Goal: Task Accomplishment & Management: Manage account settings

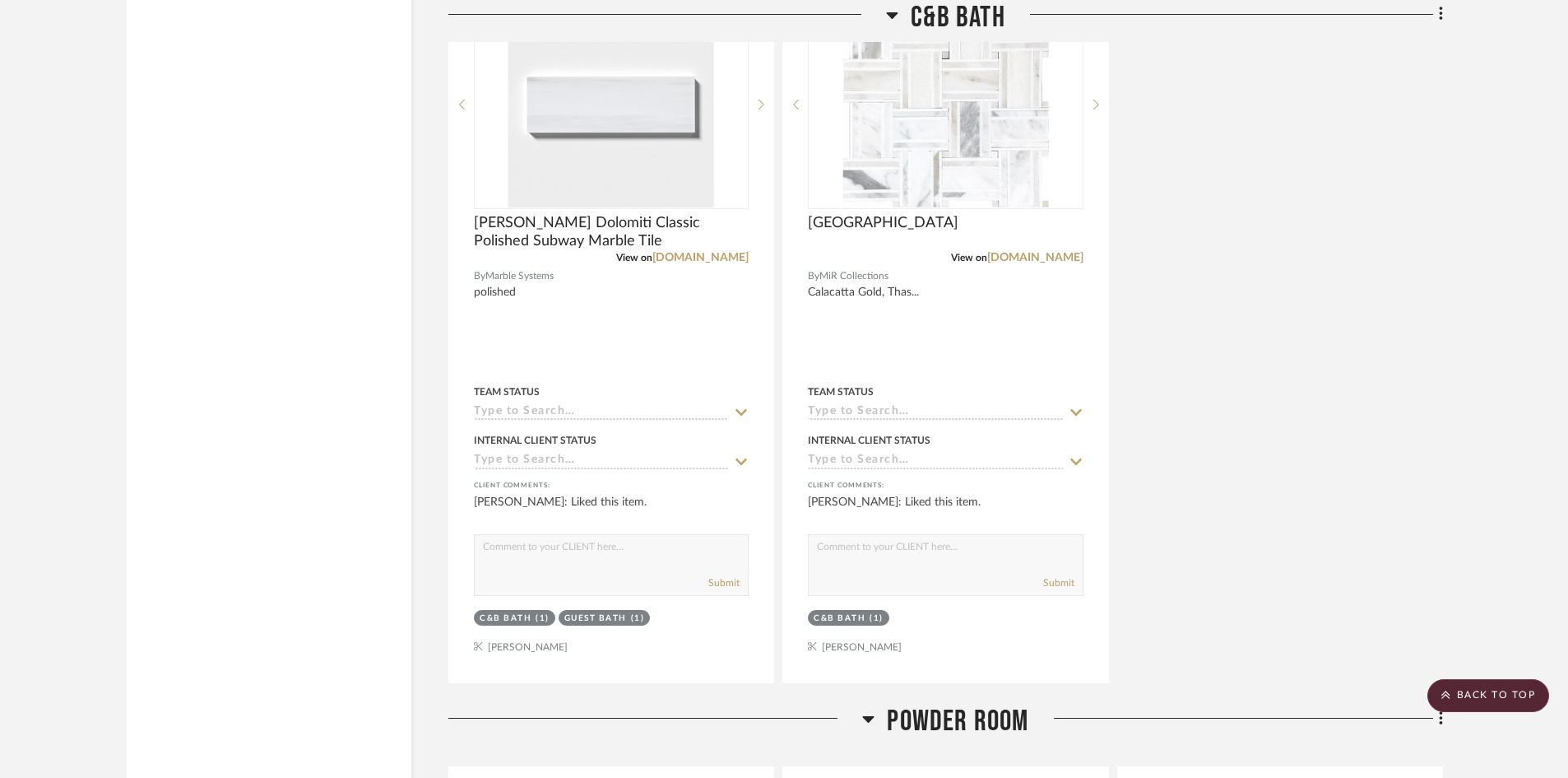
scroll to position [82, 0]
click at [1489, 697] on scroll-to-top-button "BACK TO TOP" at bounding box center [1487, 695] width 122 height 33
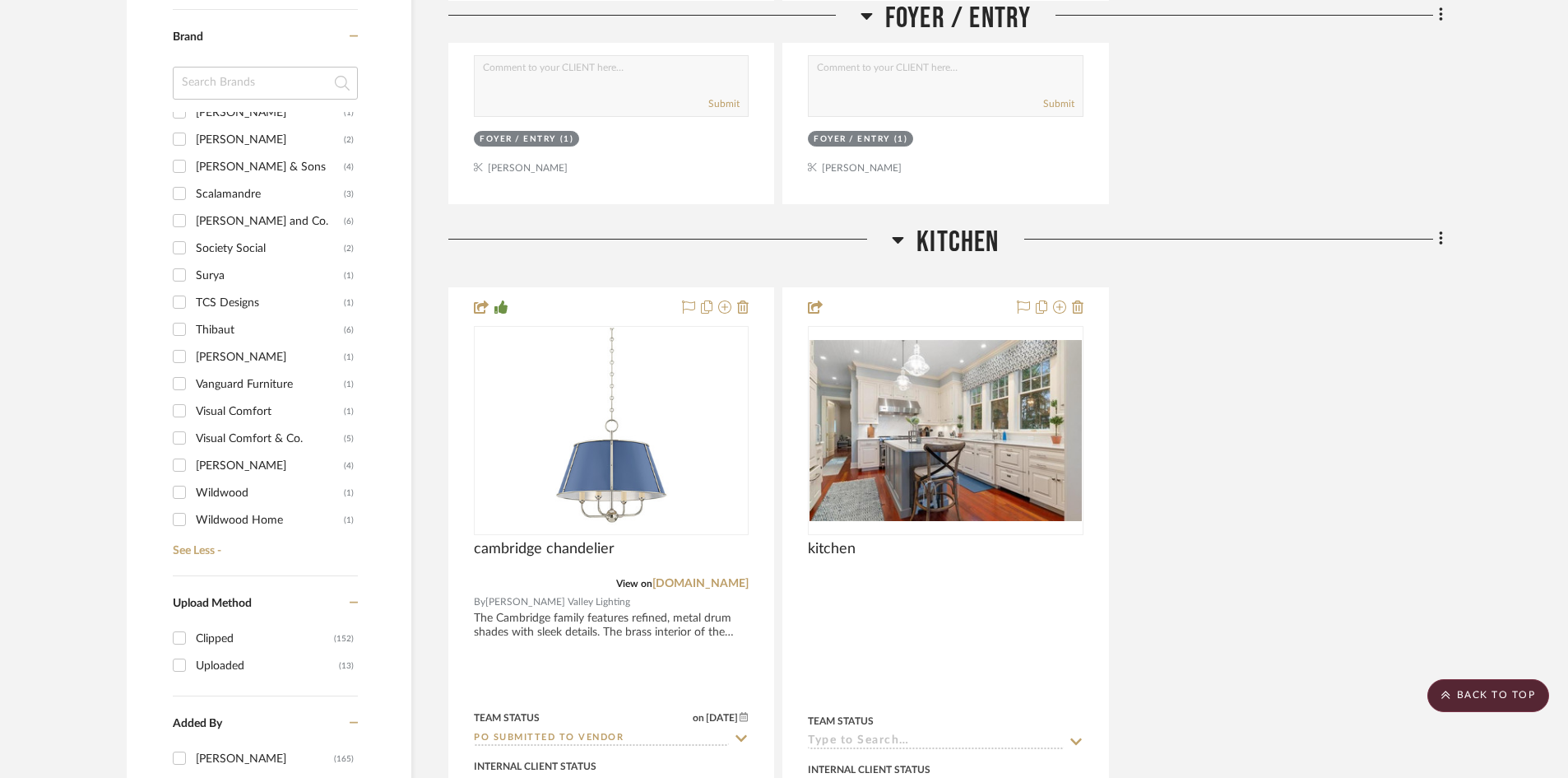
scroll to position [1152, 0]
click at [181, 302] on input "Thibaut (6)" at bounding box center [179, 303] width 27 height 27
checkbox input "true"
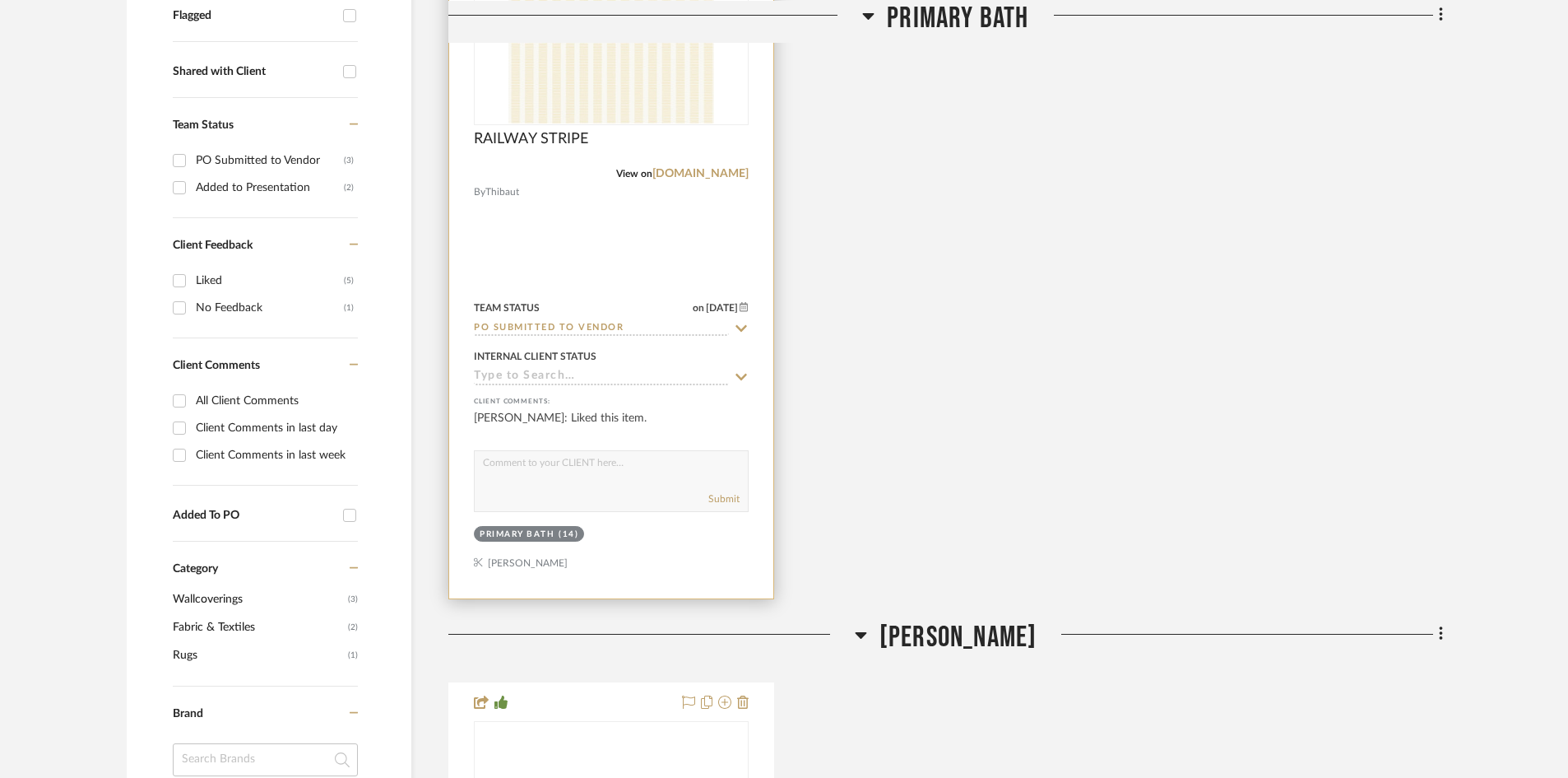
scroll to position [659, 0]
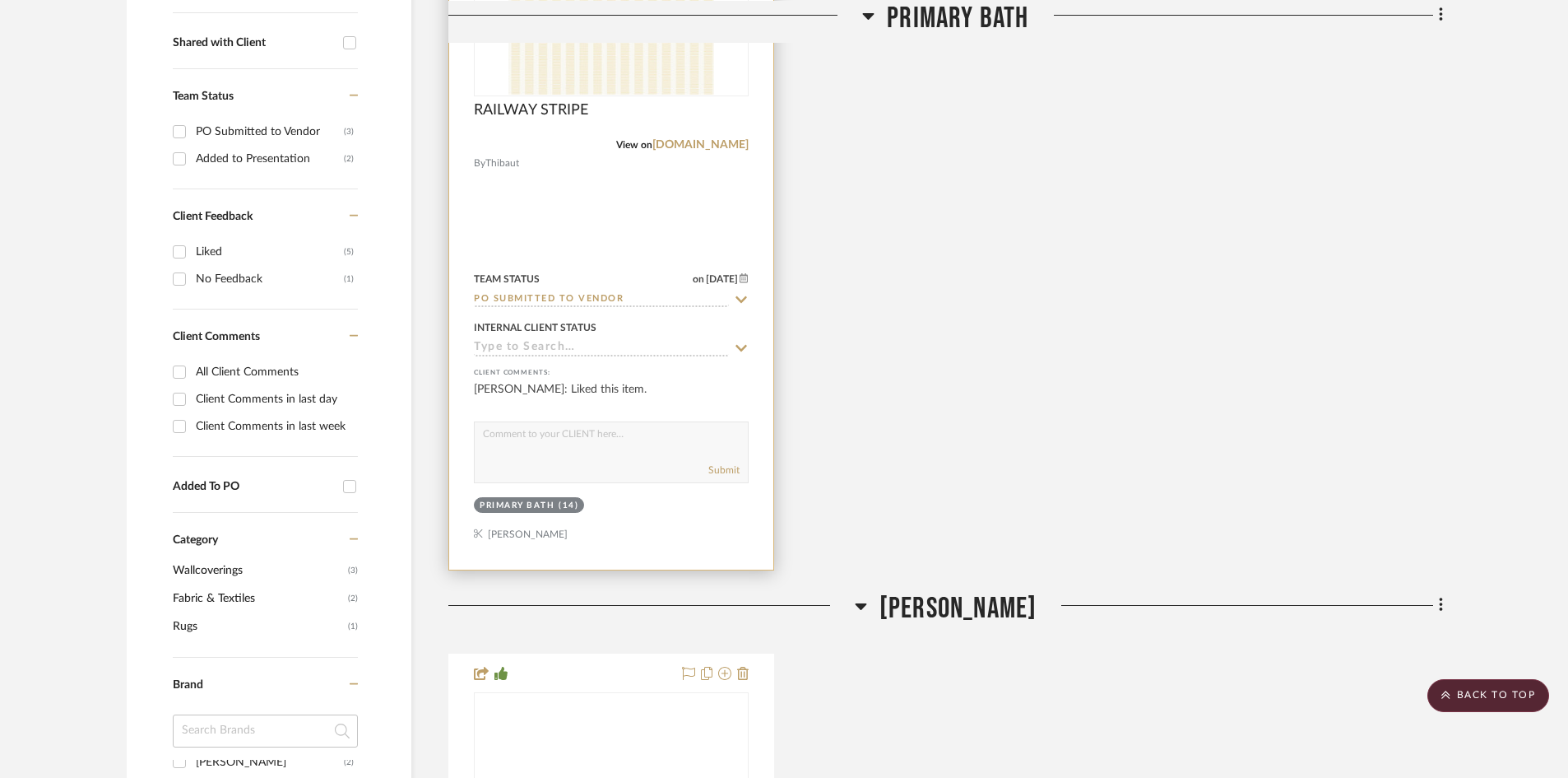
click at [604, 300] on input "PO Submitted to Vendor" at bounding box center [601, 299] width 255 height 15
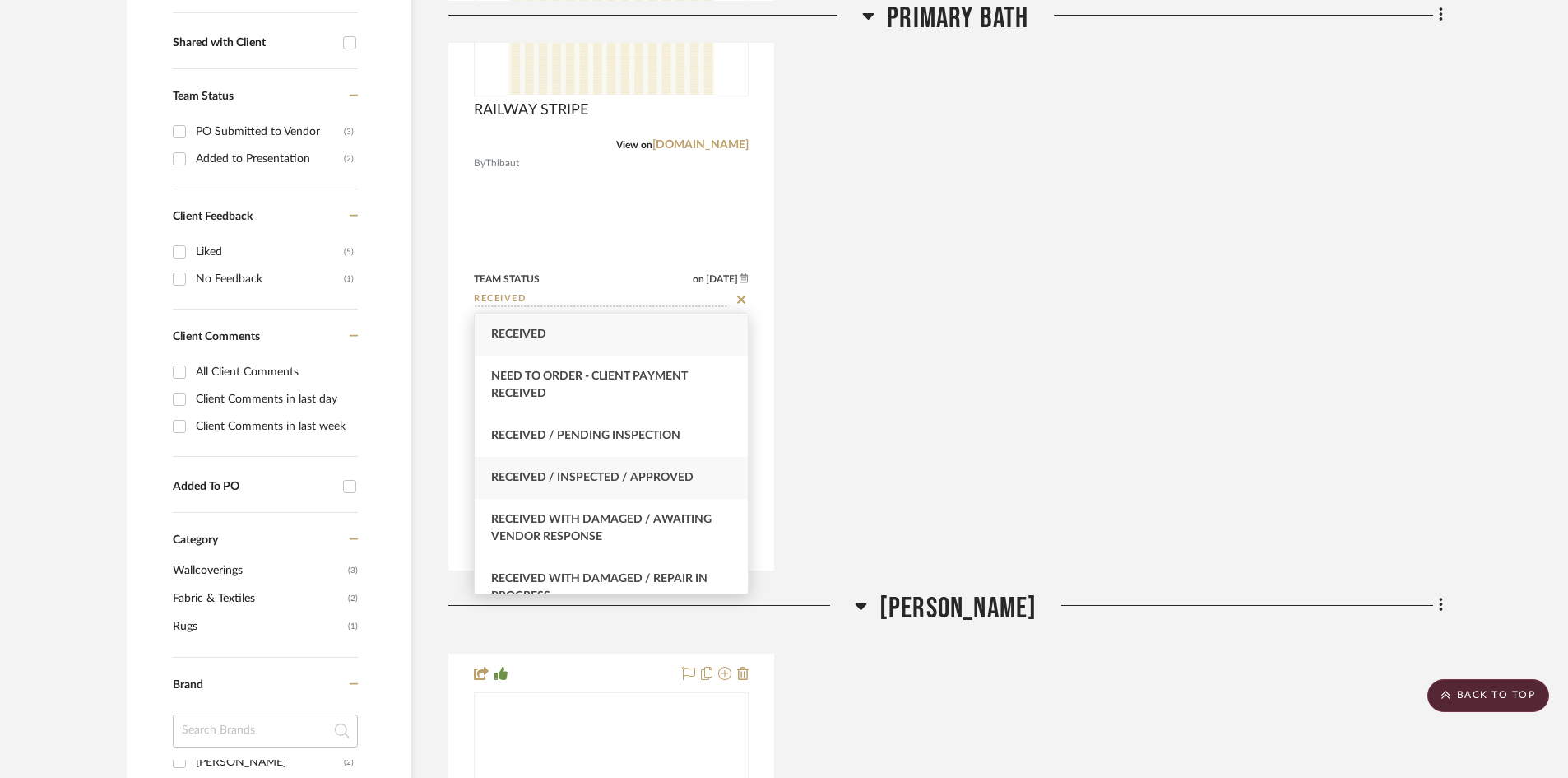
type input "RECEIVED"
click at [643, 465] on div "Received / Inspected / Approved" at bounding box center [611, 478] width 273 height 42
type input "[DATE]"
type input "Received / Inspected / Approved"
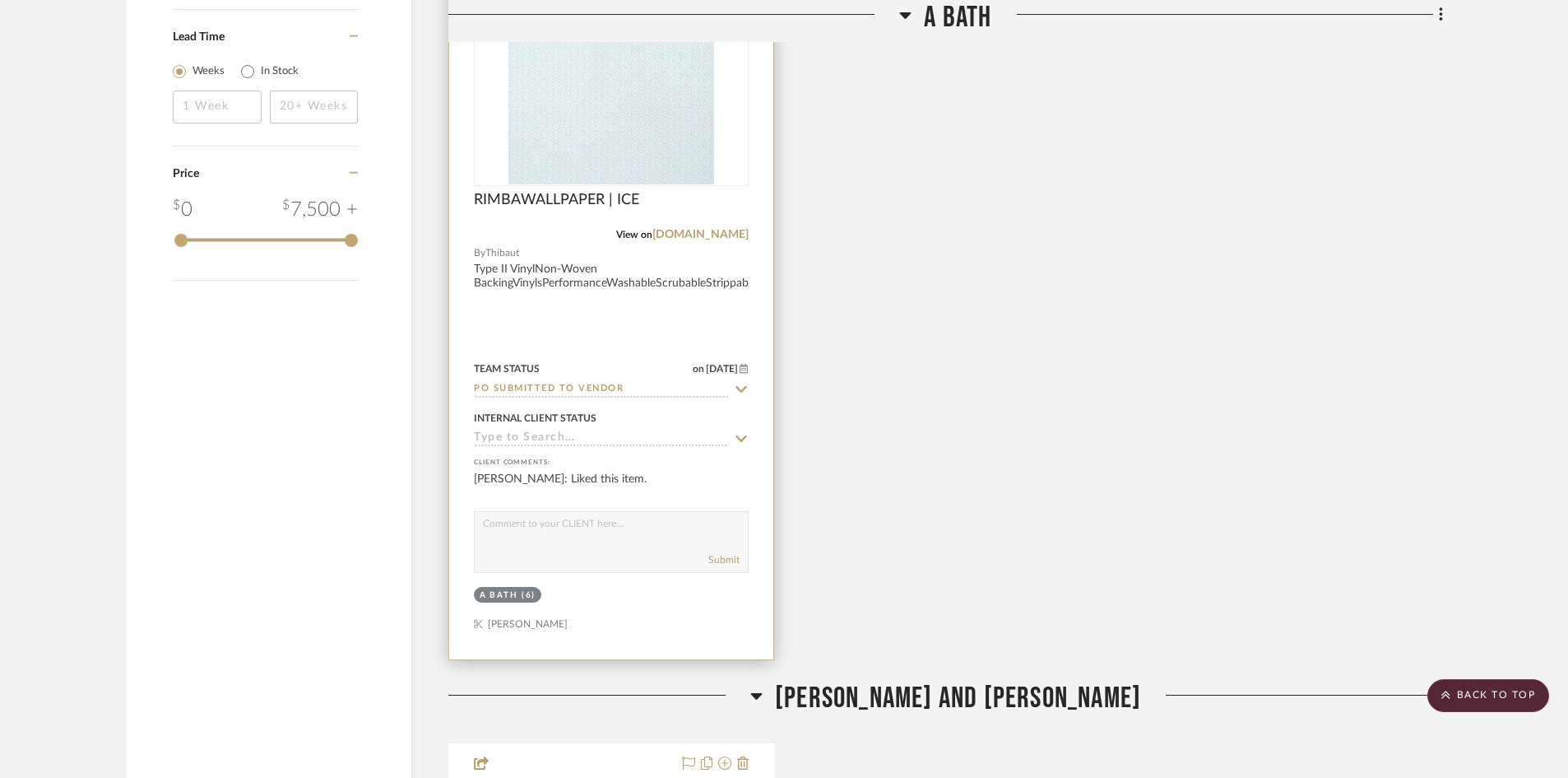
scroll to position [2221, 0]
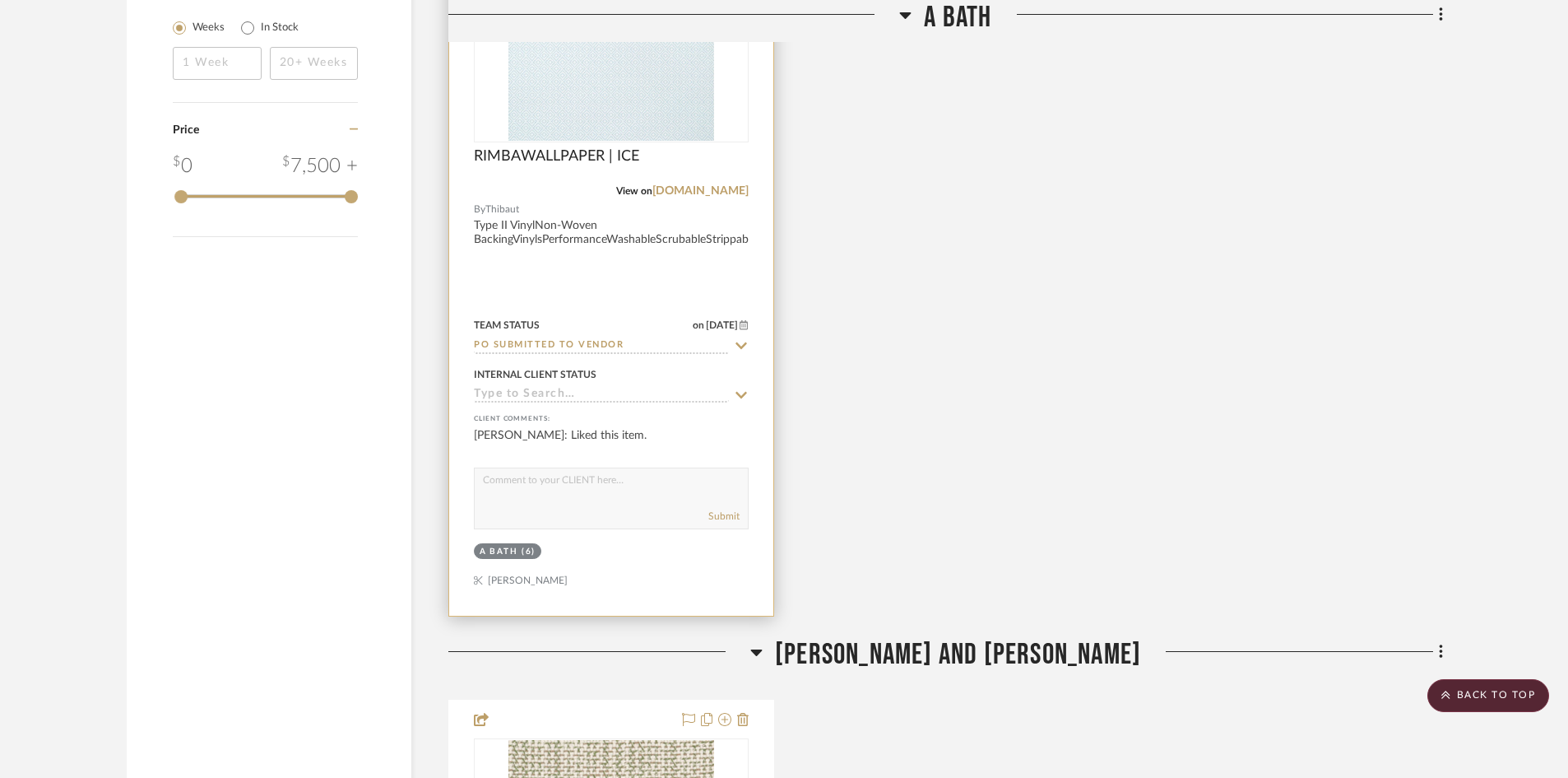
click at [632, 344] on input "PO Submitted to Vendor" at bounding box center [601, 346] width 255 height 15
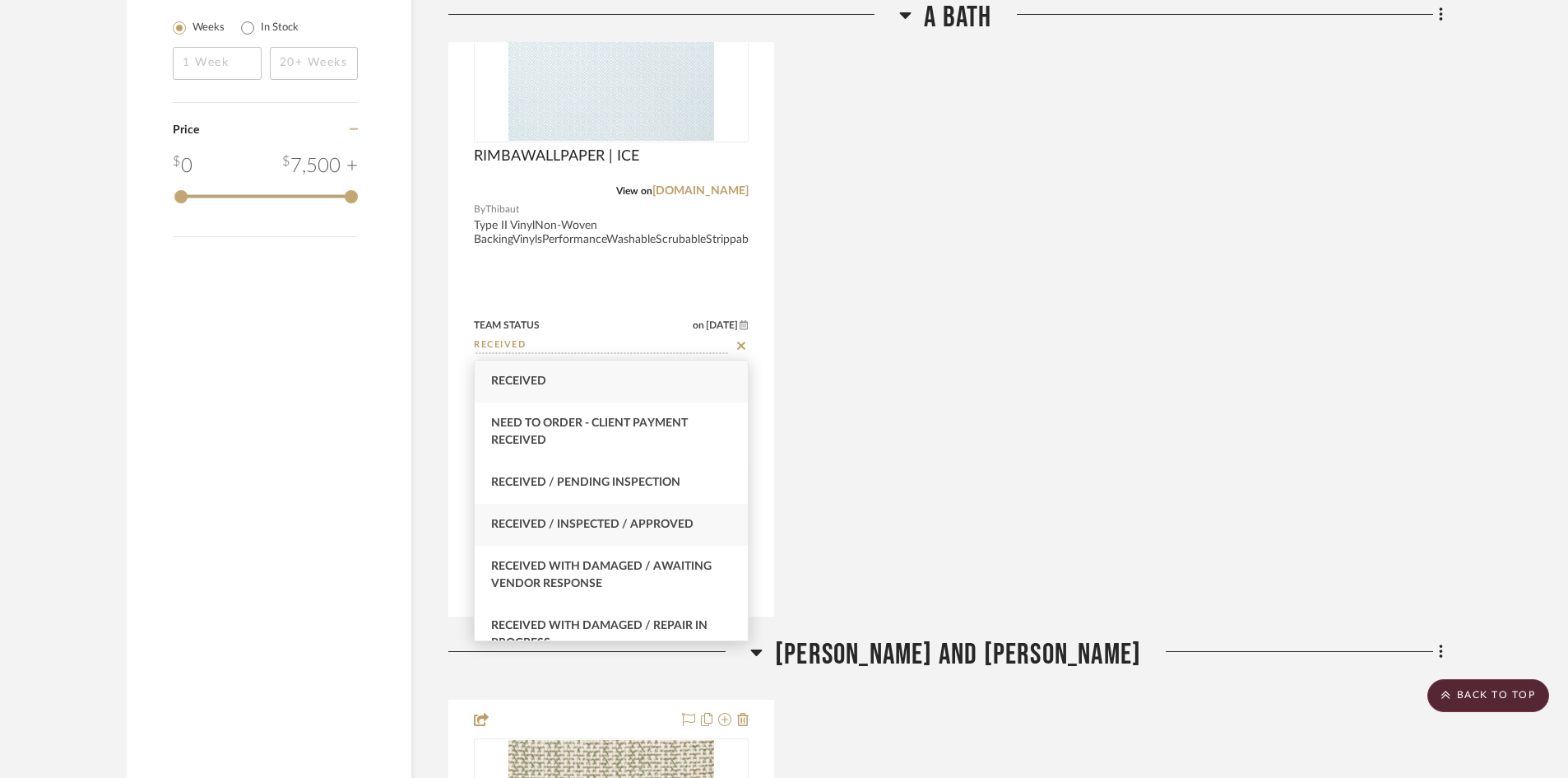
type input "RECEIVED"
click at [657, 521] on span "Received / Inspected / Approved" at bounding box center [592, 524] width 203 height 11
type input "[DATE]"
type input "Received / Inspected / Approved"
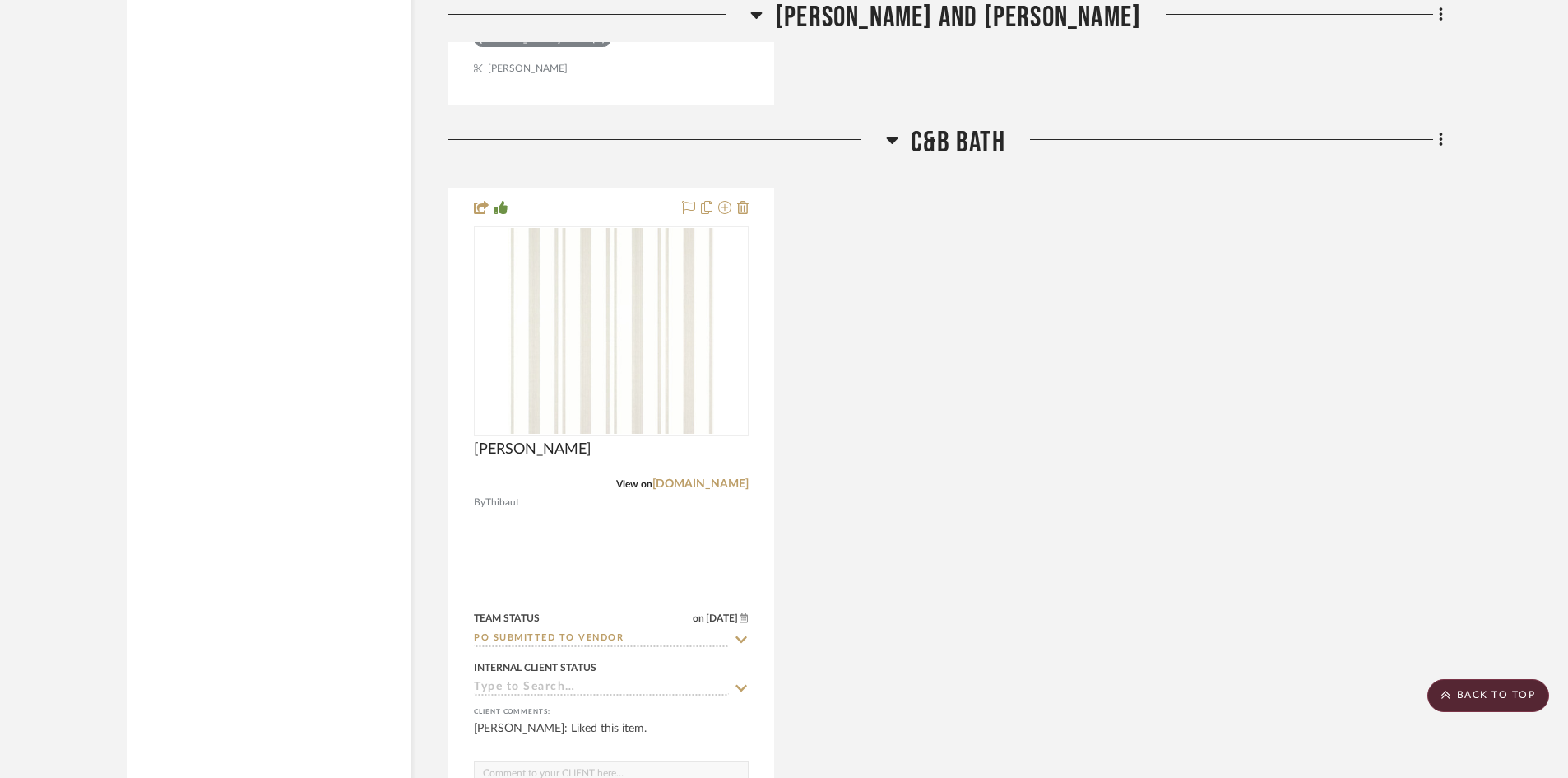
scroll to position [3620, 0]
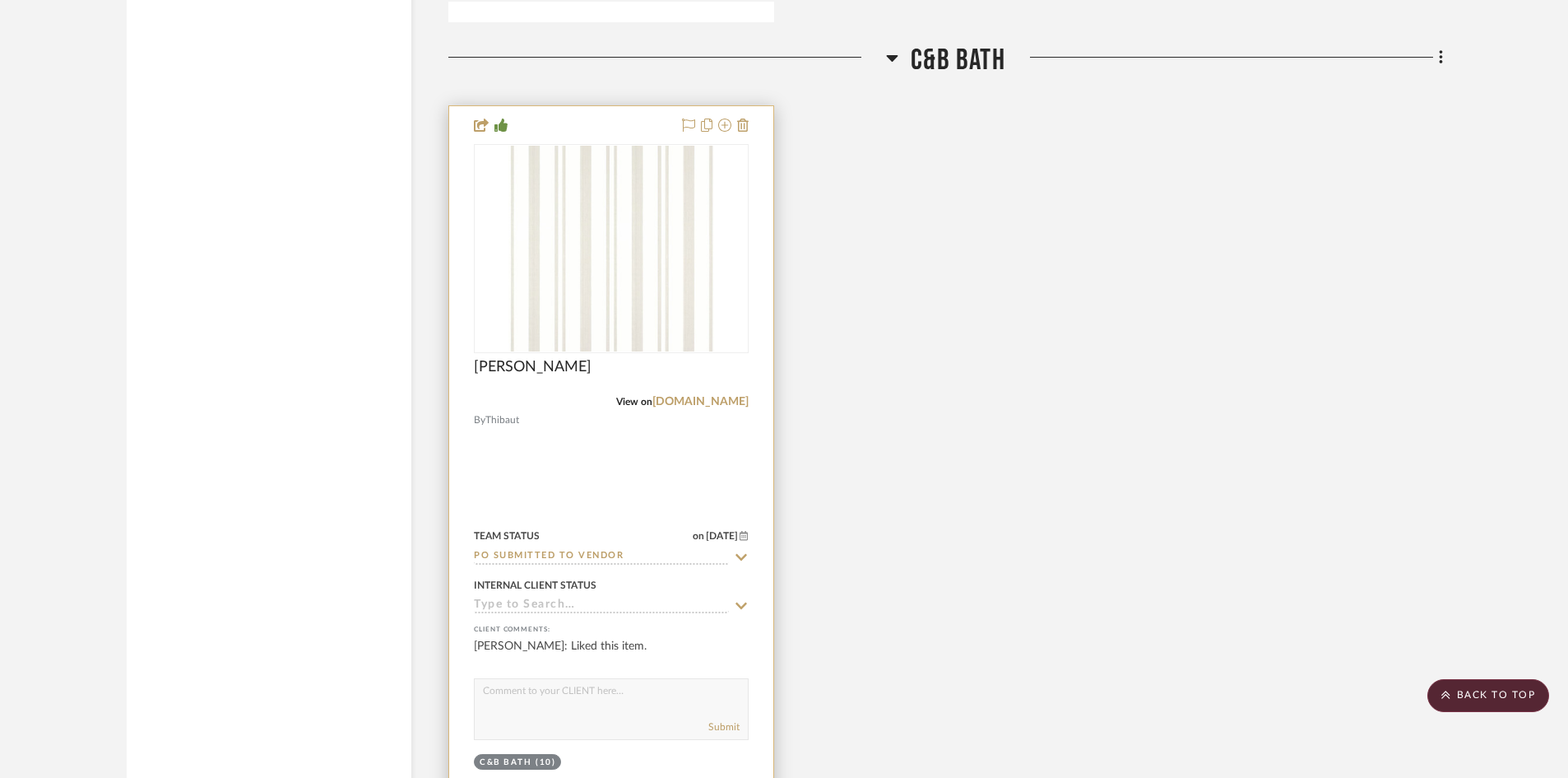
click at [631, 552] on input "PO Submitted to Vendor" at bounding box center [601, 556] width 255 height 15
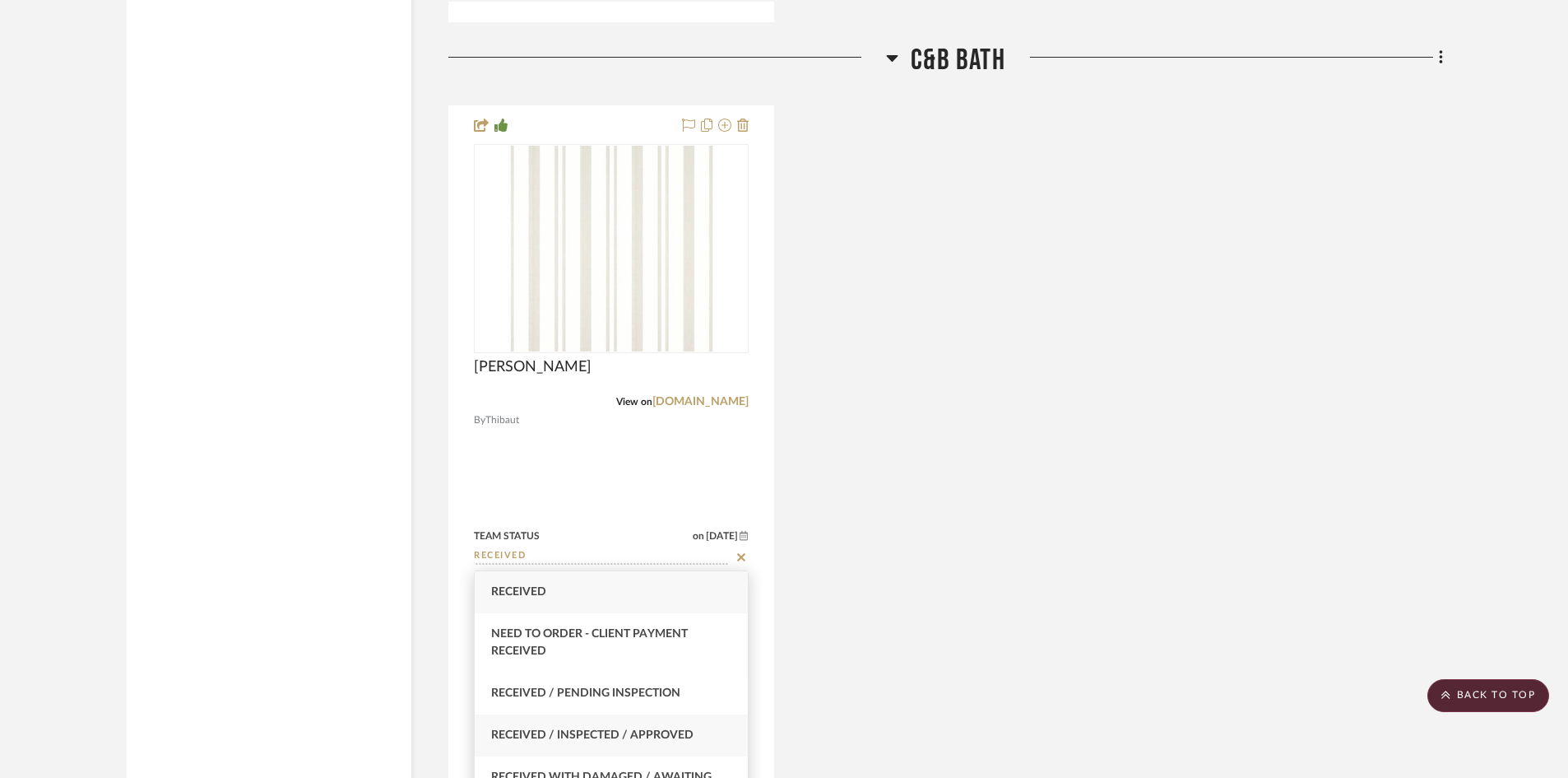
type input "RECEIVED"
click at [592, 729] on span "Received / Inspected / Approved" at bounding box center [592, 734] width 203 height 11
type input "[DATE]"
type input "Received / Inspected / Approved"
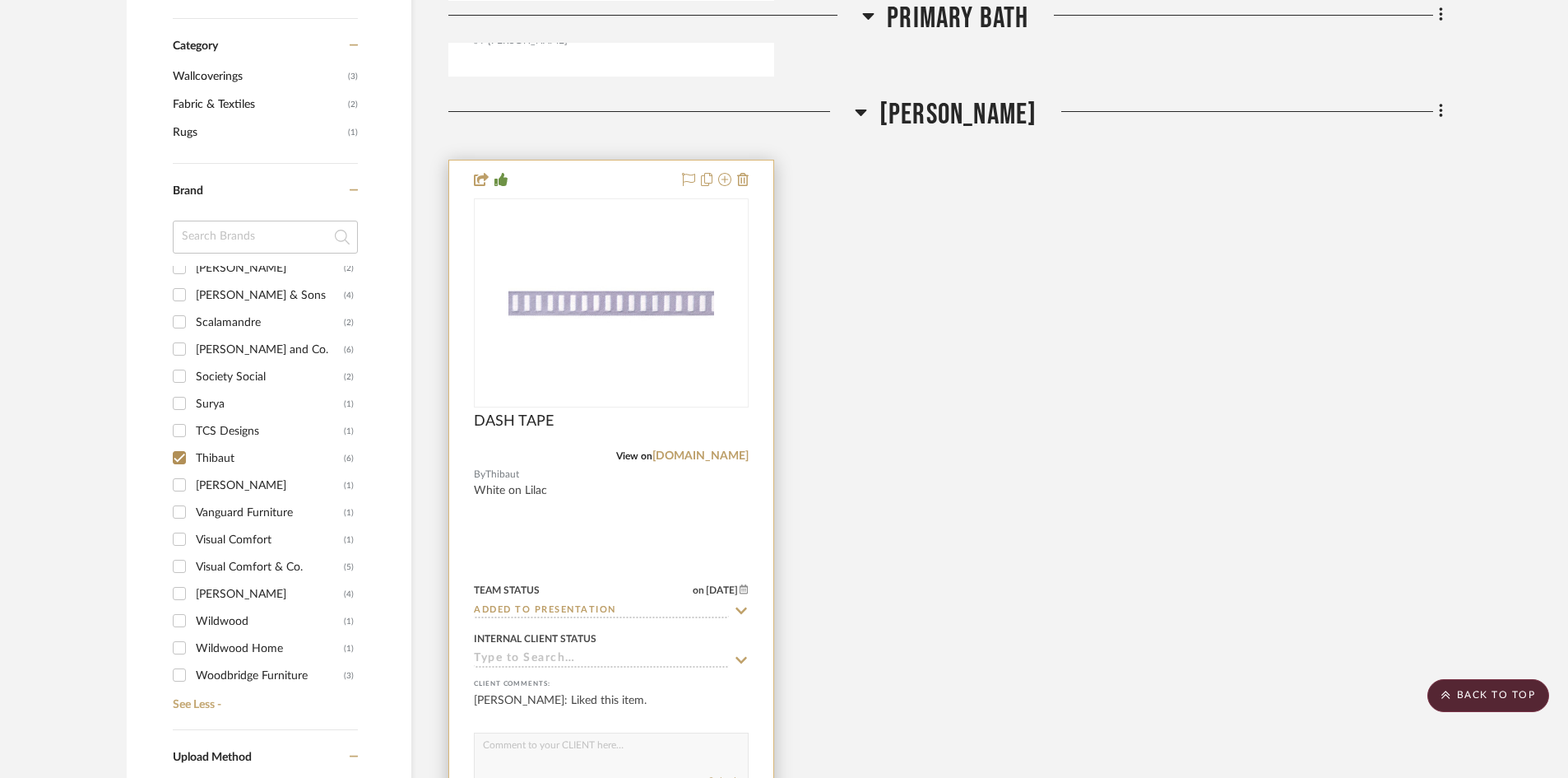
scroll to position [1234, 0]
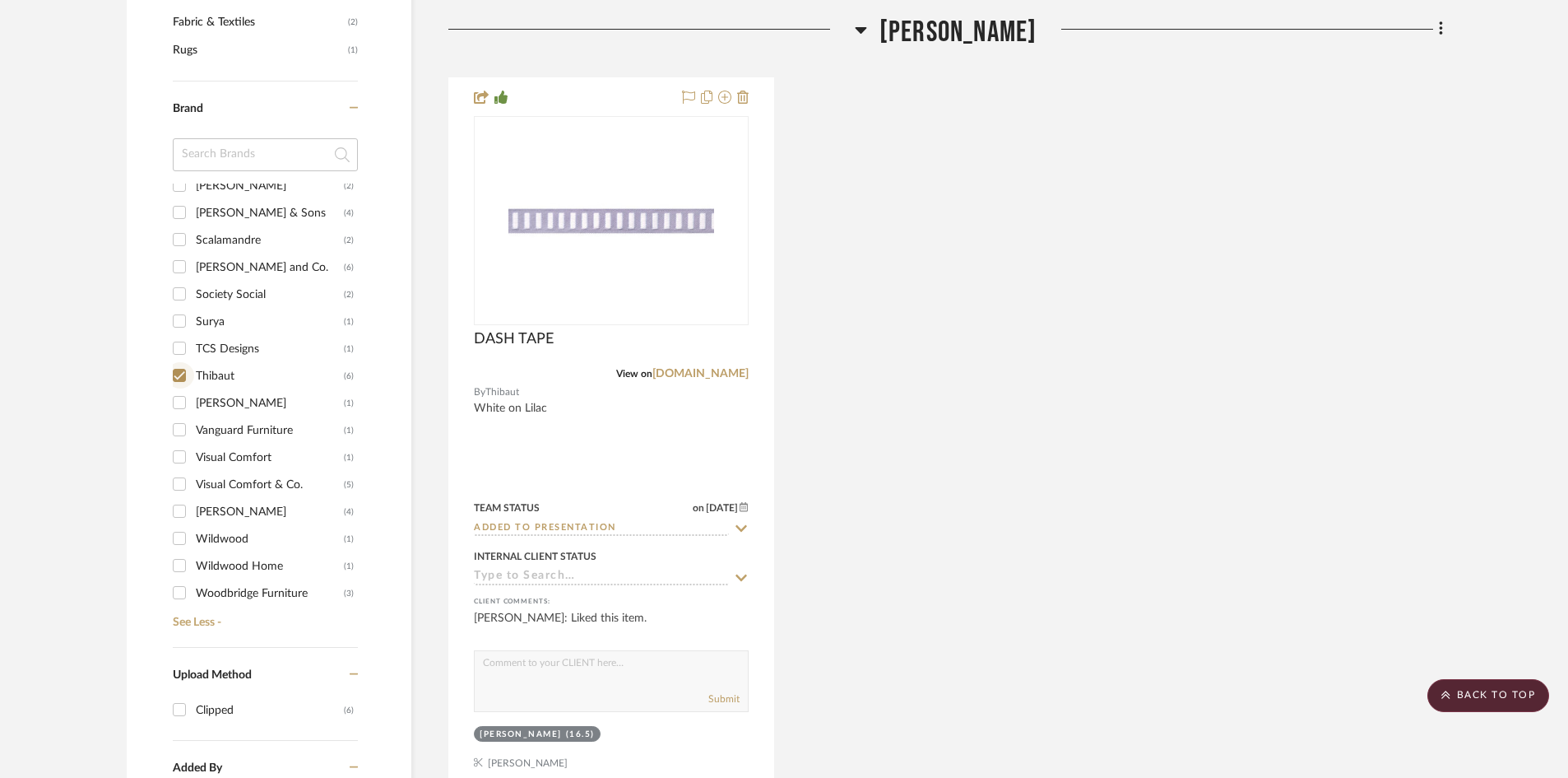
click at [178, 376] on input "Thibaut (6)" at bounding box center [179, 375] width 27 height 27
checkbox input "false"
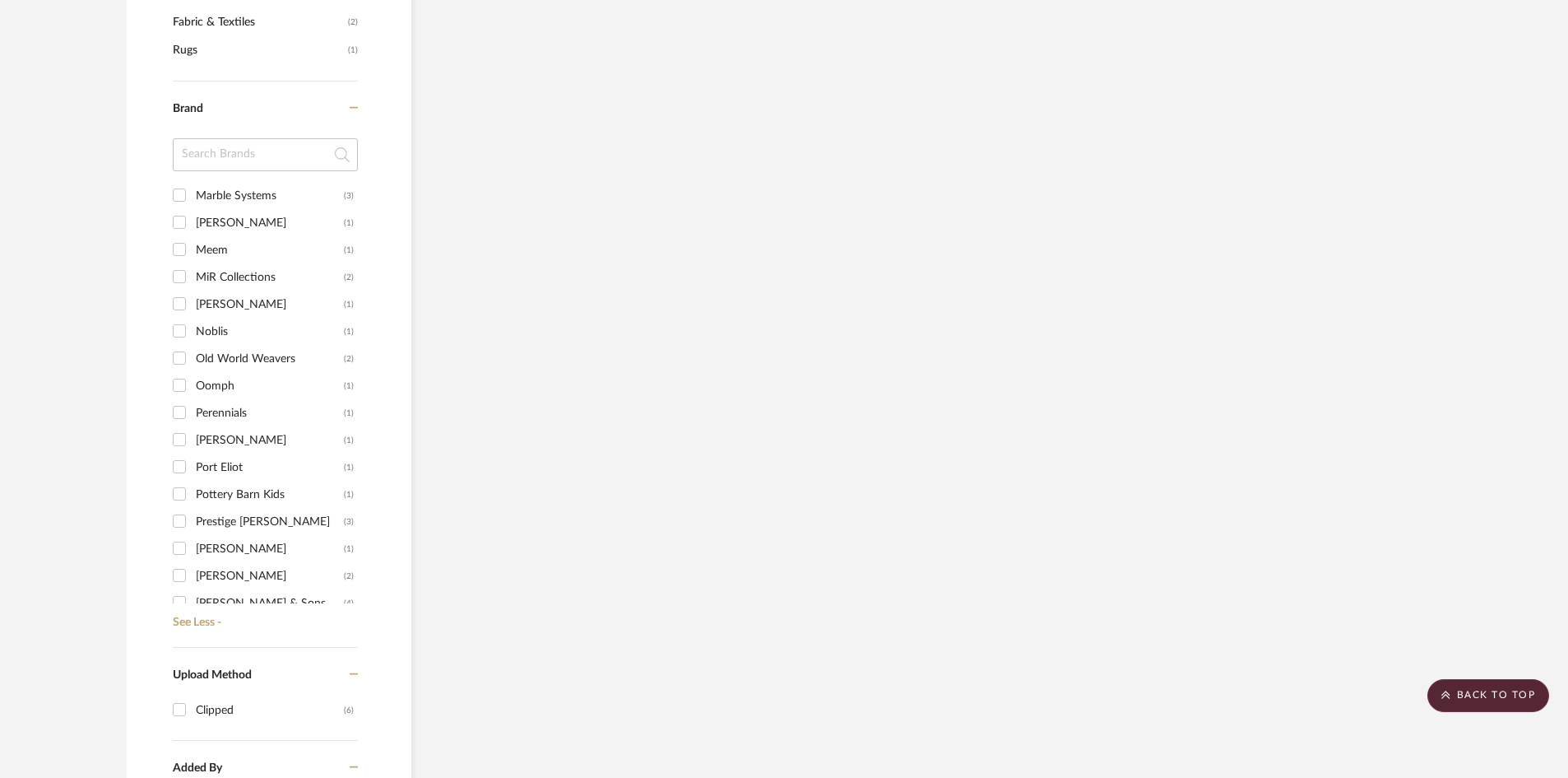
scroll to position [604, 0]
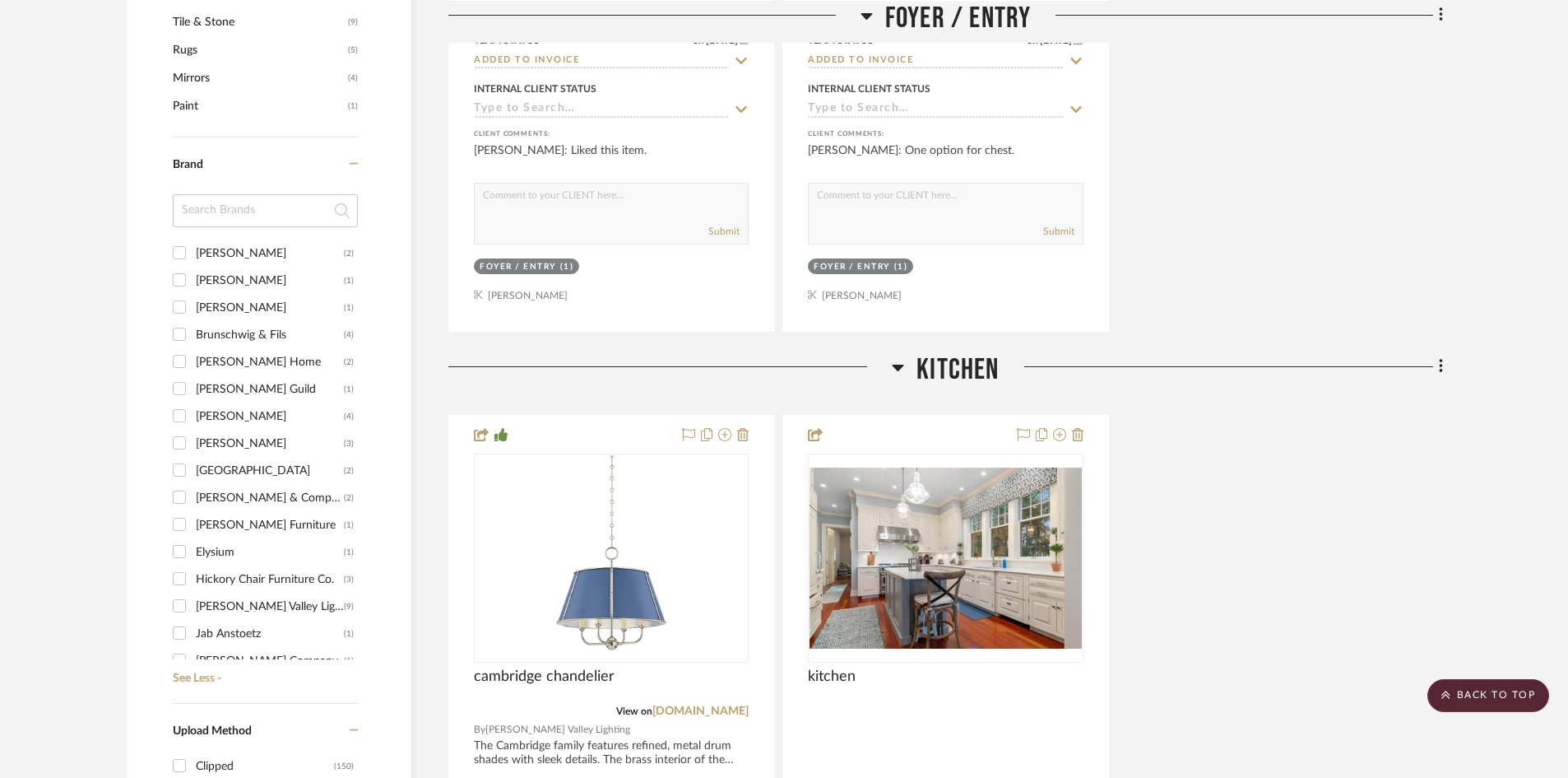
click at [235, 250] on div "[PERSON_NAME]" at bounding box center [270, 254] width 148 height 27
click at [192, 250] on input "[PERSON_NAME] (2)" at bounding box center [179, 253] width 27 height 27
checkbox input "true"
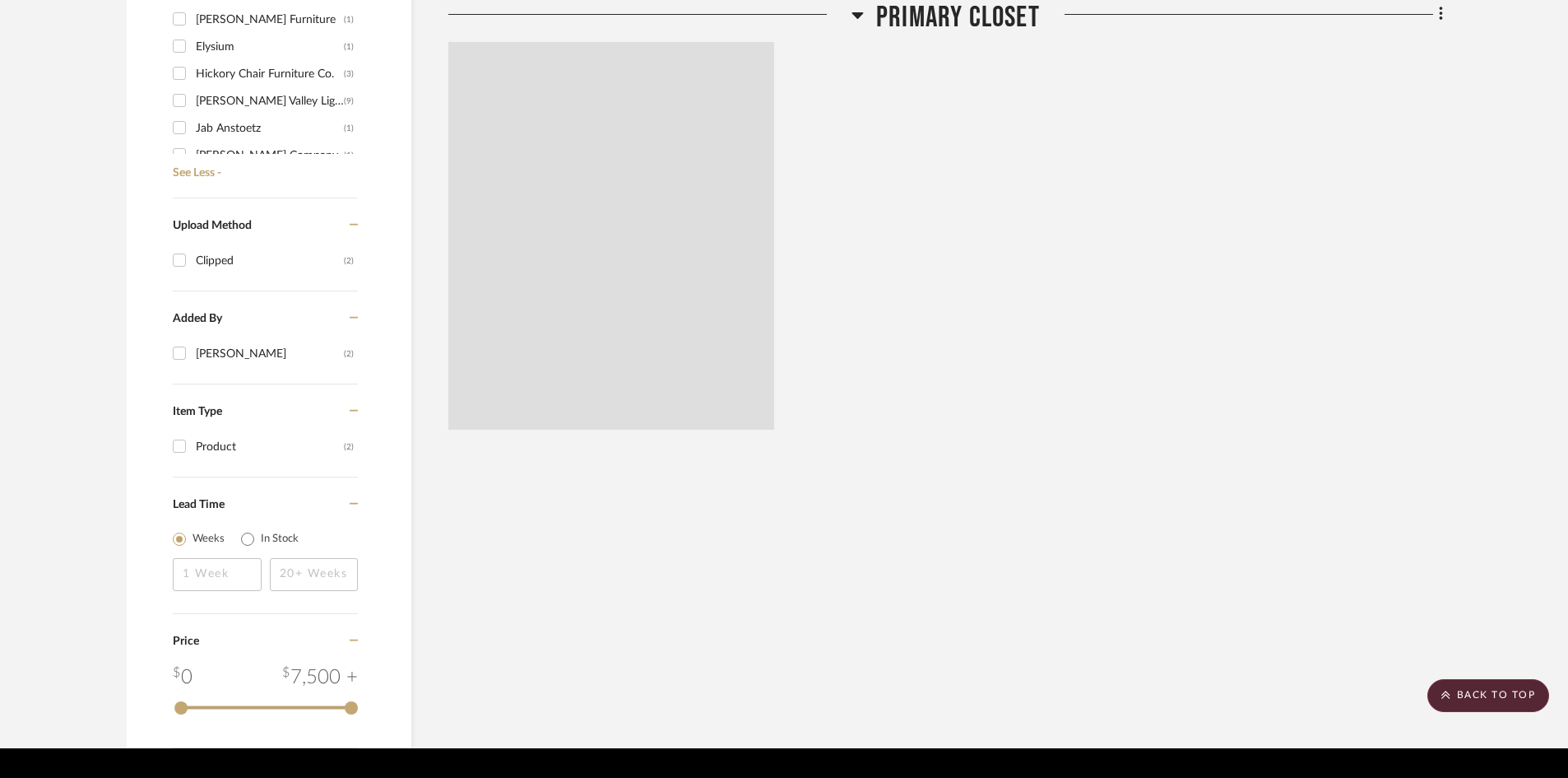
scroll to position [1207, 0]
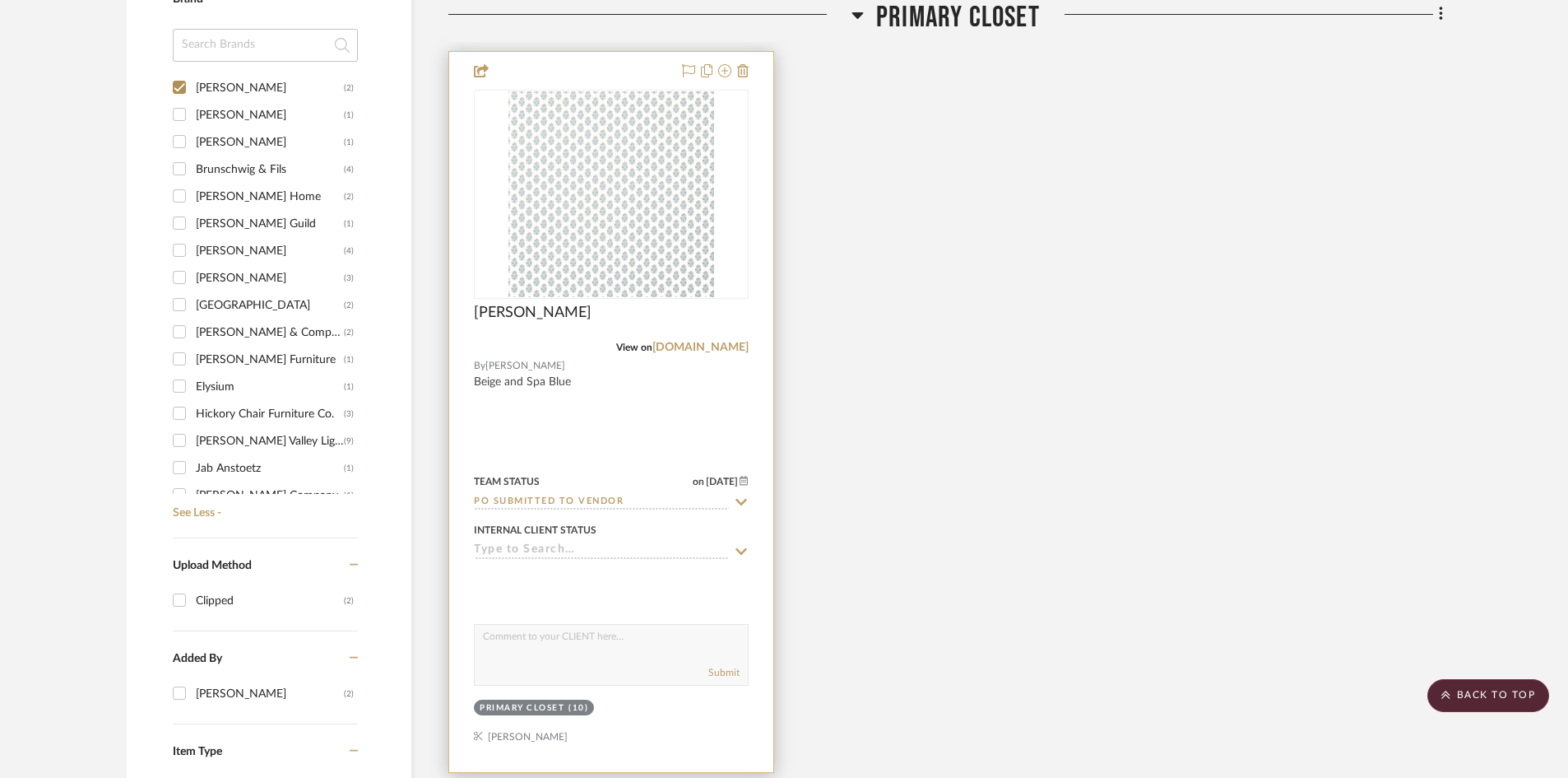
scroll to position [1290, 0]
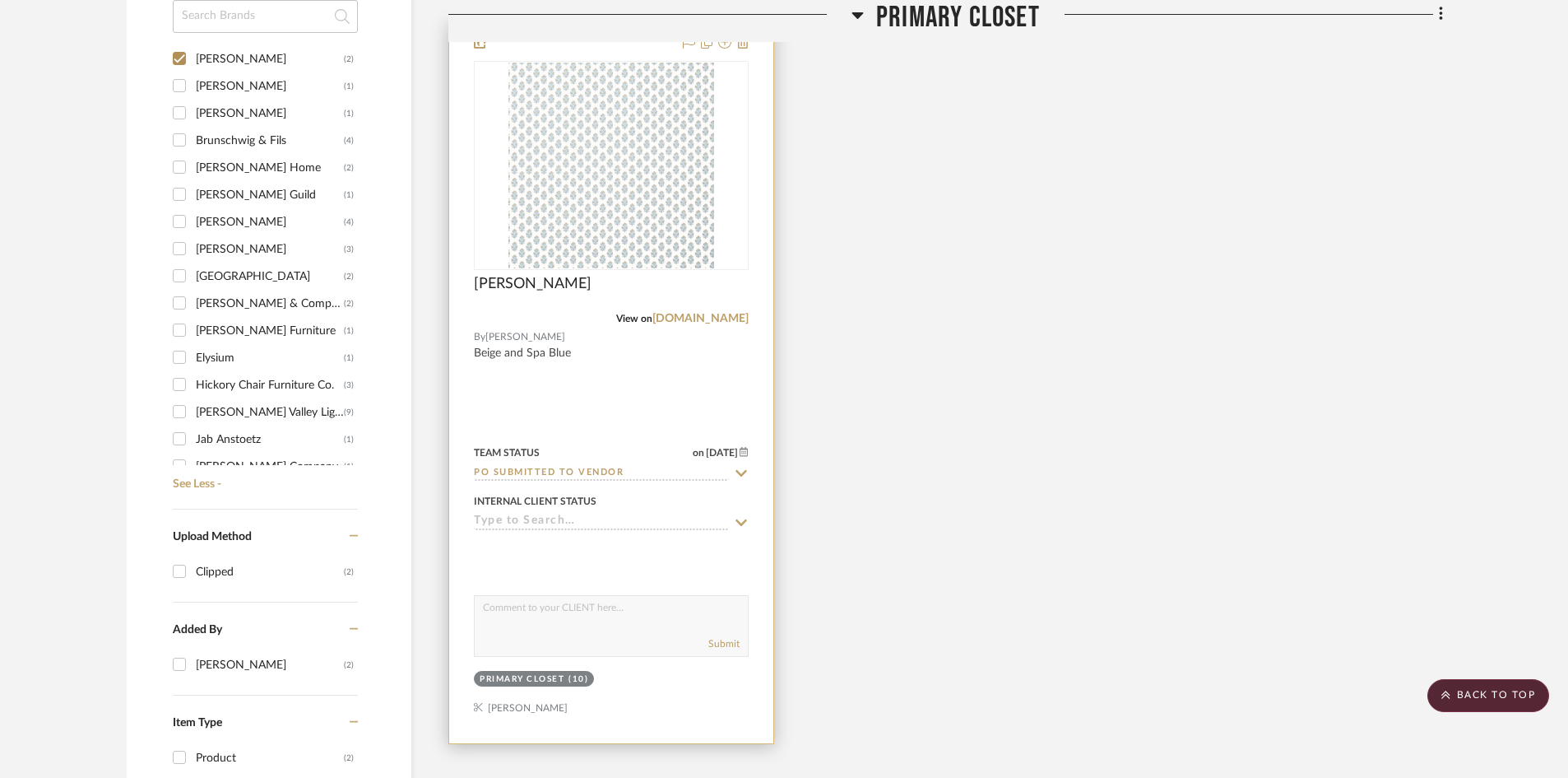
click at [642, 472] on input "PO Submitted to Vendor" at bounding box center [601, 473] width 255 height 15
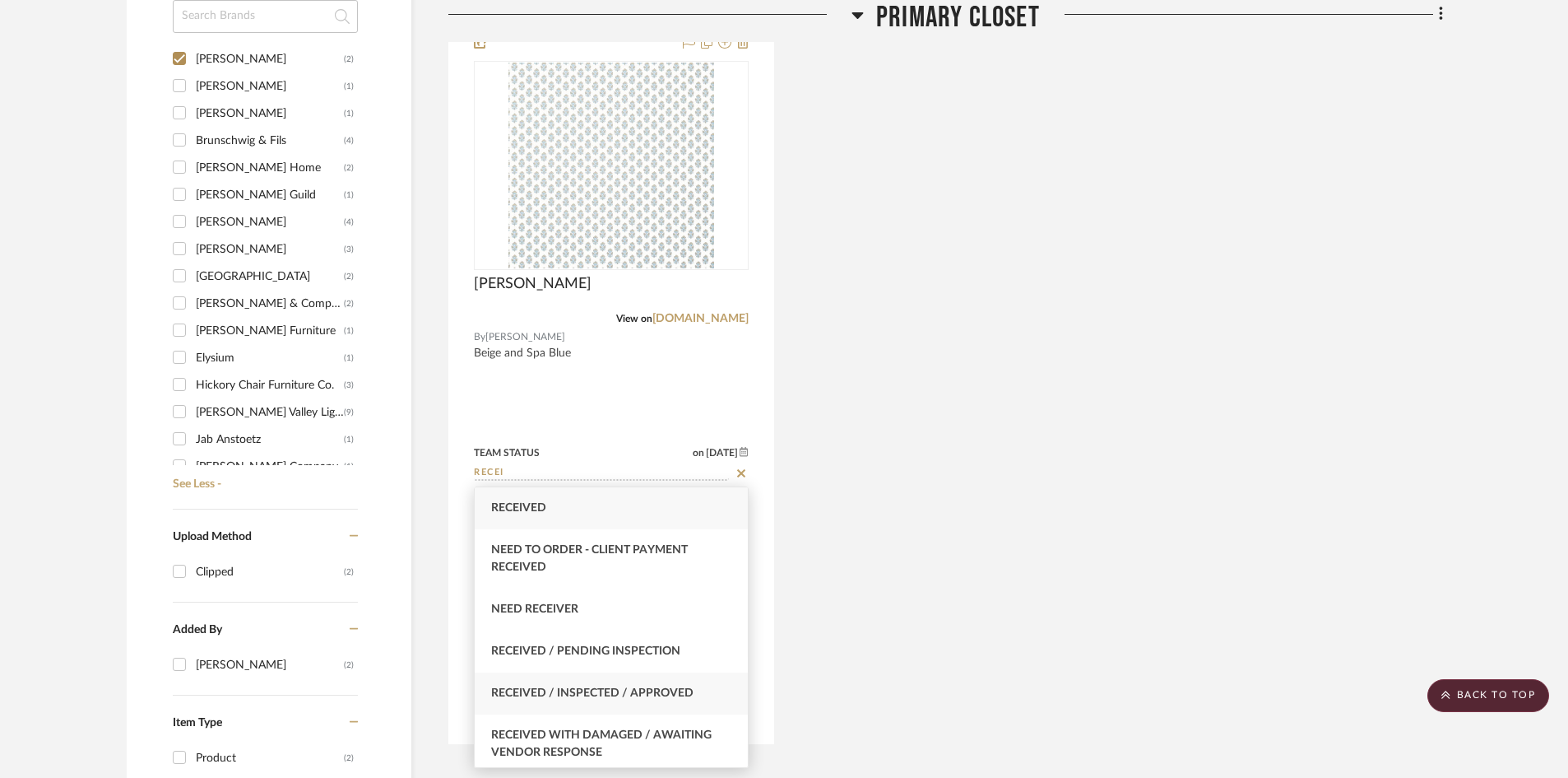
type input "RECEI"
click at [592, 681] on div "Received / Inspected / Approved" at bounding box center [611, 693] width 273 height 42
type input "[DATE]"
type input "Received / Inspected / Approved"
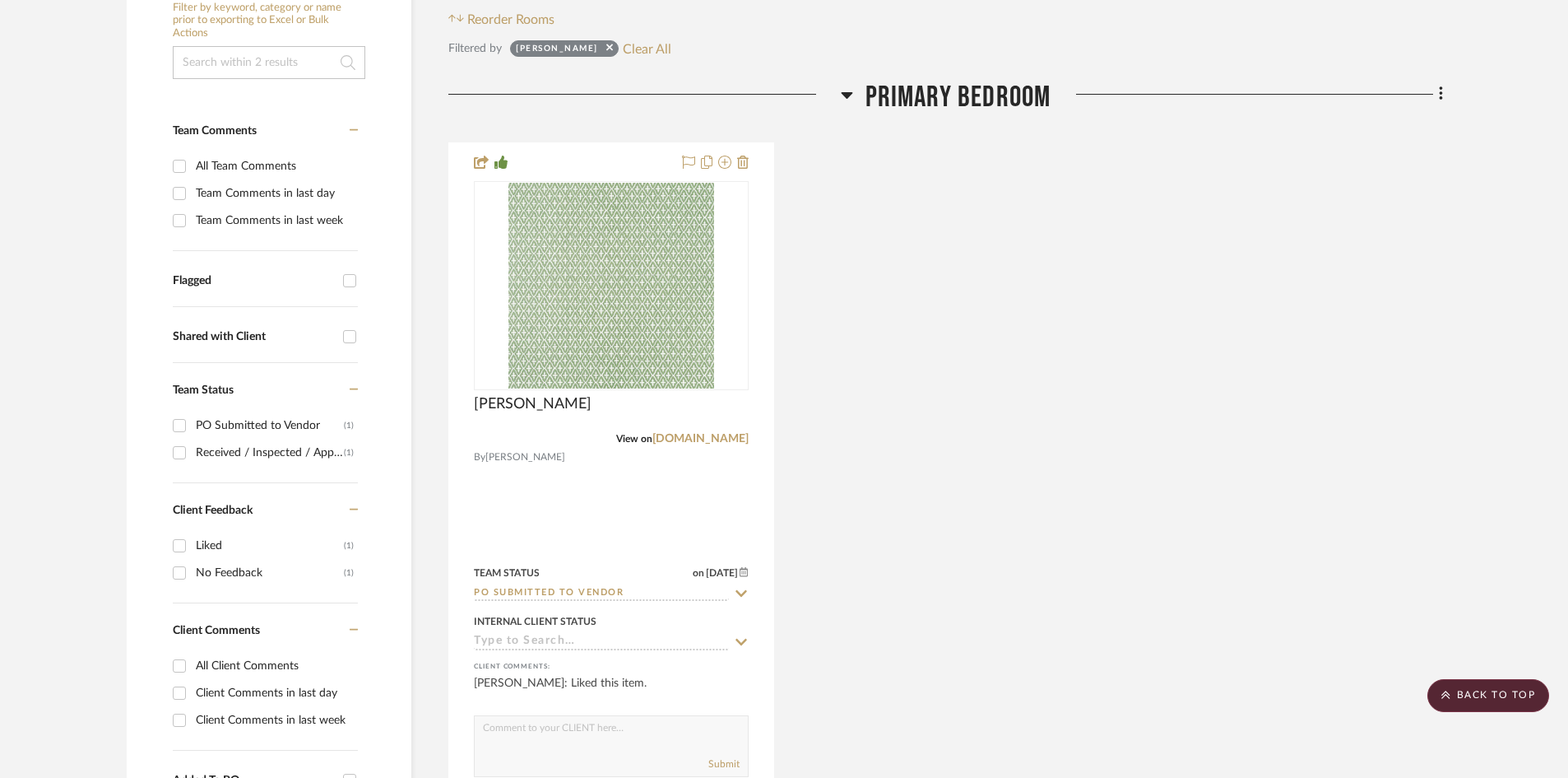
scroll to position [329, 0]
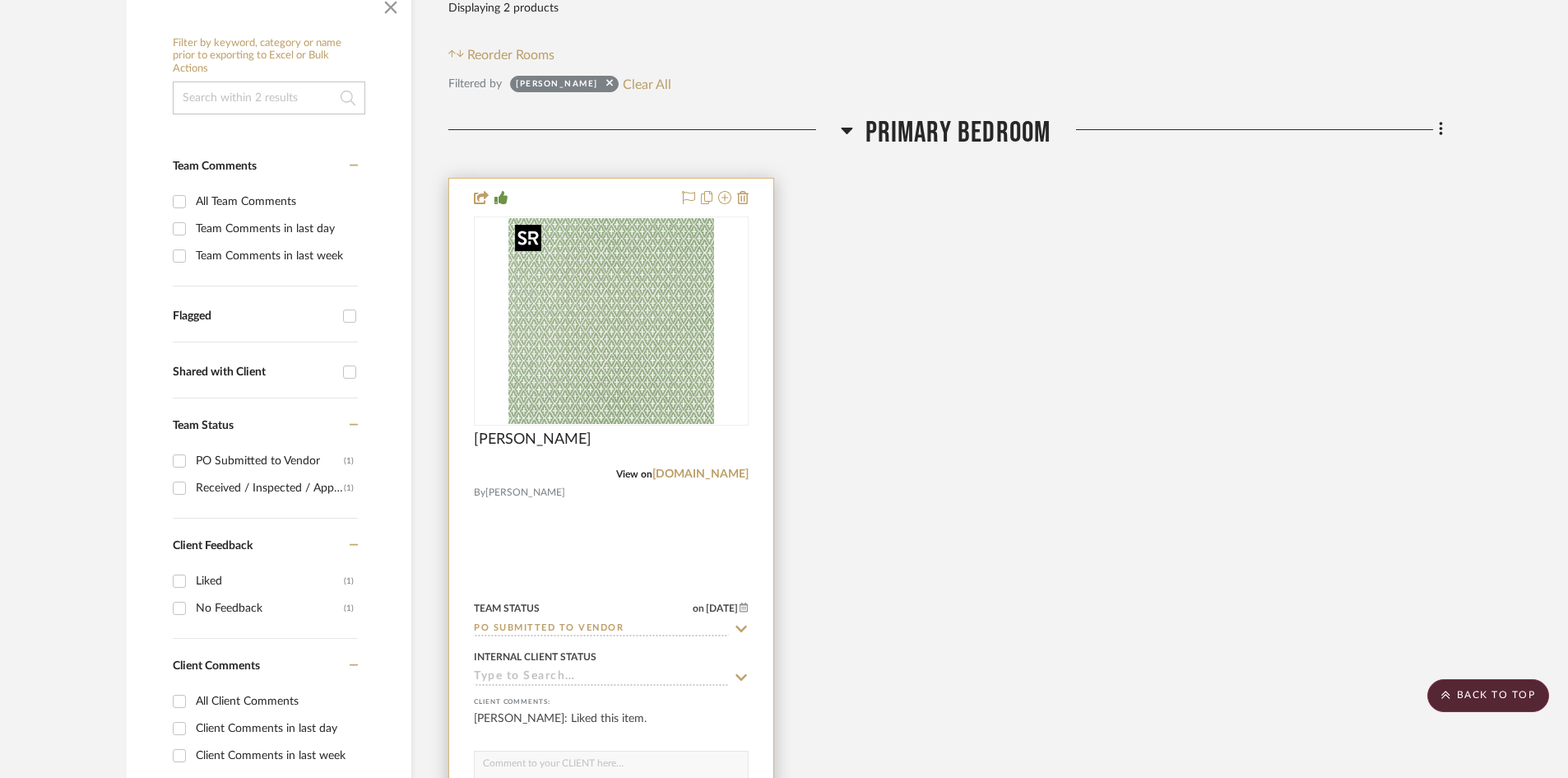
click at [645, 353] on img "0" at bounding box center [611, 320] width 206 height 206
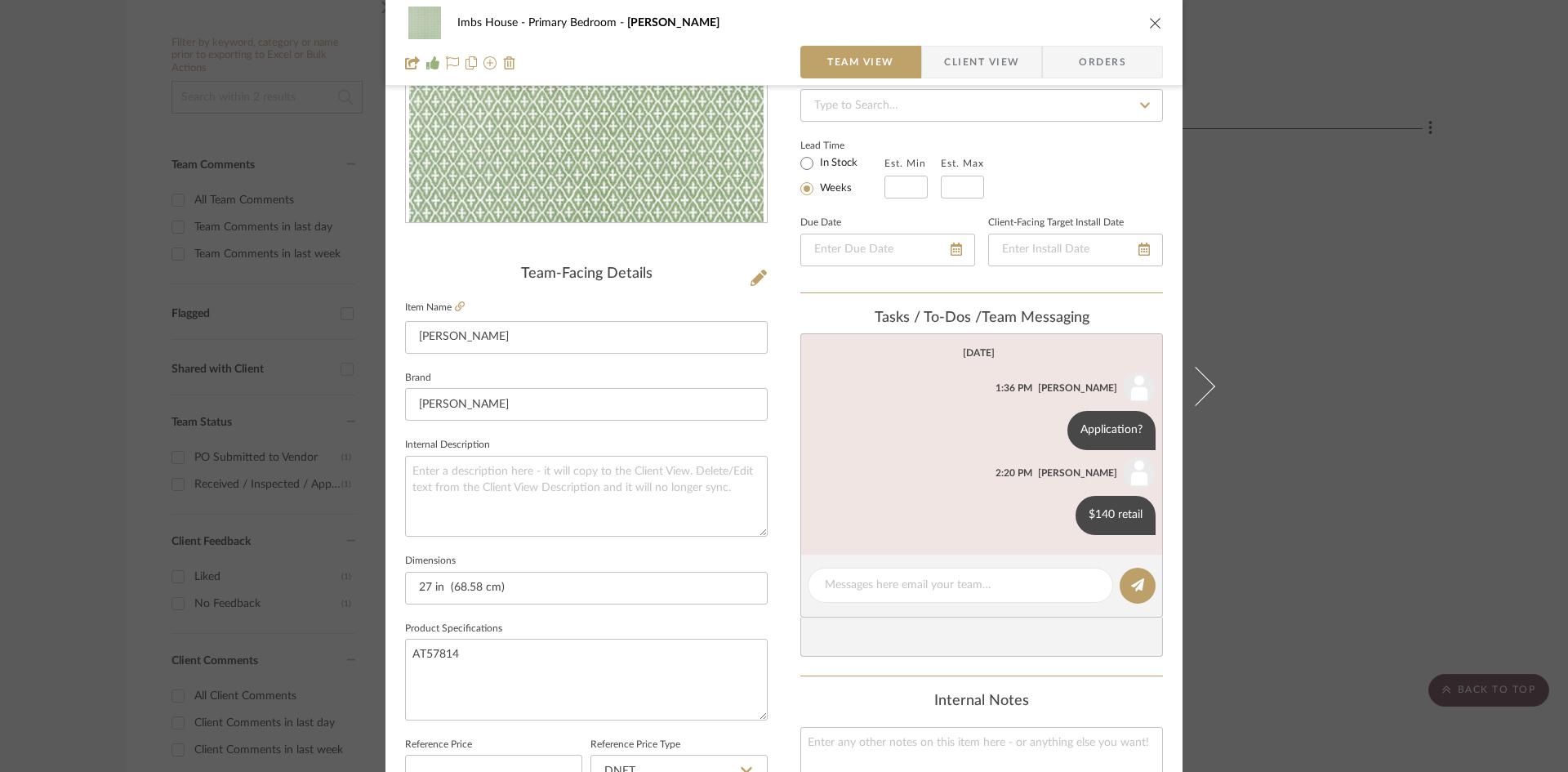
scroll to position [244, 0]
click at [880, 579] on textarea at bounding box center [960, 584] width 271 height 17
type textarea "b"
type textarea "Back order - not received with other Thibaut wallpapers"
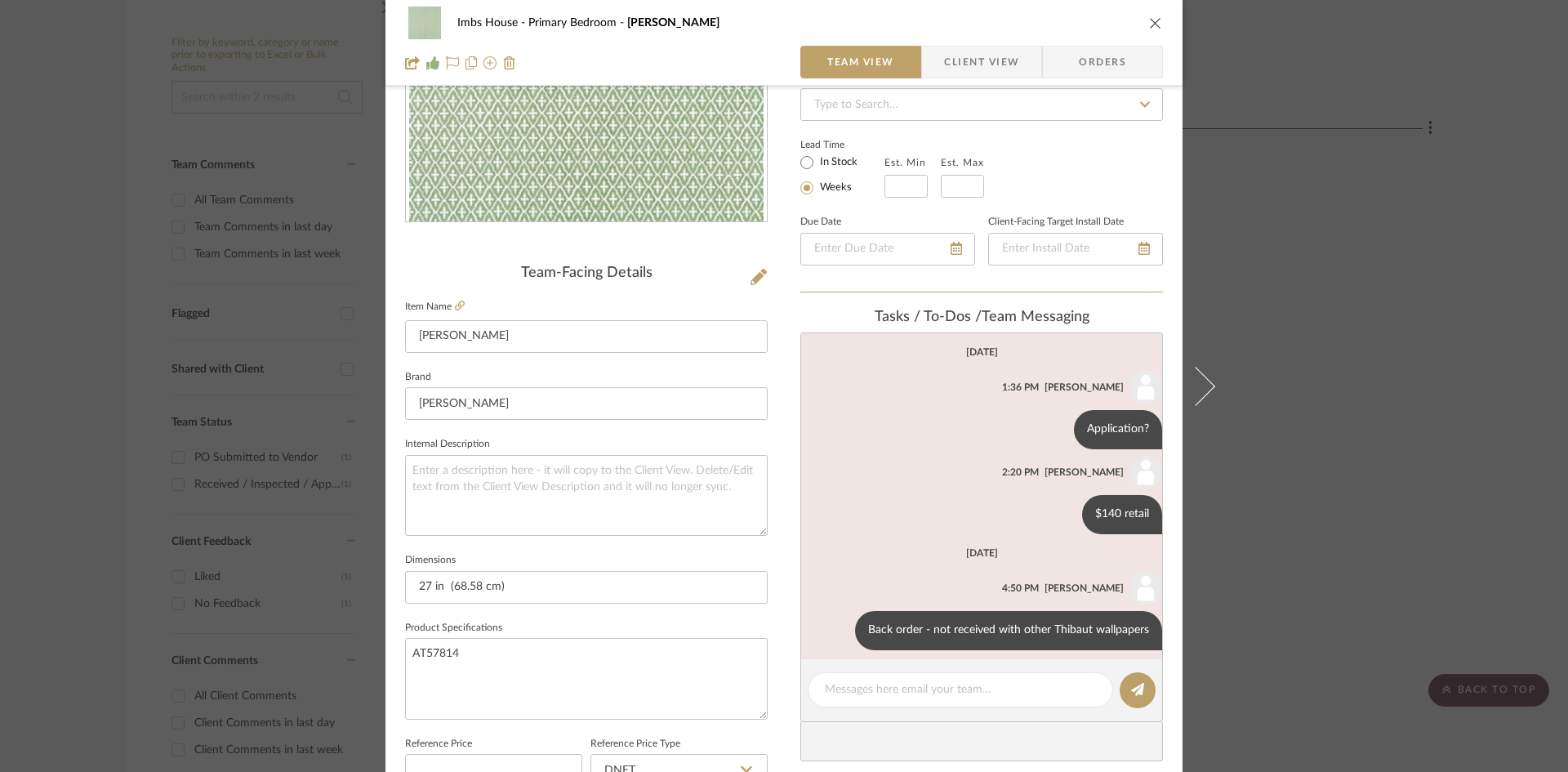
click at [1153, 24] on icon "close" at bounding box center [1156, 23] width 13 height 13
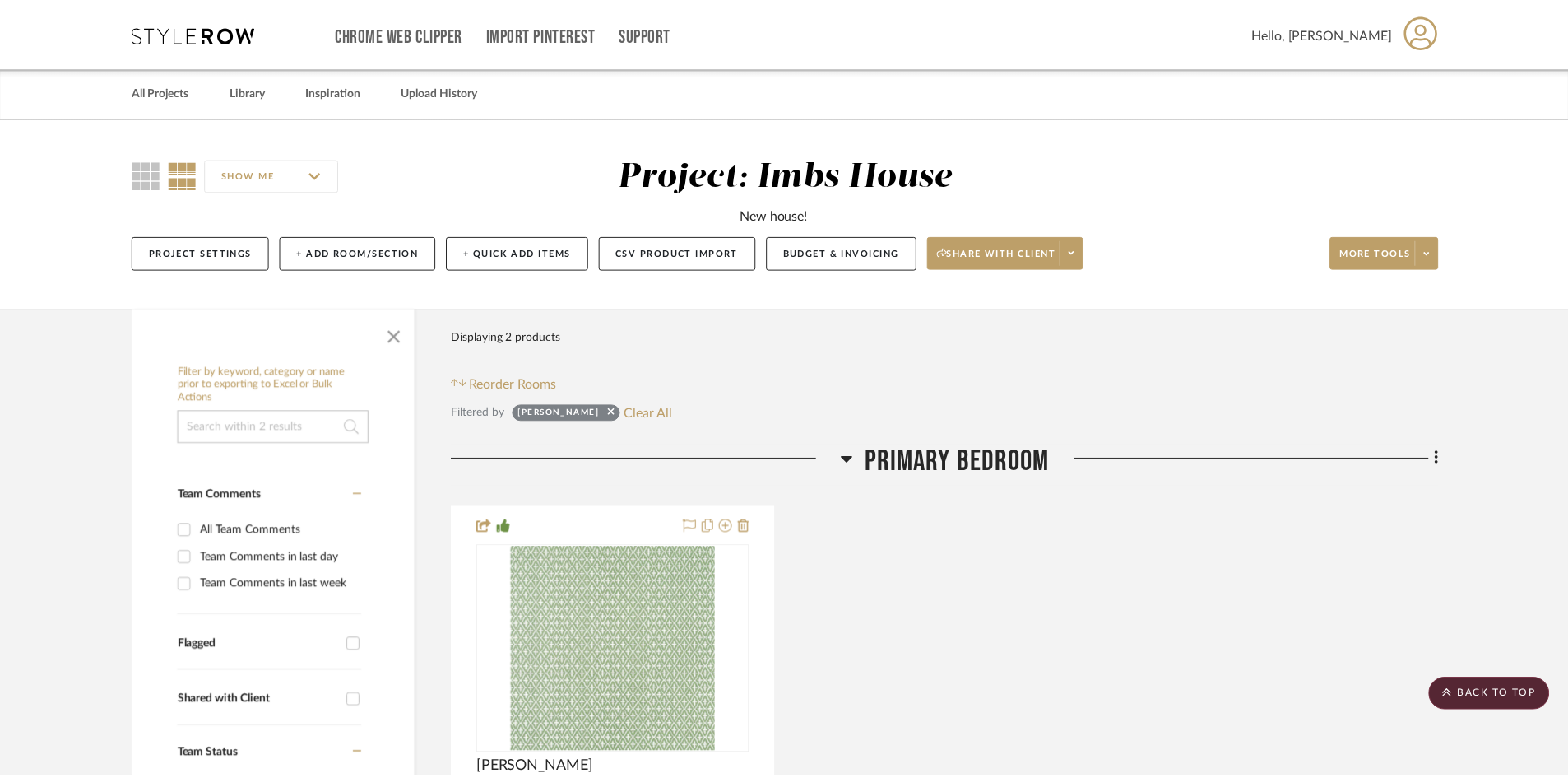
scroll to position [329, 0]
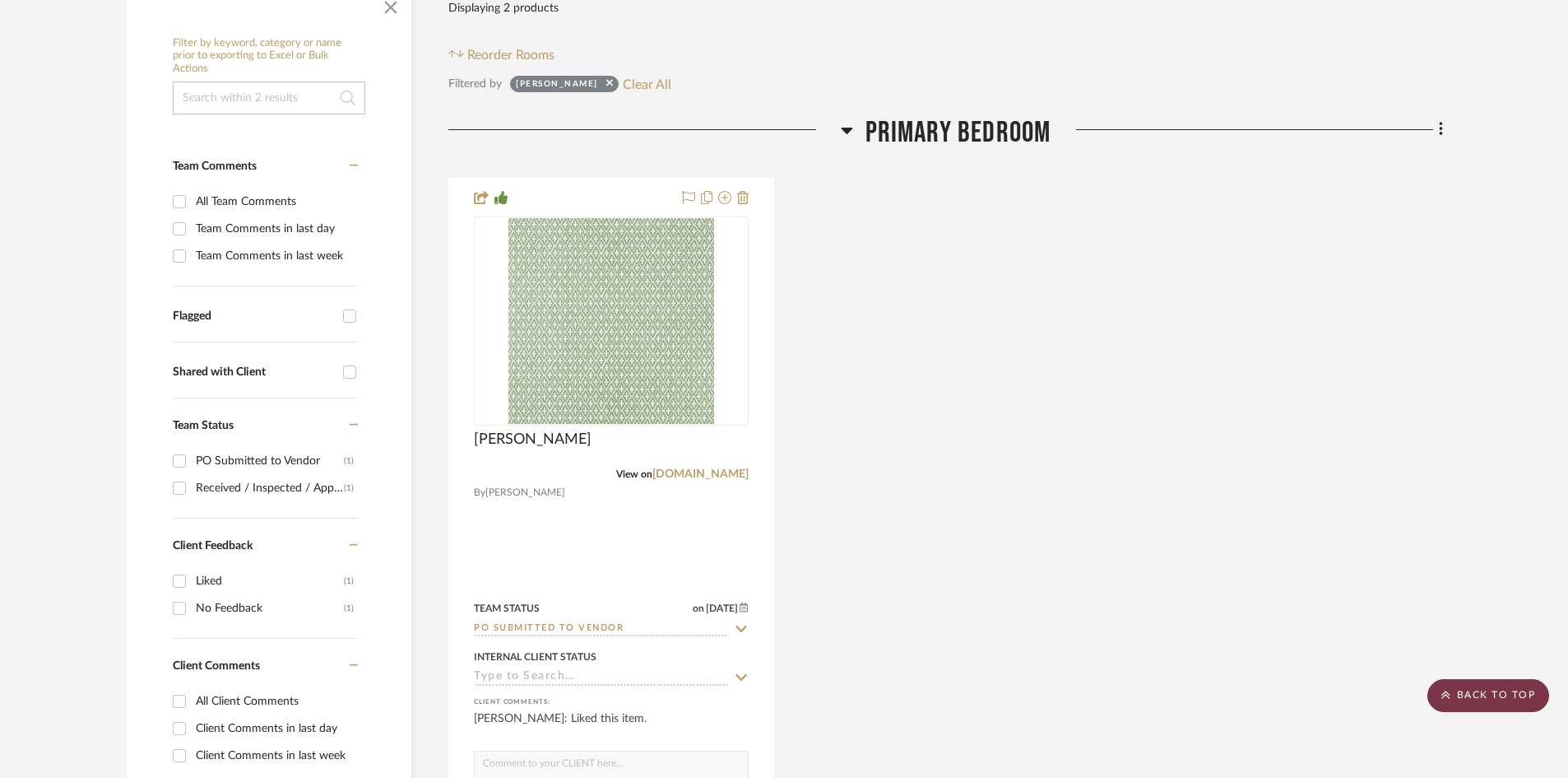
click at [1509, 696] on scroll-to-top-button "BACK TO TOP" at bounding box center [1487, 695] width 122 height 33
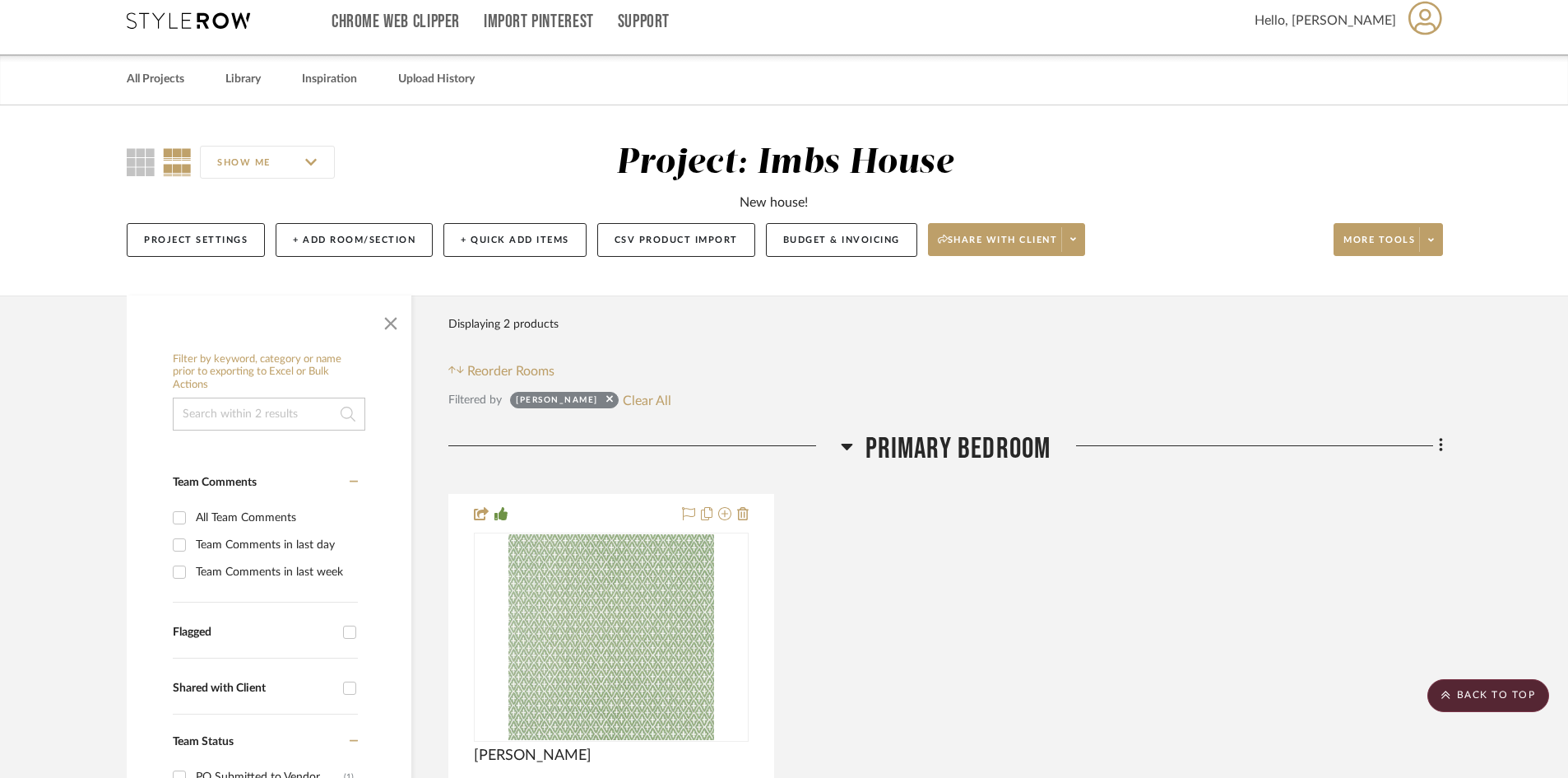
scroll to position [0, 0]
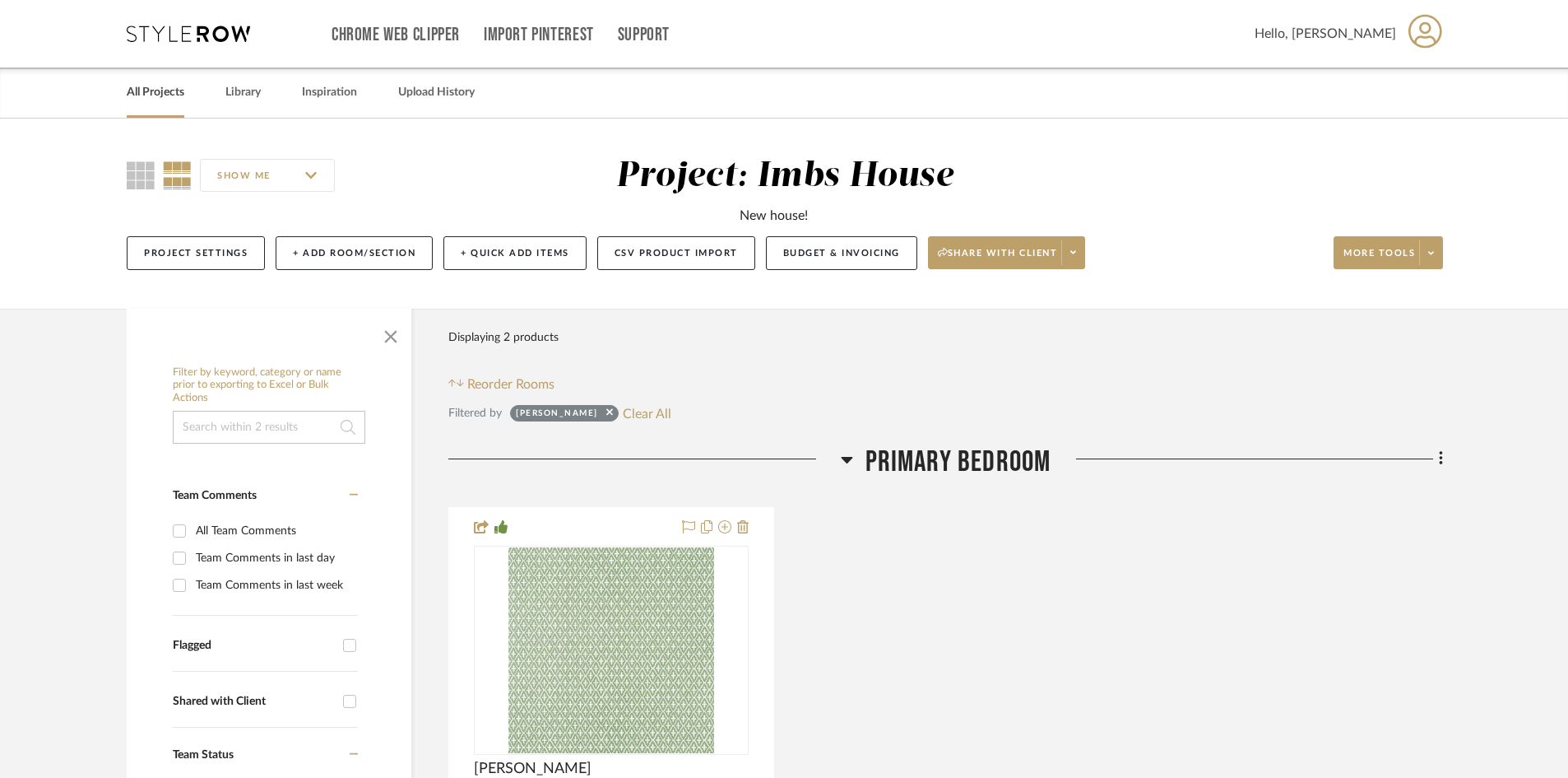
click at [147, 88] on link "All Projects" at bounding box center [155, 92] width 58 height 22
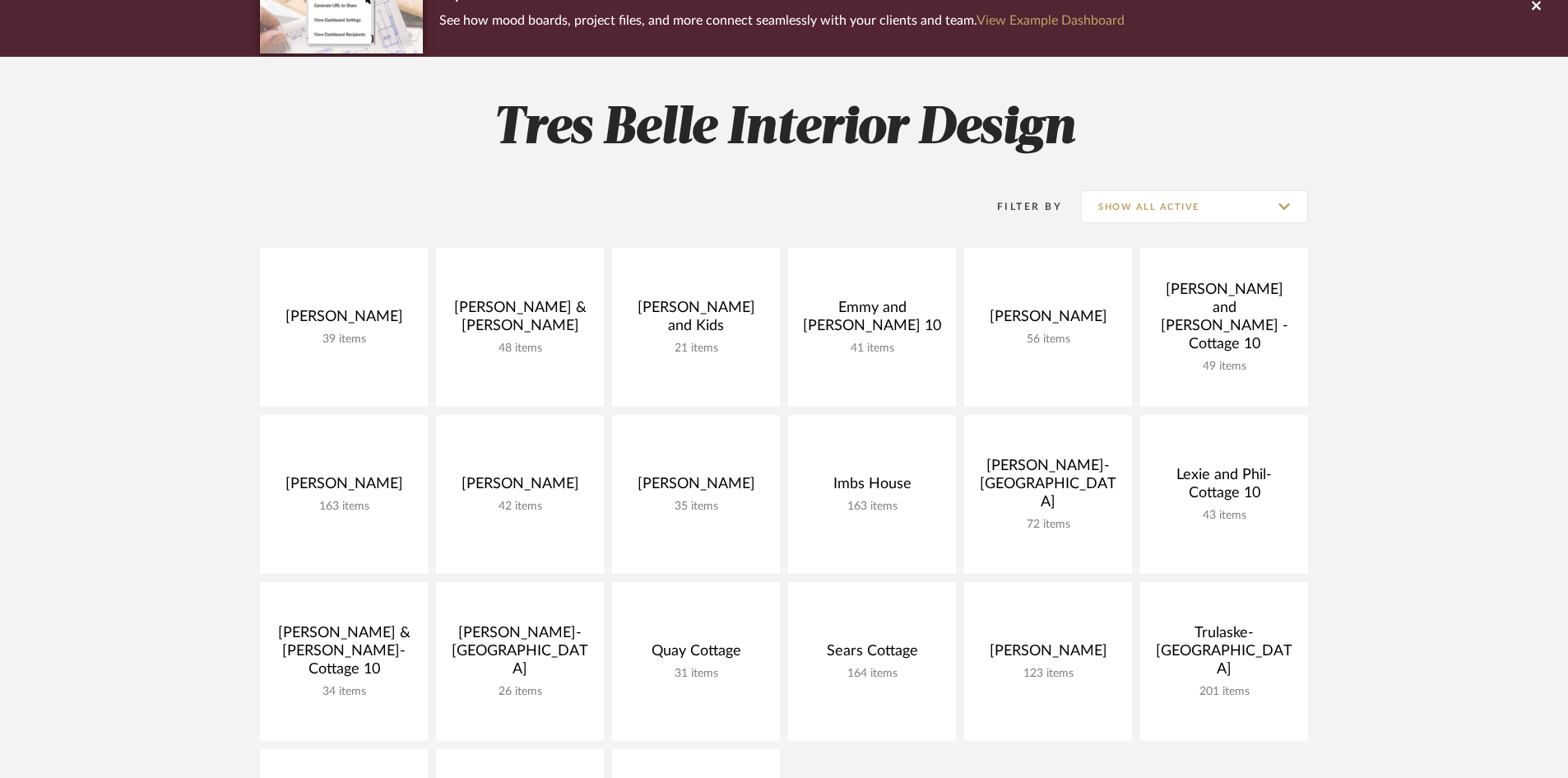
scroll to position [165, 0]
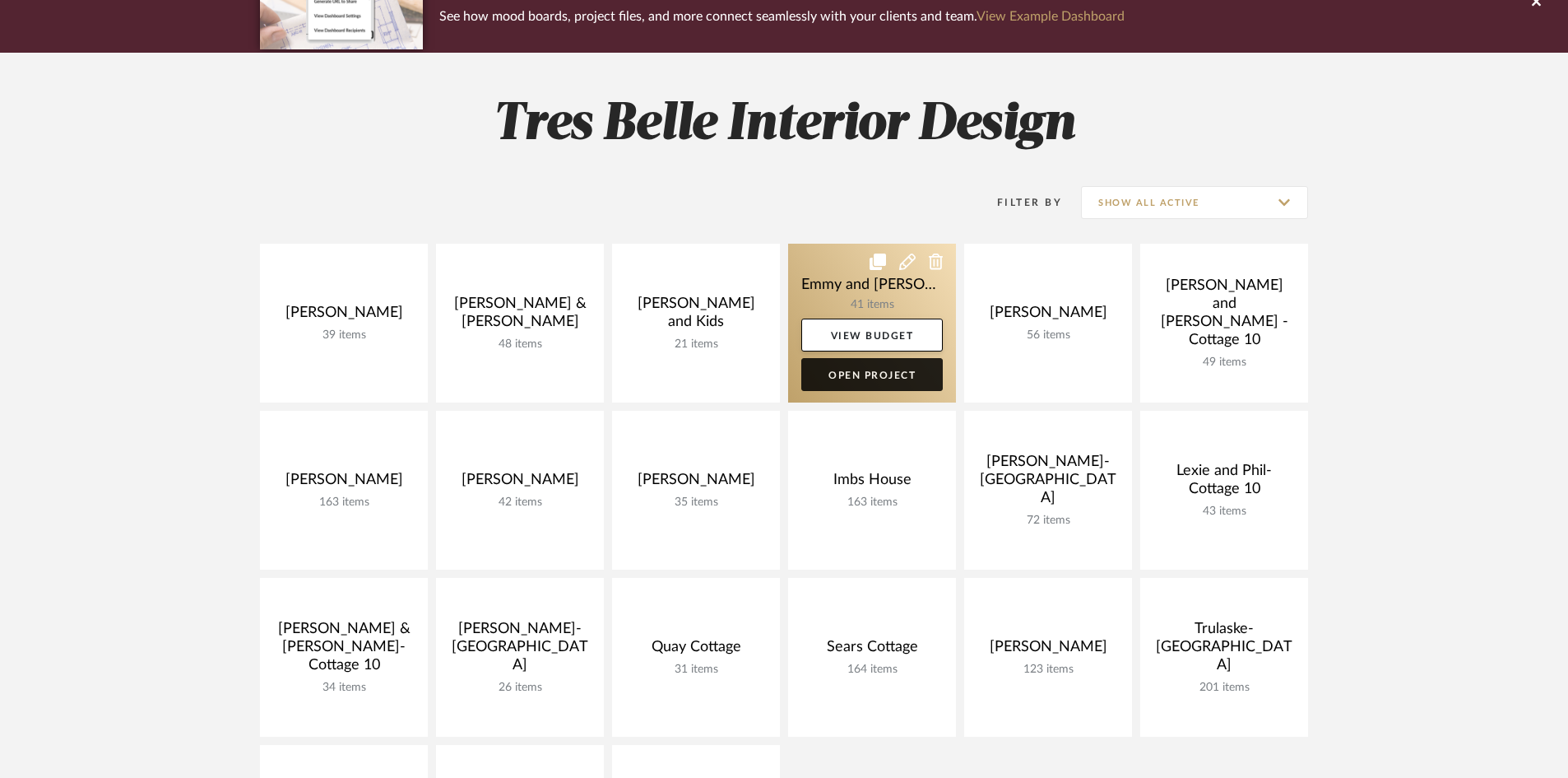
click at [877, 367] on link "Open Project" at bounding box center [872, 374] width 141 height 33
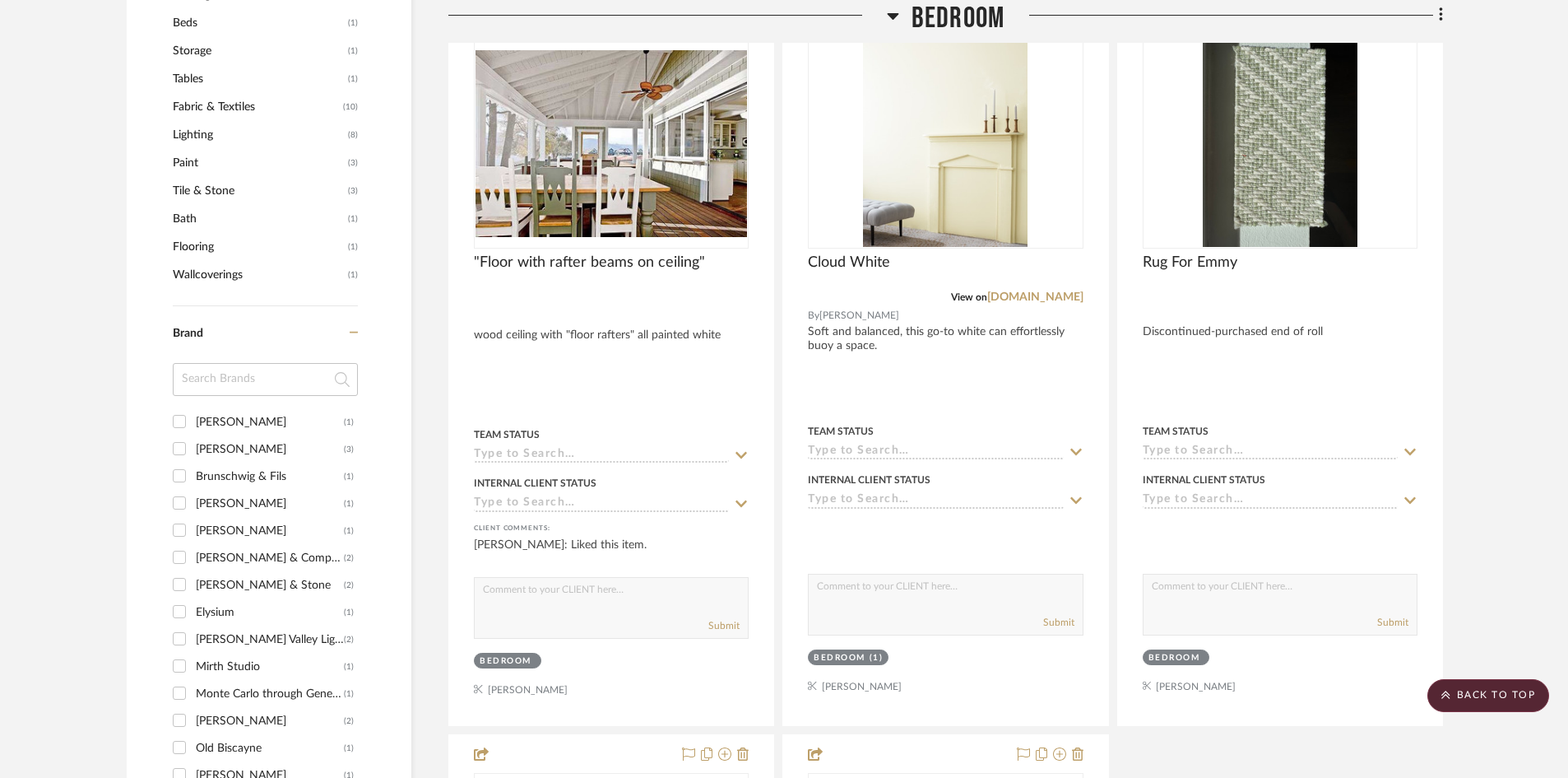
scroll to position [1152, 0]
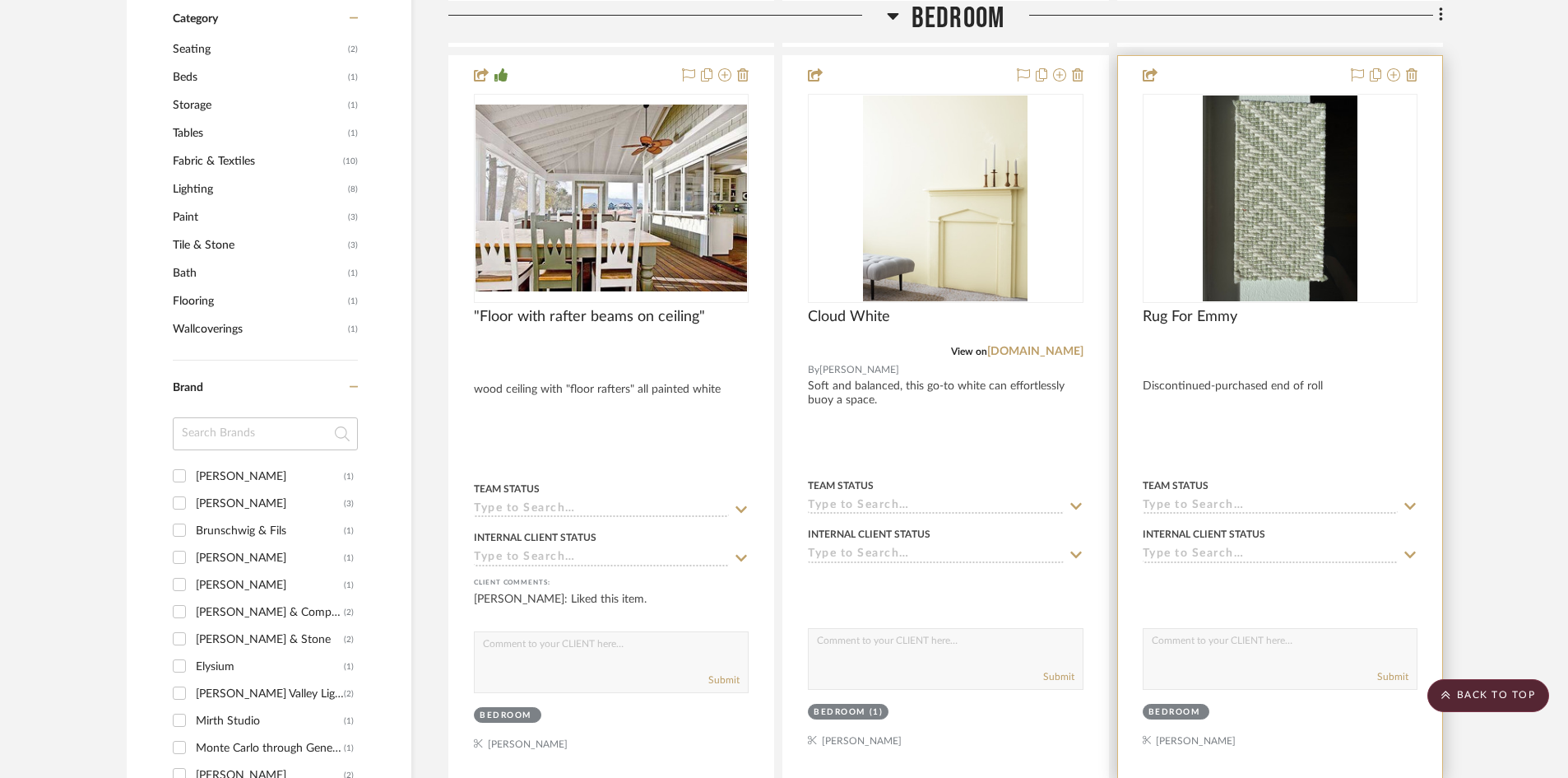
click at [1242, 503] on input at bounding box center [1270, 506] width 255 height 15
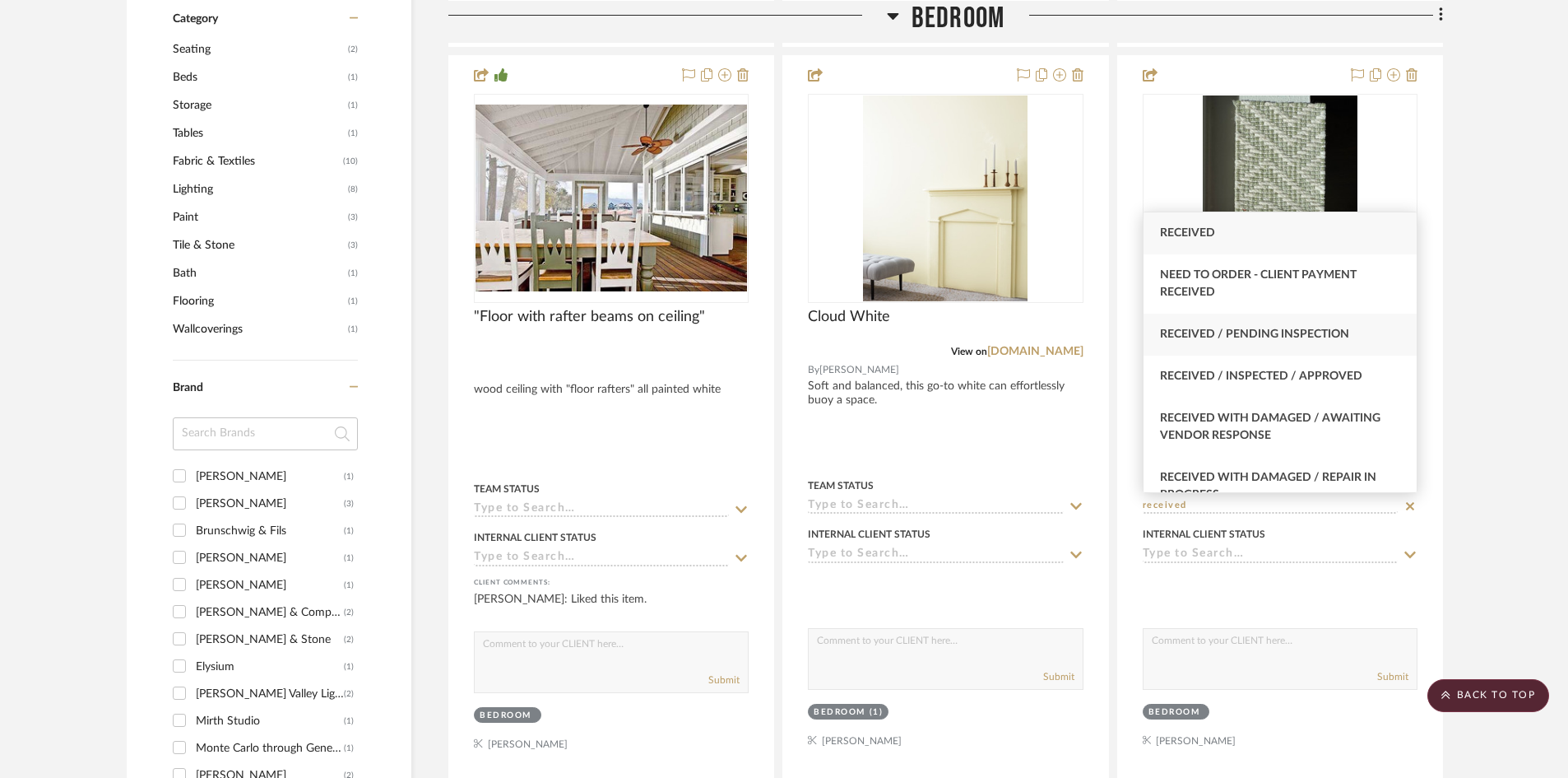
type input "received"
click at [1254, 335] on span "Received / Pending Inspection" at bounding box center [1254, 334] width 189 height 11
type input "[DATE]"
type input "Received / Pending Inspection"
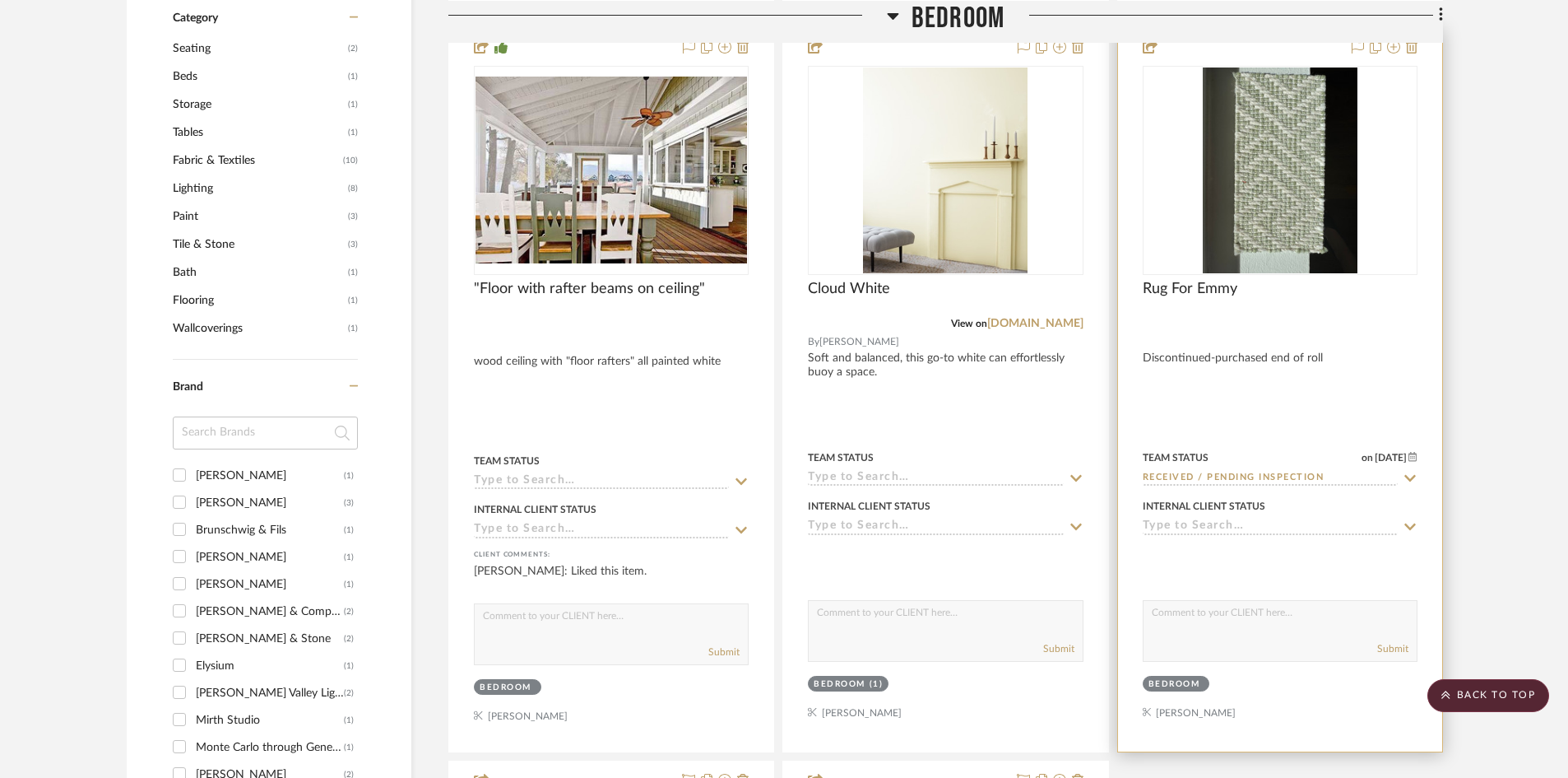
scroll to position [1179, 0]
click at [0, 0] on img at bounding box center [0, 0] width 0 height 0
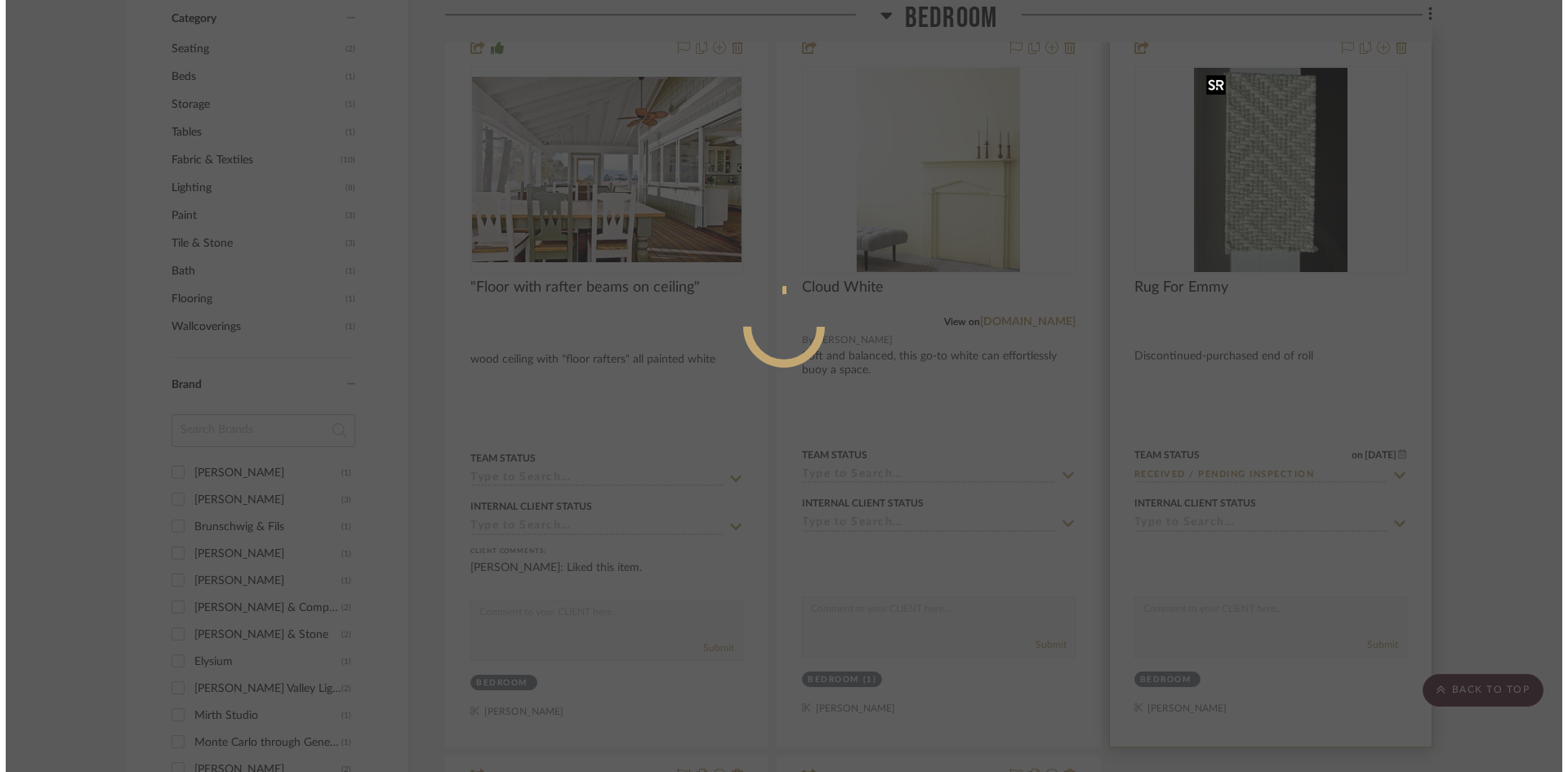
scroll to position [0, 0]
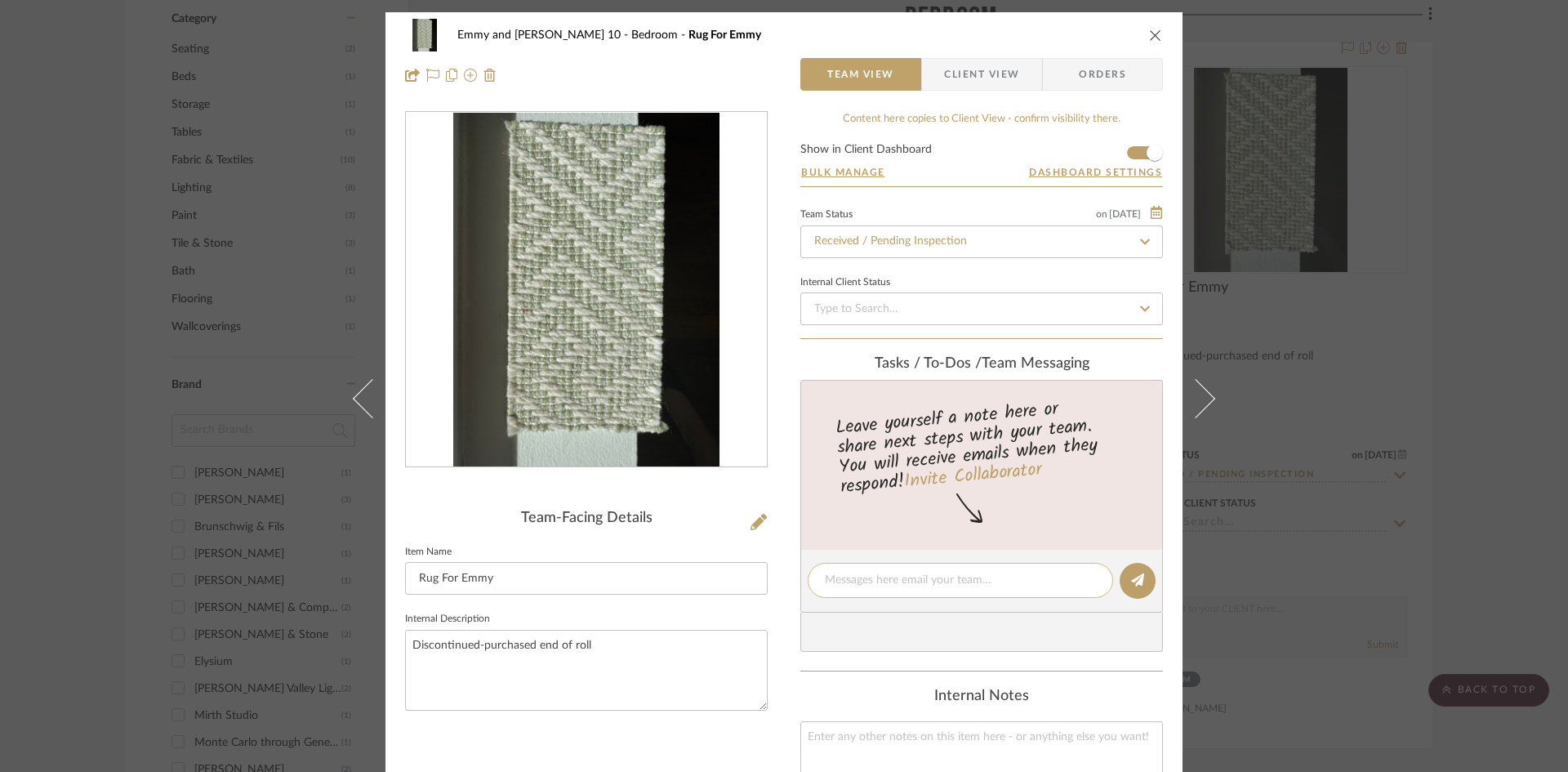
click at [1020, 585] on textarea at bounding box center [960, 580] width 271 height 17
type textarea "At [GEOGRAPHIC_DATA] sometime in September"
click at [1141, 575] on button at bounding box center [1137, 580] width 36 height 36
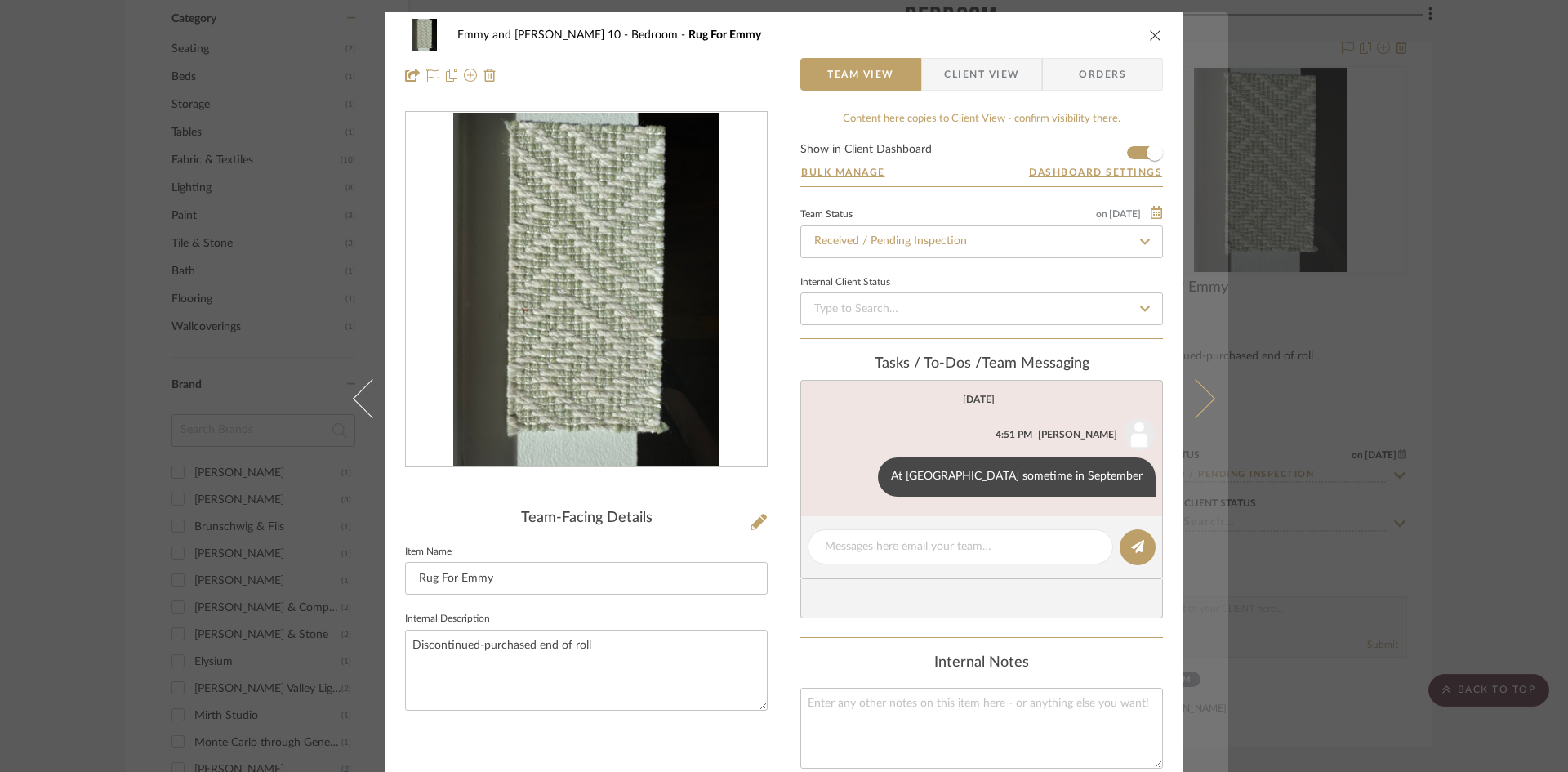
click at [1199, 394] on icon at bounding box center [1196, 398] width 40 height 39
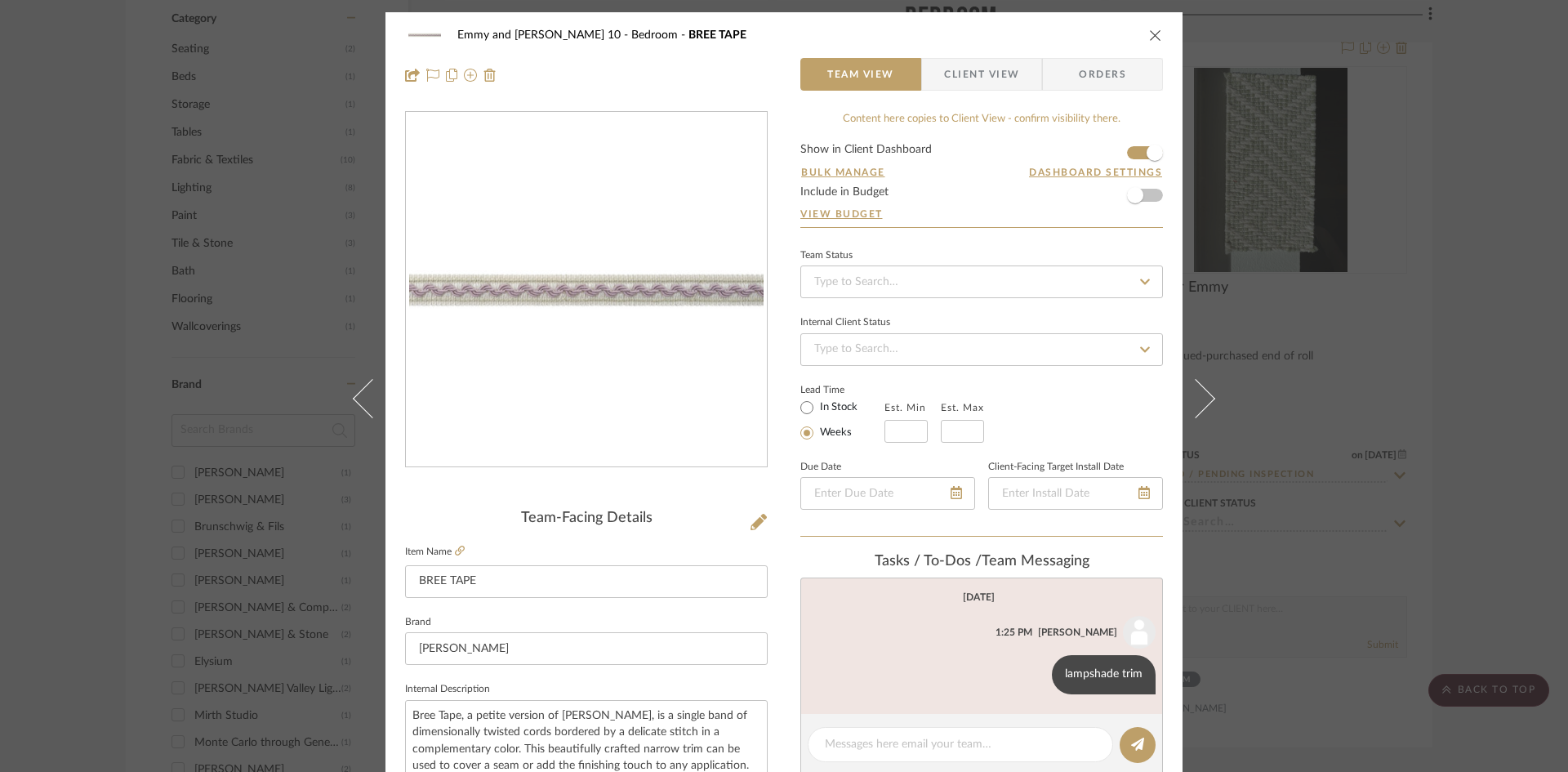
click at [1149, 38] on icon "close" at bounding box center [1156, 35] width 13 height 13
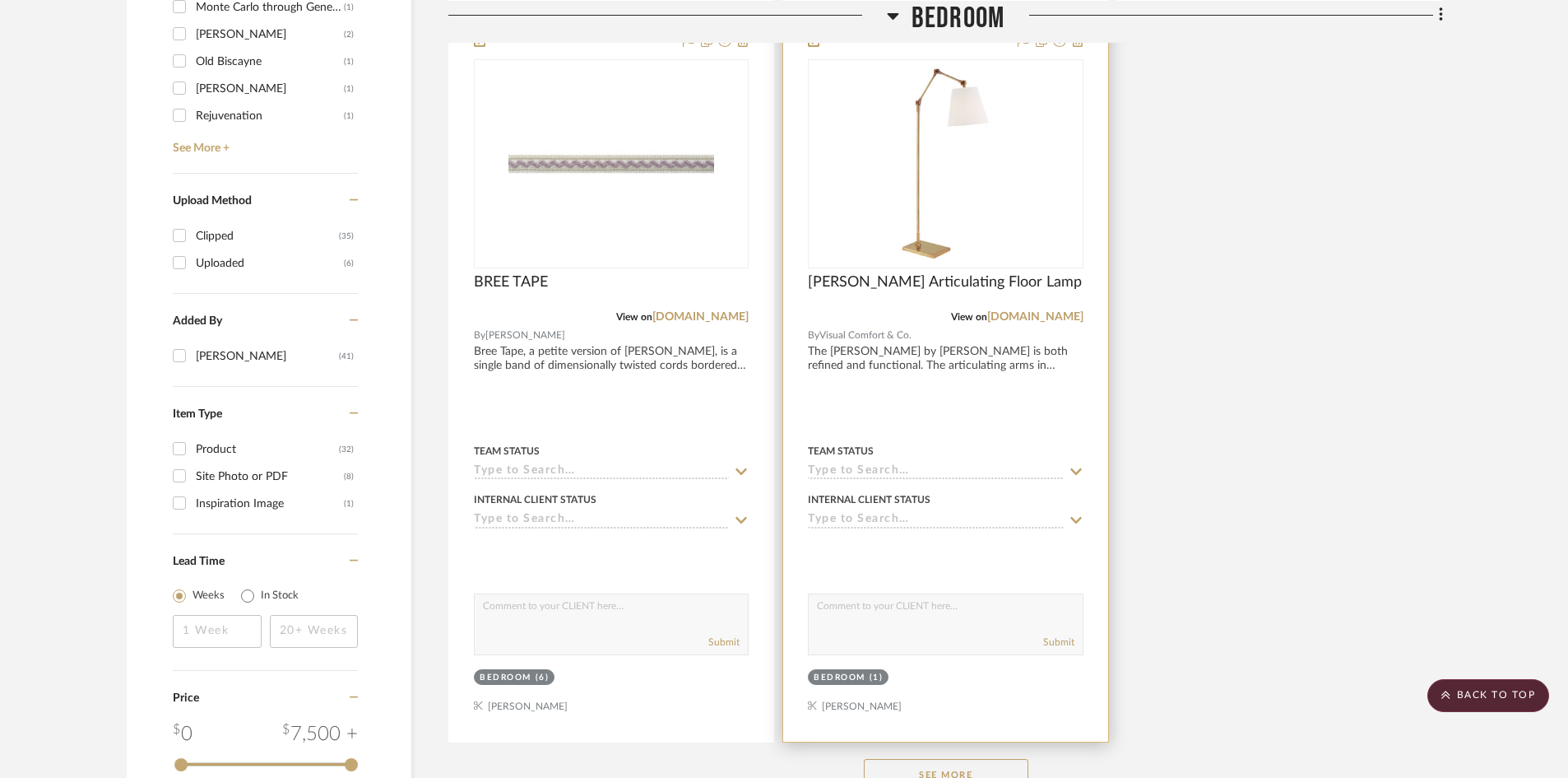
scroll to position [2084, 0]
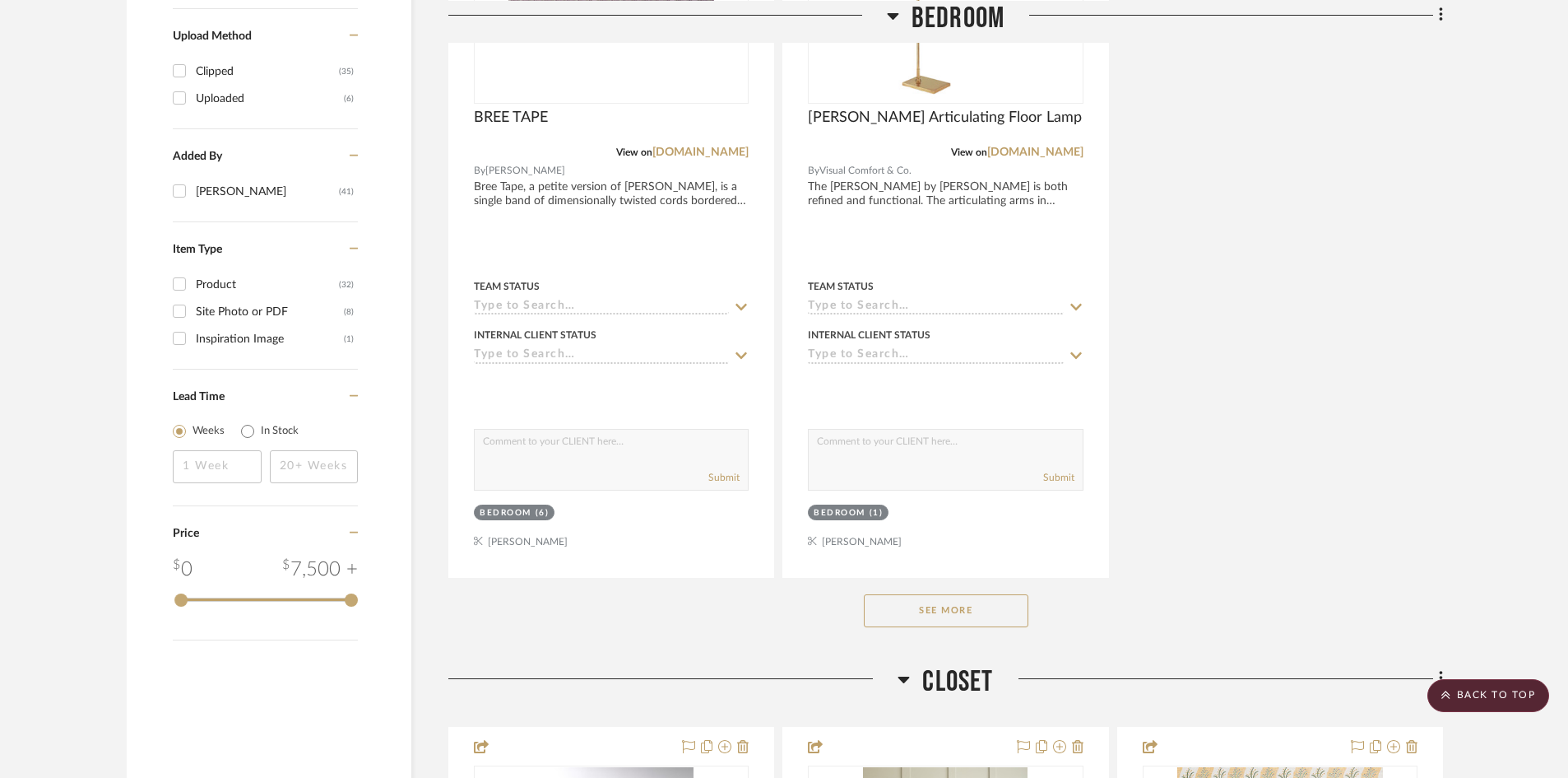
click at [936, 603] on button "See More" at bounding box center [946, 610] width 165 height 33
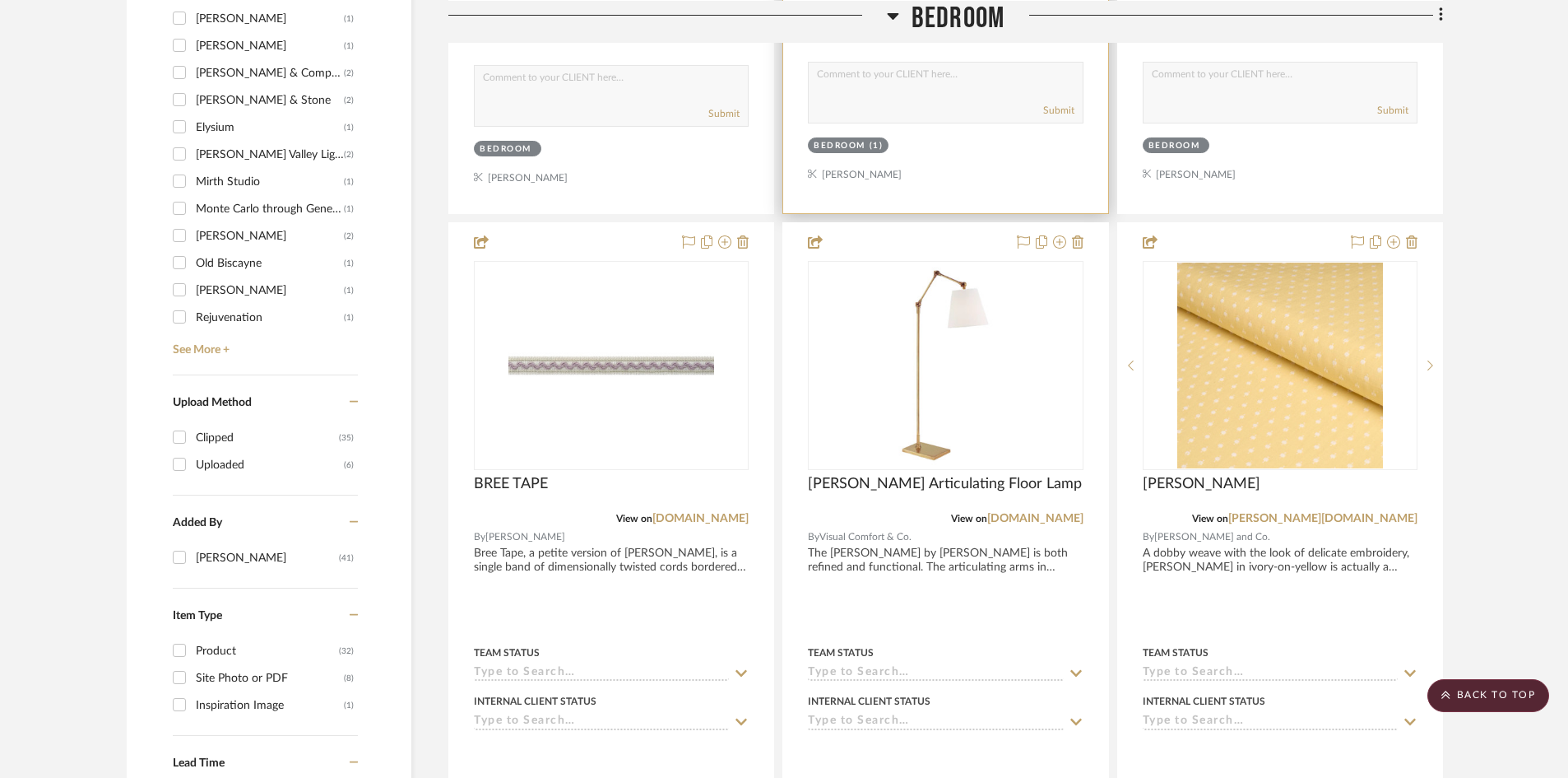
scroll to position [1755, 0]
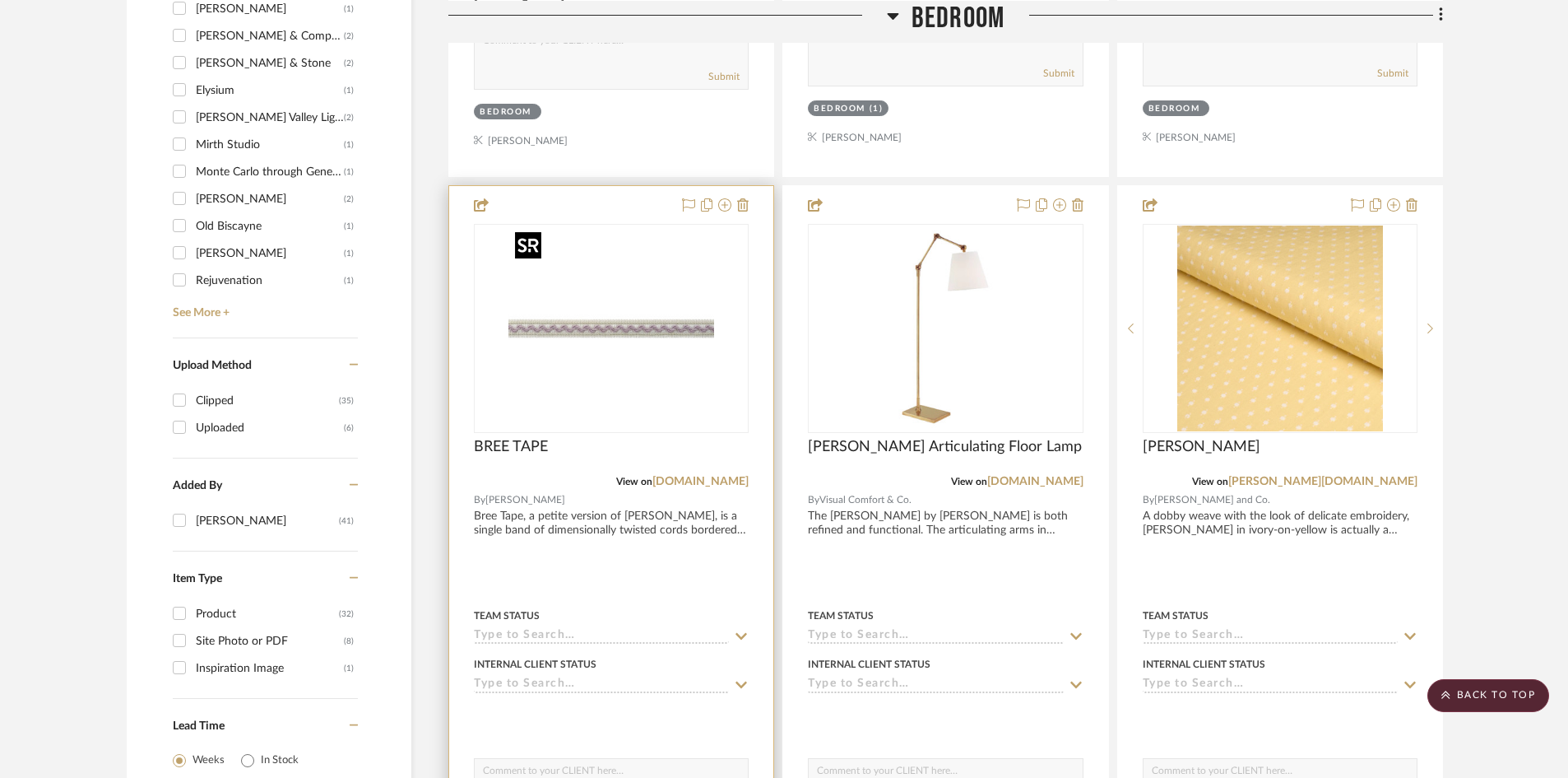
click at [0, 0] on img at bounding box center [0, 0] width 0 height 0
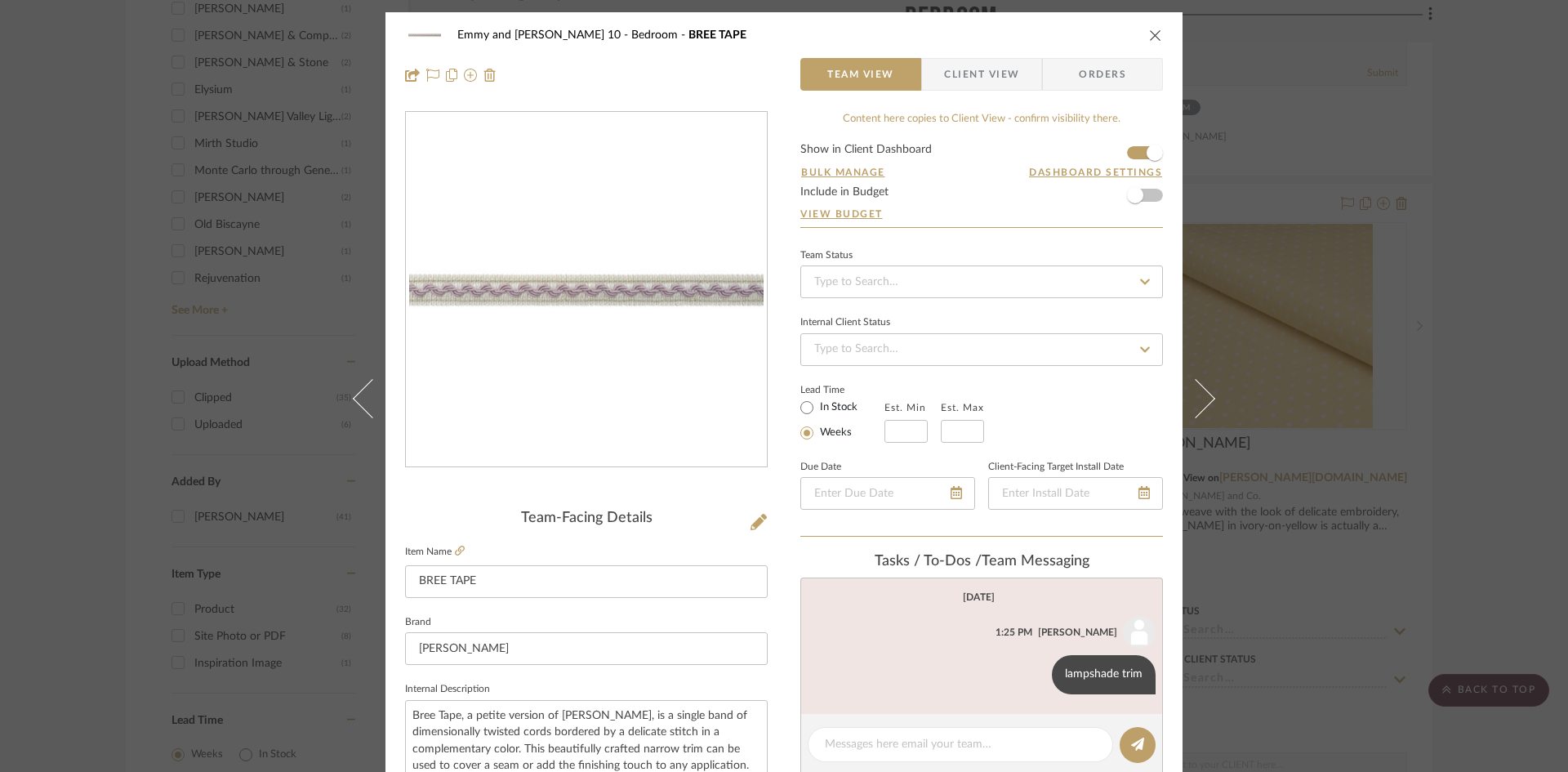
scroll to position [82, 0]
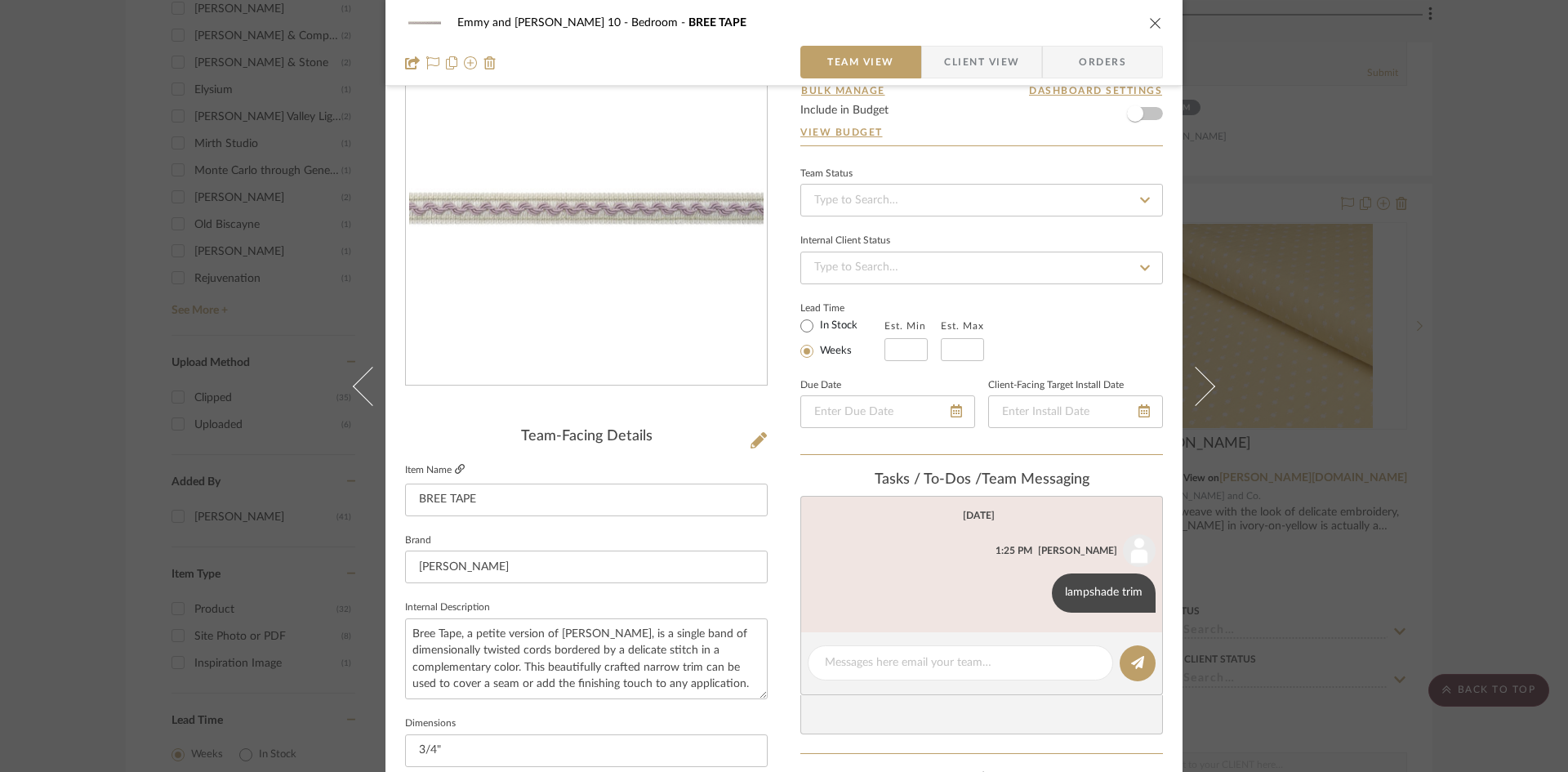
click at [455, 465] on icon at bounding box center [460, 468] width 9 height 9
click at [455, 468] on icon at bounding box center [460, 468] width 9 height 9
click at [891, 665] on textarea at bounding box center [960, 662] width 271 height 17
type textarea "$60 retail"
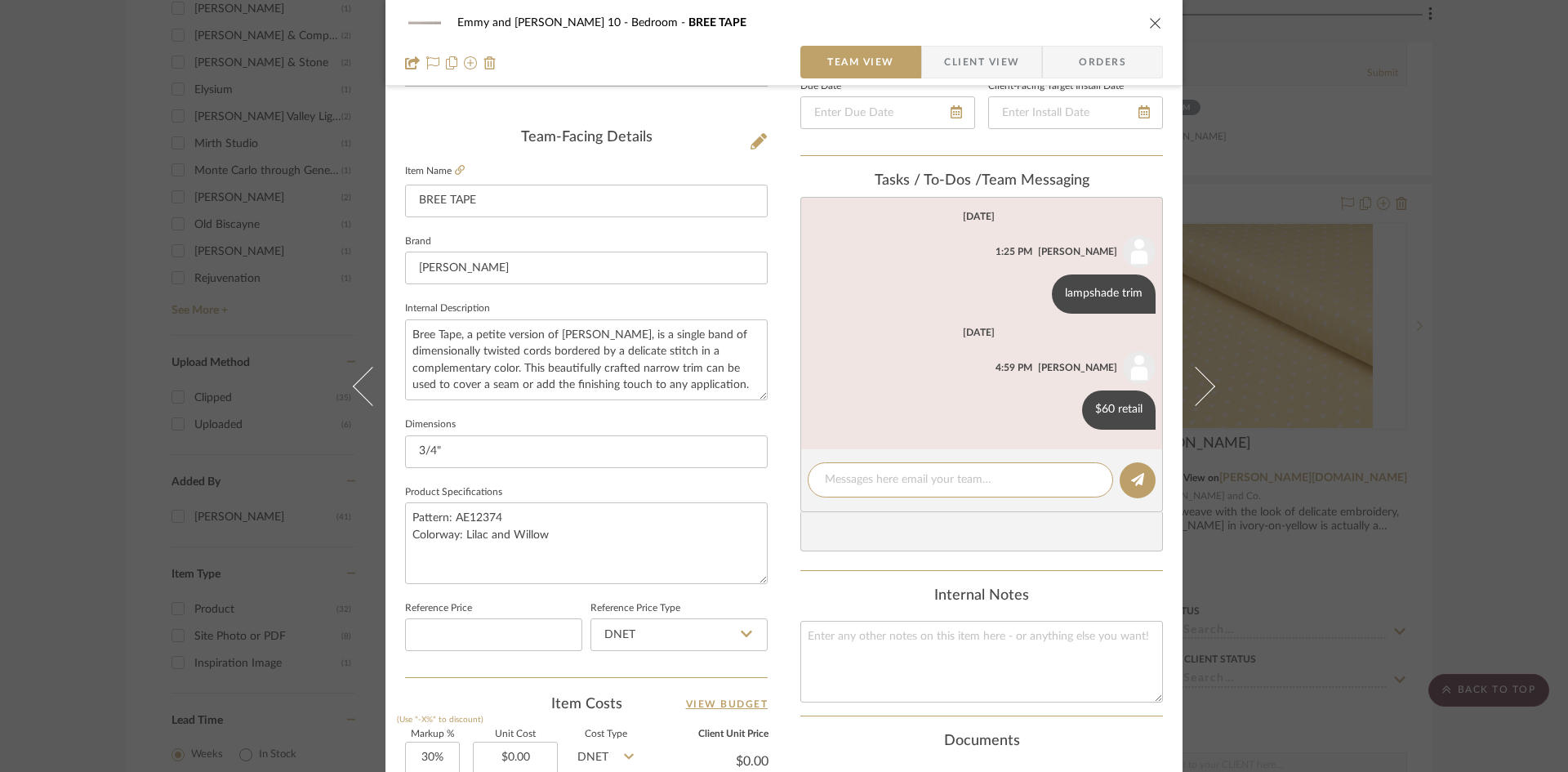
scroll to position [326, 0]
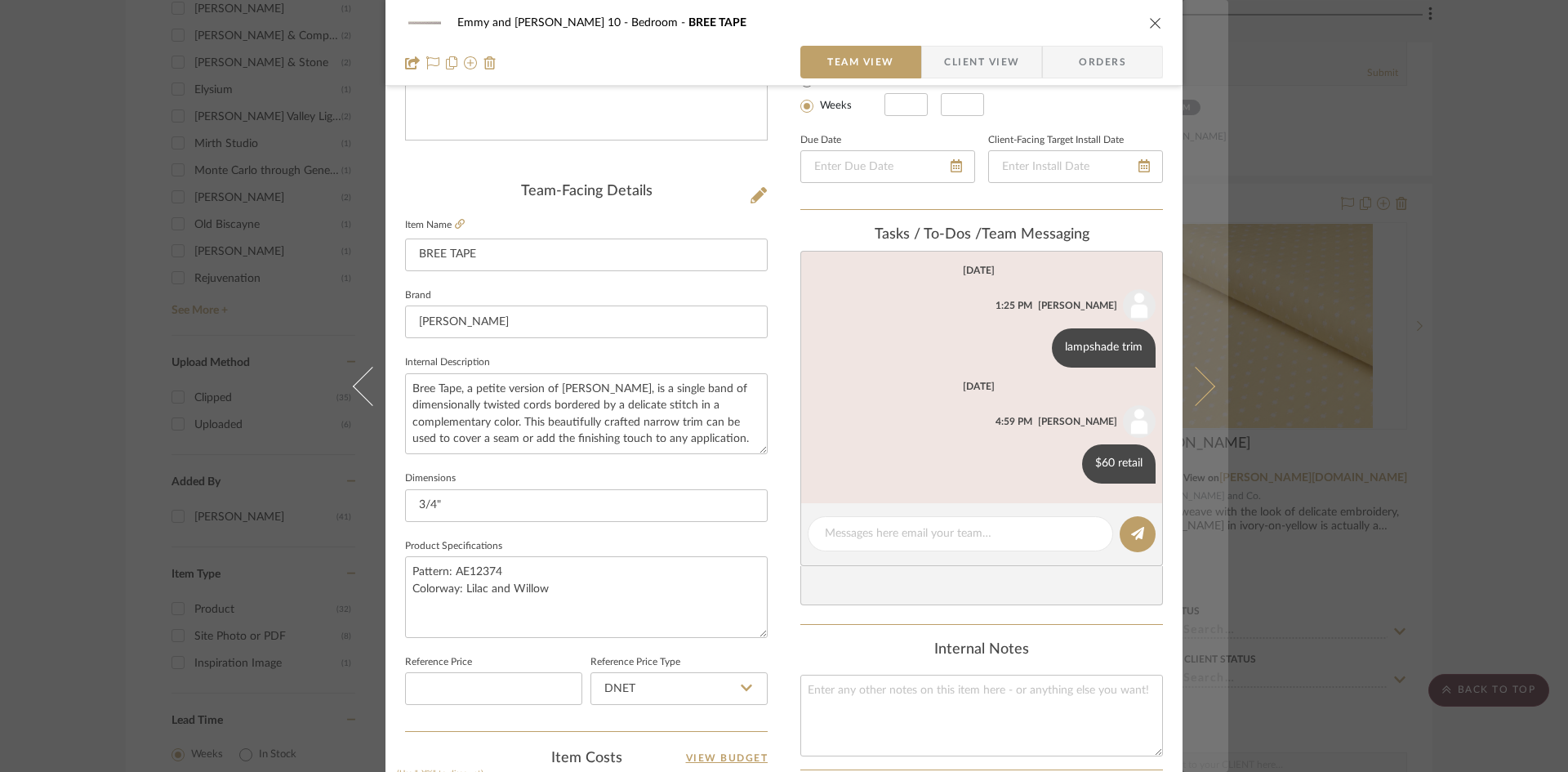
click at [1199, 386] on icon at bounding box center [1196, 386] width 40 height 39
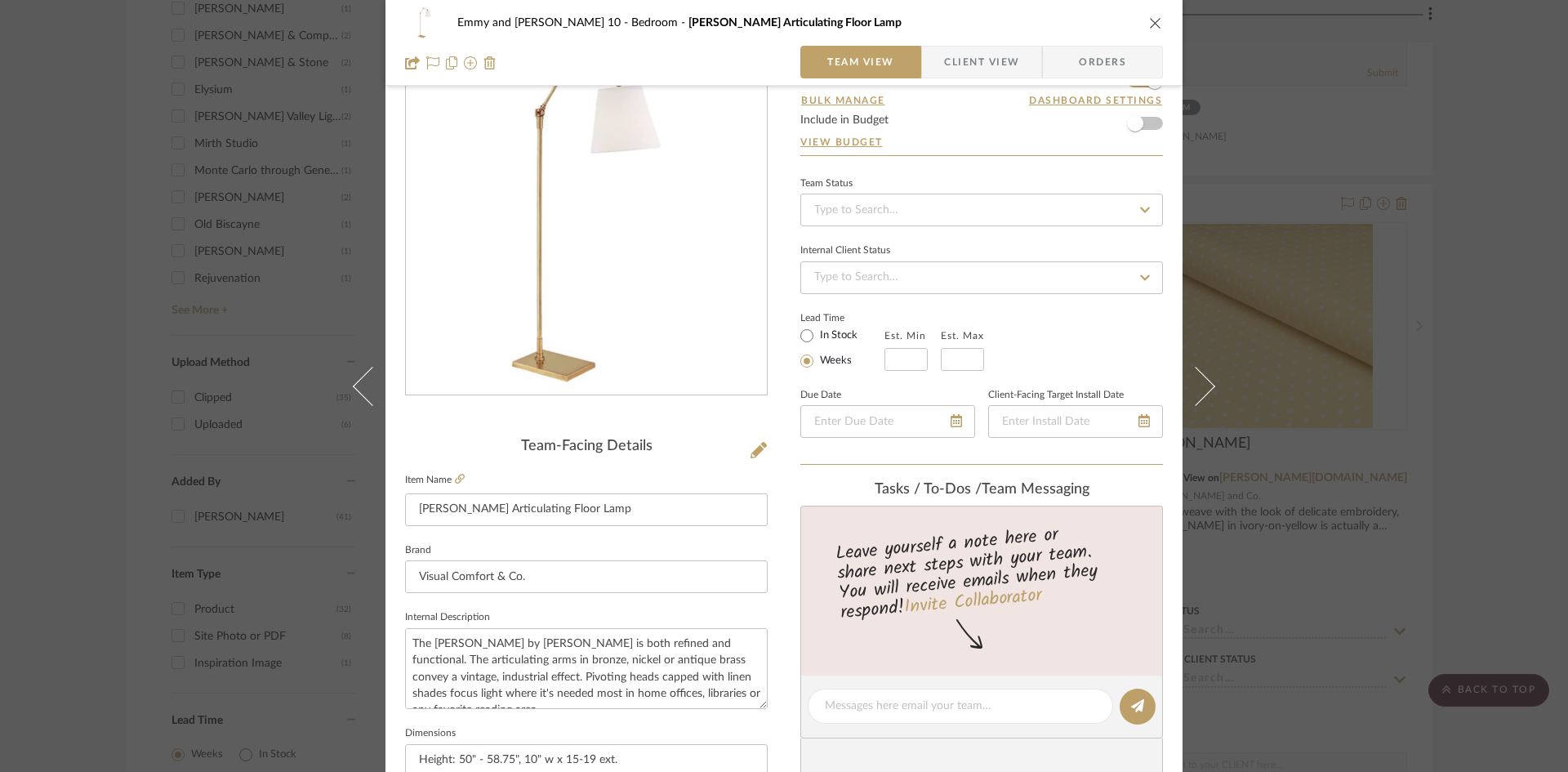
scroll to position [164, 0]
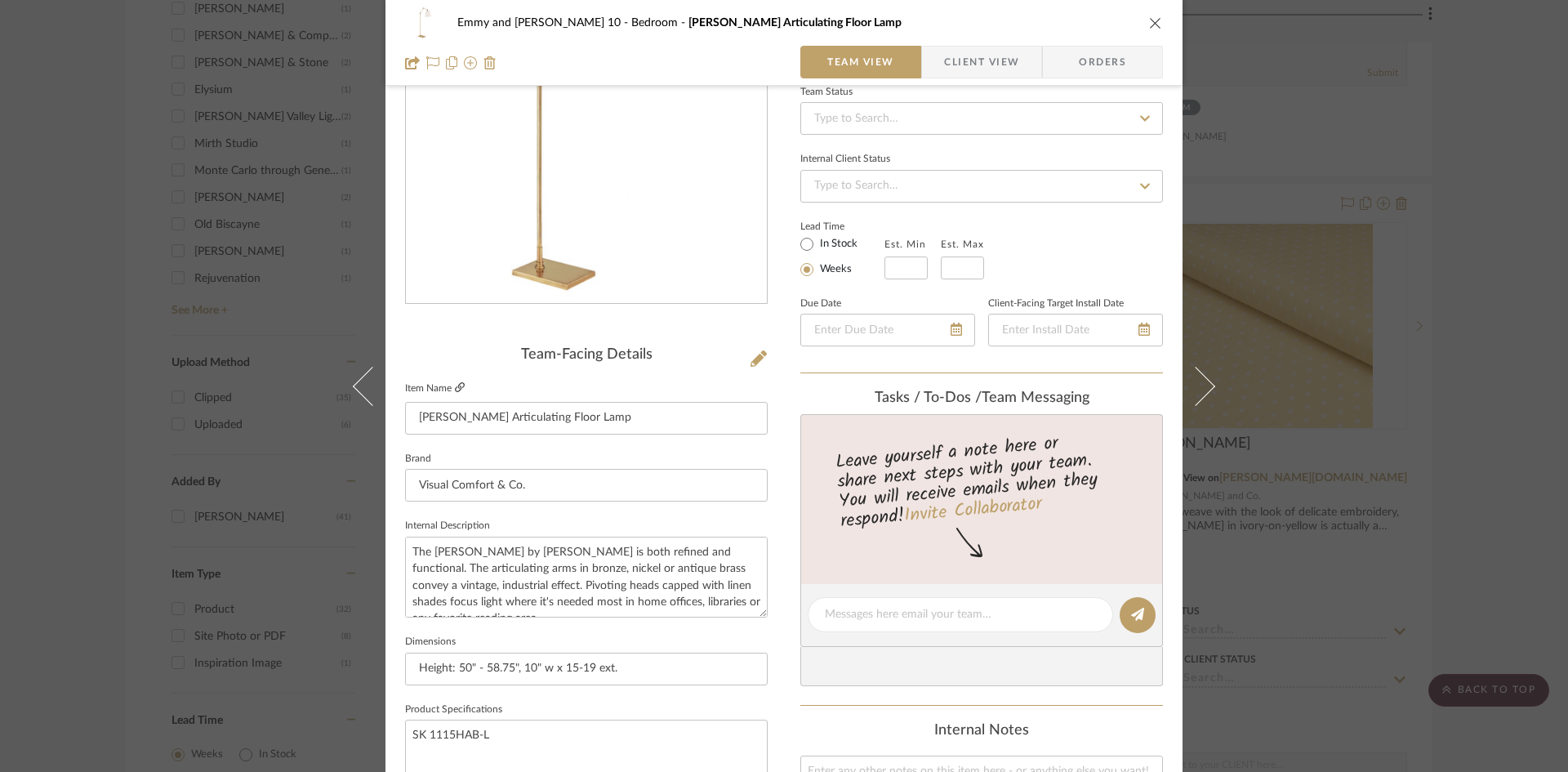
click at [455, 386] on icon at bounding box center [460, 386] width 9 height 9
click at [890, 610] on textarea at bounding box center [960, 614] width 271 height 17
type textarea "$1599 Retail, $799 net - prices going up 10% Octo 4"
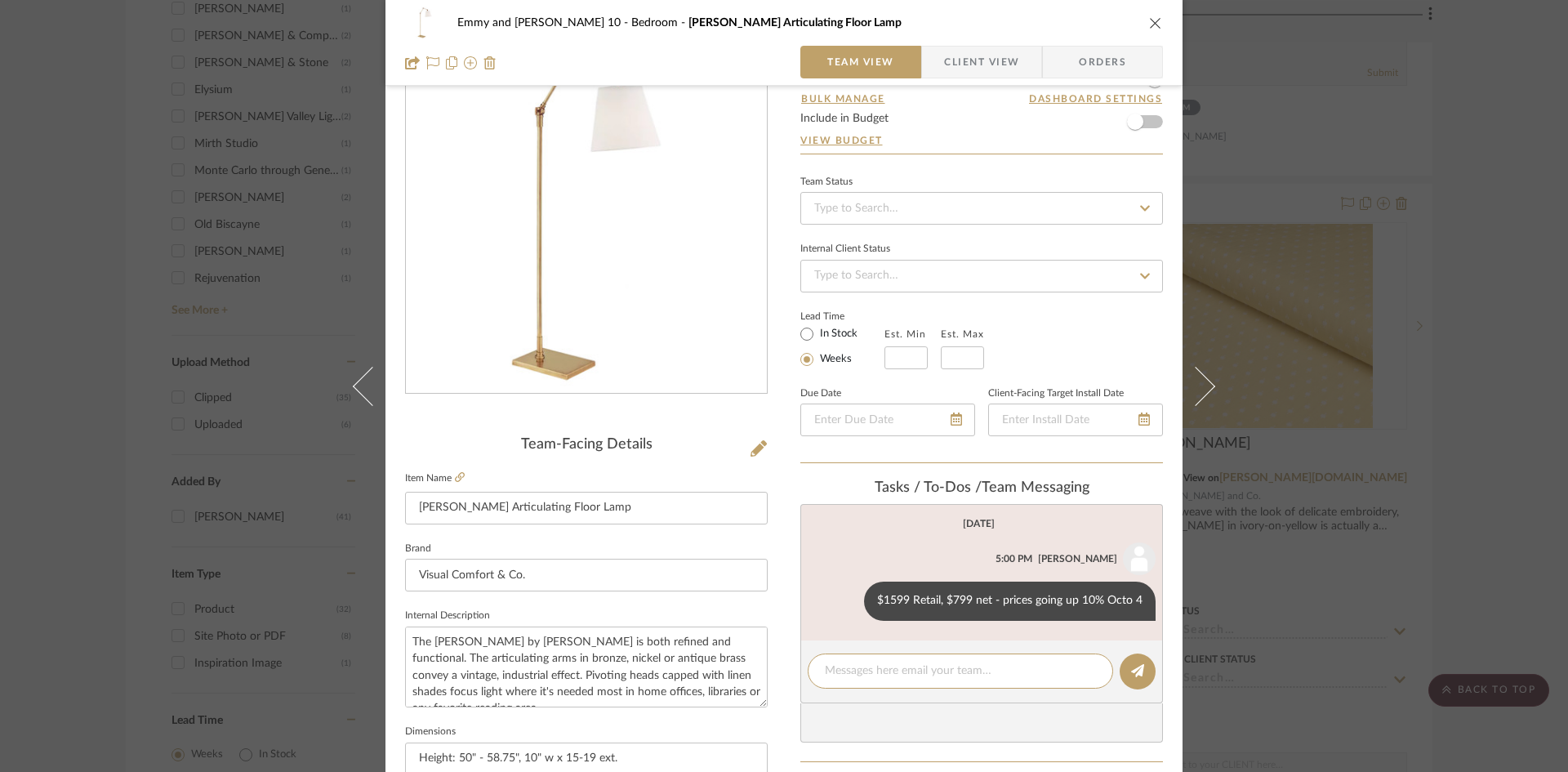
scroll to position [0, 0]
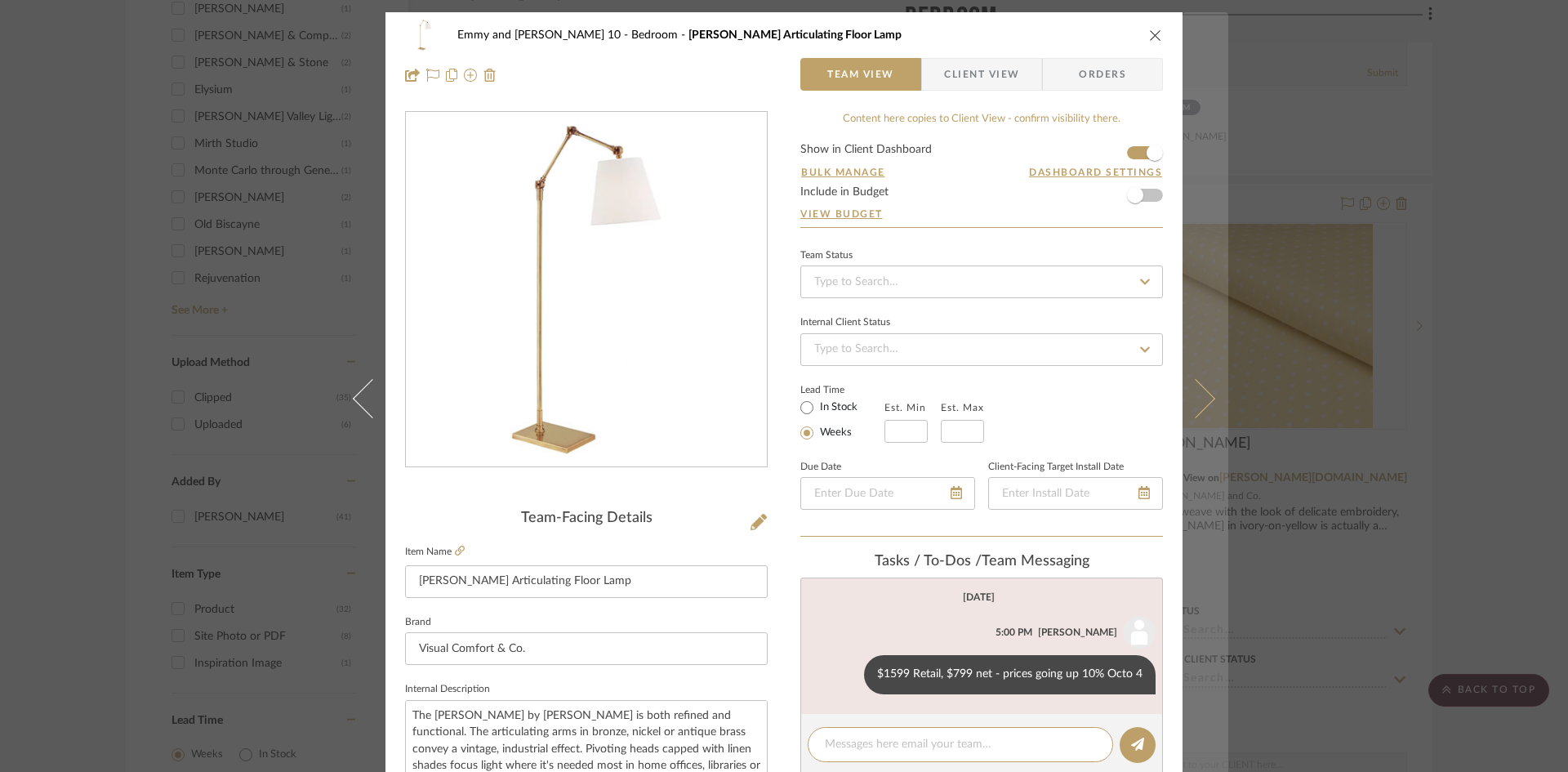
click at [1197, 403] on icon at bounding box center [1196, 398] width 40 height 39
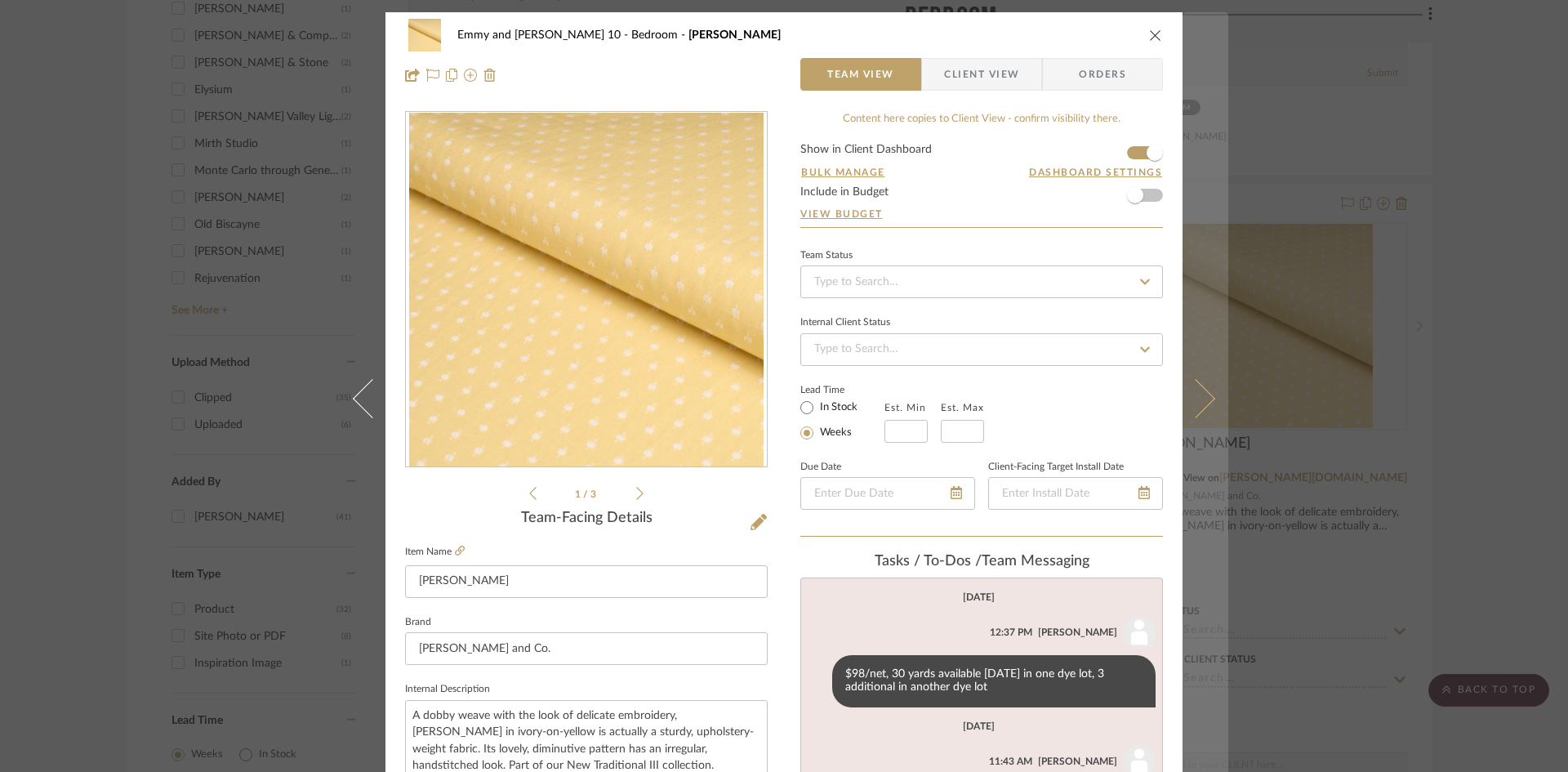
click at [1205, 395] on icon at bounding box center [1196, 398] width 40 height 39
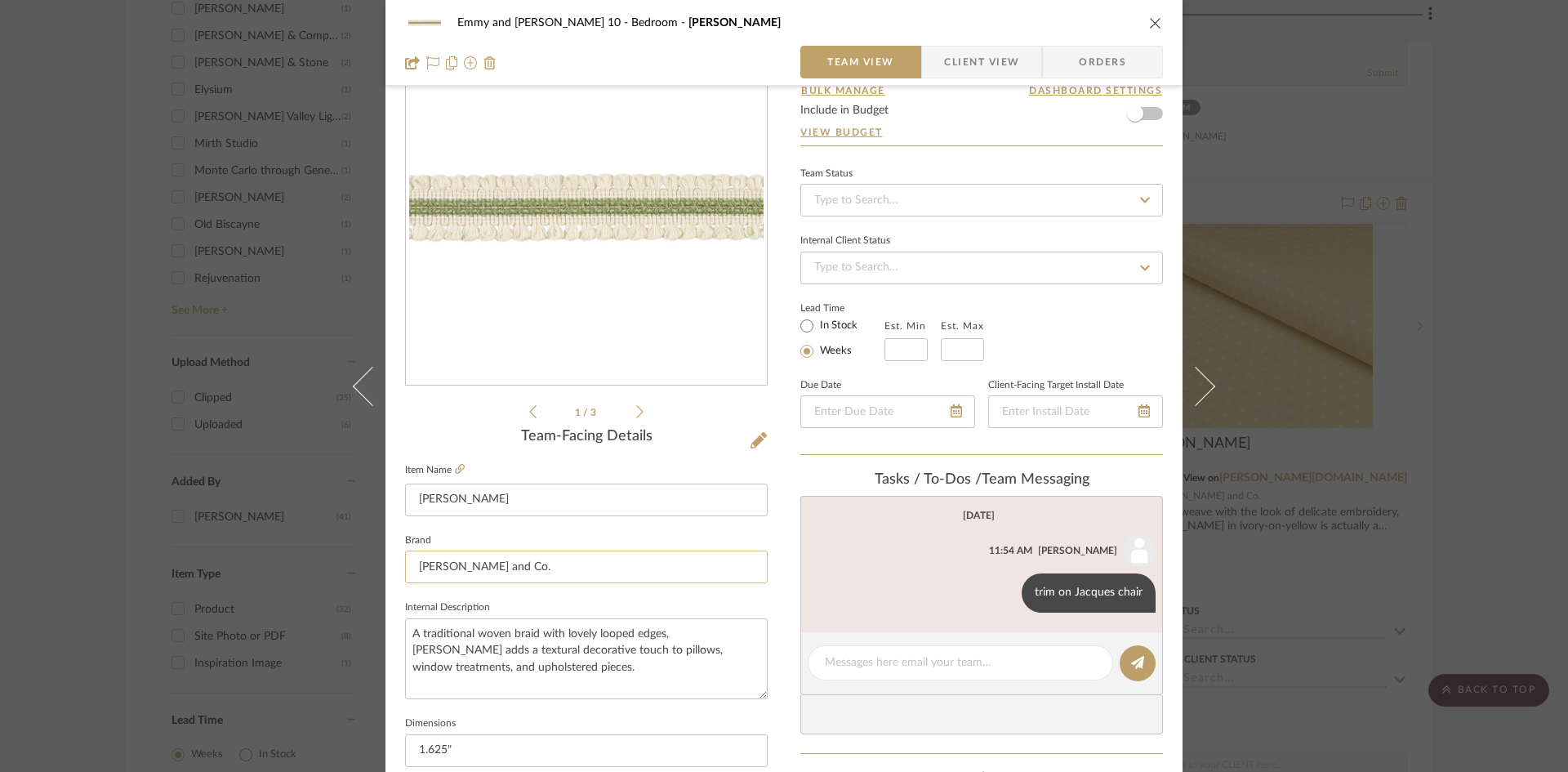
scroll to position [164, 0]
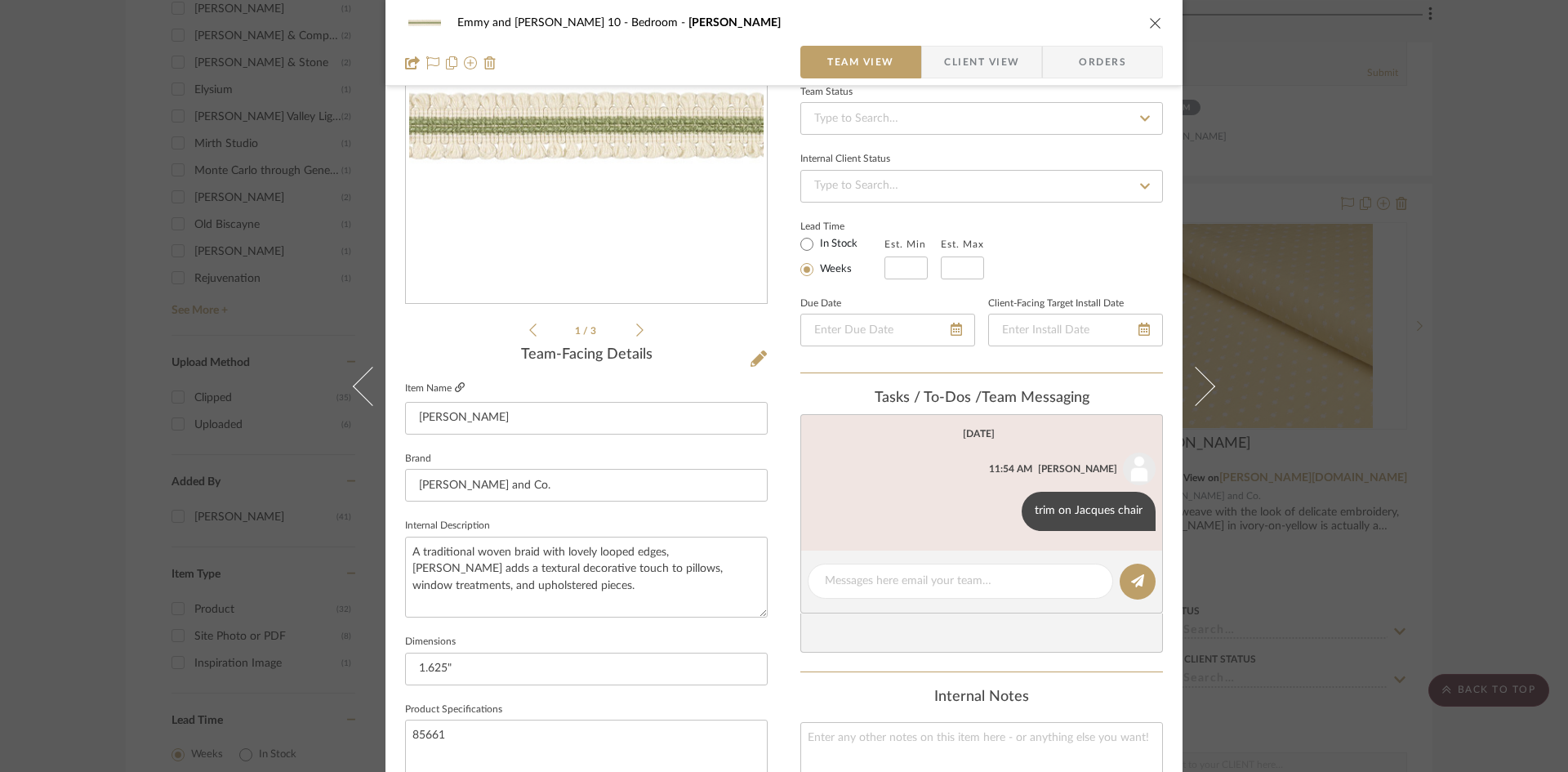
click at [455, 381] on link at bounding box center [460, 387] width 9 height 14
click at [903, 575] on textarea at bounding box center [960, 581] width 271 height 17
type textarea "$18 net per yard"
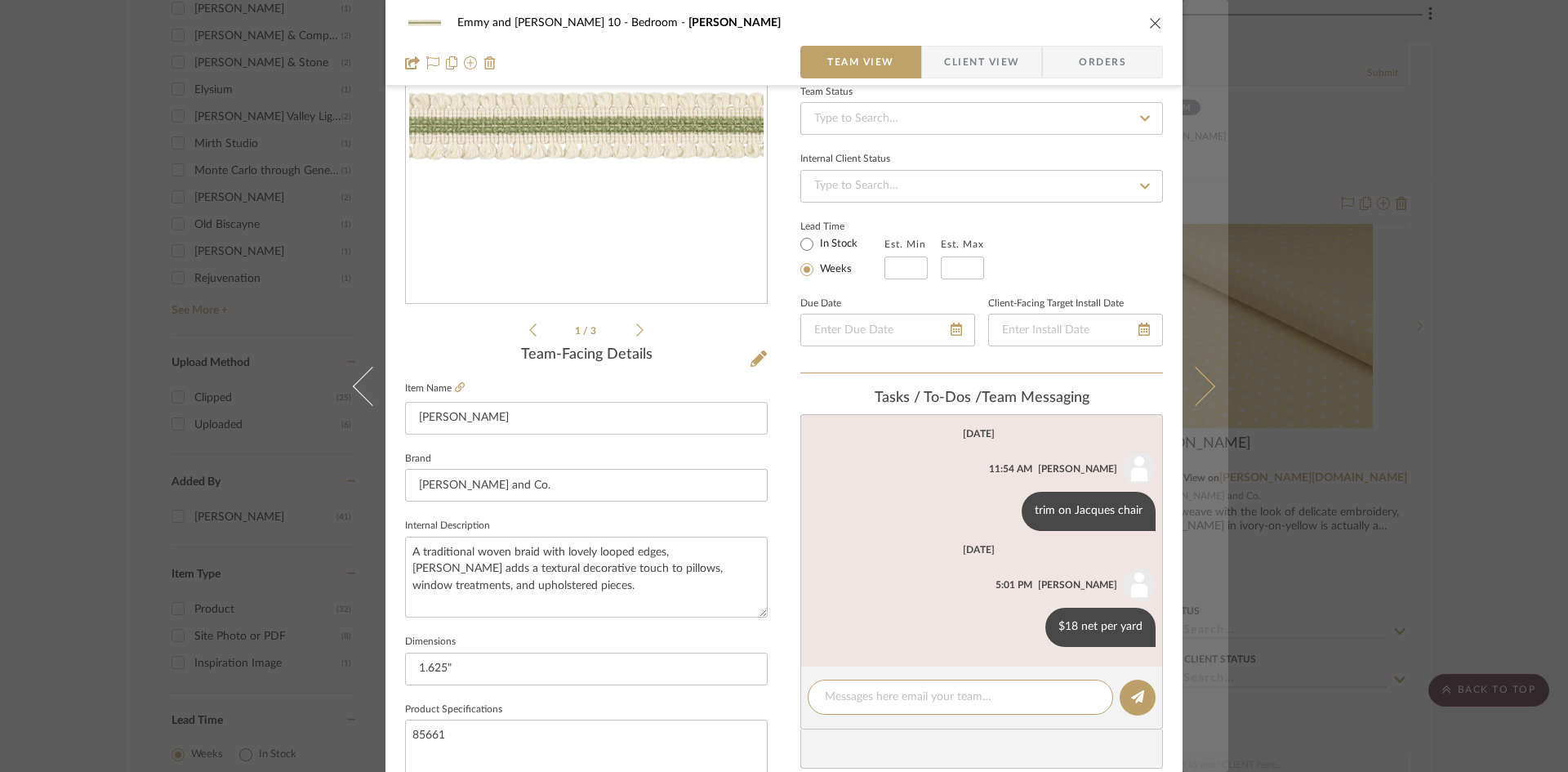
click at [1201, 382] on icon at bounding box center [1196, 386] width 40 height 39
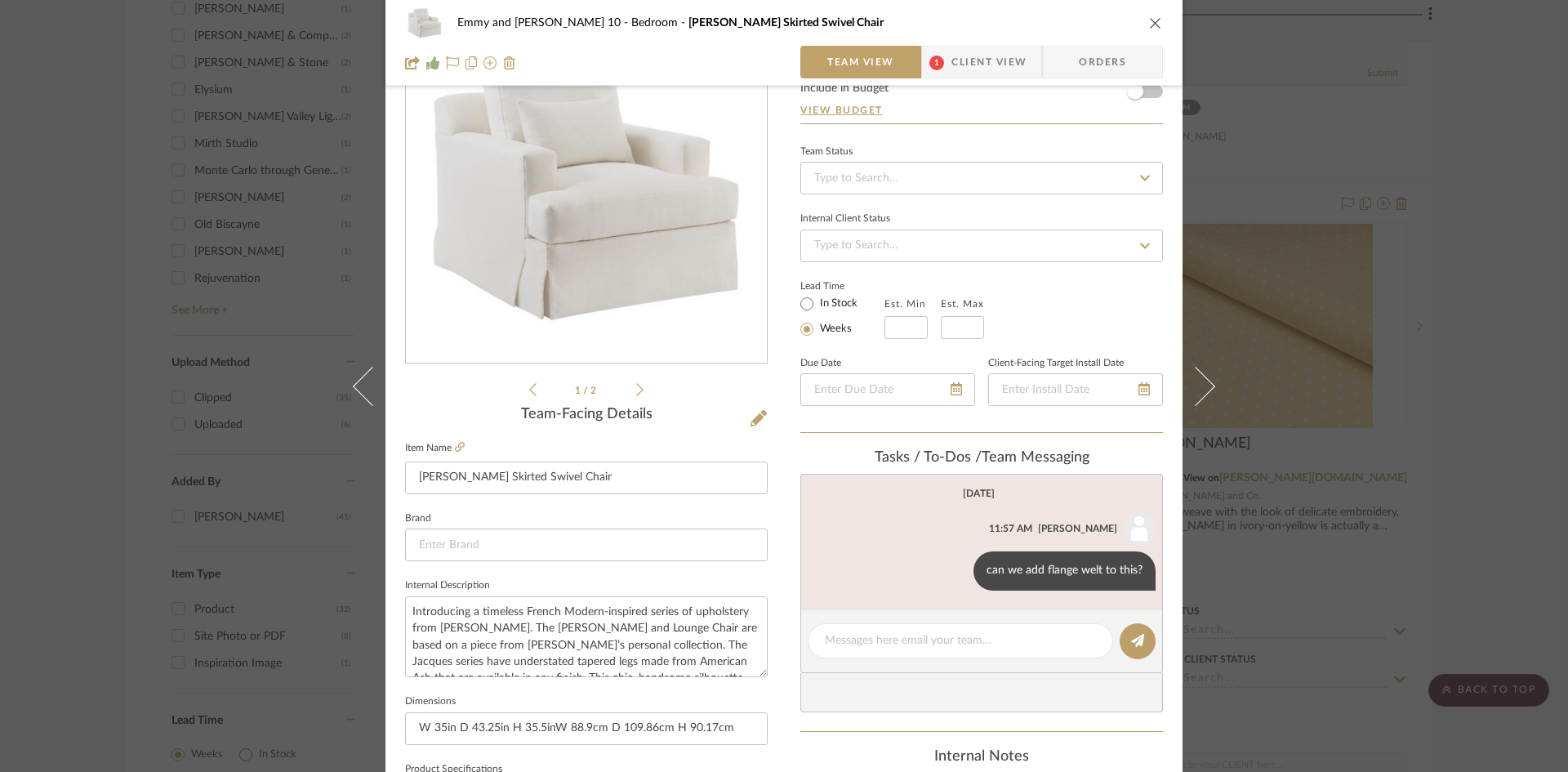
scroll to position [82, 0]
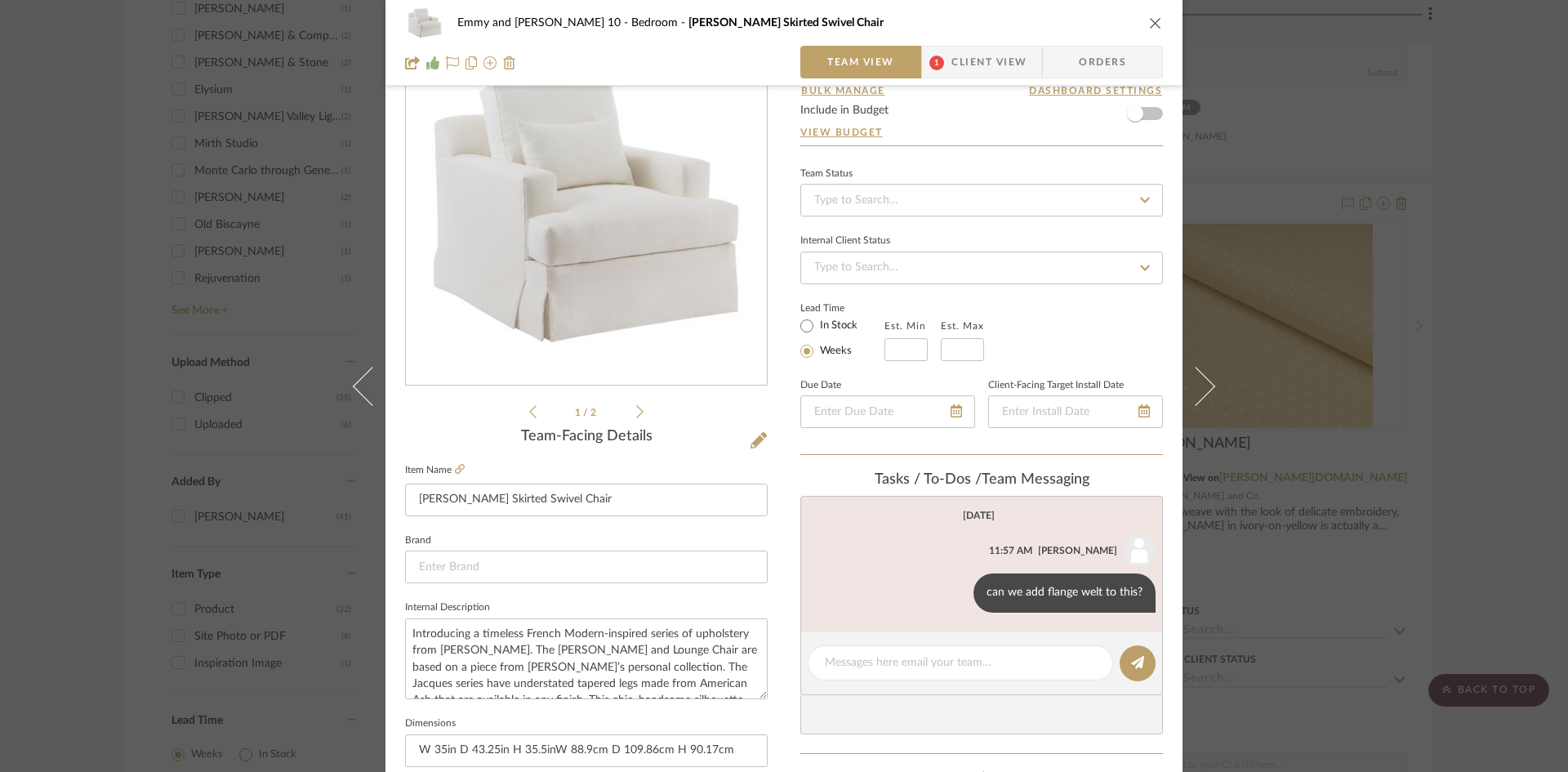
click at [636, 405] on icon at bounding box center [640, 412] width 8 height 15
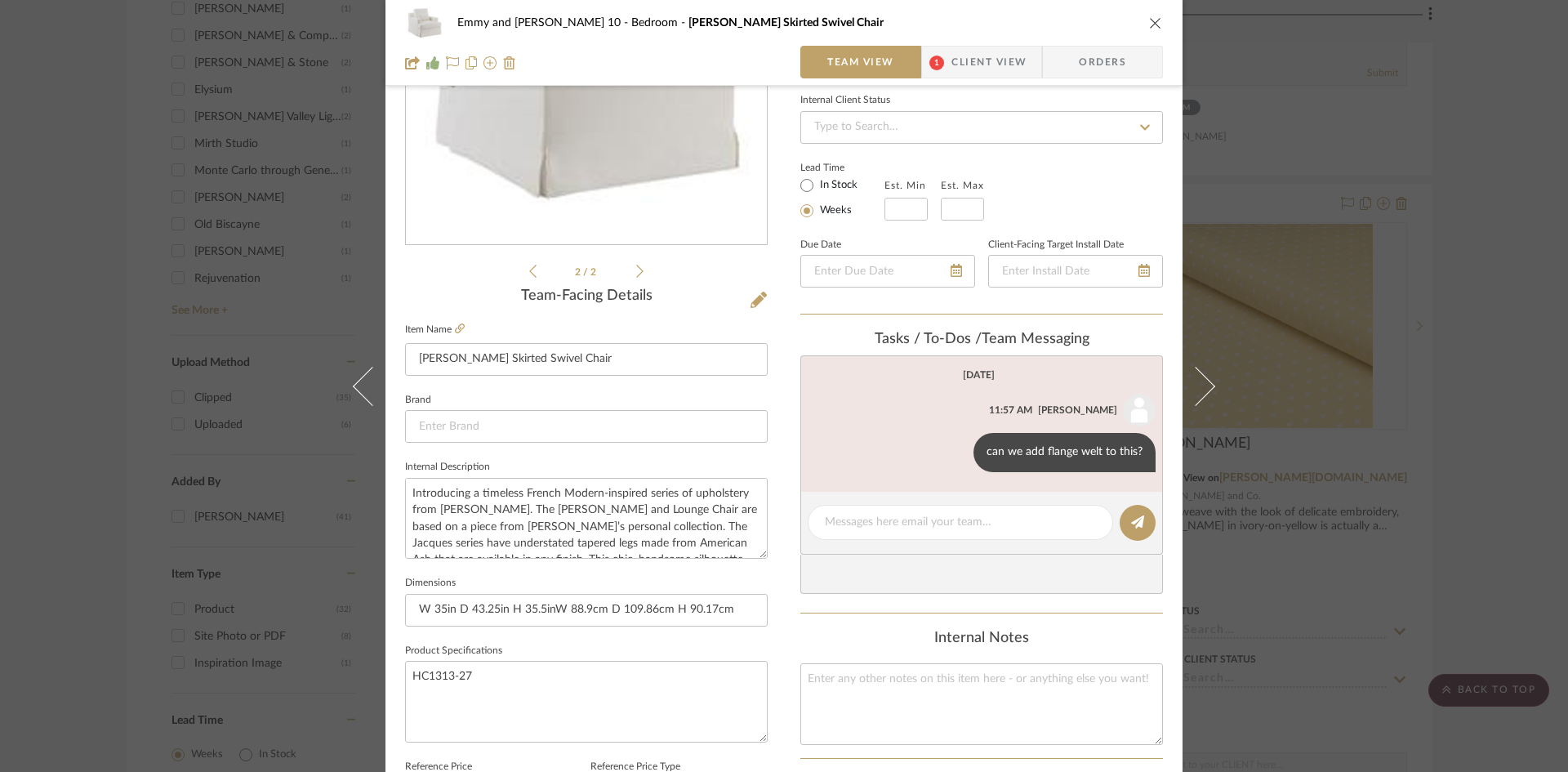
scroll to position [244, 0]
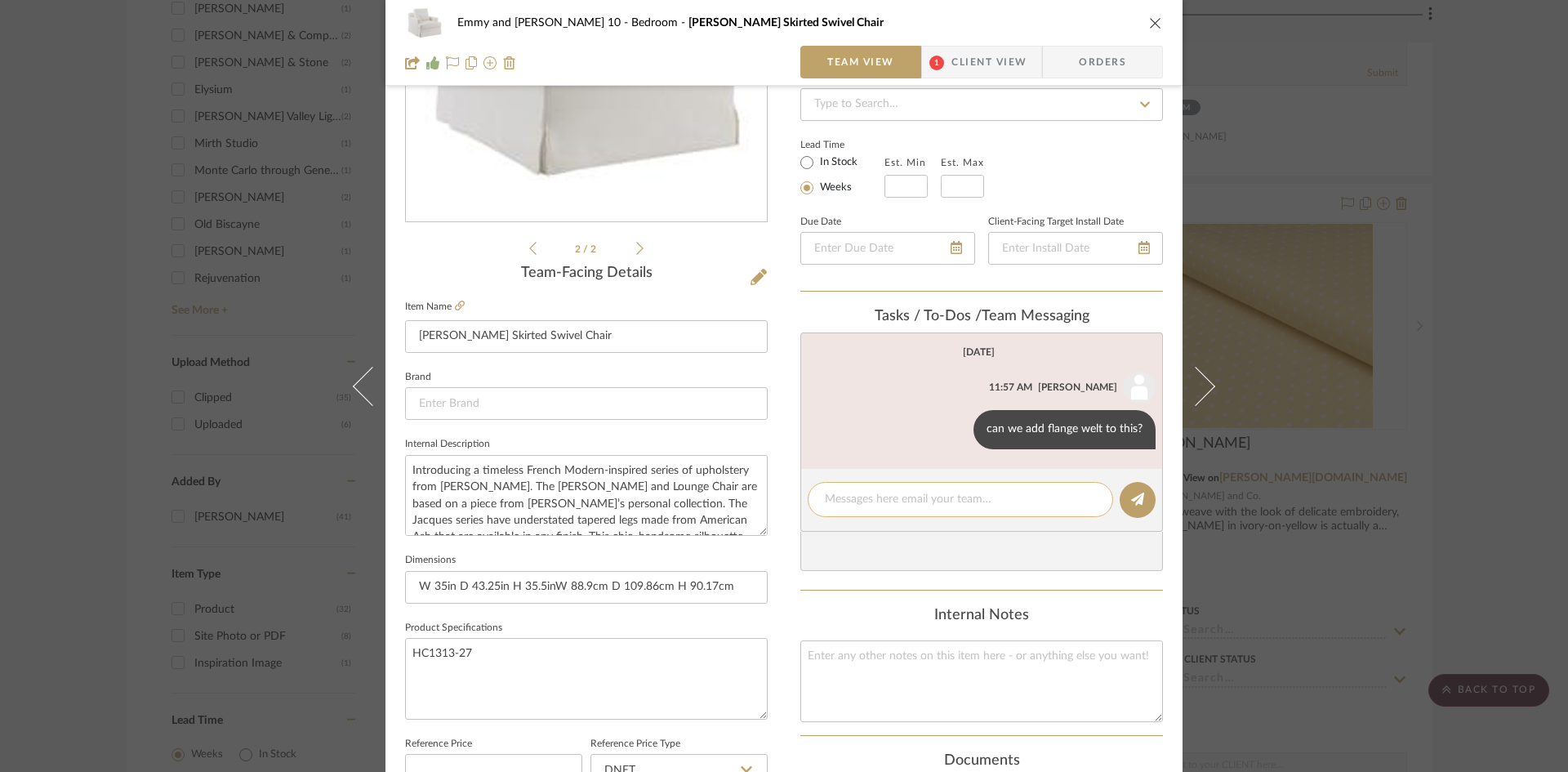
click at [903, 499] on textarea at bounding box center [960, 499] width 271 height 17
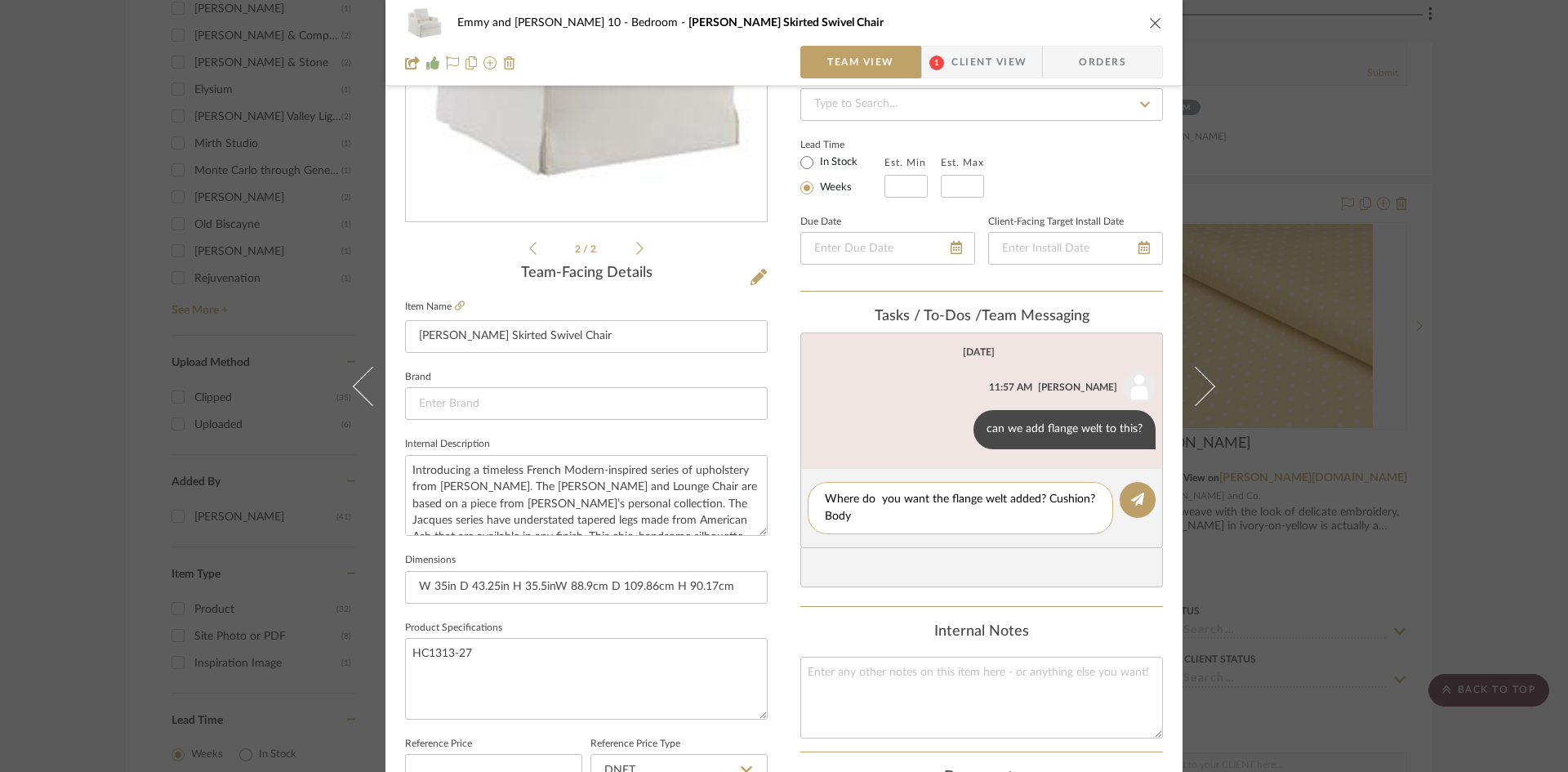
type textarea "Where do you want the flange welt added? Cushion? Body?"
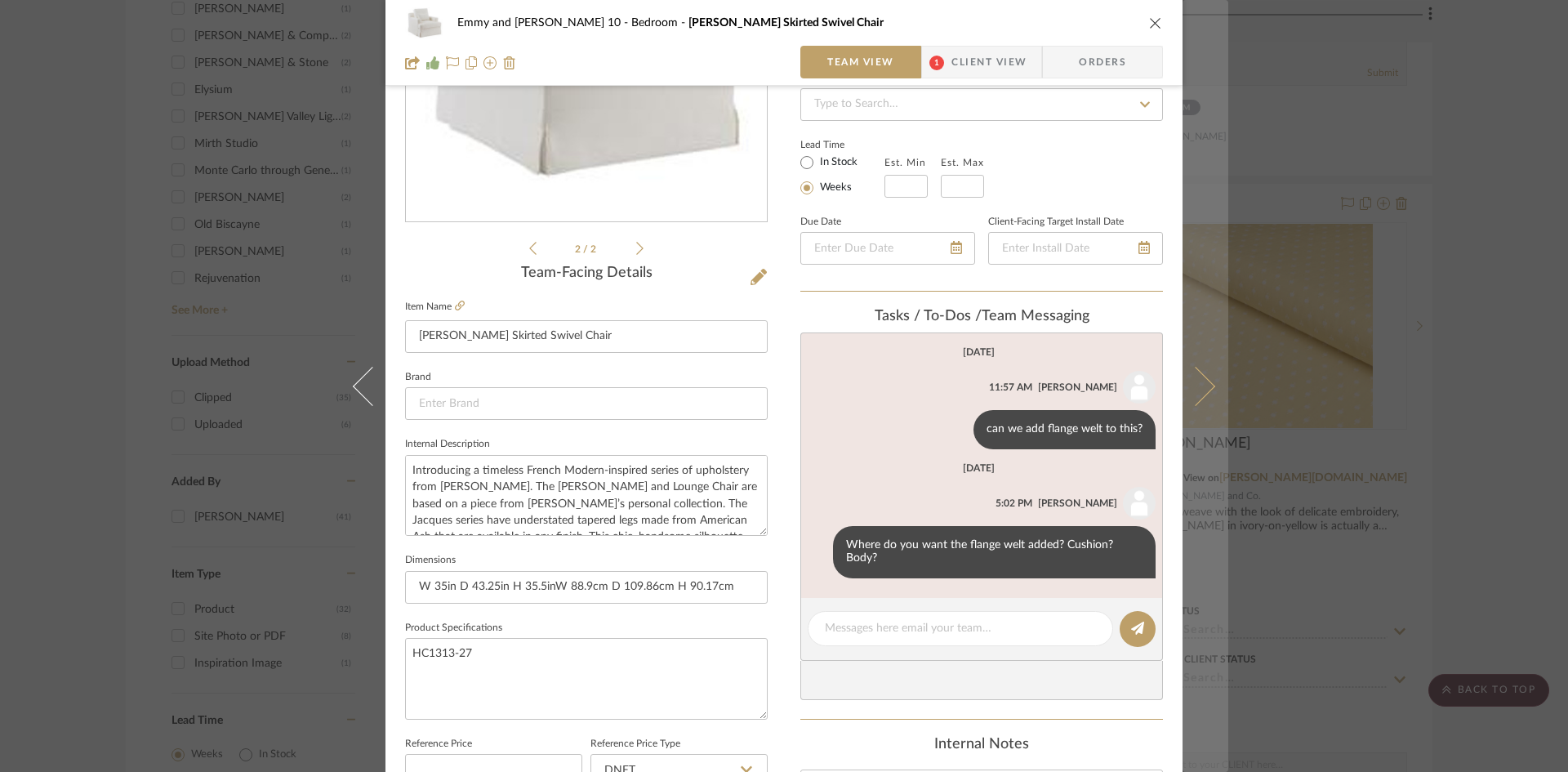
click at [1198, 383] on icon at bounding box center [1196, 386] width 40 height 39
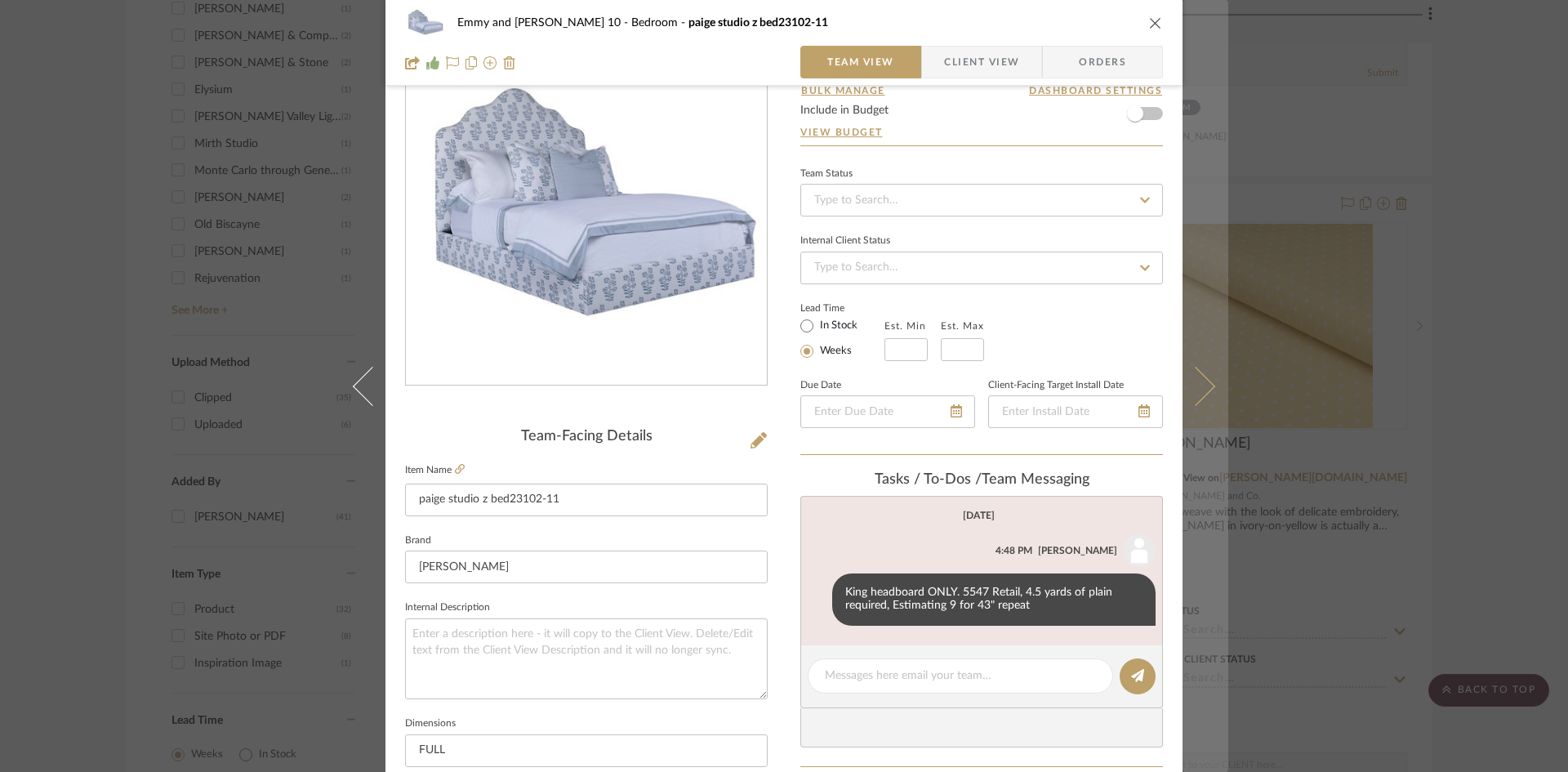
scroll to position [164, 0]
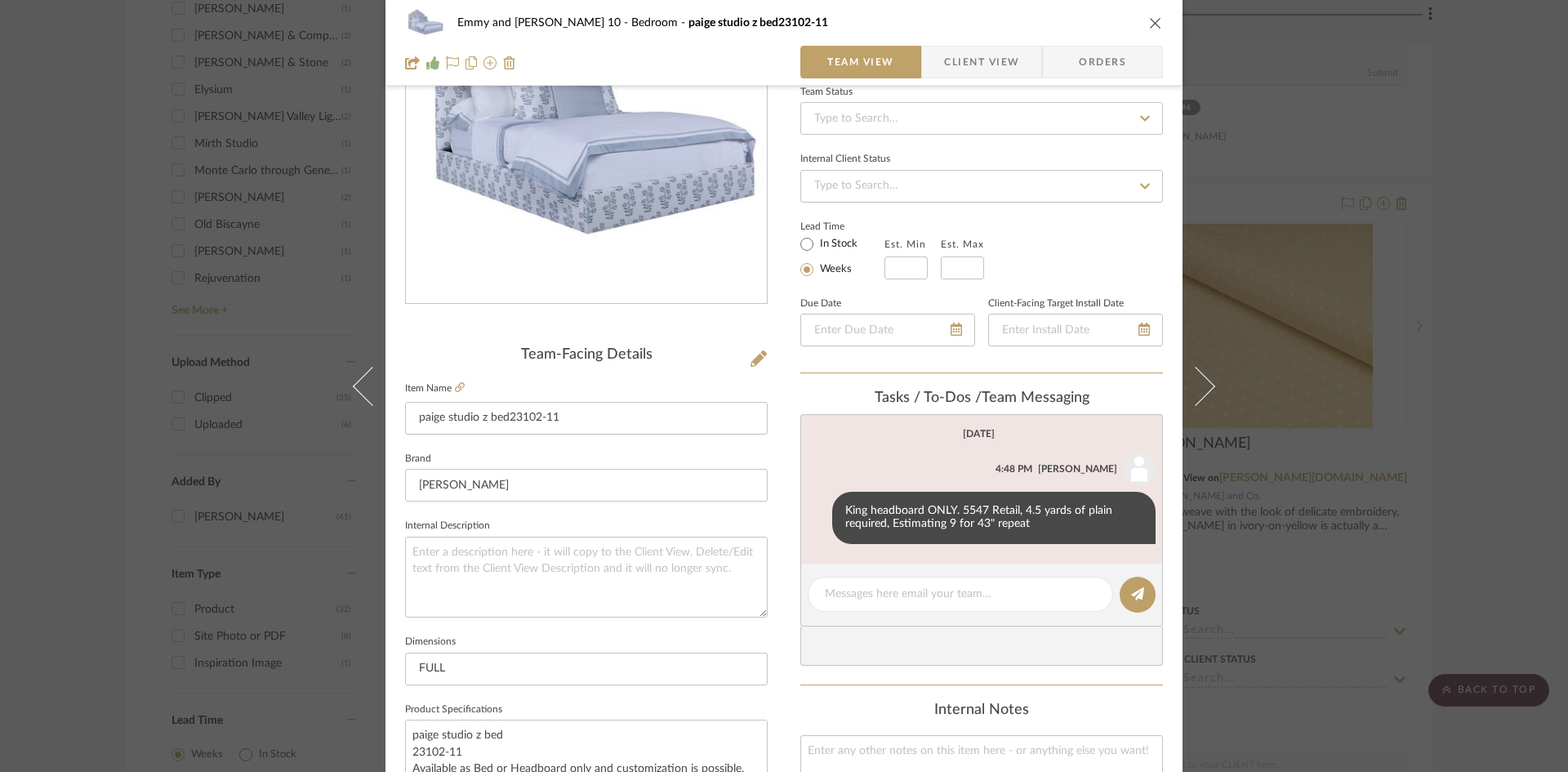
click at [1199, 384] on icon at bounding box center [1196, 386] width 40 height 39
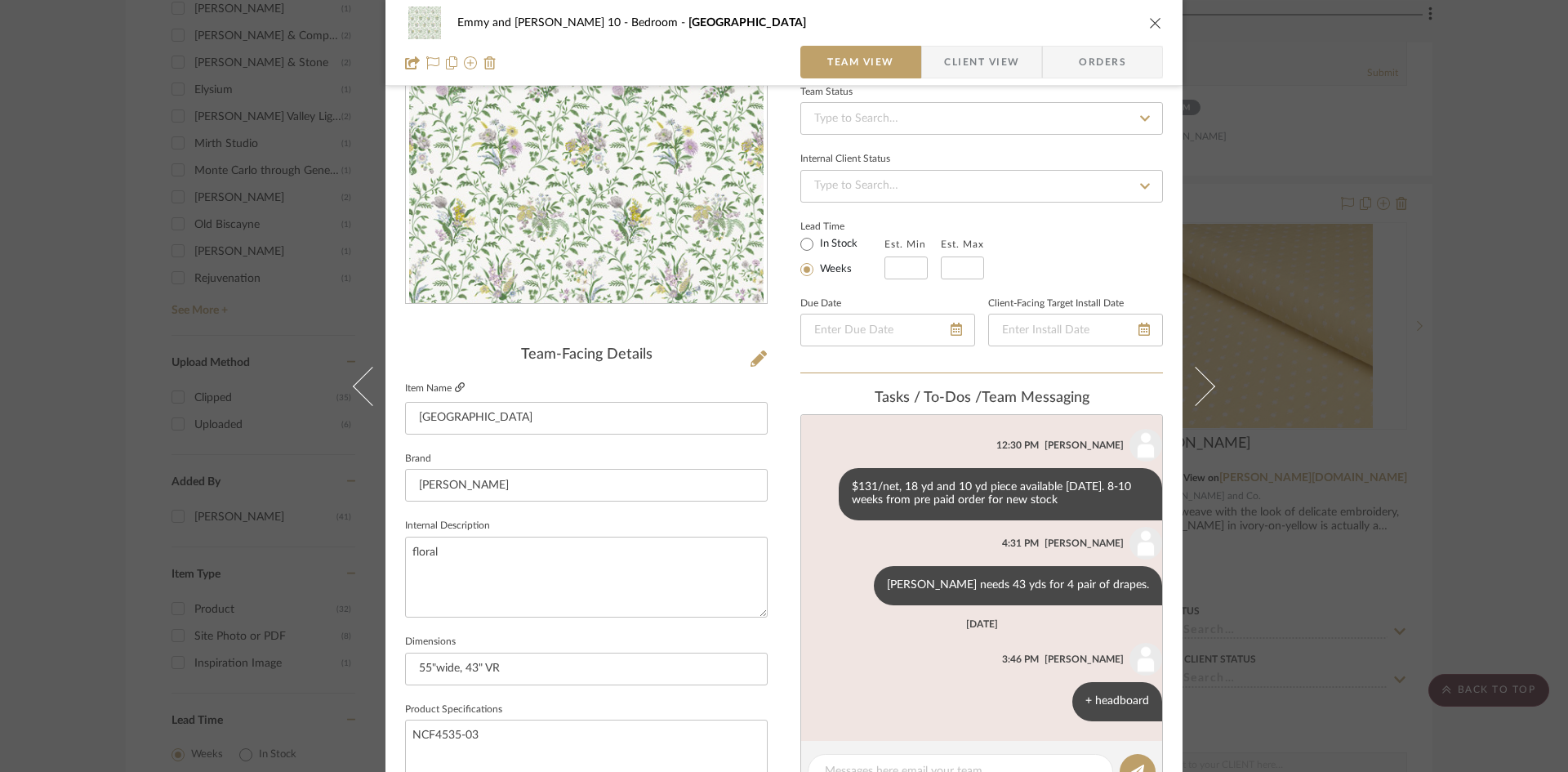
click at [455, 383] on icon at bounding box center [460, 386] width 9 height 9
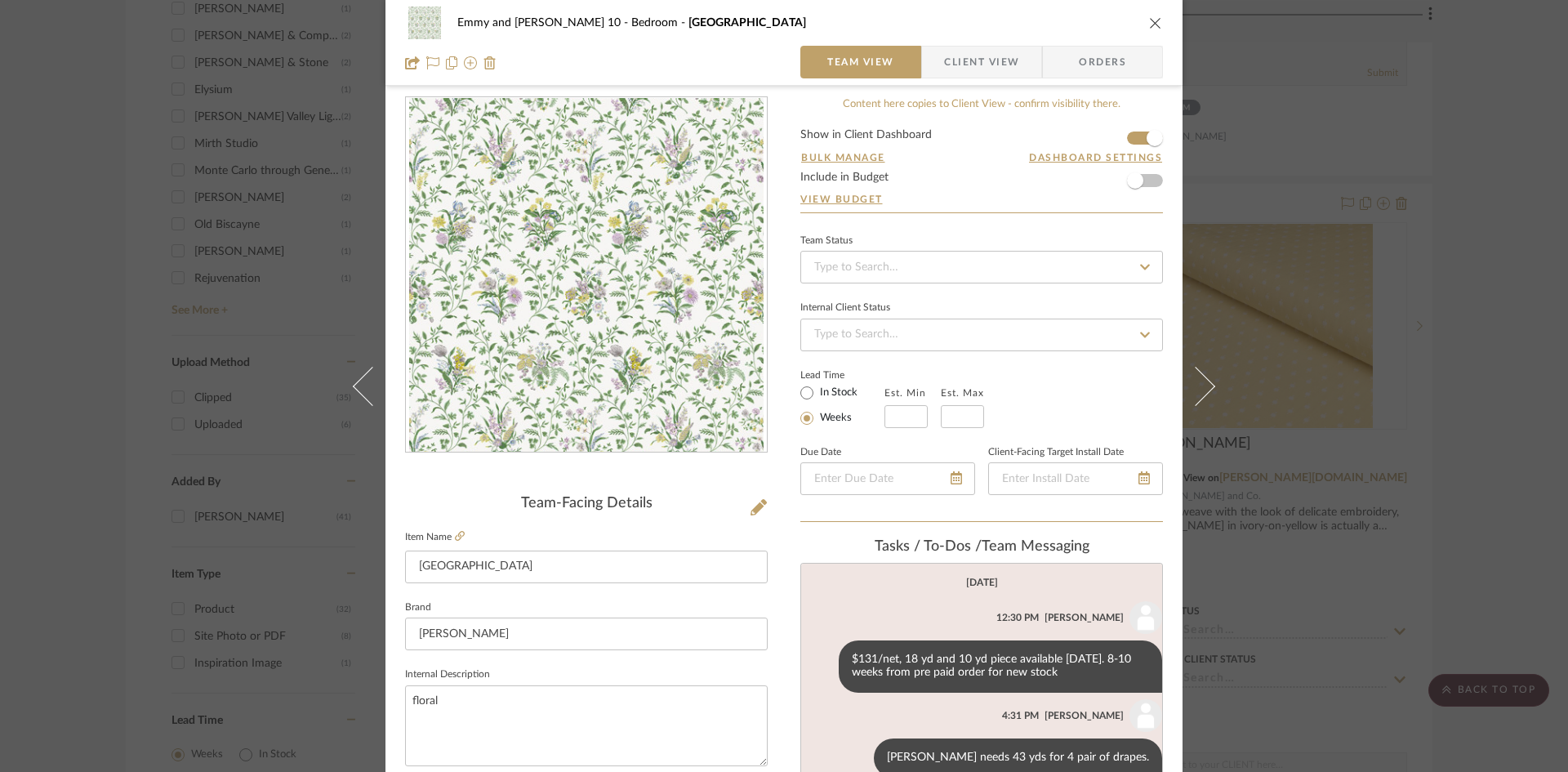
scroll to position [0, 0]
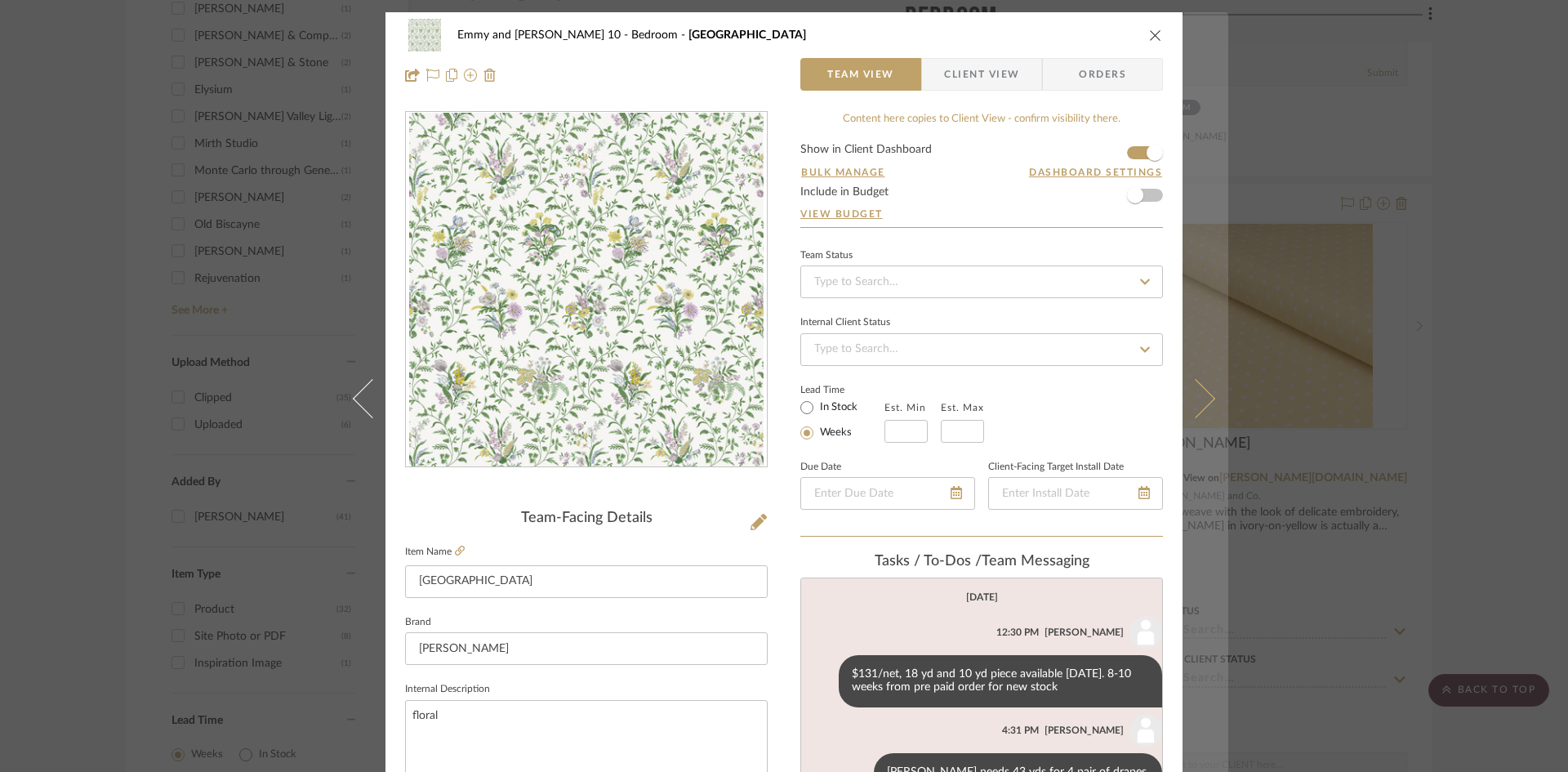
click at [1204, 394] on icon at bounding box center [1196, 398] width 40 height 39
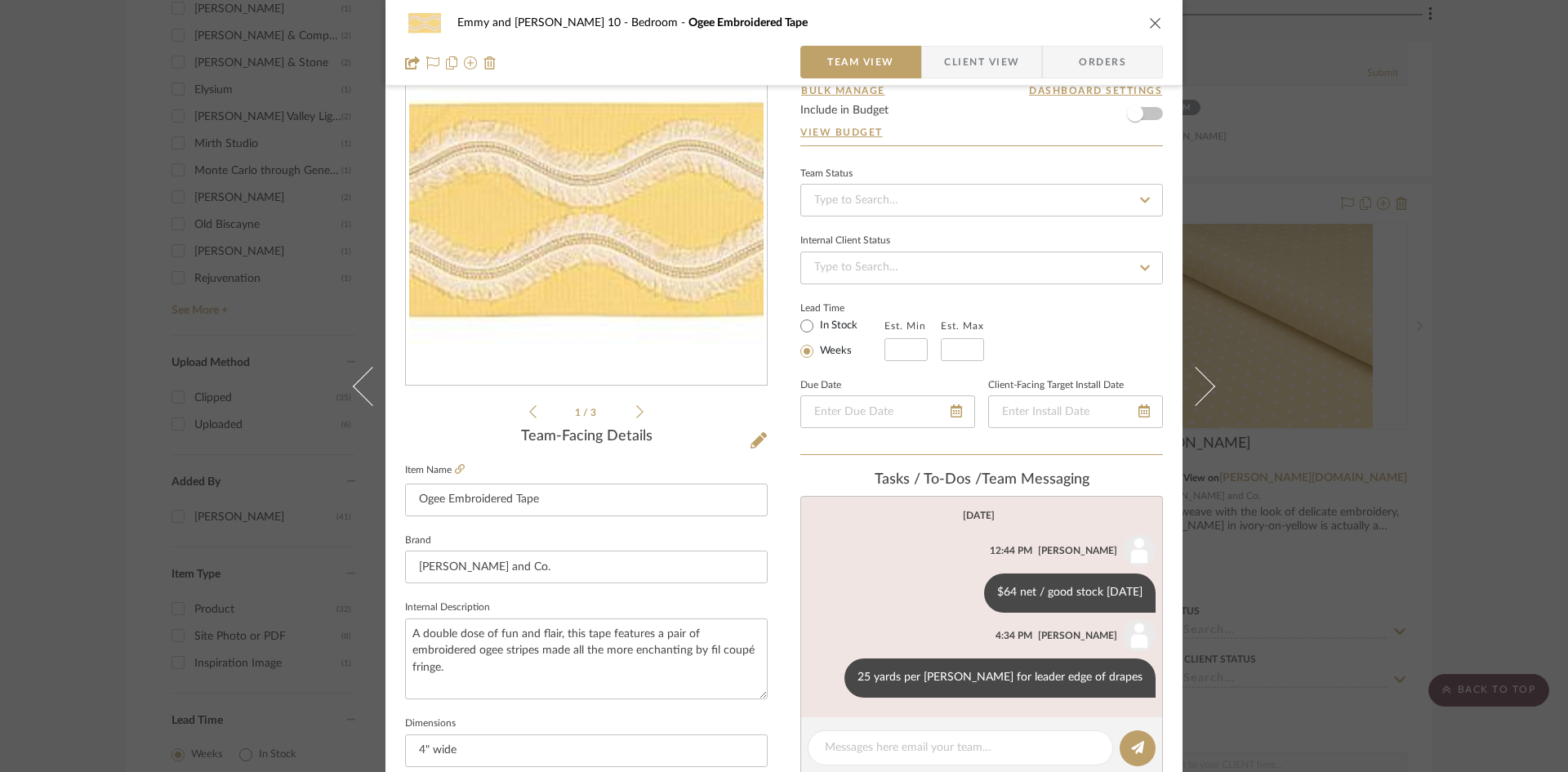
scroll to position [164, 0]
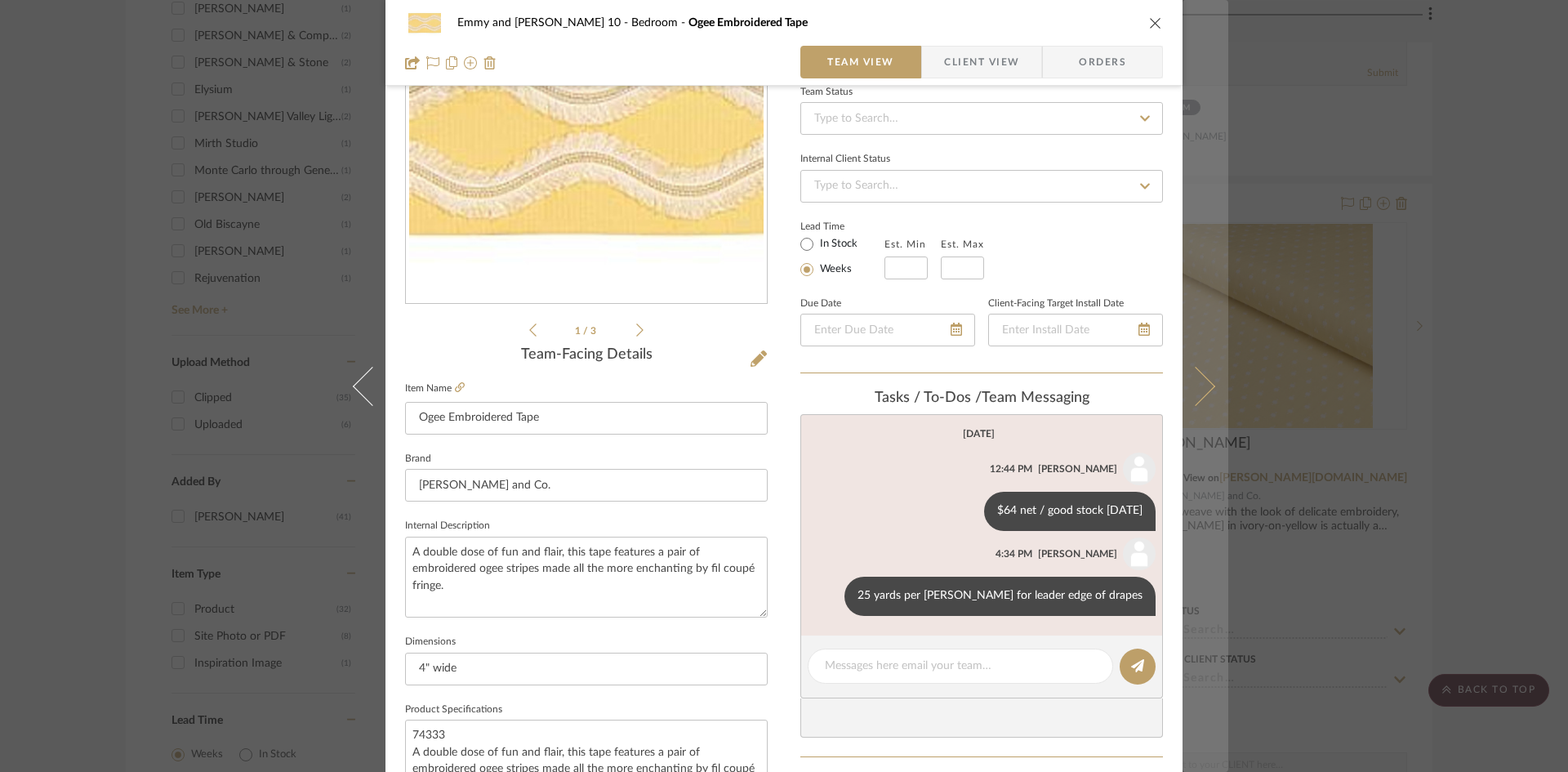
click at [1191, 385] on icon at bounding box center [1196, 386] width 40 height 39
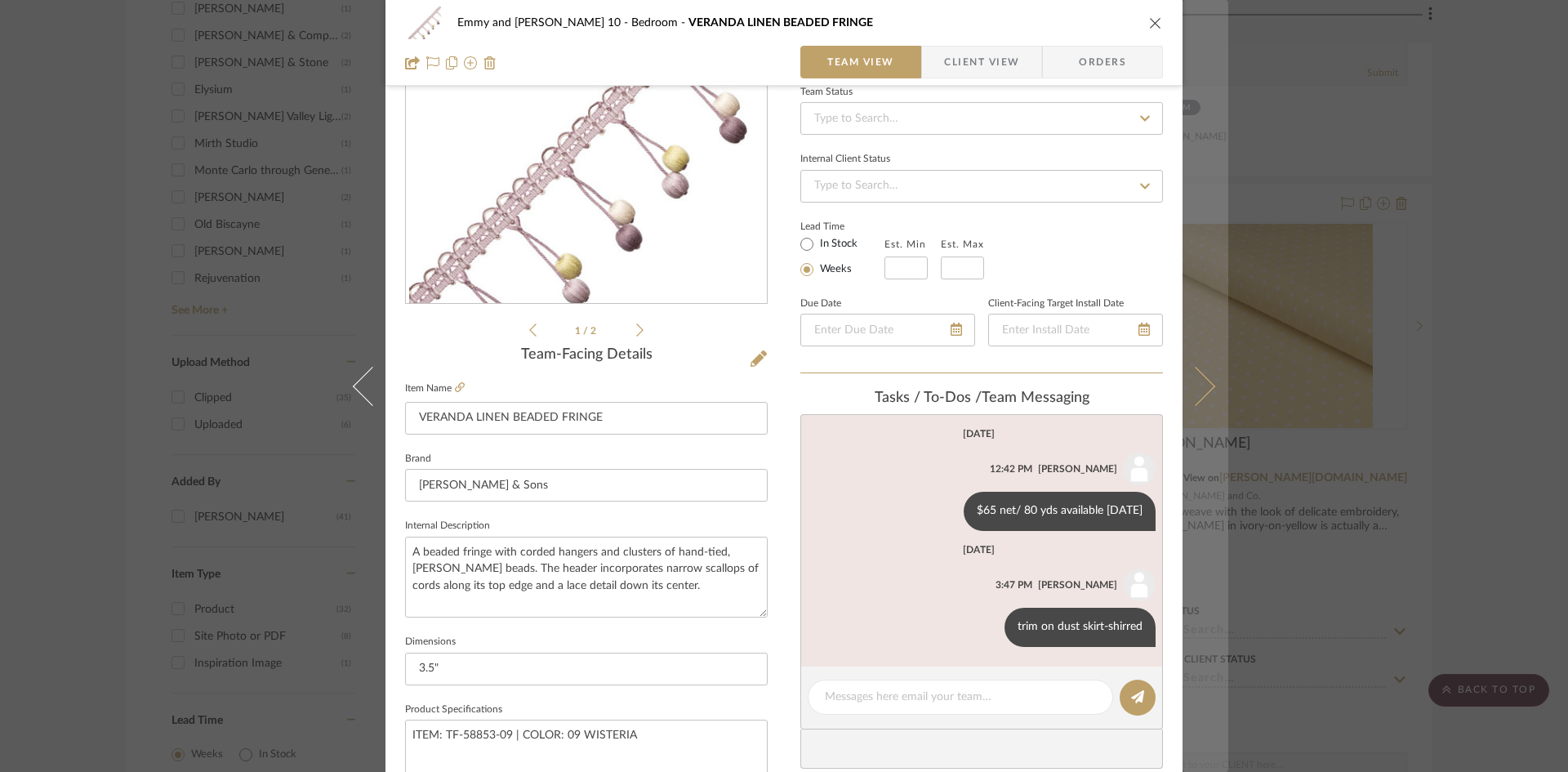
click at [1202, 390] on icon at bounding box center [1196, 386] width 40 height 39
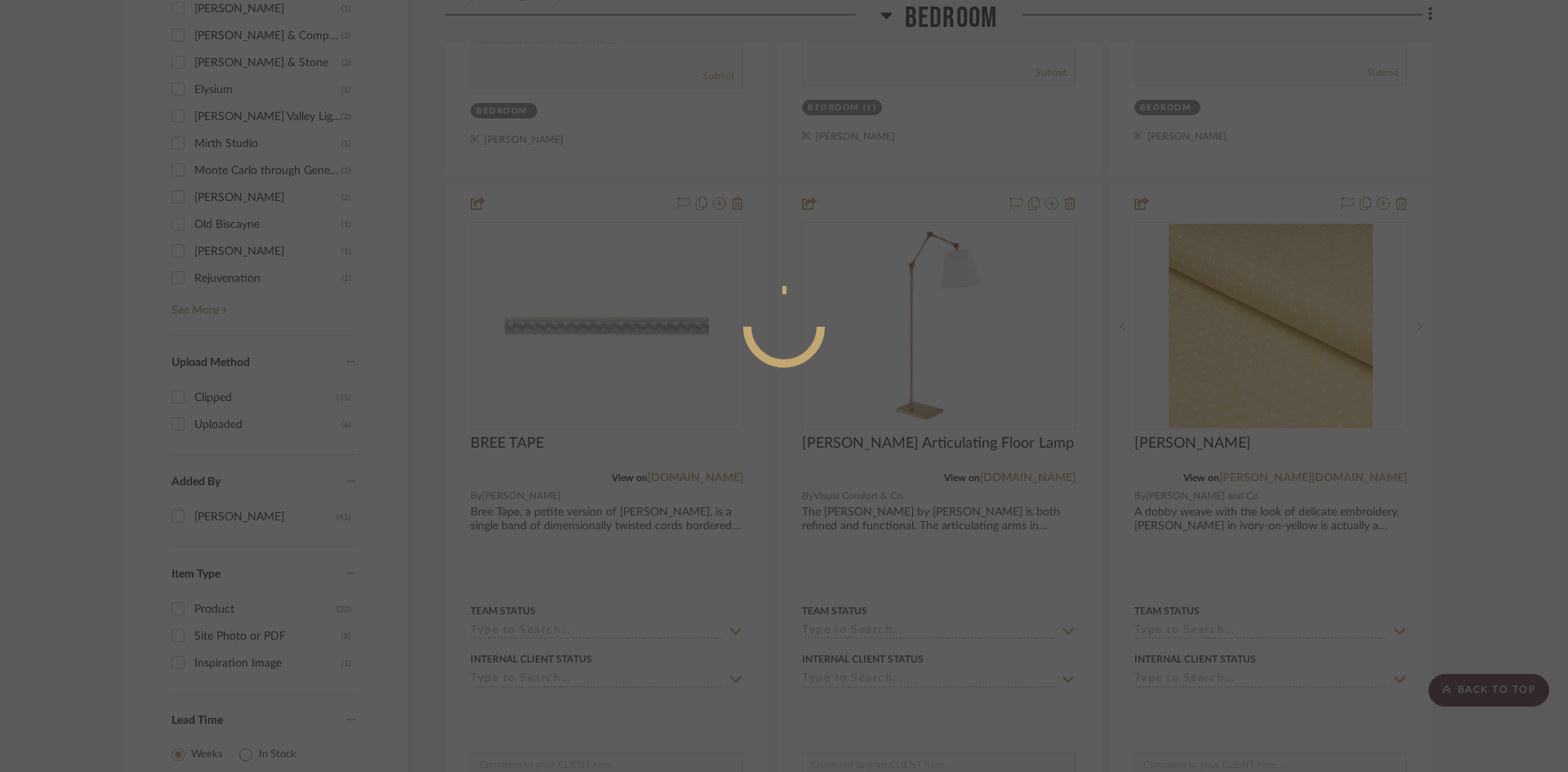
scroll to position [0, 0]
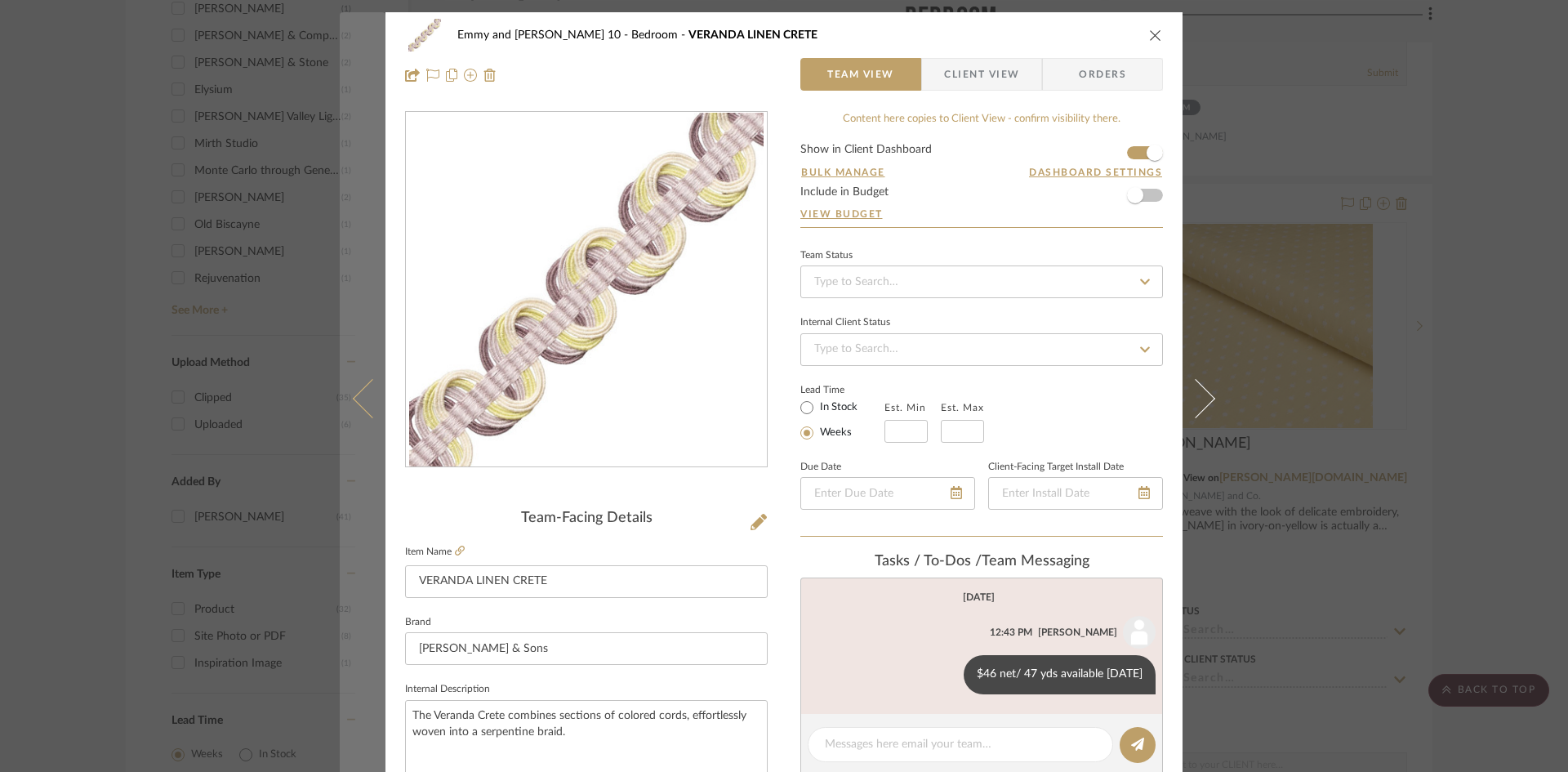
click at [356, 406] on icon at bounding box center [372, 398] width 40 height 39
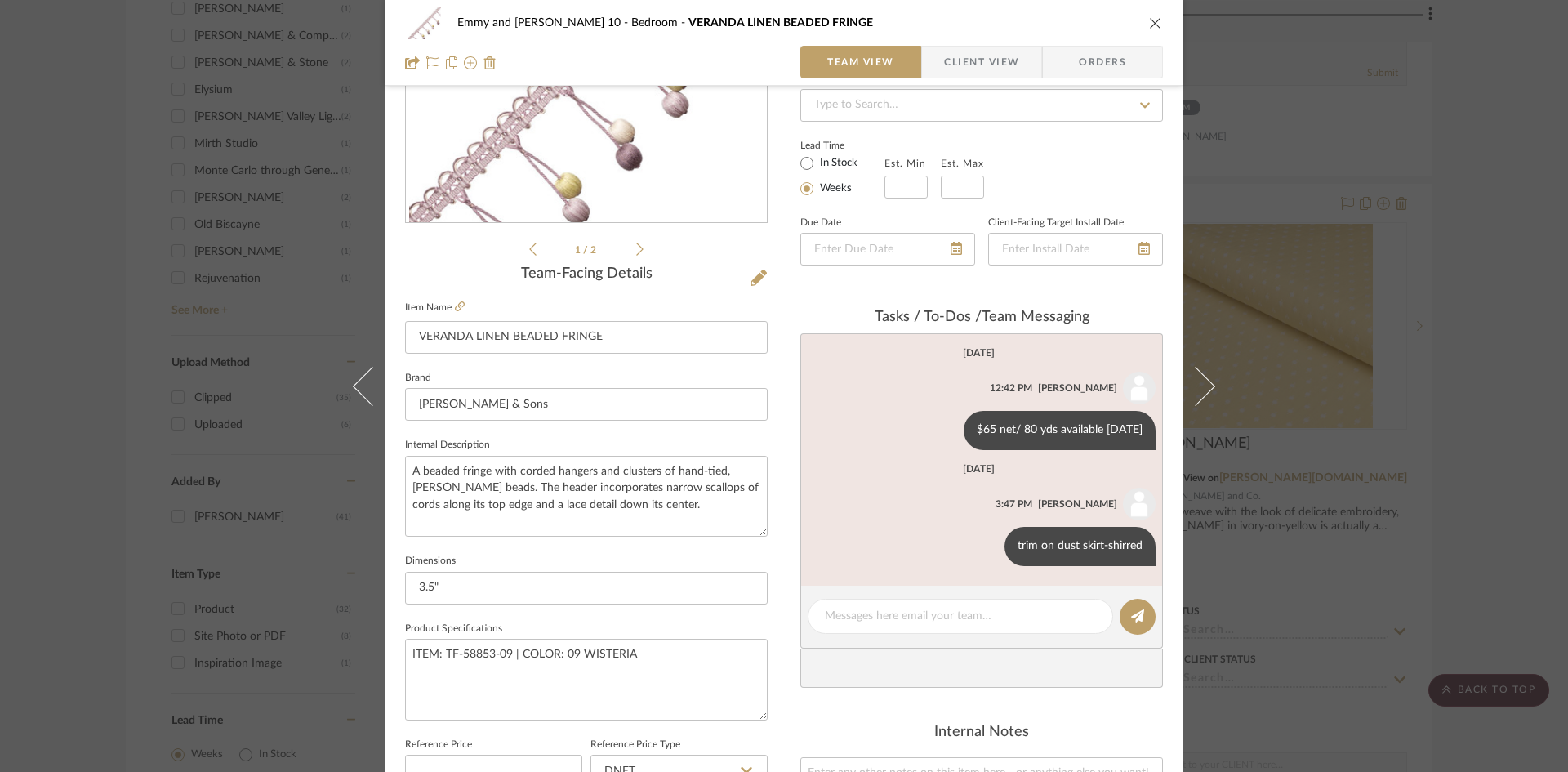
scroll to position [164, 0]
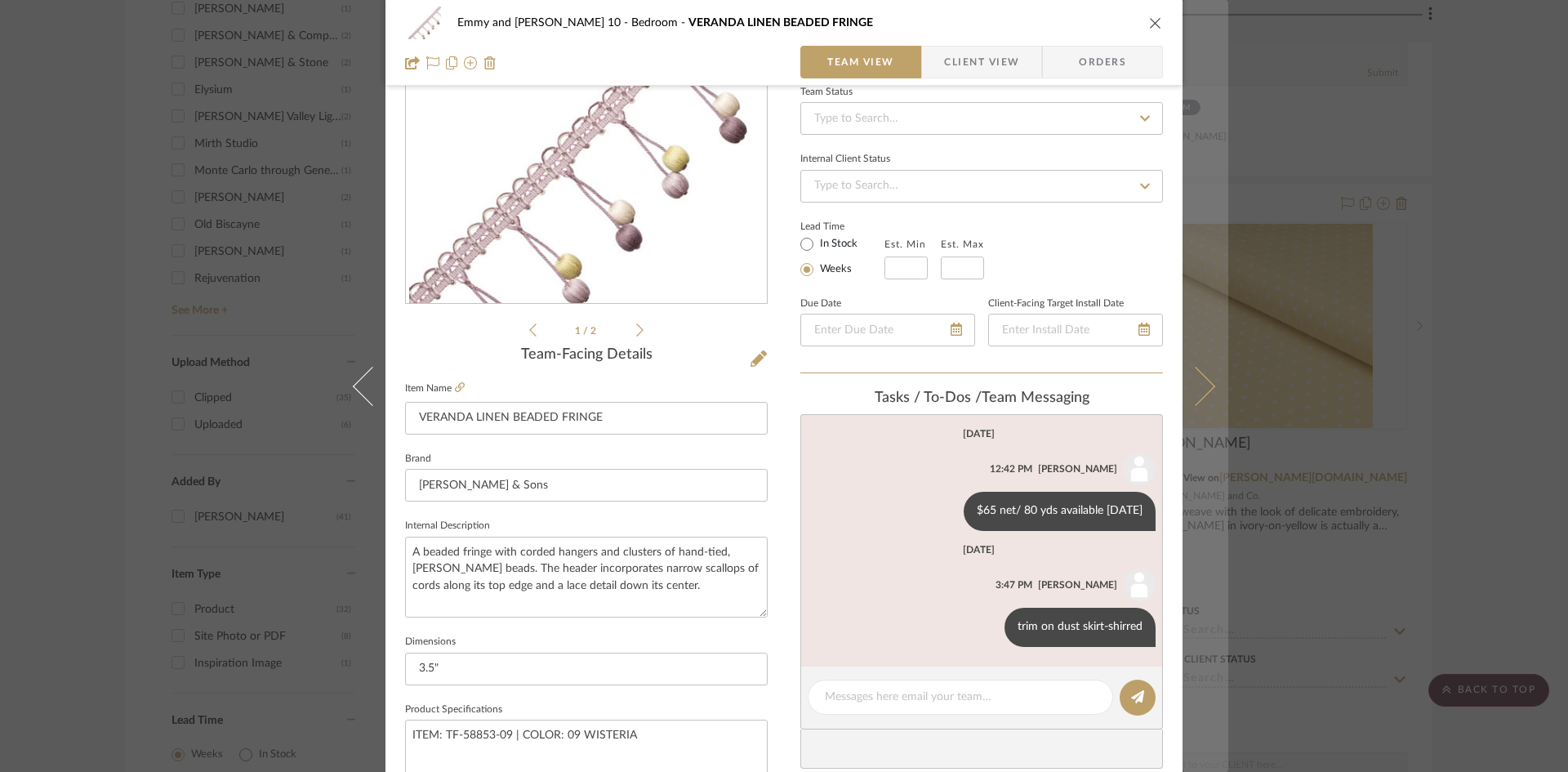
click at [1206, 386] on icon at bounding box center [1196, 386] width 40 height 39
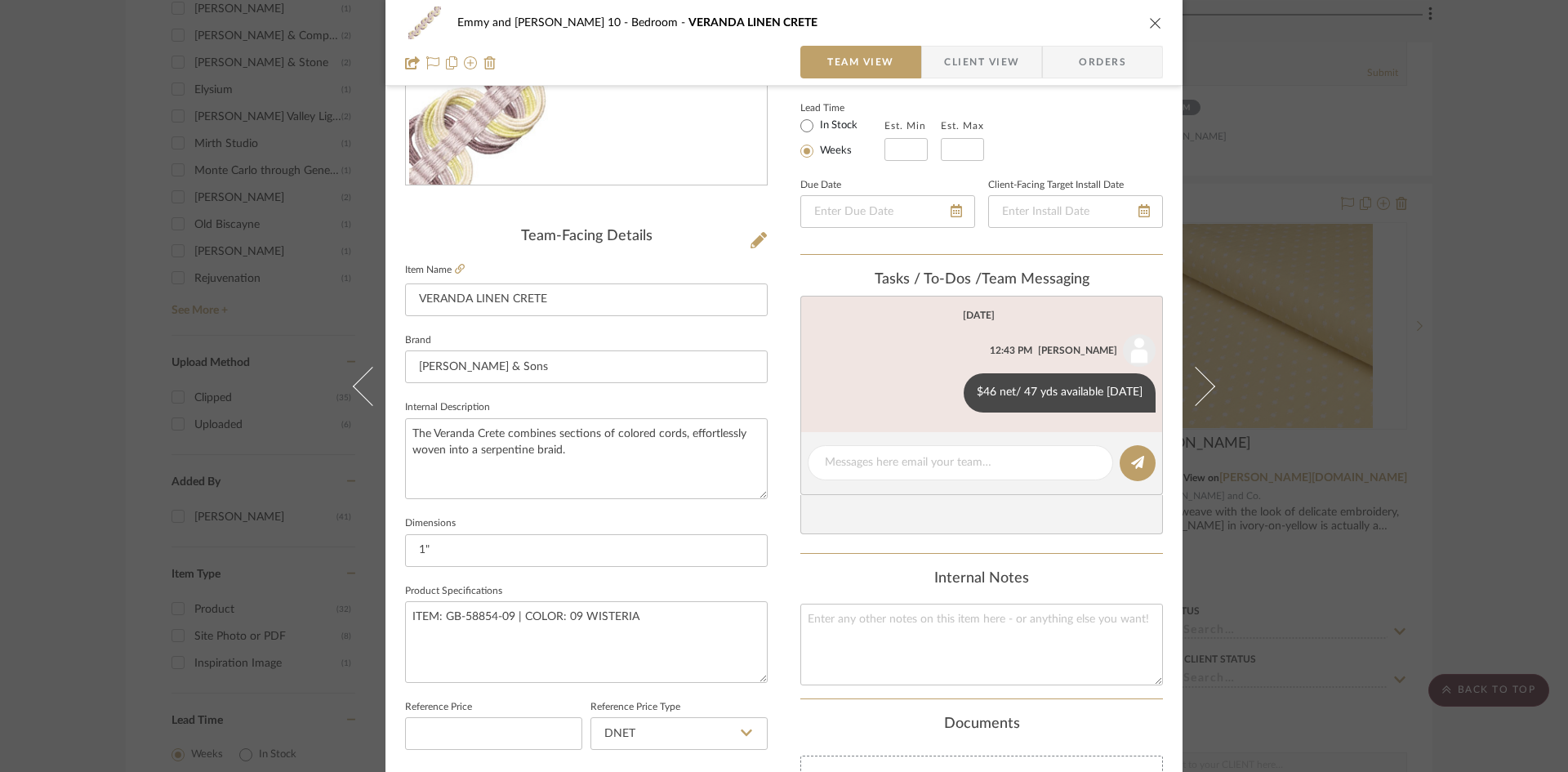
scroll to position [326, 0]
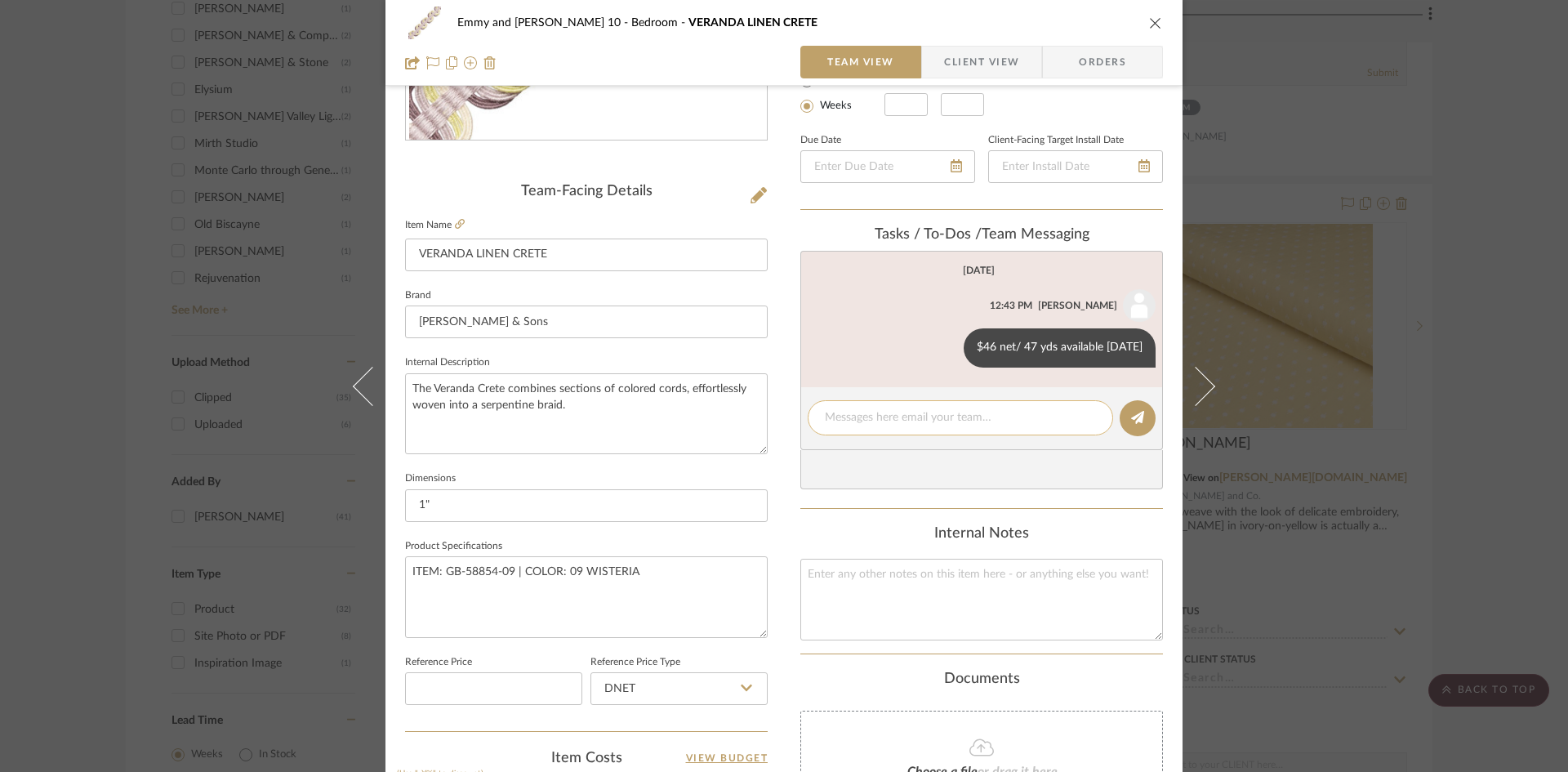
click at [916, 423] on textarea at bounding box center [960, 418] width 271 height 17
type textarea "Applied where? Yardage?"
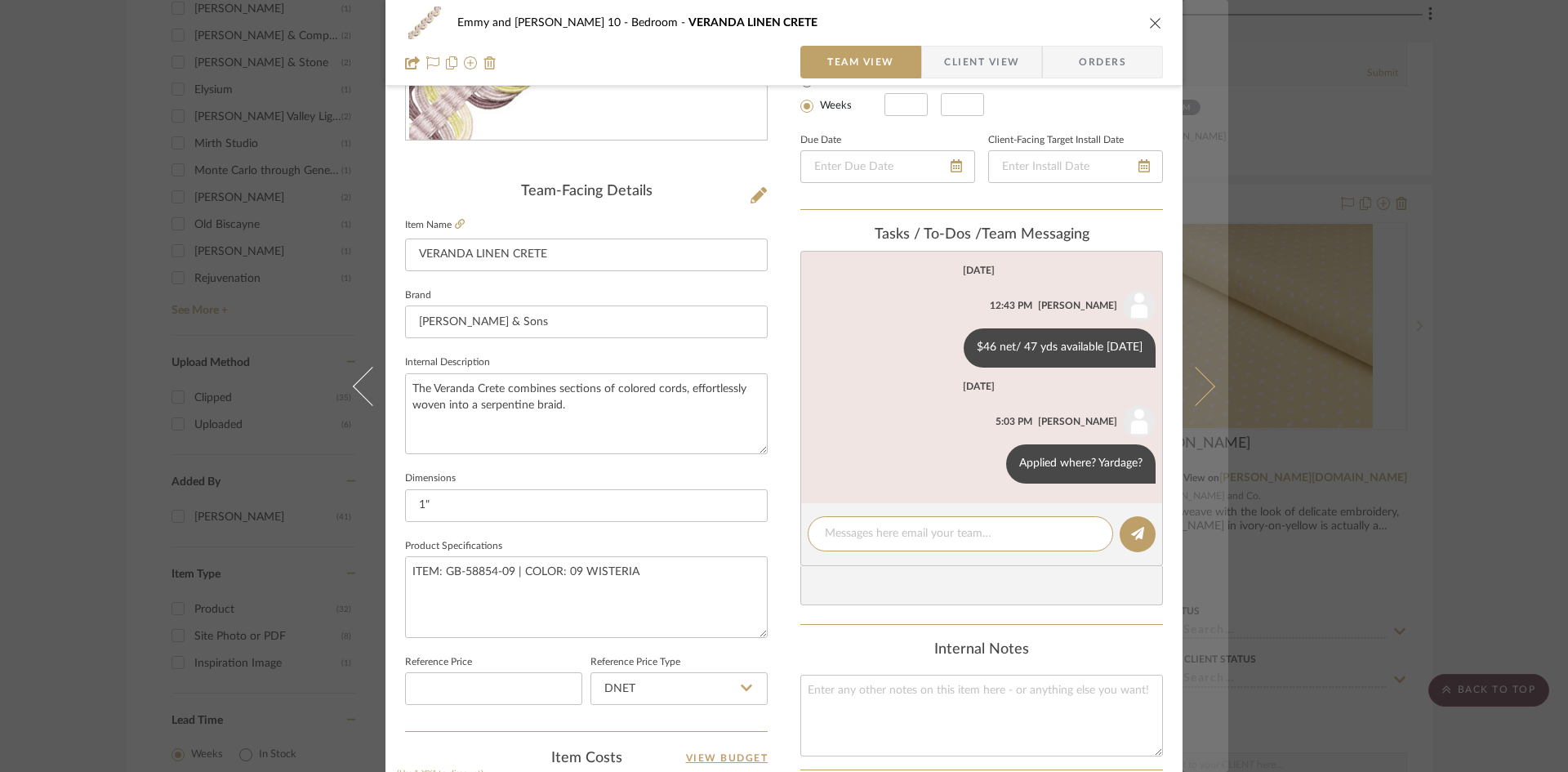
click at [1205, 380] on button at bounding box center [1205, 386] width 46 height 772
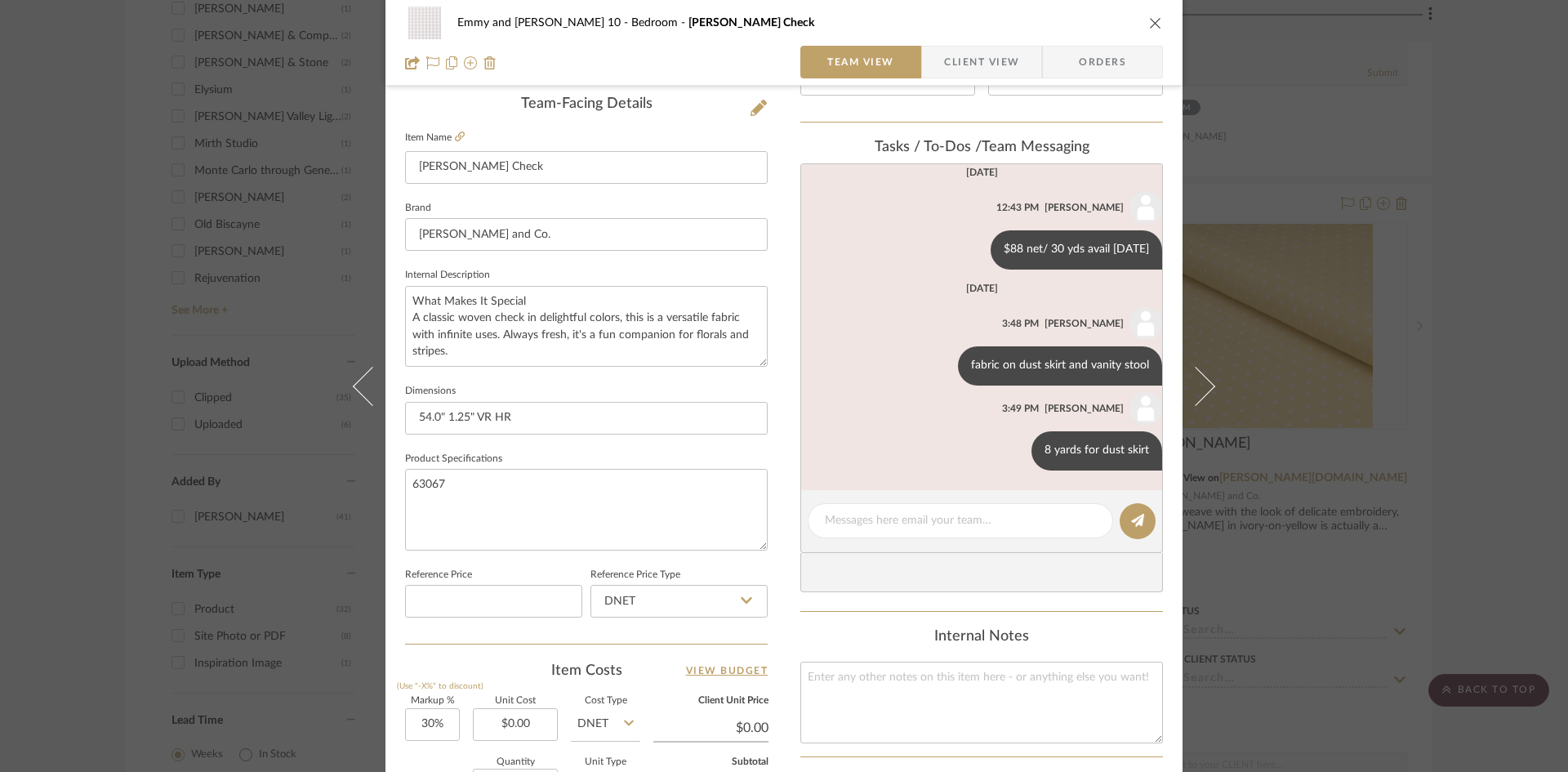
scroll to position [259, 0]
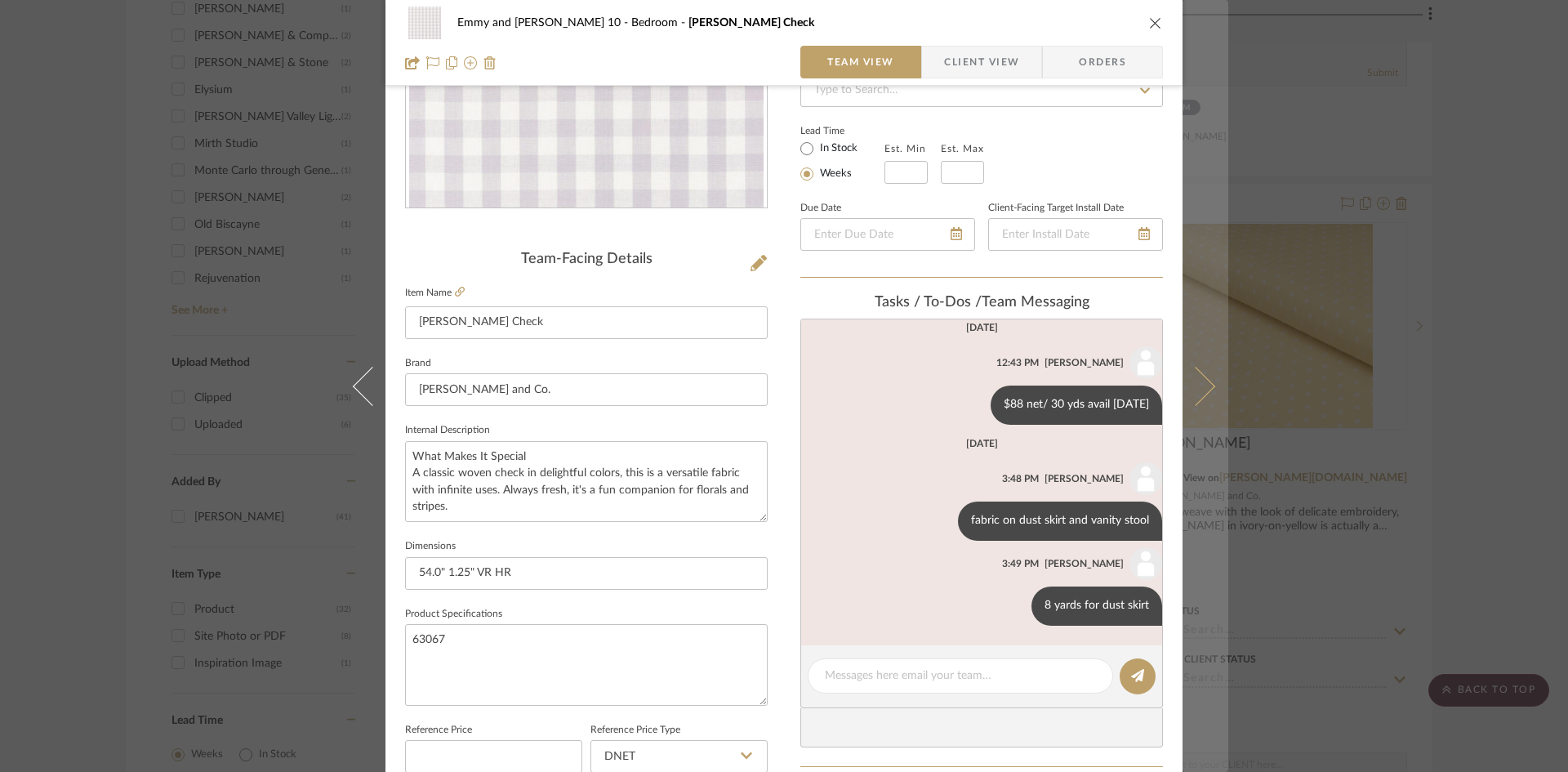
click at [1206, 381] on icon at bounding box center [1196, 386] width 40 height 39
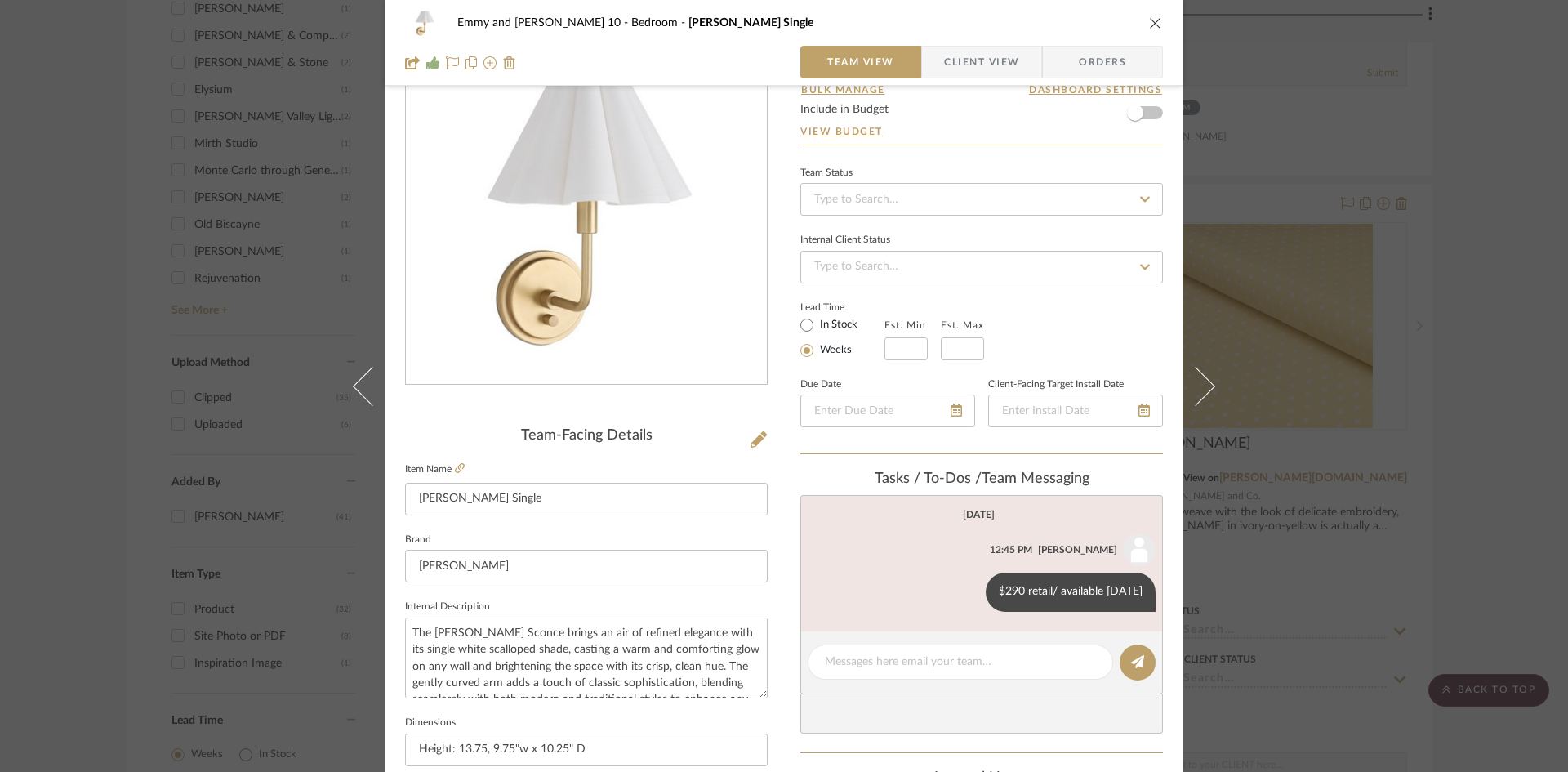
scroll to position [164, 0]
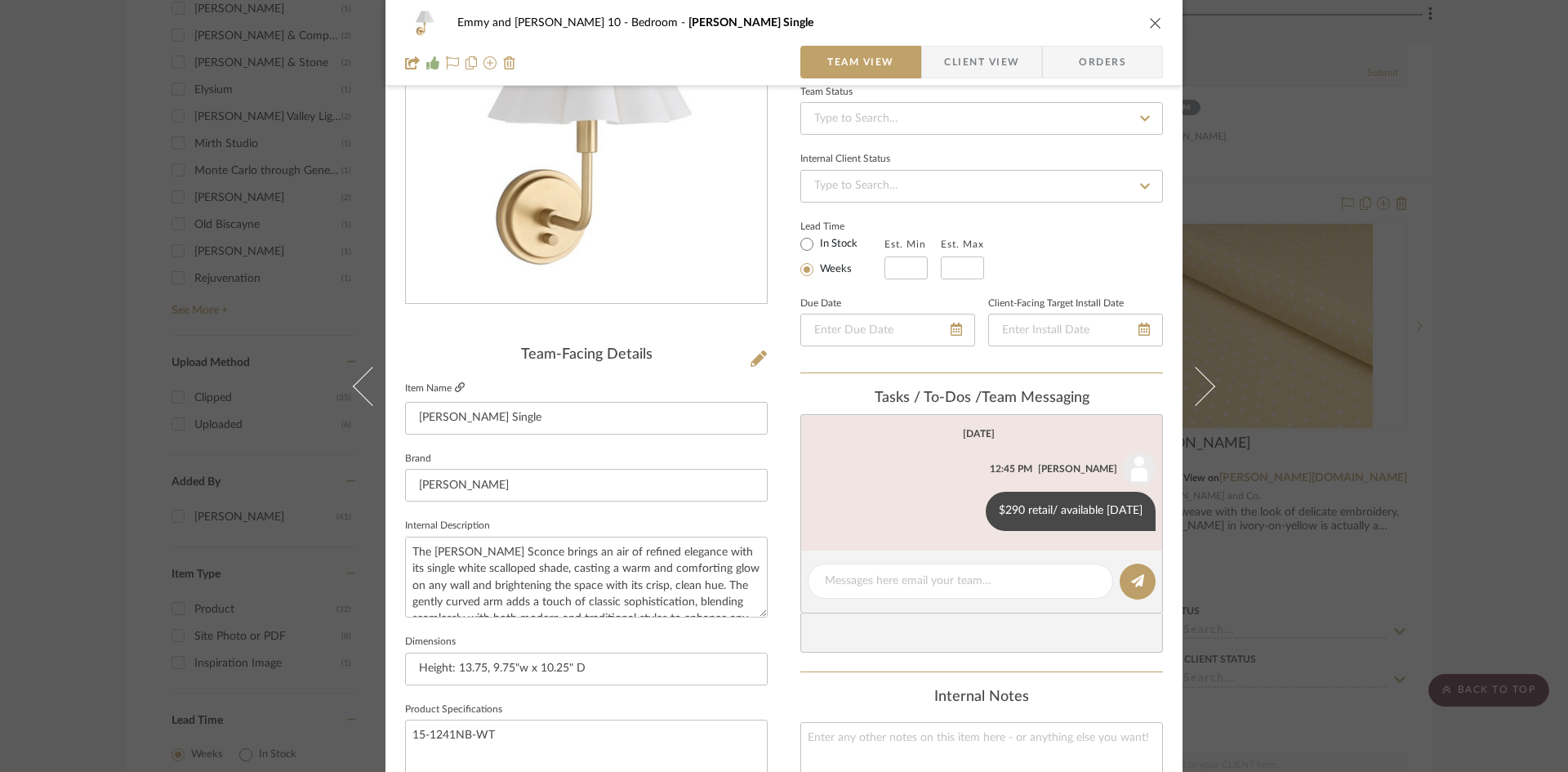
click at [455, 382] on icon at bounding box center [460, 386] width 9 height 9
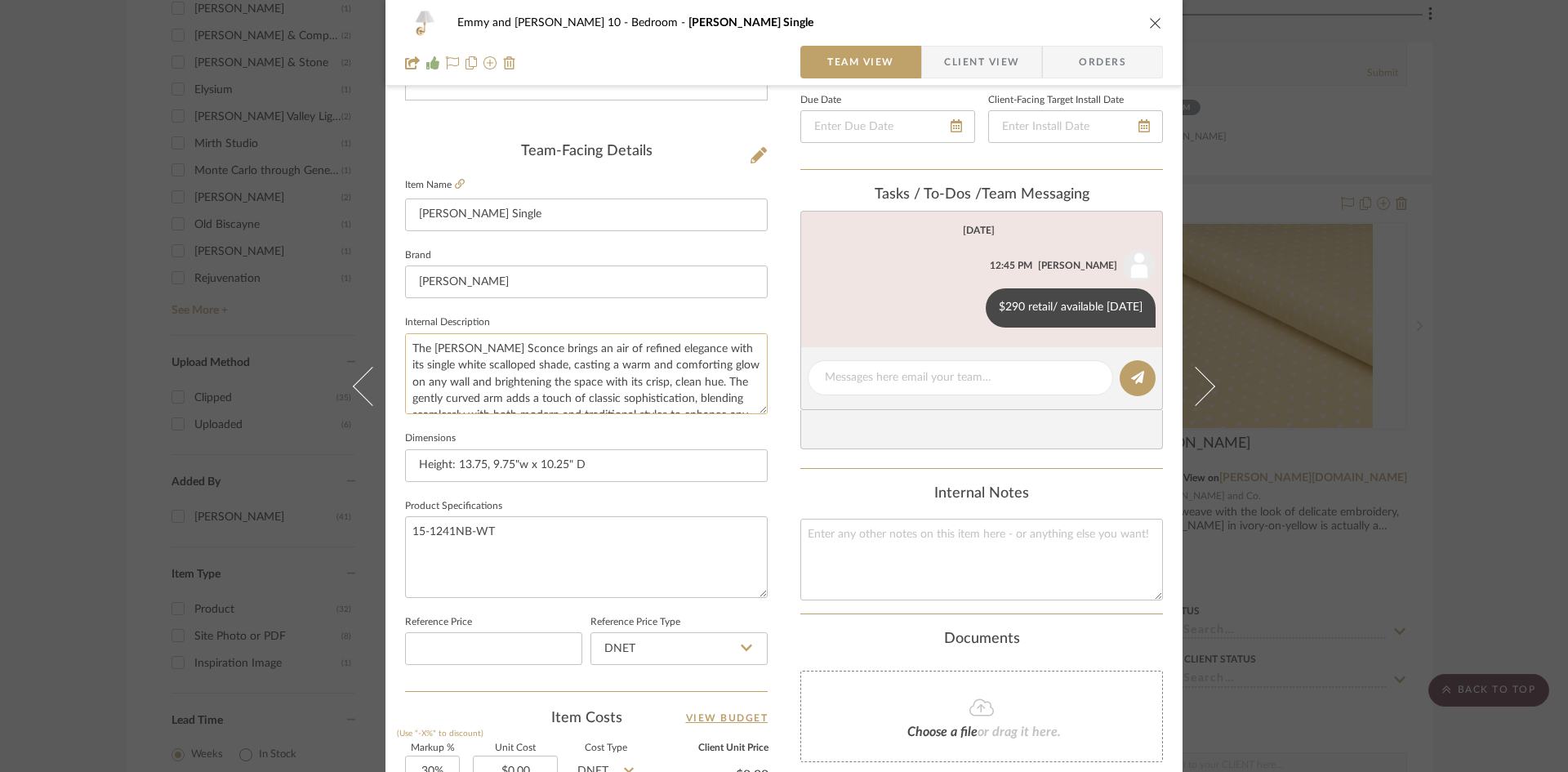
scroll to position [408, 0]
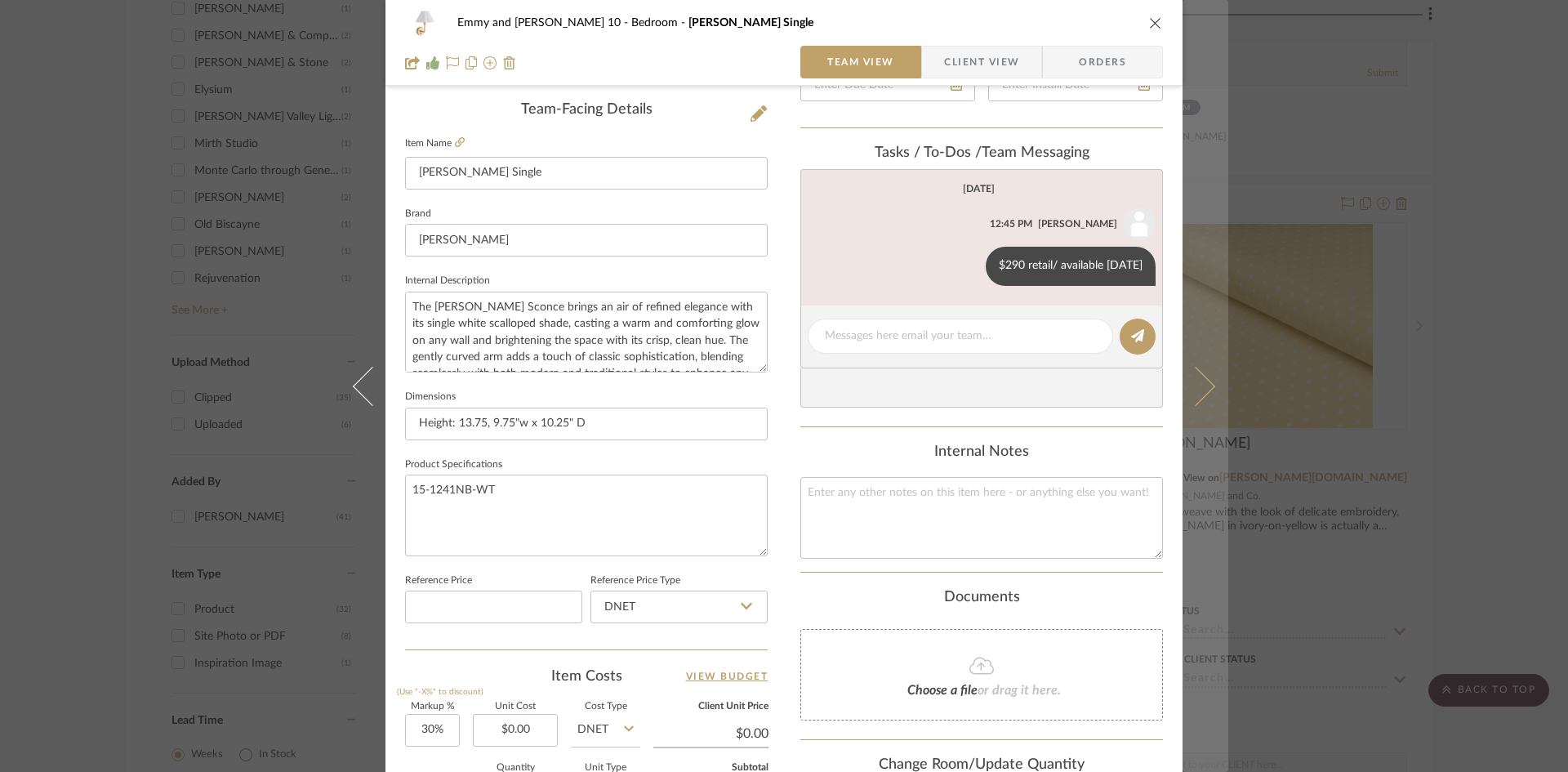
click at [1206, 379] on button at bounding box center [1205, 386] width 46 height 772
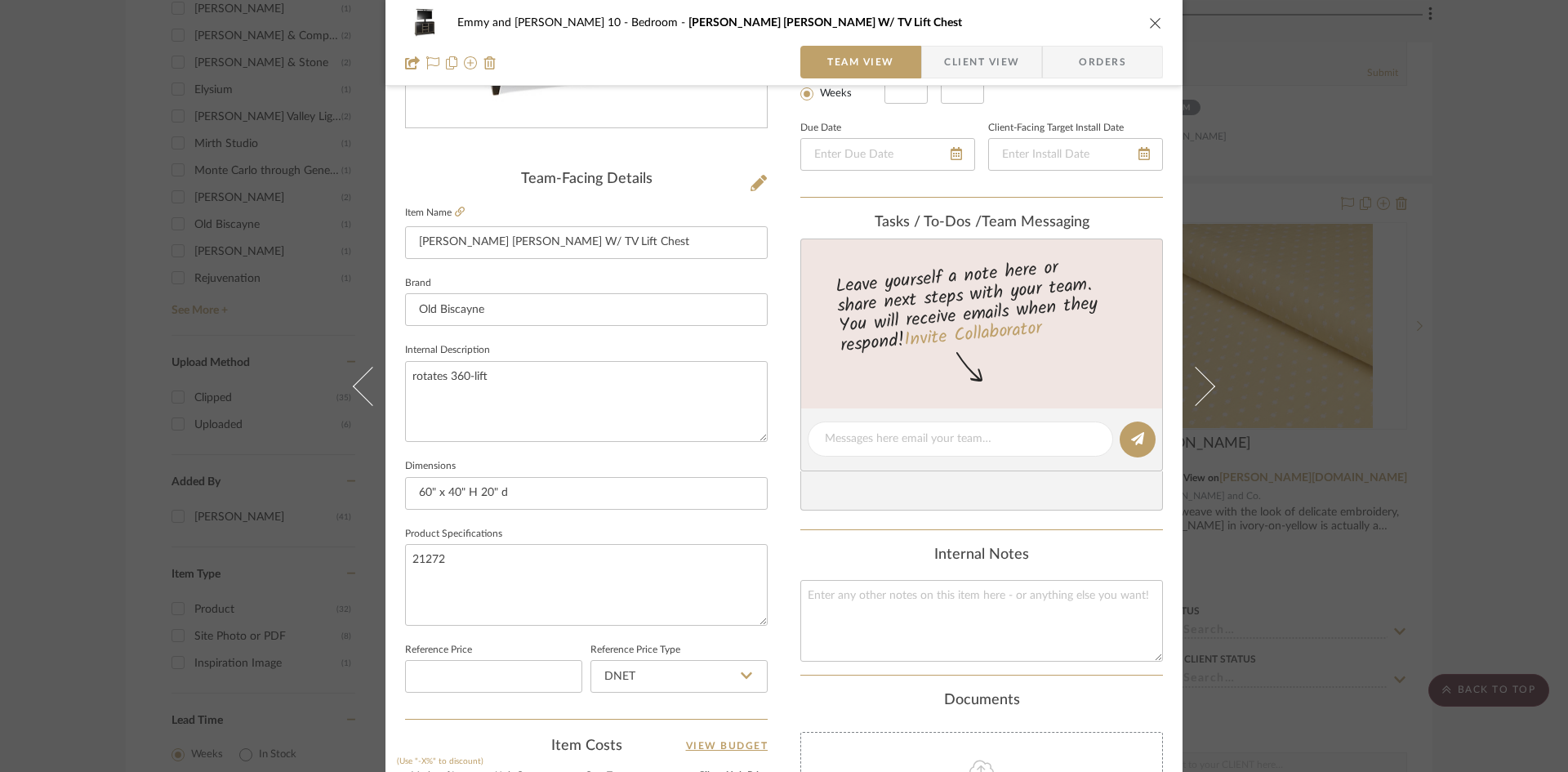
scroll to position [259, 0]
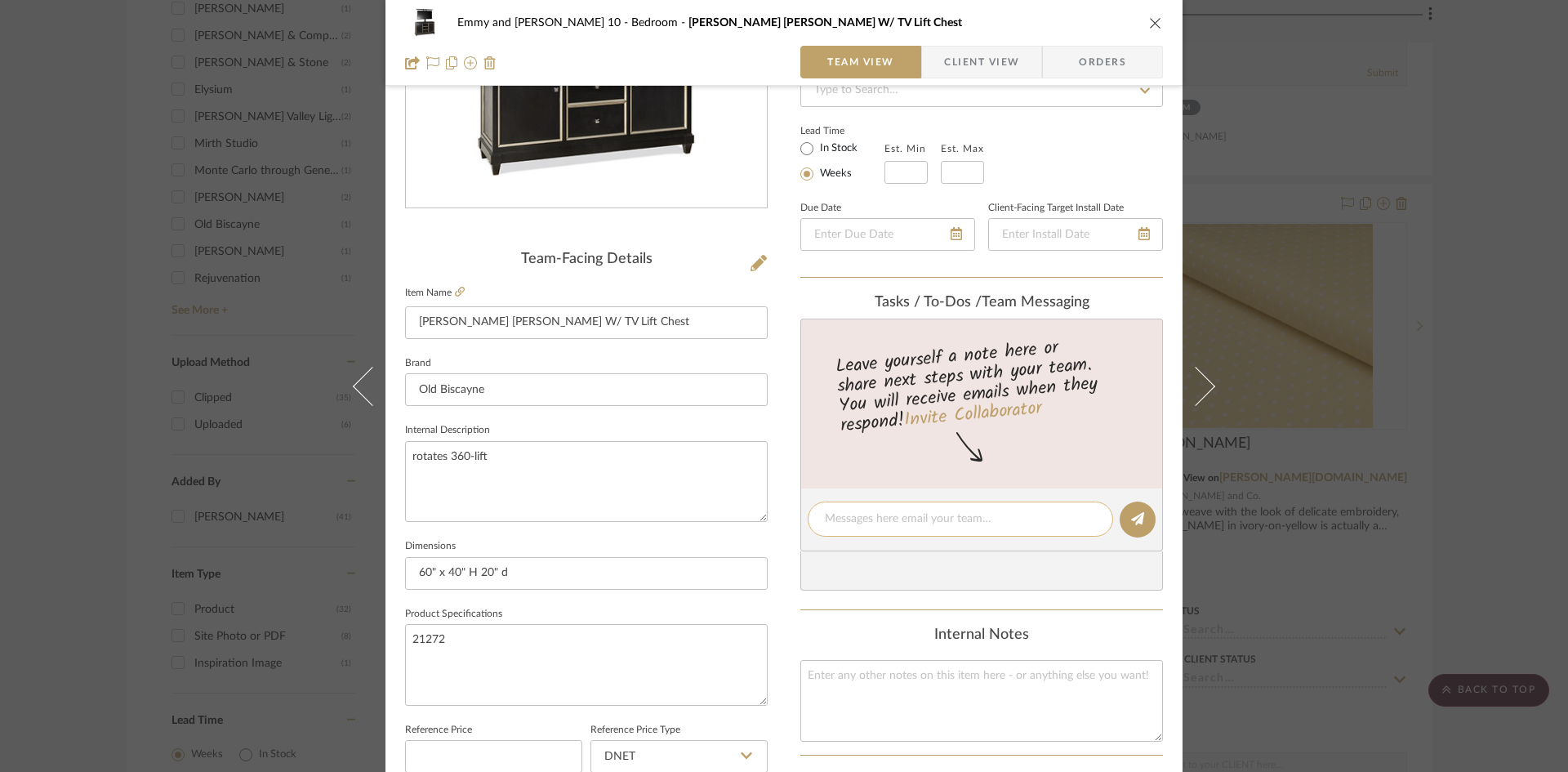
click at [963, 519] on textarea at bounding box center [960, 519] width 271 height 17
type textarea "Need custom size measurements, finish, hardware, sheen, distress level"
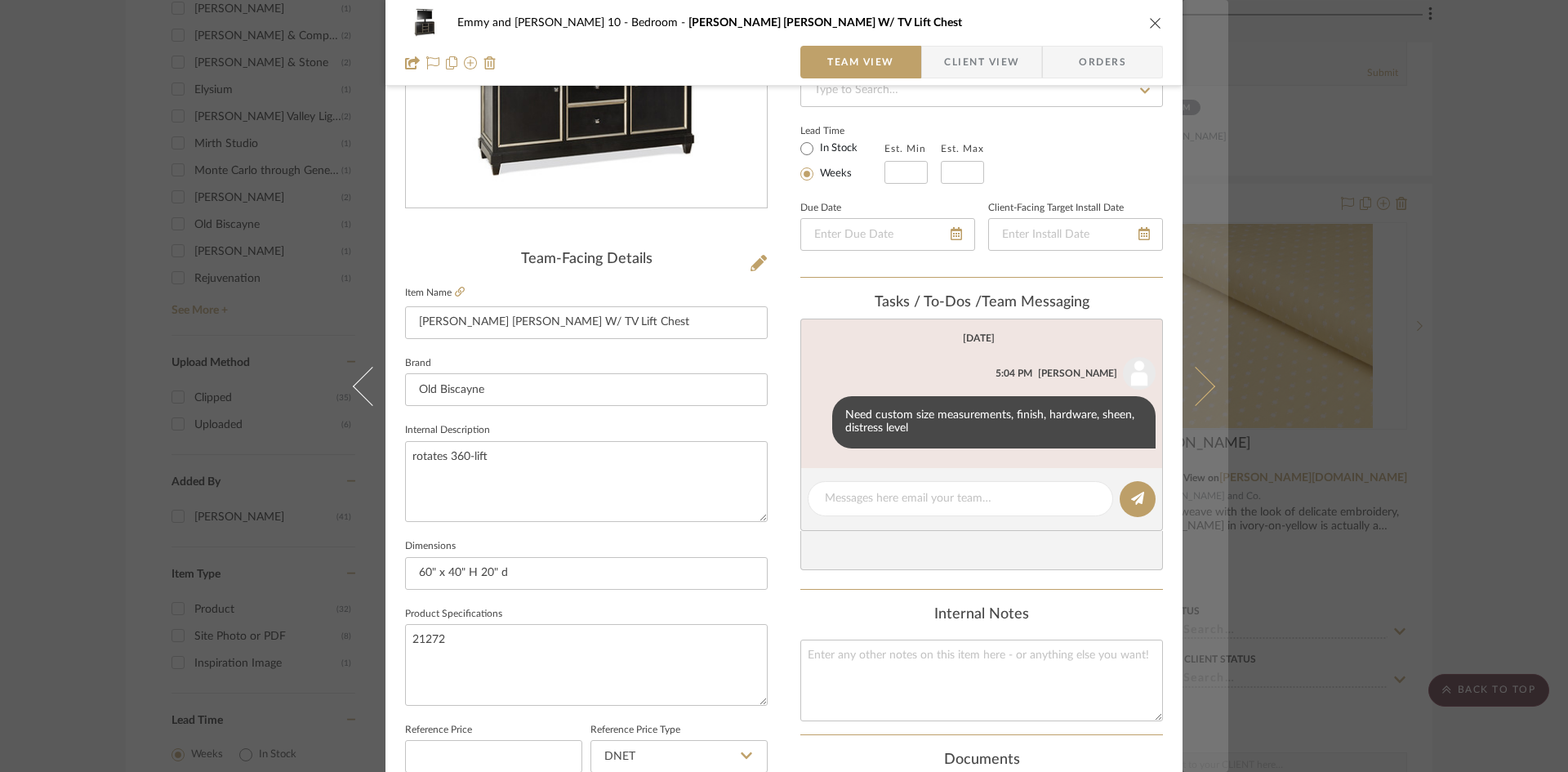
click at [1200, 387] on icon at bounding box center [1196, 386] width 40 height 39
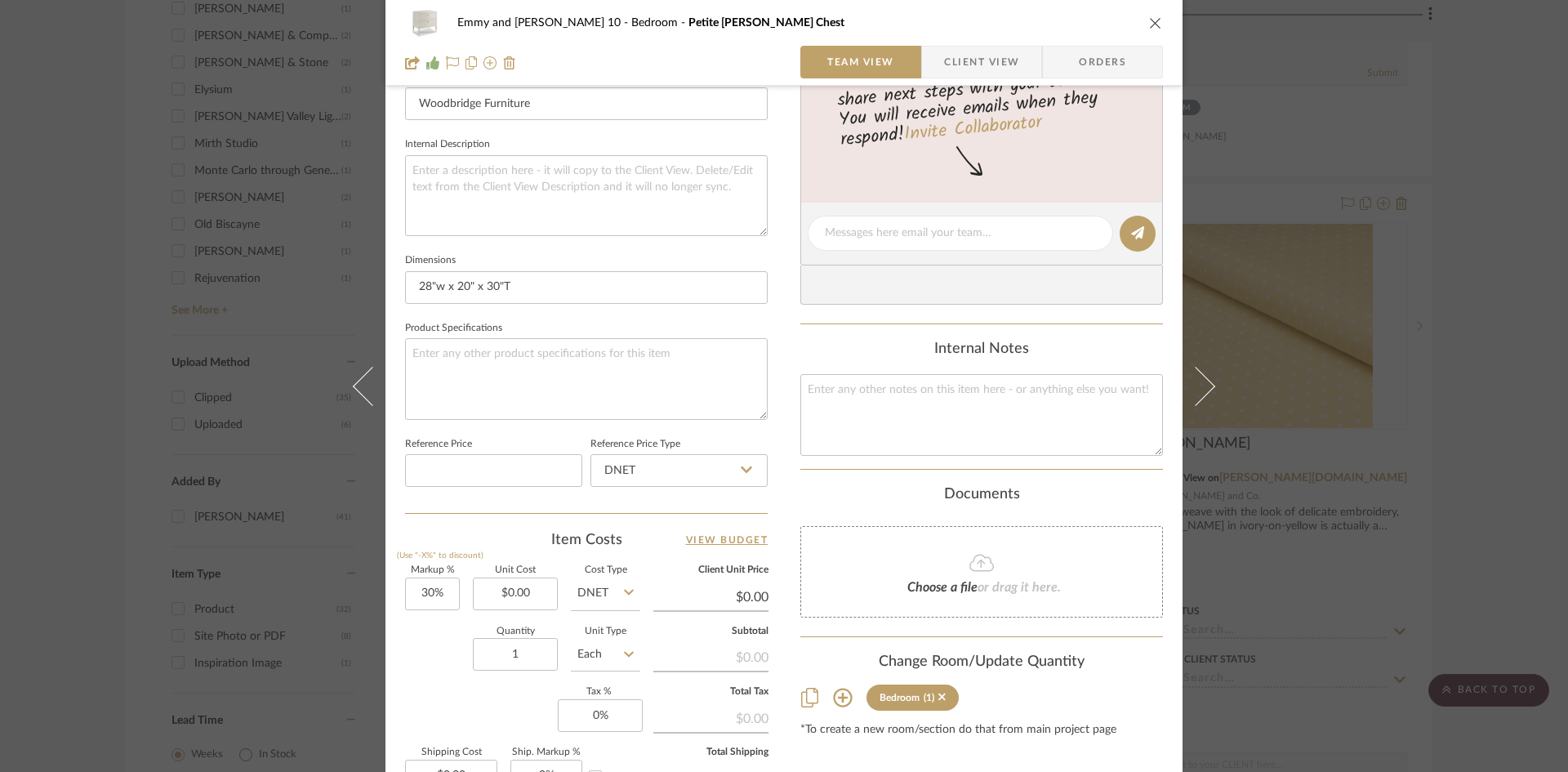
scroll to position [572, 0]
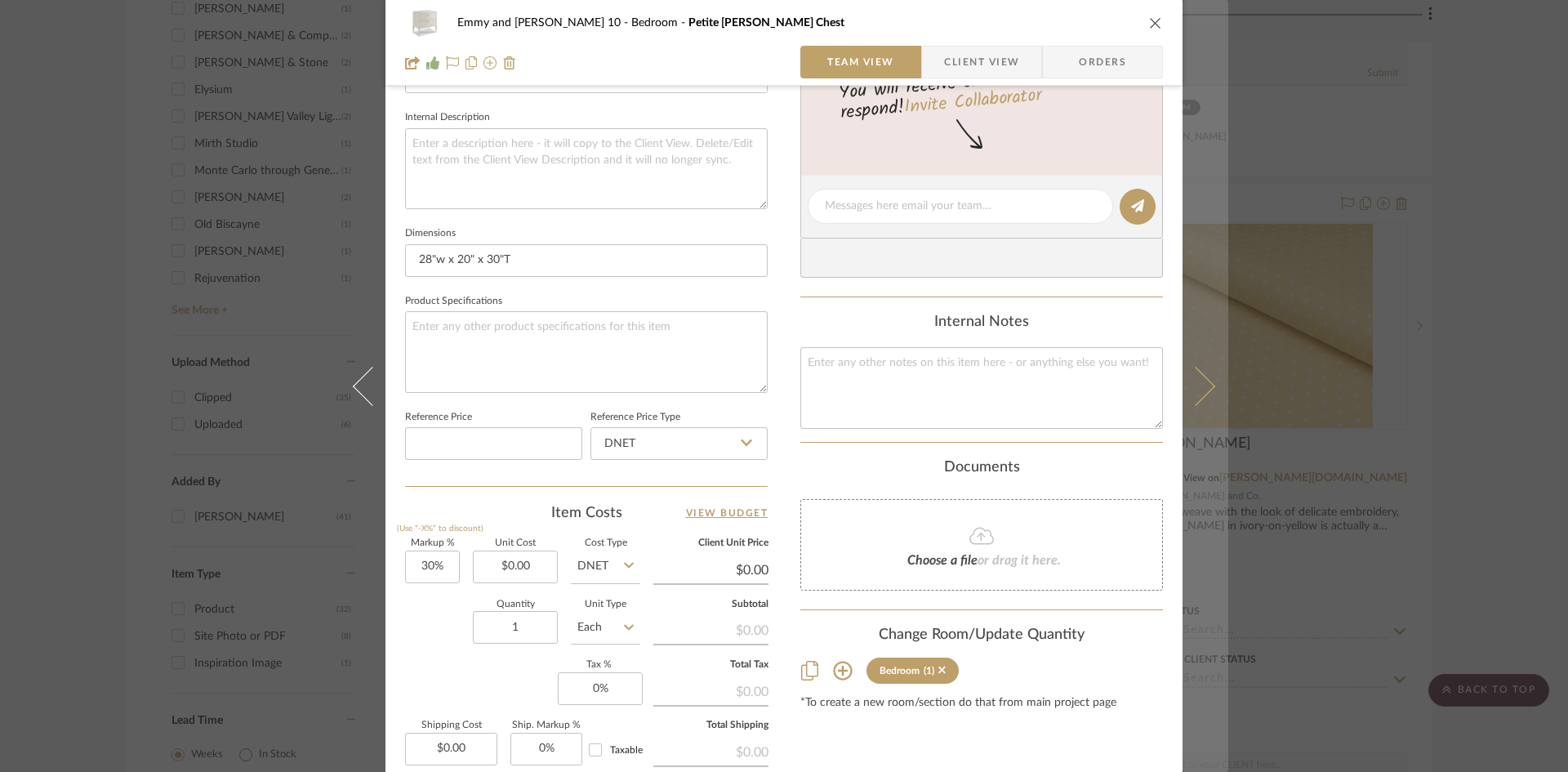
click at [1205, 393] on button at bounding box center [1205, 386] width 46 height 772
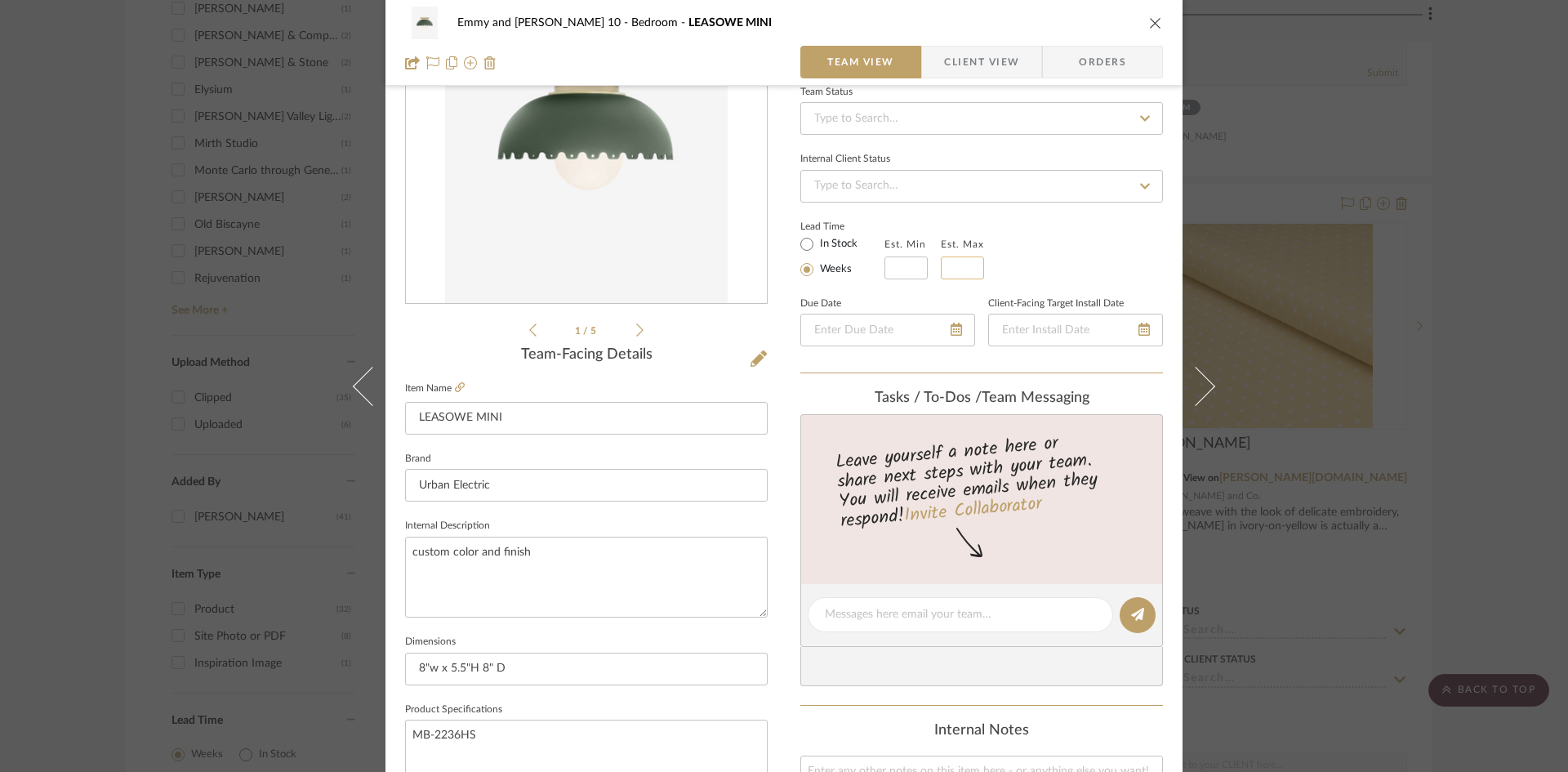
scroll to position [244, 0]
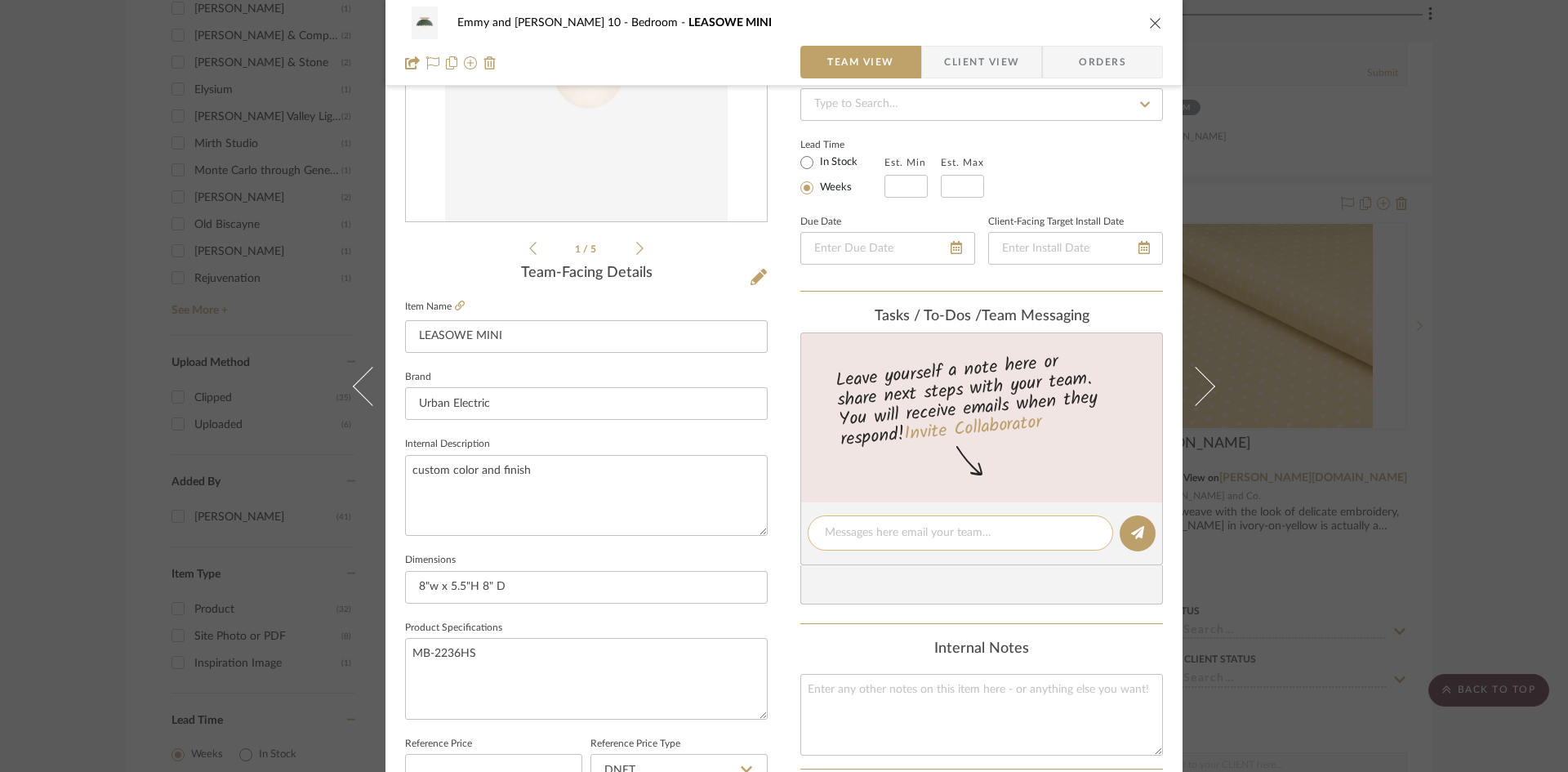
click at [898, 529] on textarea at bounding box center [960, 532] width 271 height 17
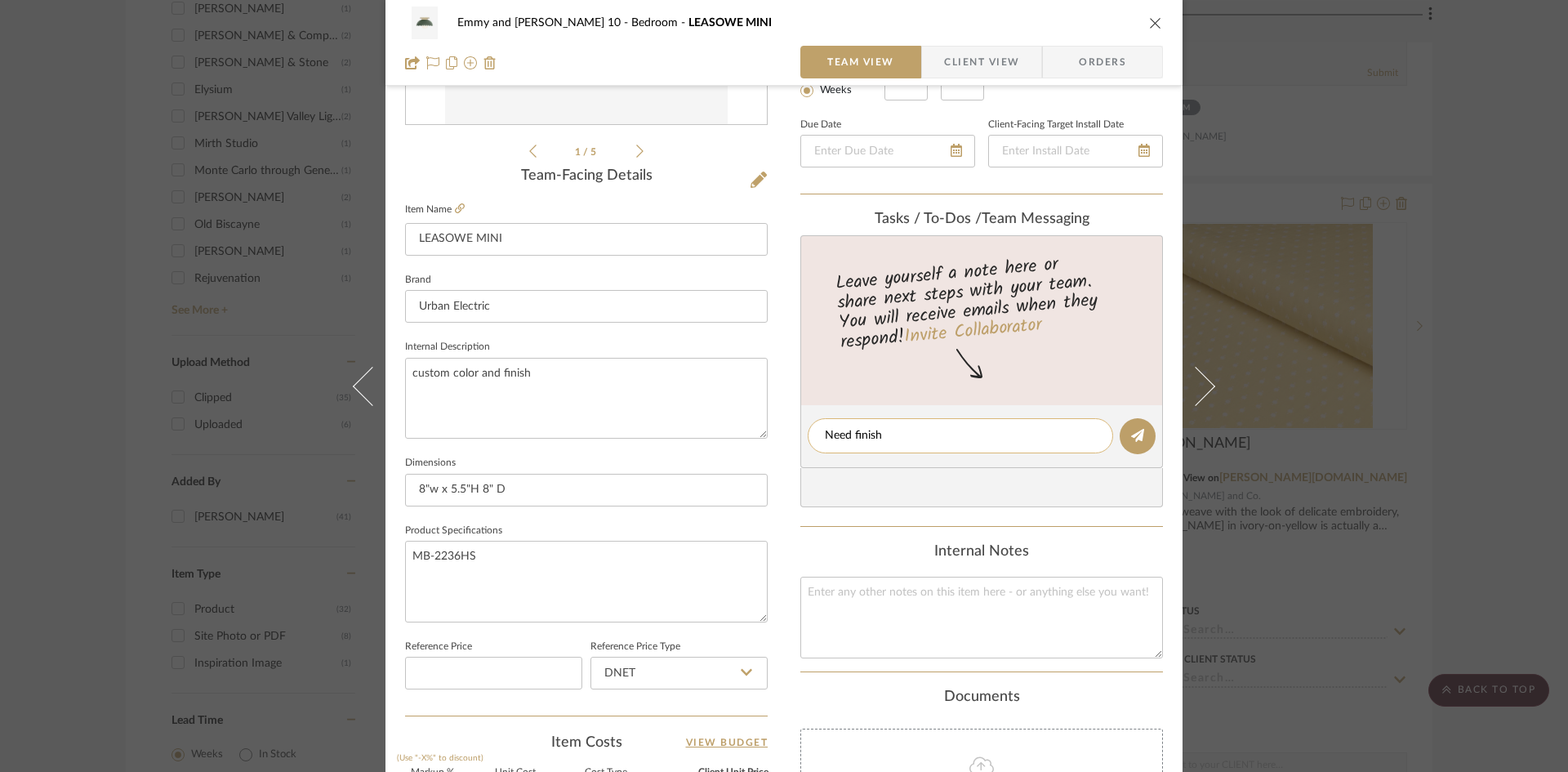
scroll to position [164, 0]
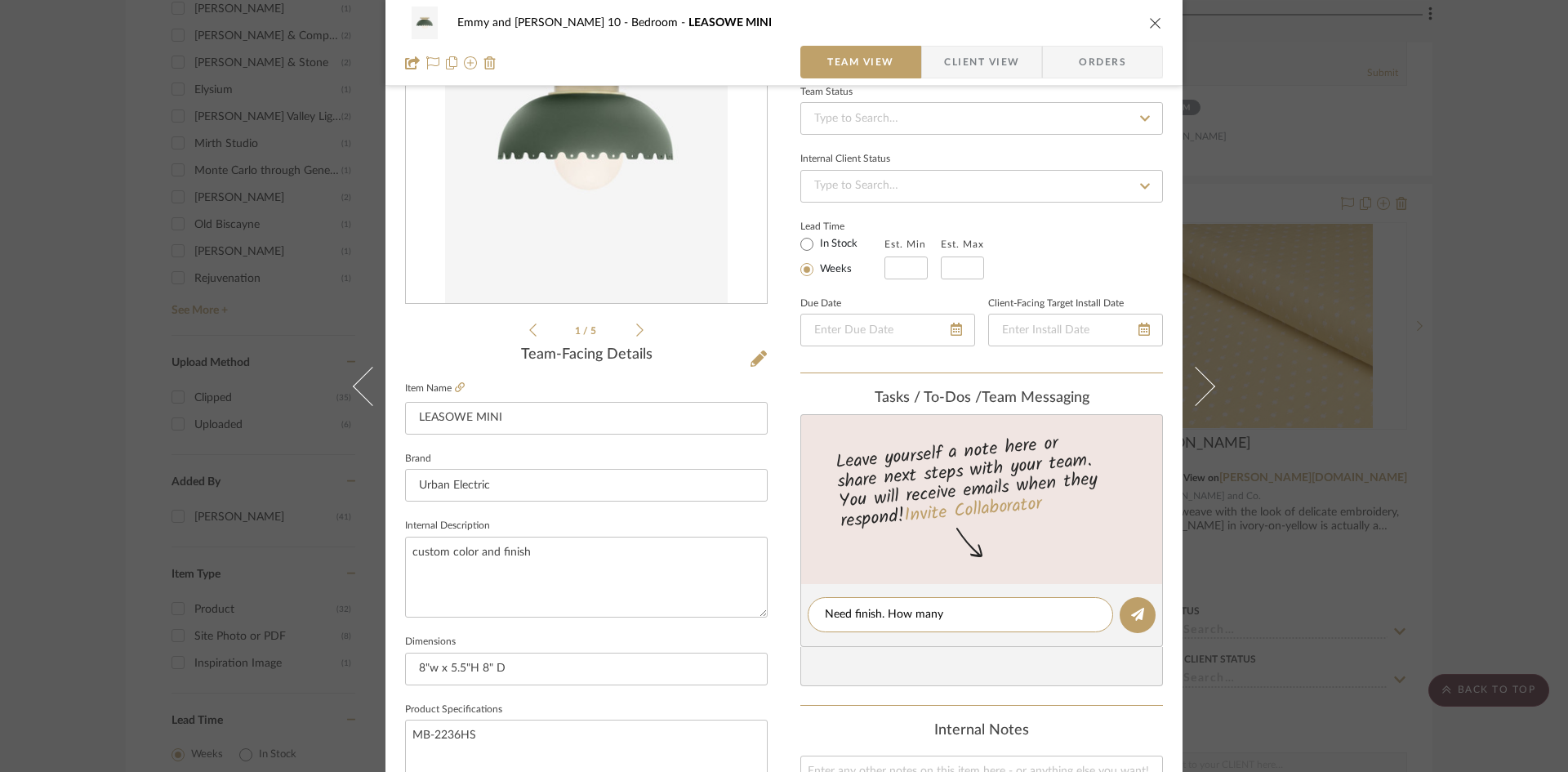
type textarea "Need finish. How many?"
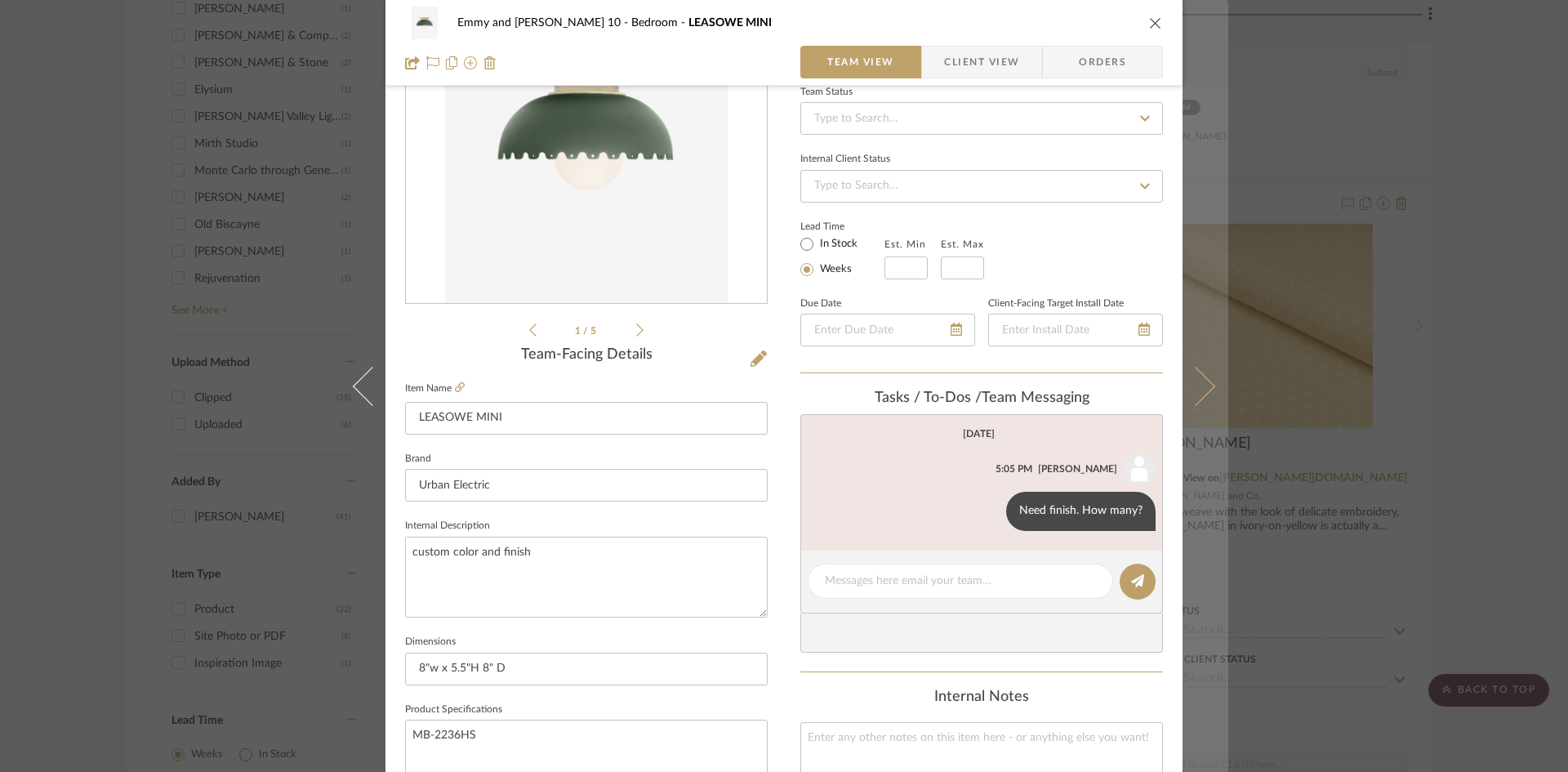
click at [1206, 380] on button at bounding box center [1205, 386] width 46 height 772
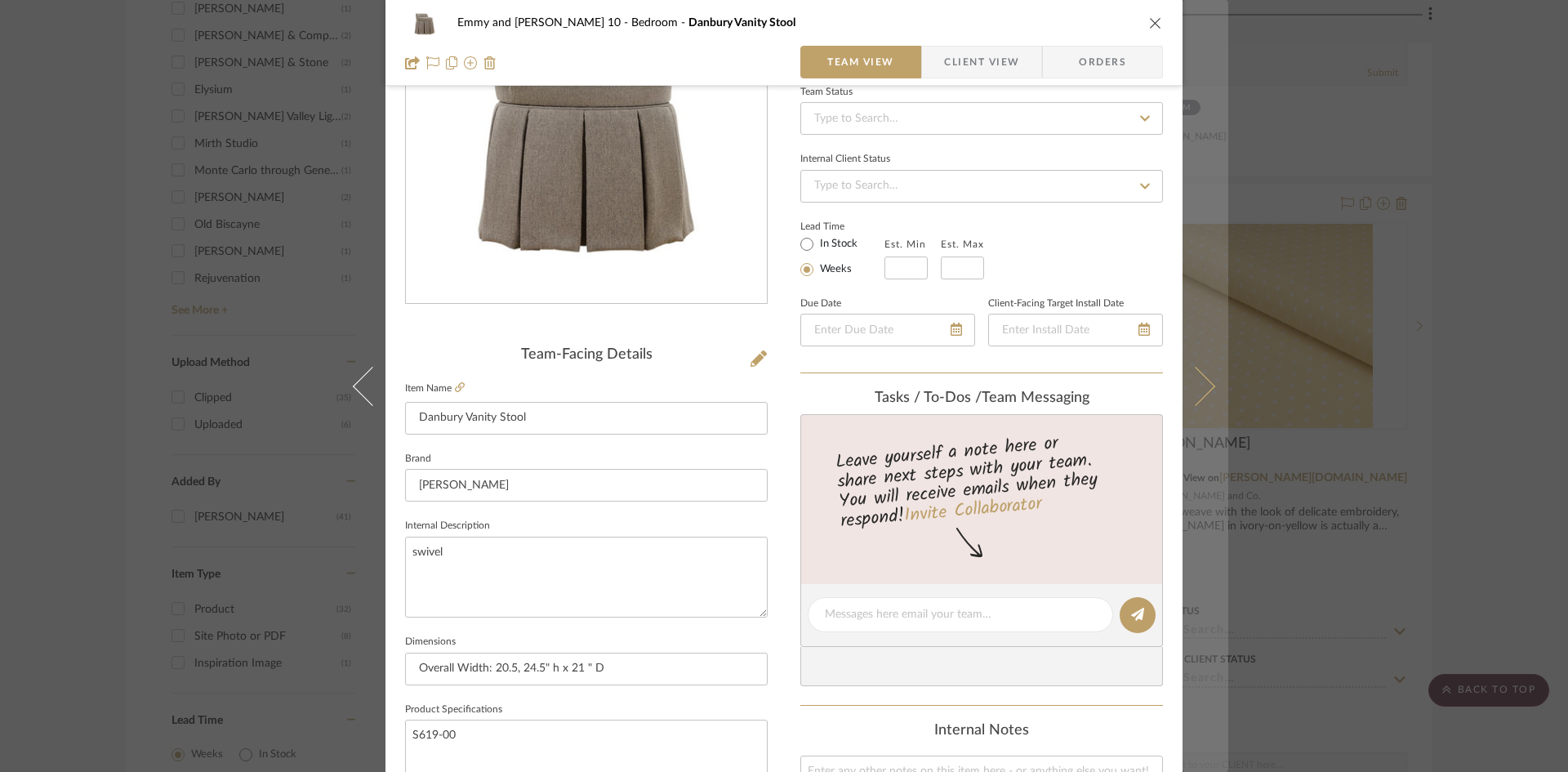
click at [1194, 390] on icon at bounding box center [1196, 386] width 40 height 39
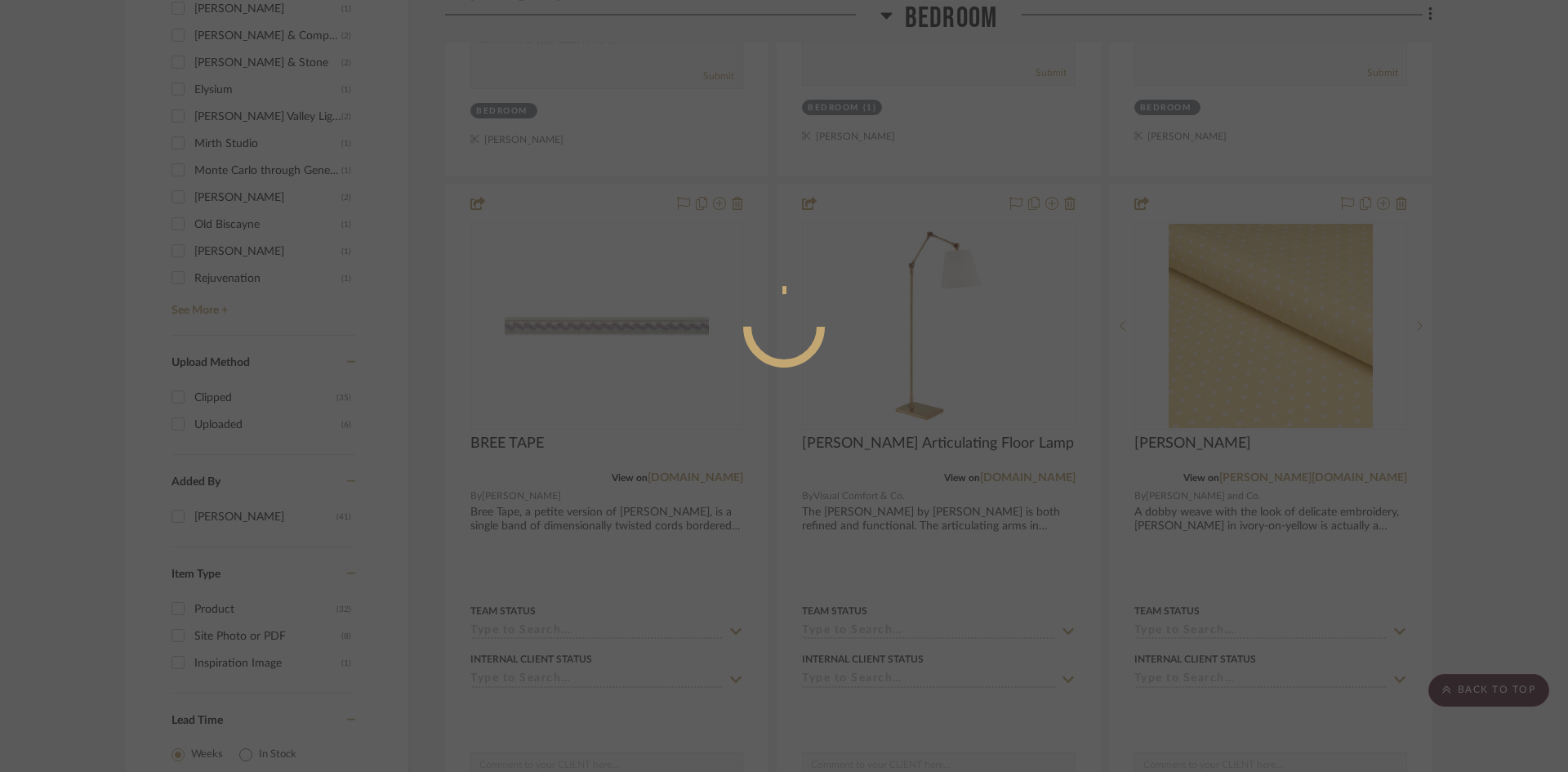
scroll to position [0, 0]
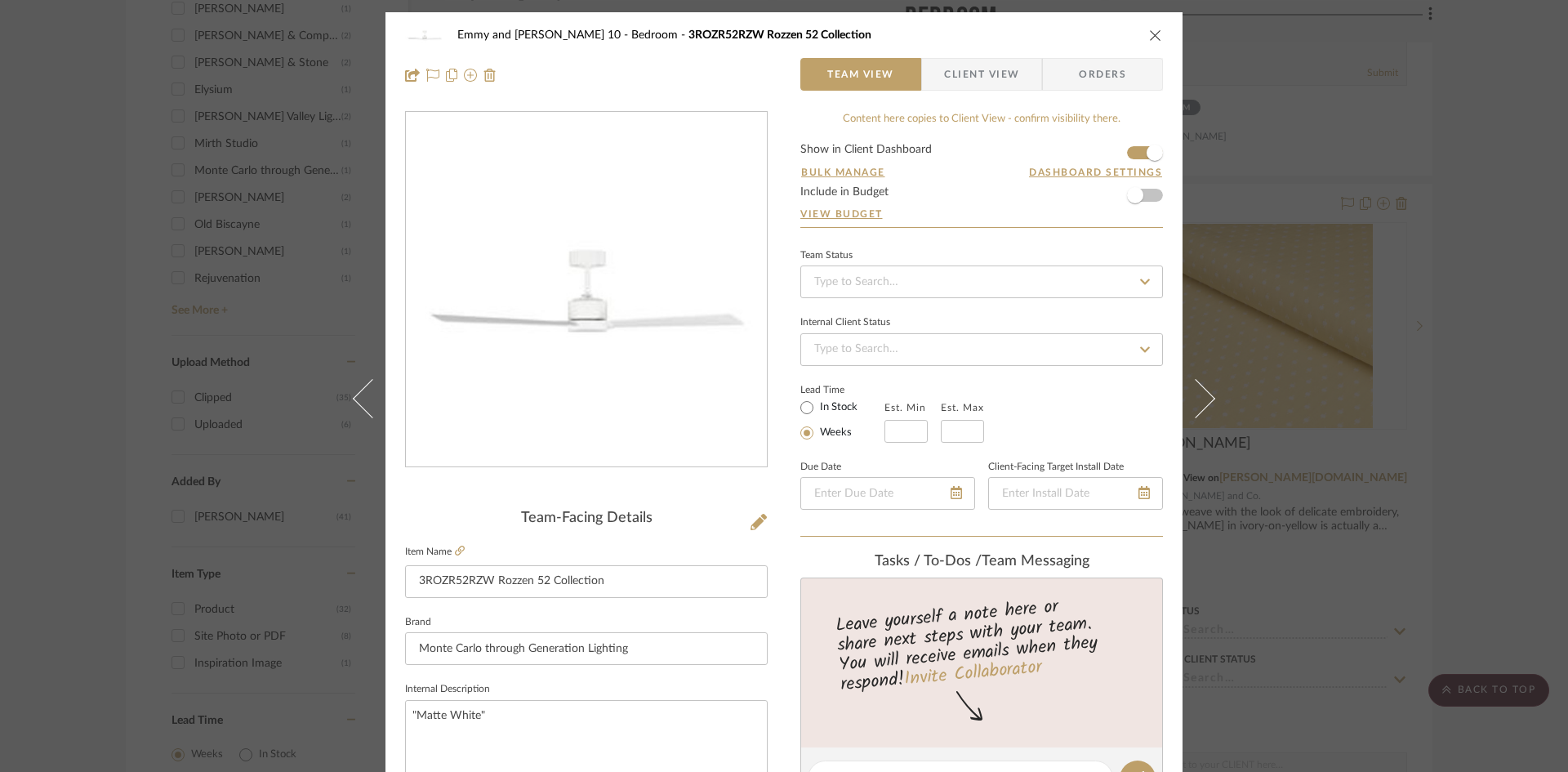
click at [1194, 390] on icon at bounding box center [1196, 398] width 40 height 39
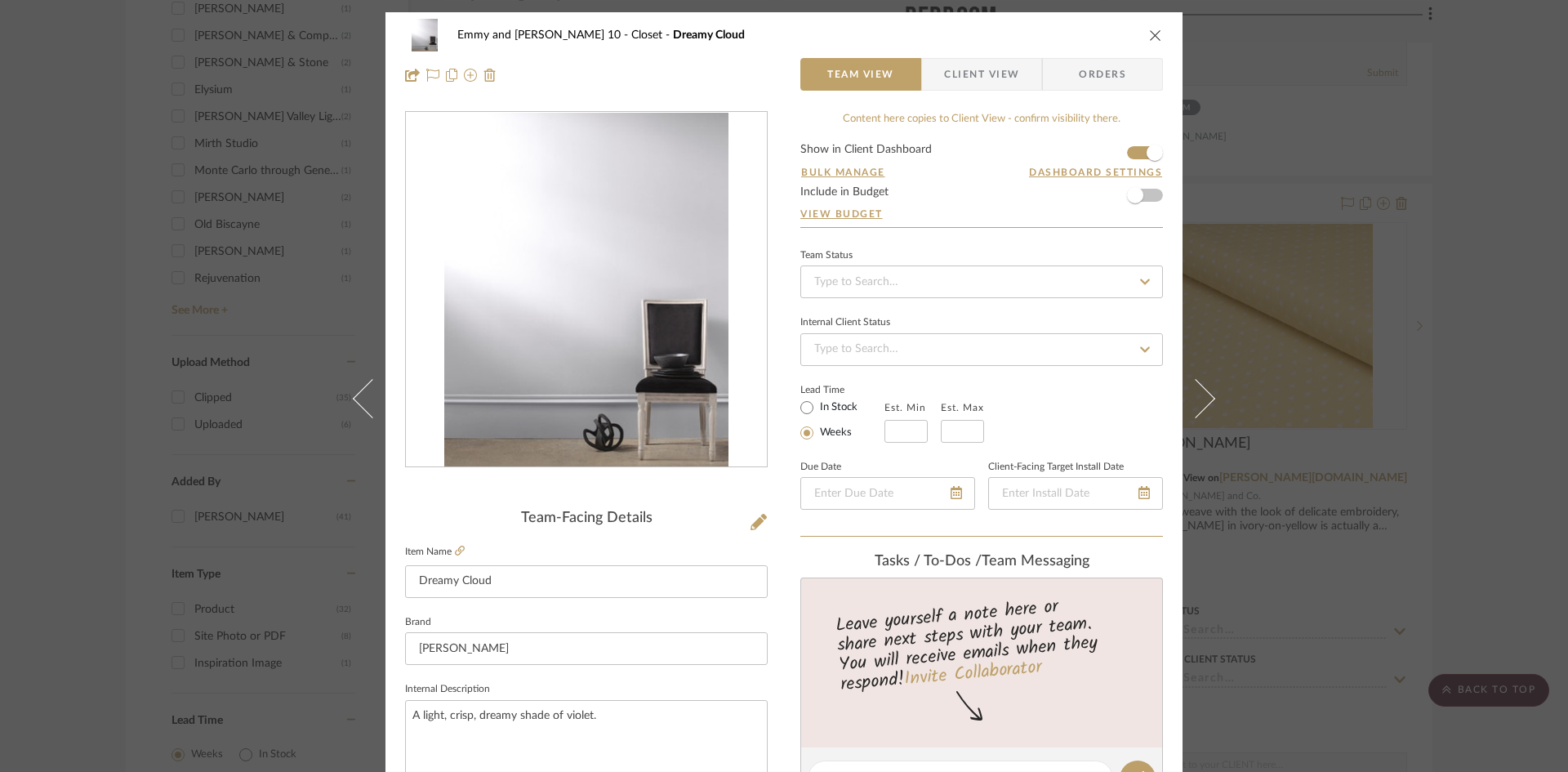
click at [1194, 390] on icon at bounding box center [1196, 398] width 40 height 39
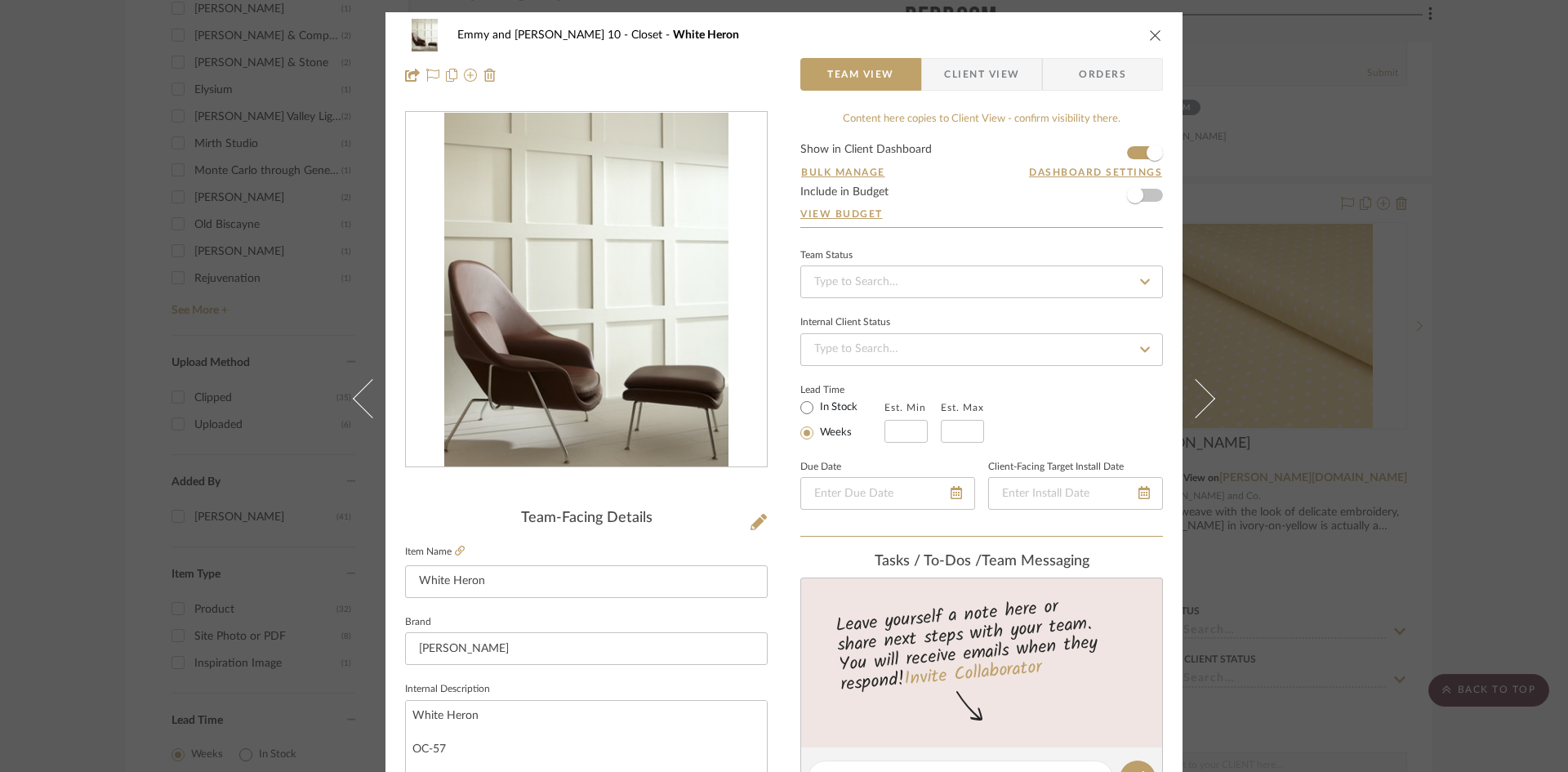
click at [1194, 390] on icon at bounding box center [1196, 398] width 40 height 39
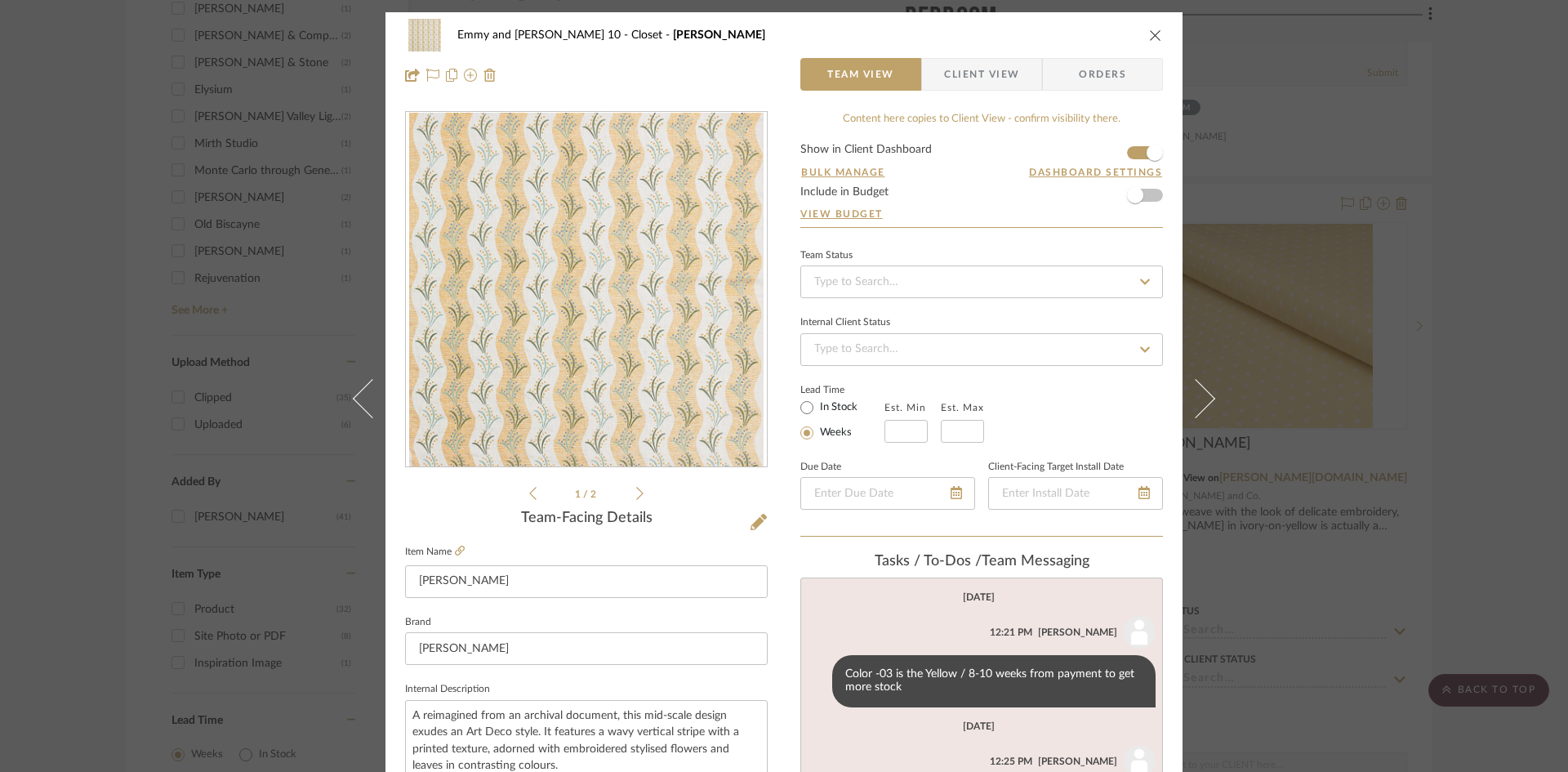
drag, startPoint x: 1194, startPoint y: 390, endPoint x: 1073, endPoint y: 457, distance: 138.3
click at [1073, 457] on mat-dialog-content "Emmy and [PERSON_NAME] 10 Closet [PERSON_NAME] STRIPE Team View Client View Ord…" at bounding box center [784, 766] width 889 height 1508
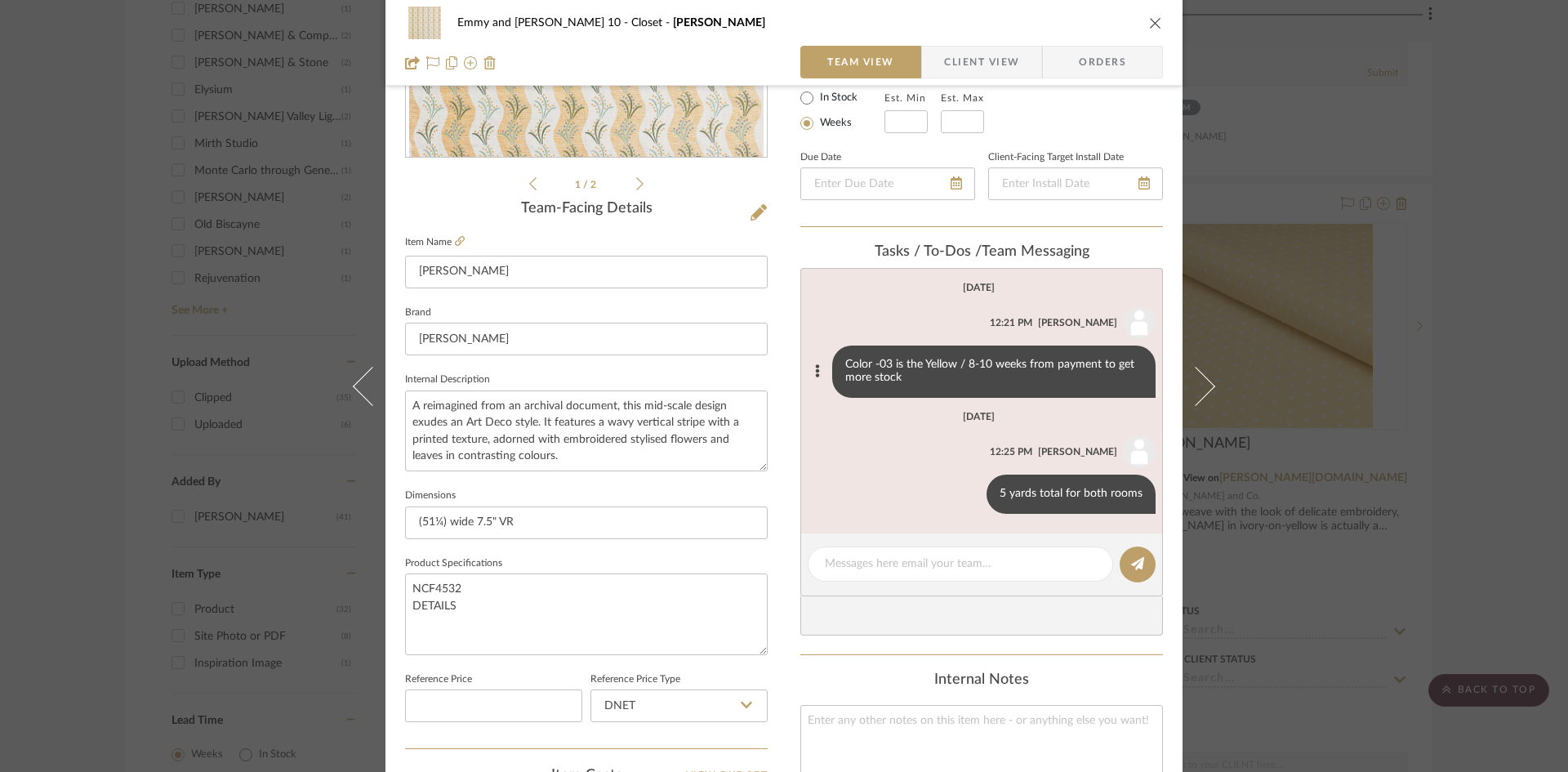
scroll to position [326, 0]
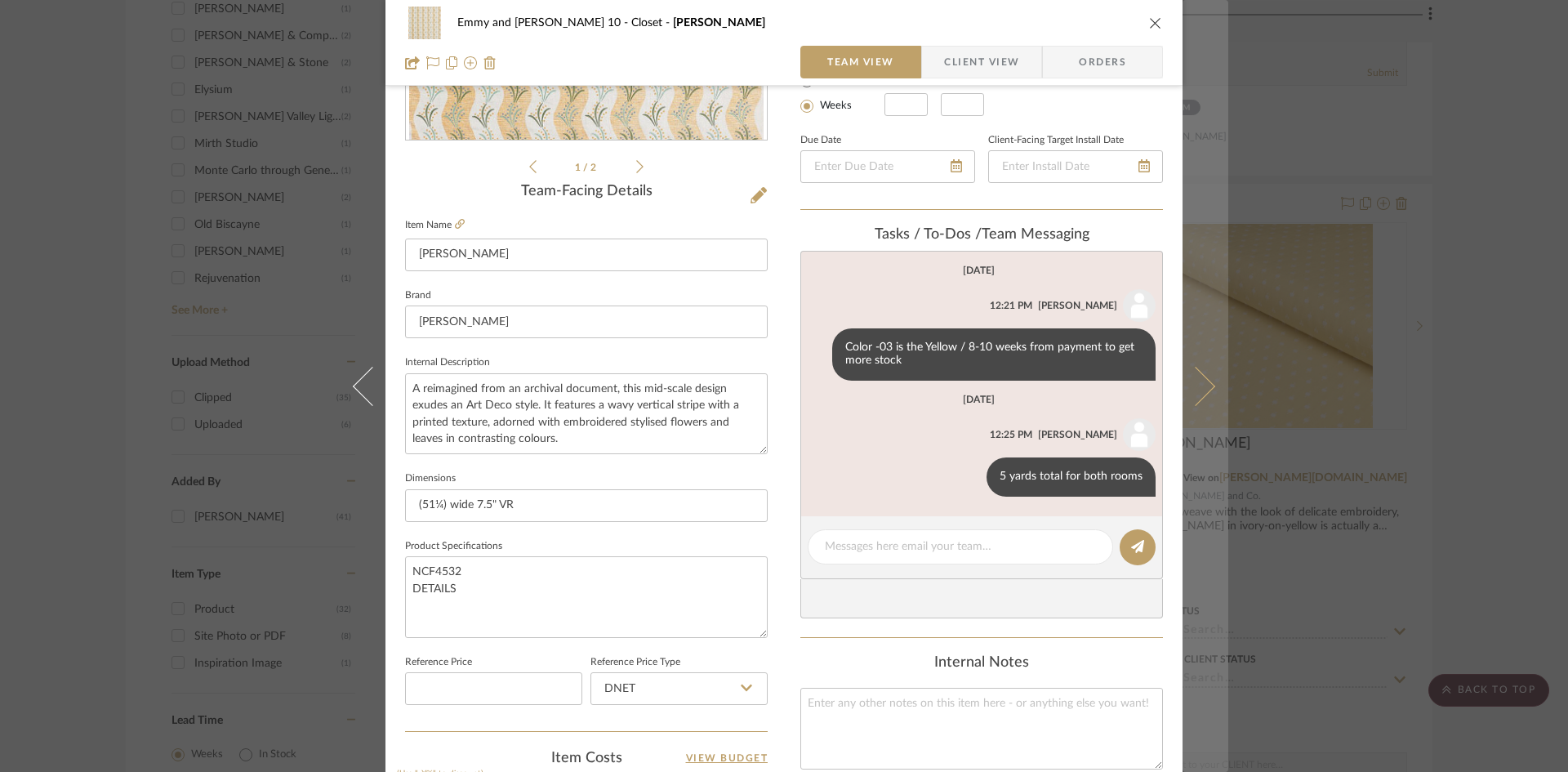
click at [1195, 394] on icon at bounding box center [1196, 386] width 40 height 39
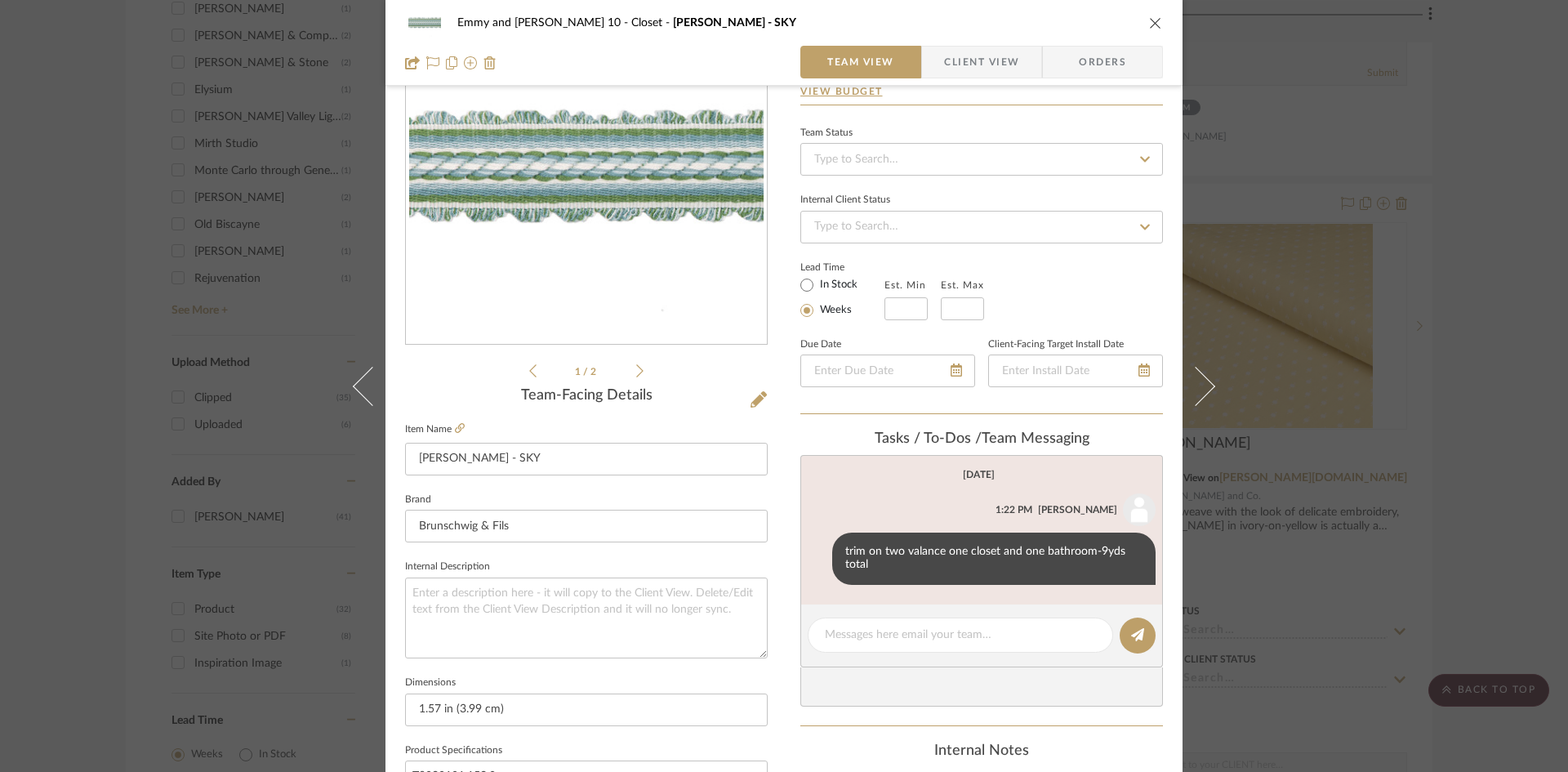
scroll to position [164, 0]
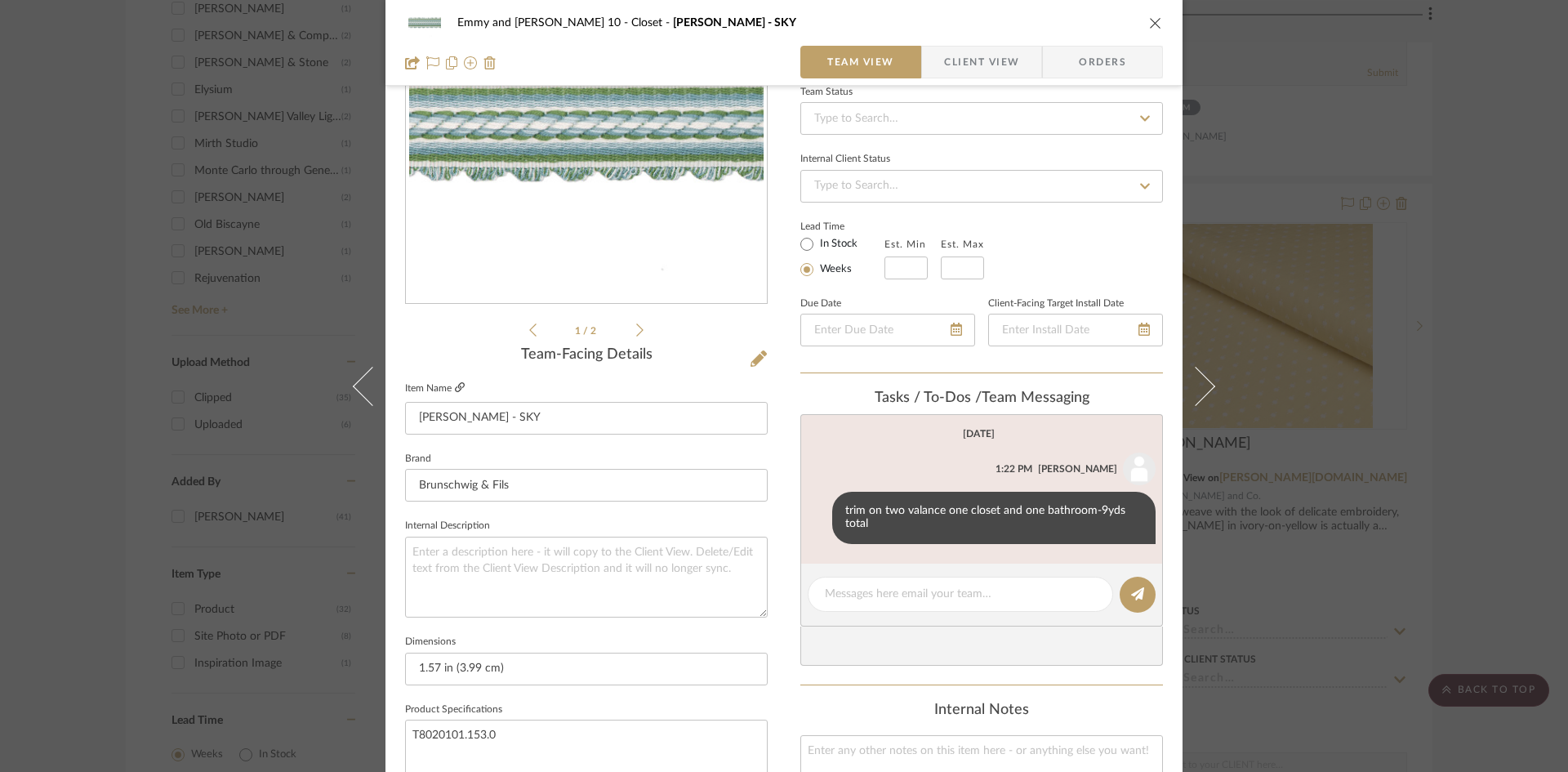
click at [455, 385] on icon at bounding box center [460, 386] width 9 height 9
click at [973, 595] on textarea at bounding box center [960, 594] width 271 height 17
type textarea "$29.15 net"
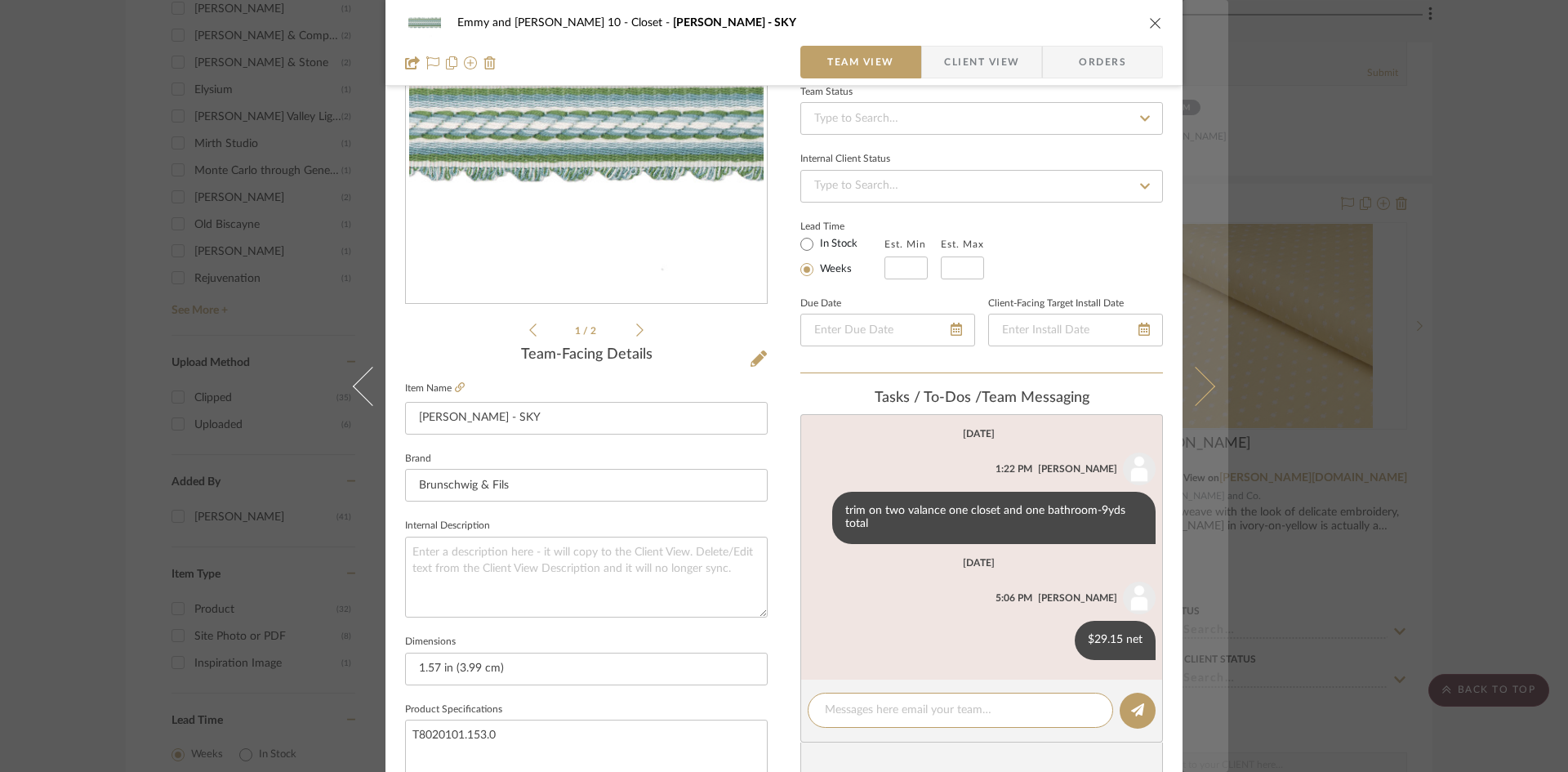
click at [1208, 386] on icon at bounding box center [1196, 386] width 40 height 39
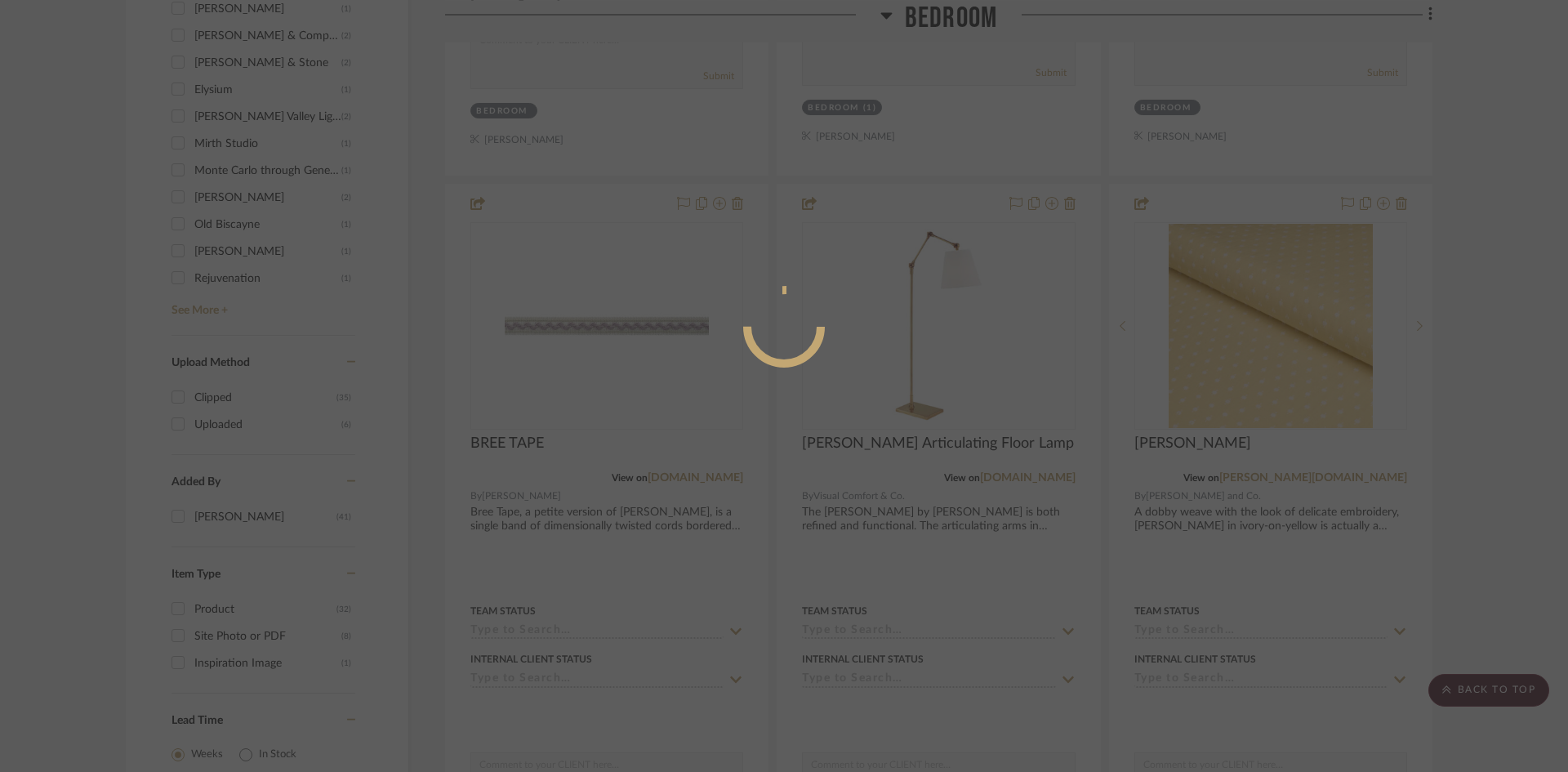
scroll to position [0, 0]
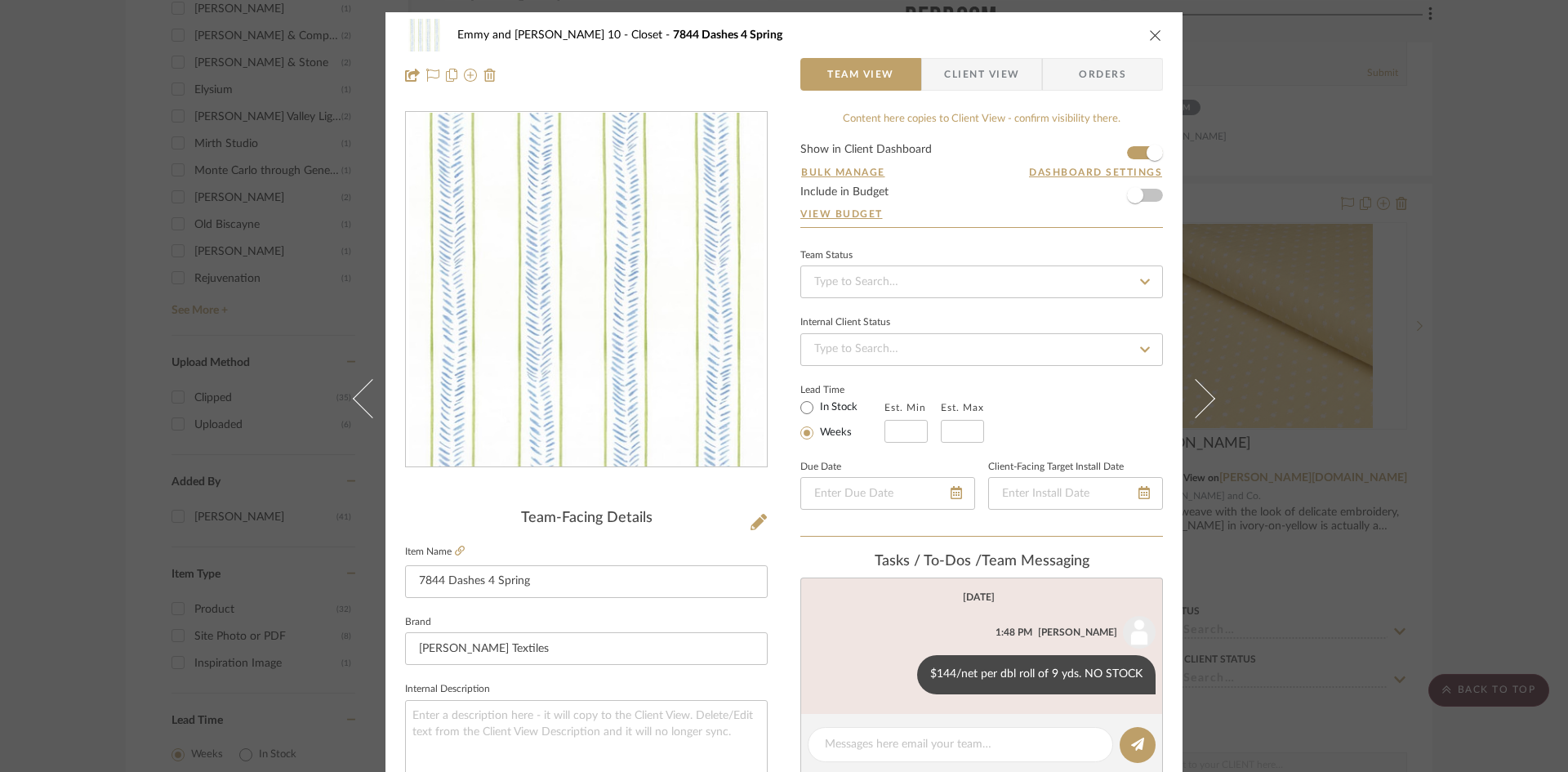
click at [1208, 386] on button at bounding box center [1205, 398] width 46 height 772
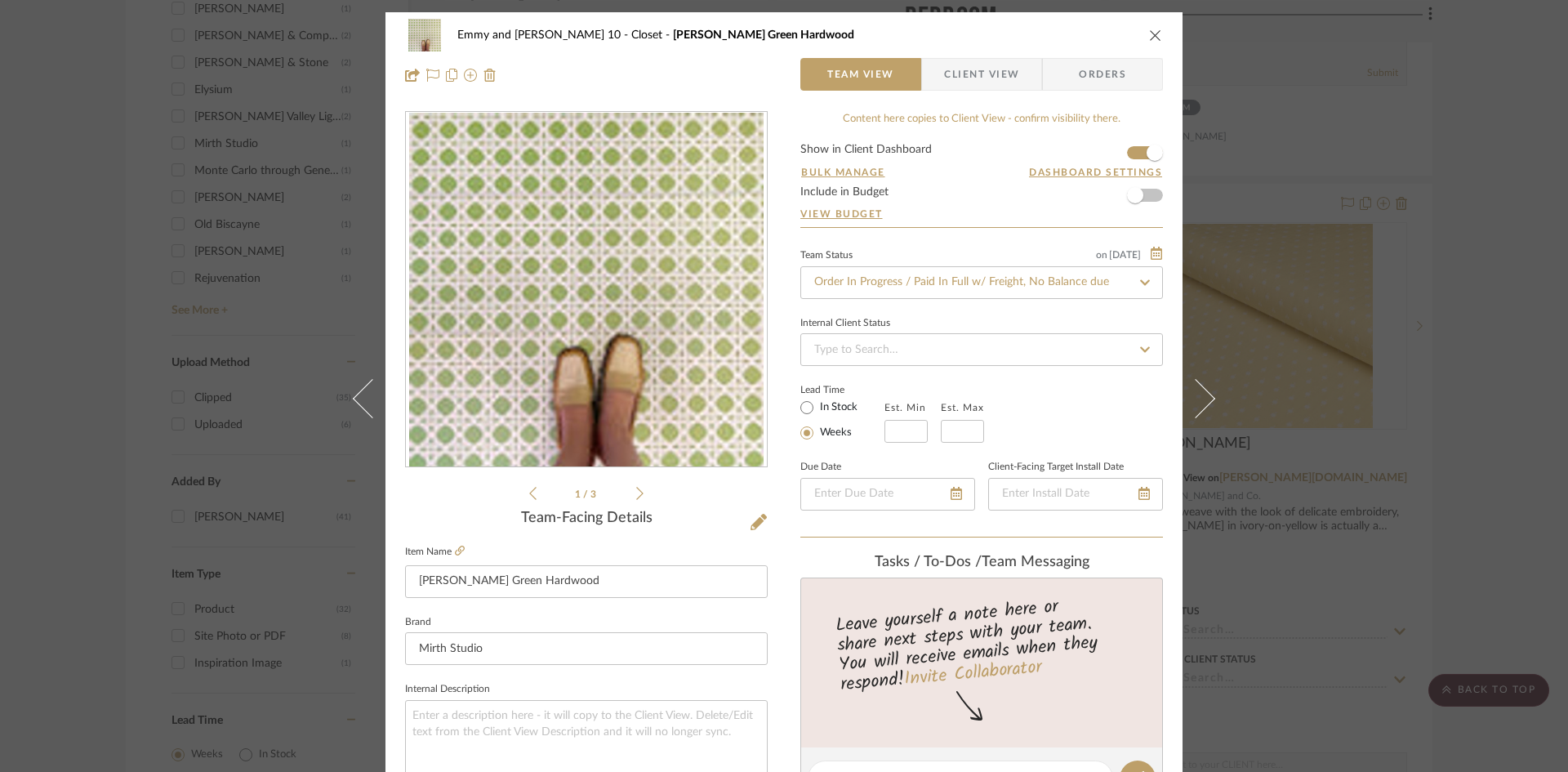
click at [1208, 386] on button at bounding box center [1205, 398] width 46 height 772
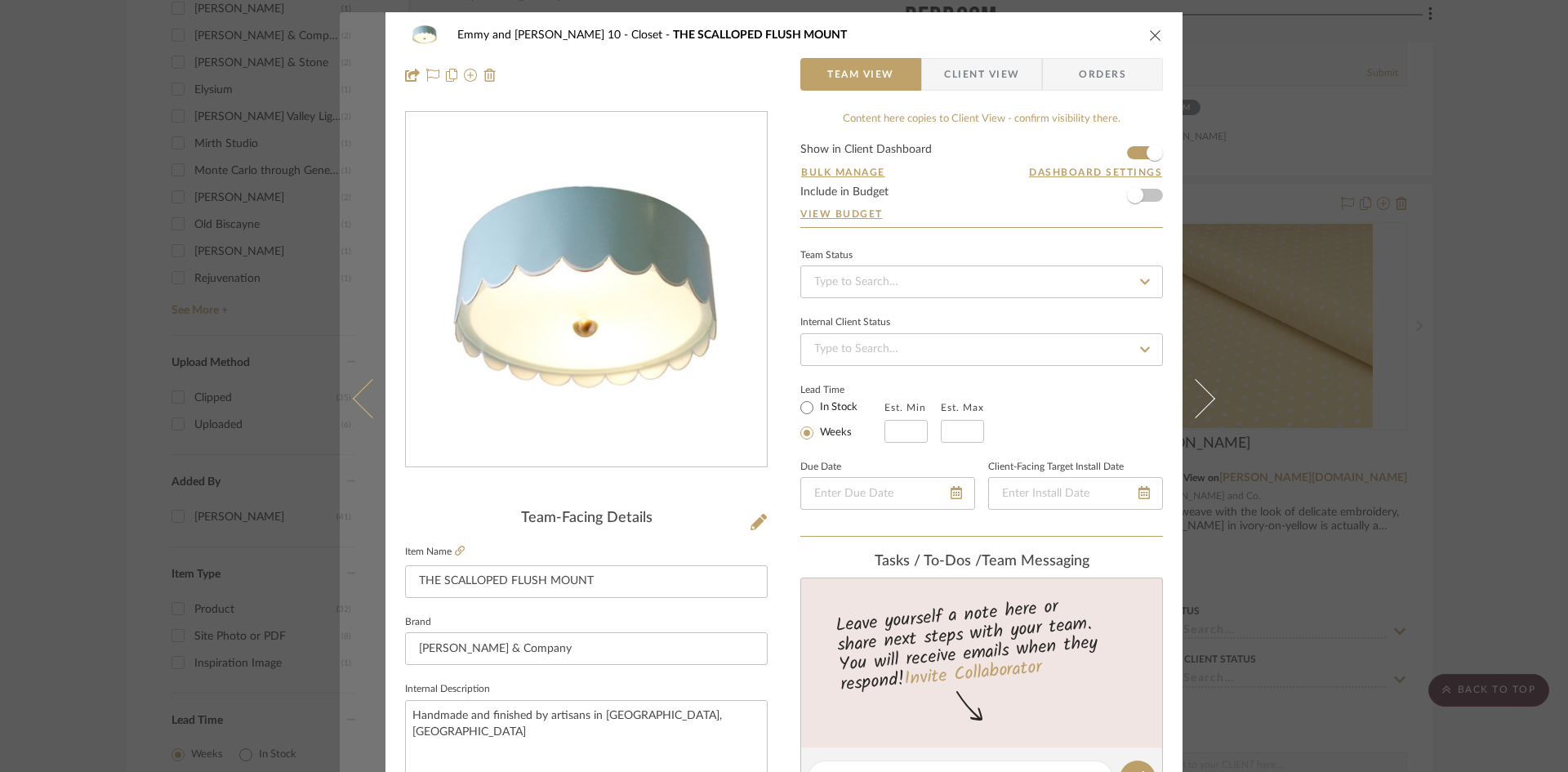
click at [360, 407] on icon at bounding box center [372, 398] width 40 height 39
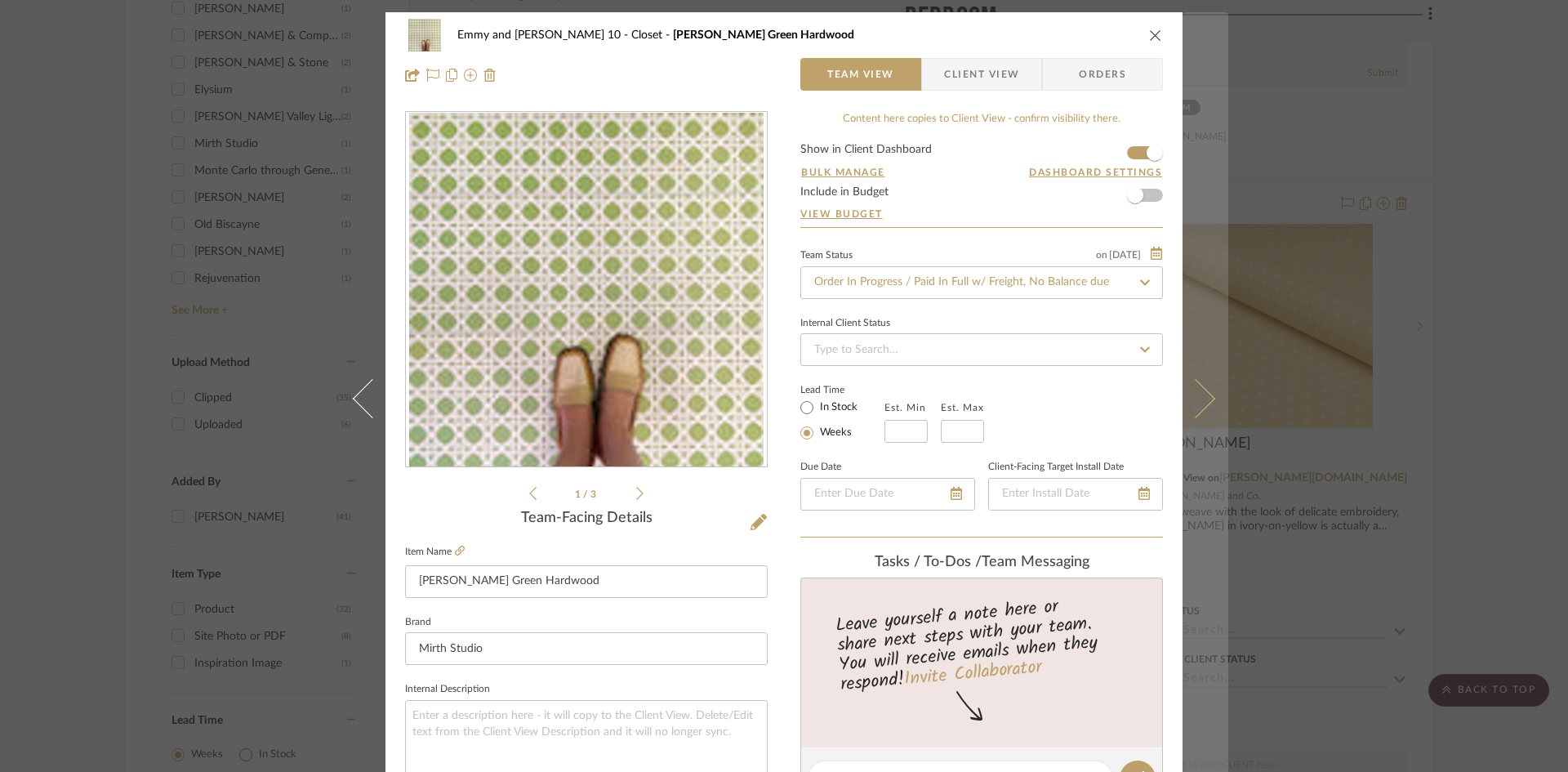
click at [1210, 401] on button at bounding box center [1205, 398] width 46 height 772
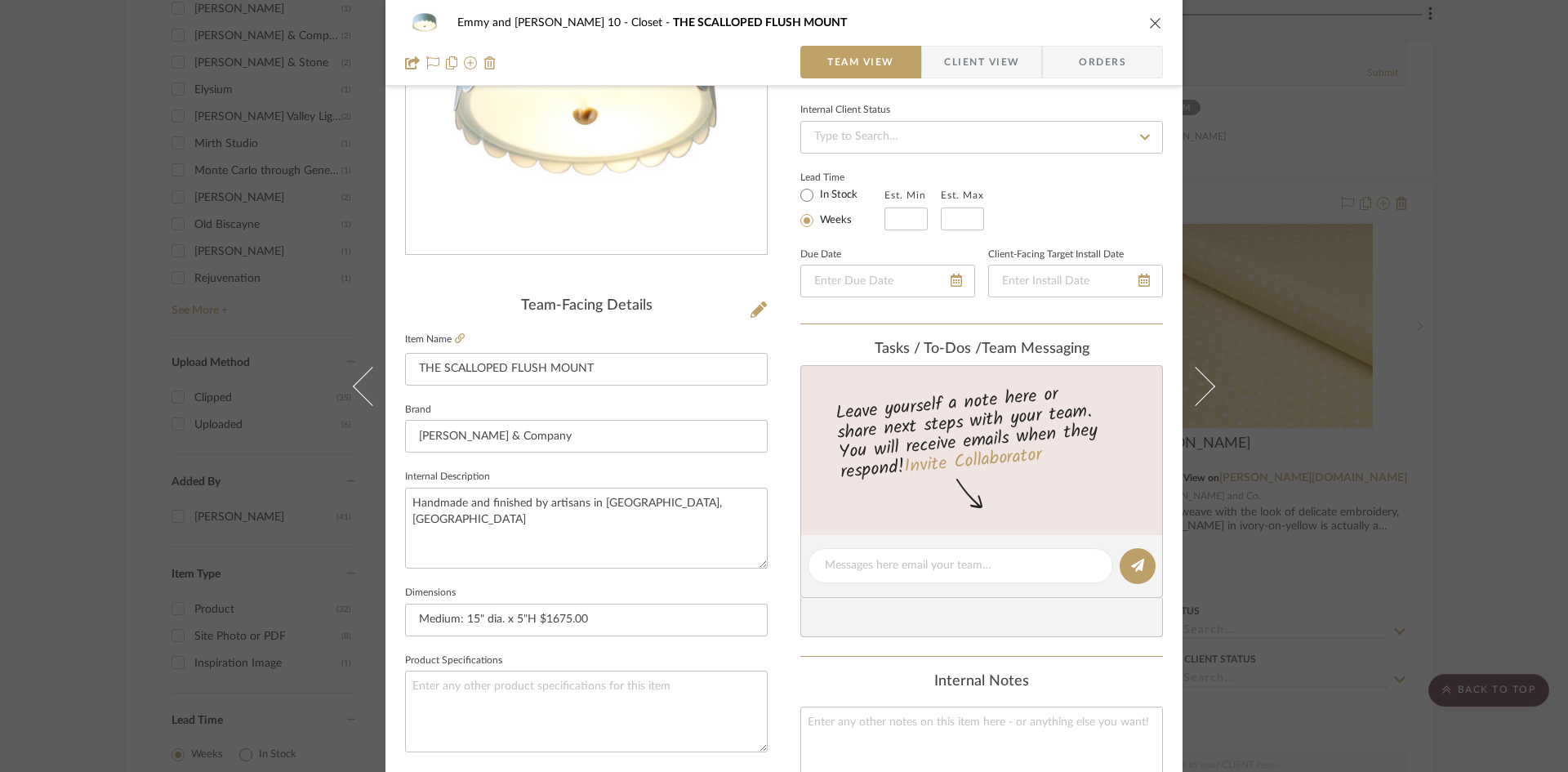
scroll to position [244, 0]
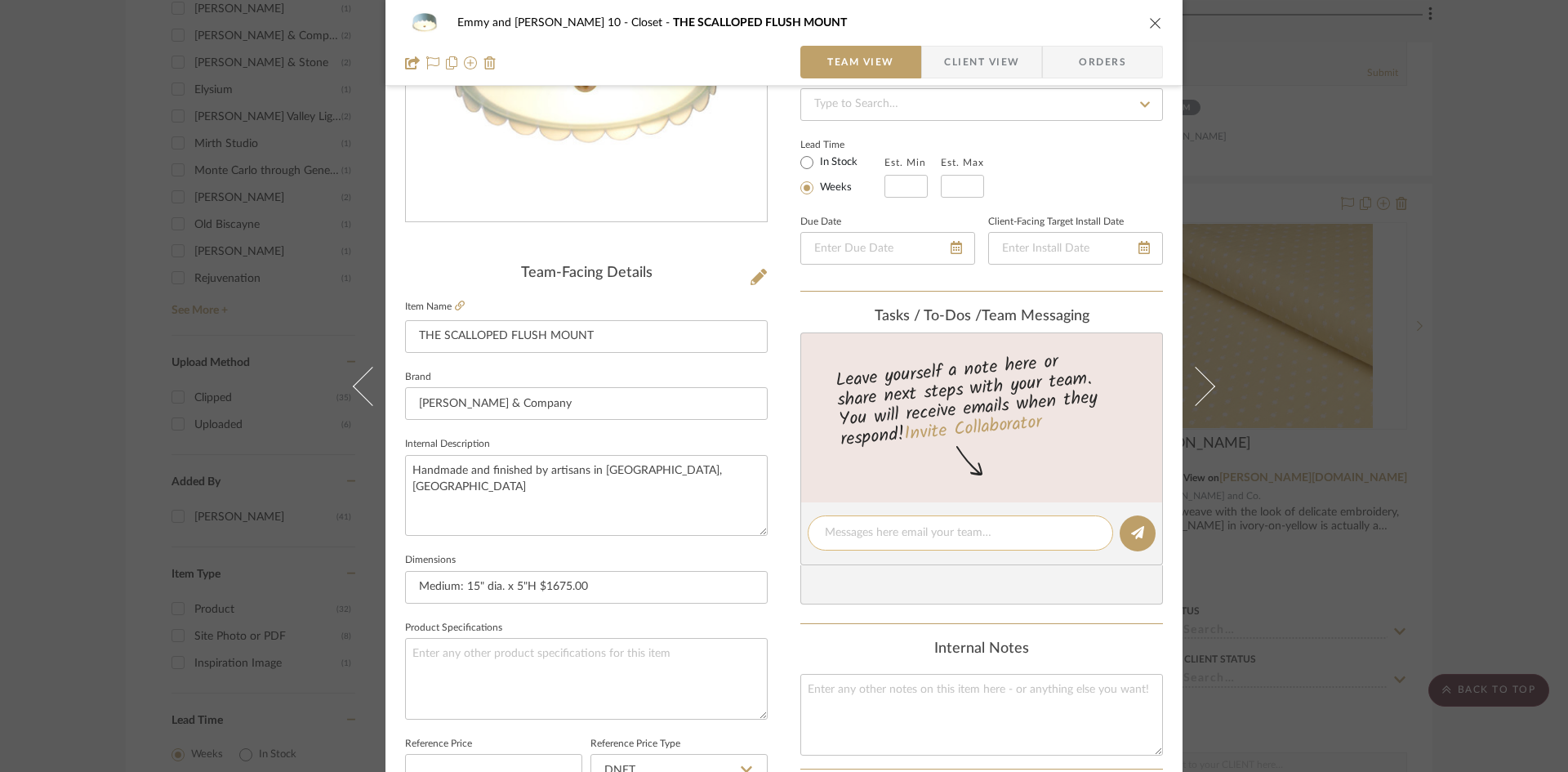
click at [965, 535] on textarea at bounding box center [960, 532] width 271 height 17
type textarea "Need finish"
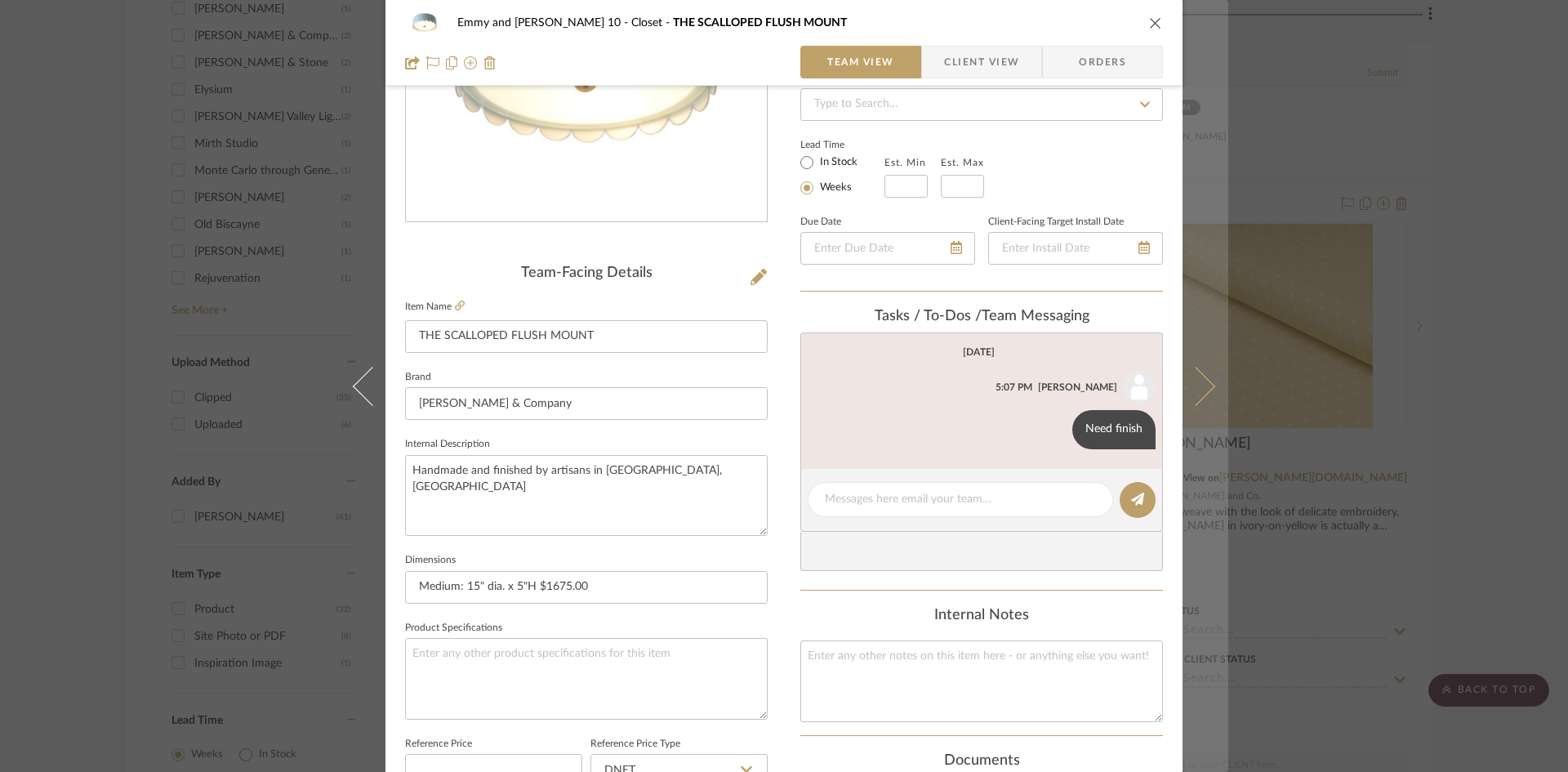
click at [1193, 394] on icon at bounding box center [1196, 386] width 40 height 39
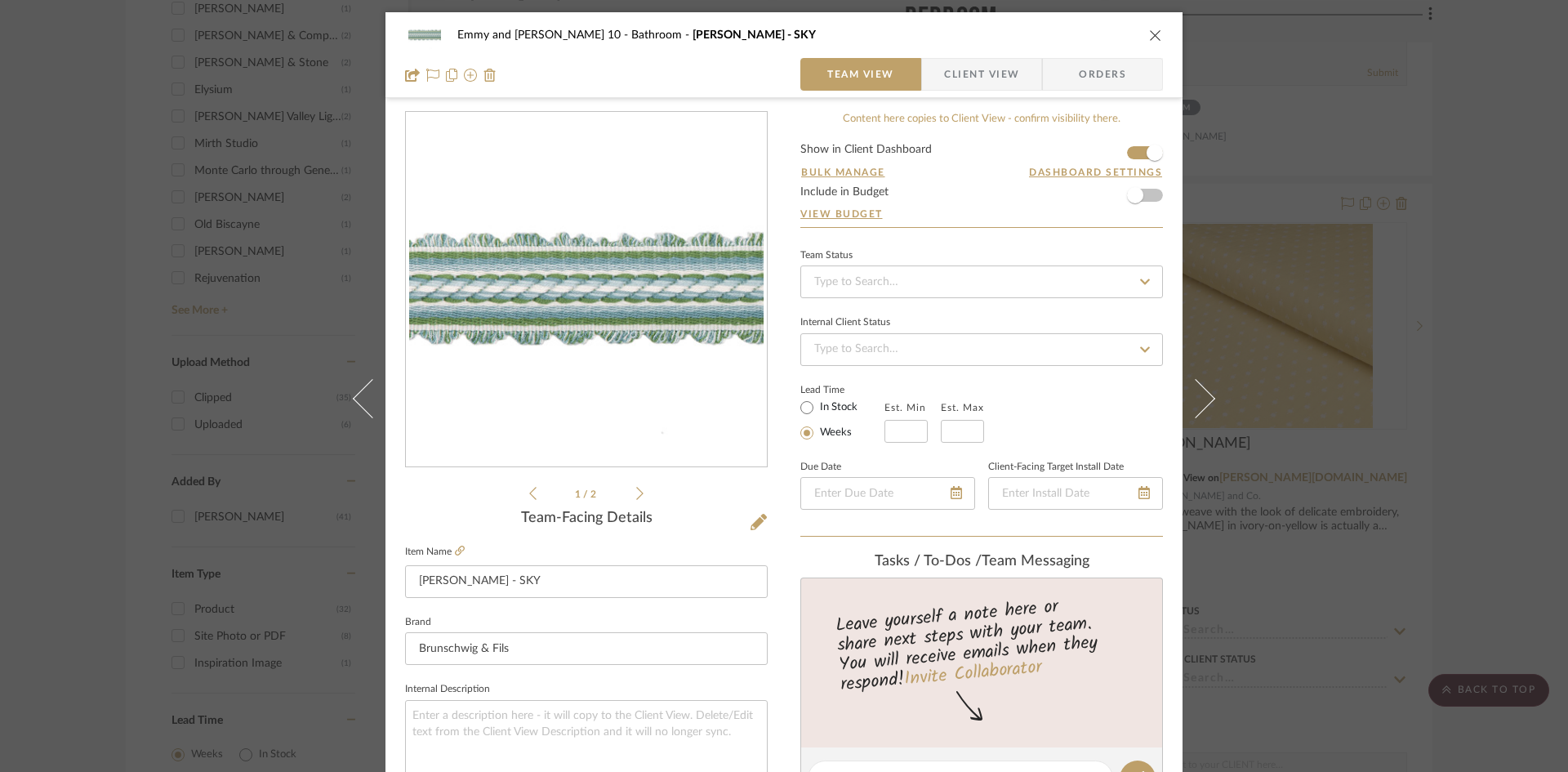
scroll to position [164, 0]
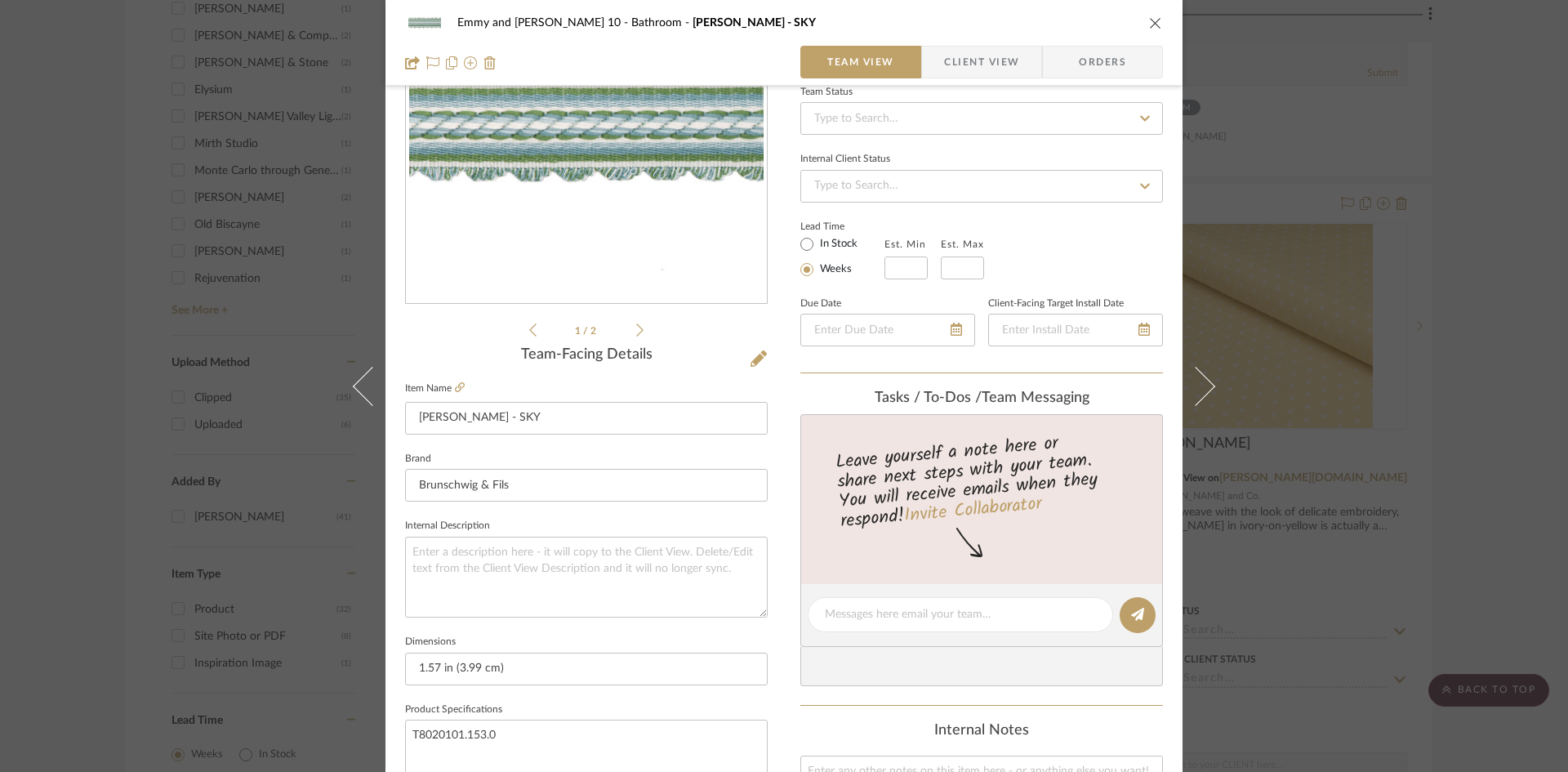
click at [1153, 18] on icon "close" at bounding box center [1156, 23] width 13 height 13
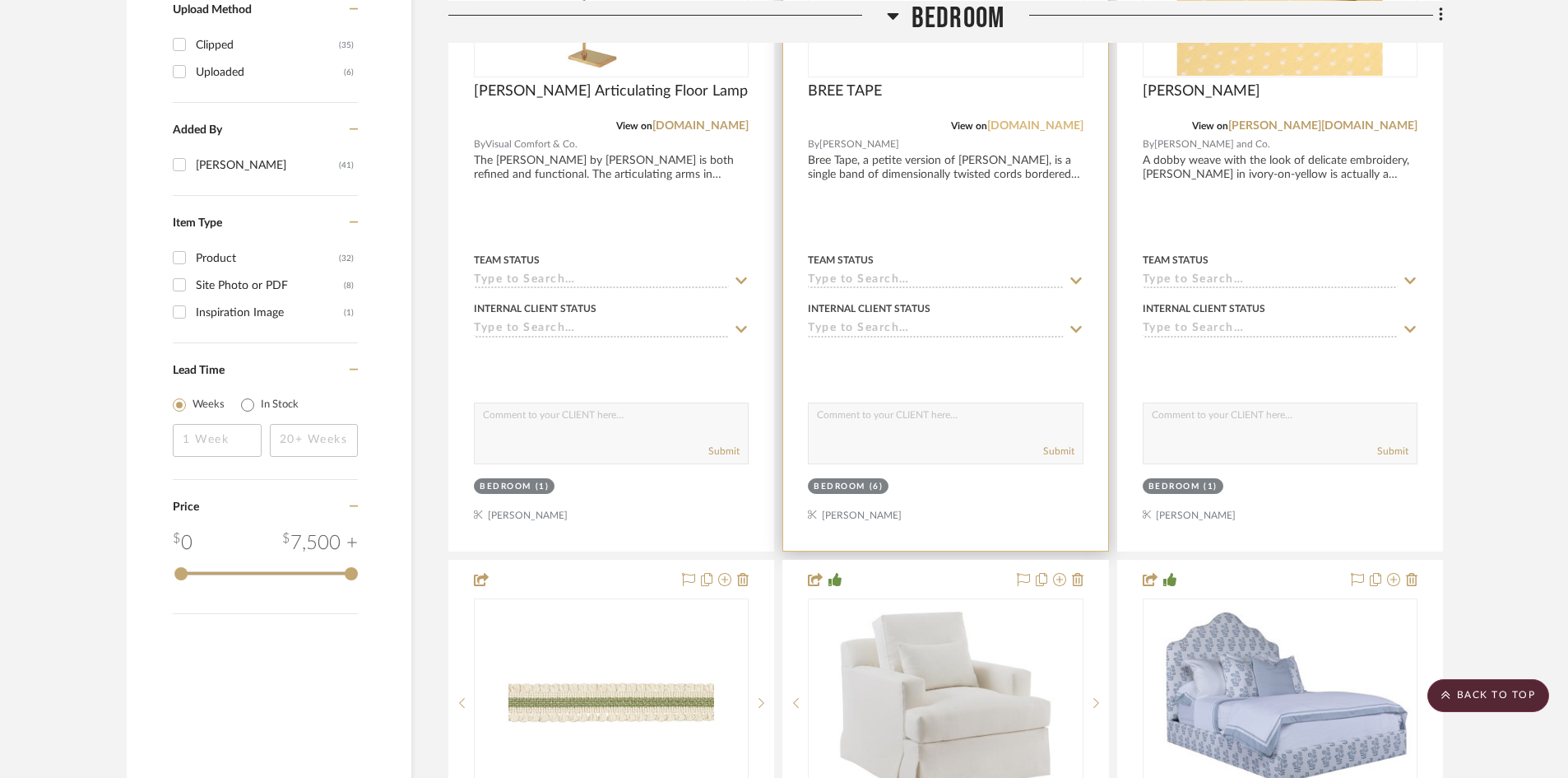
scroll to position [2304, 0]
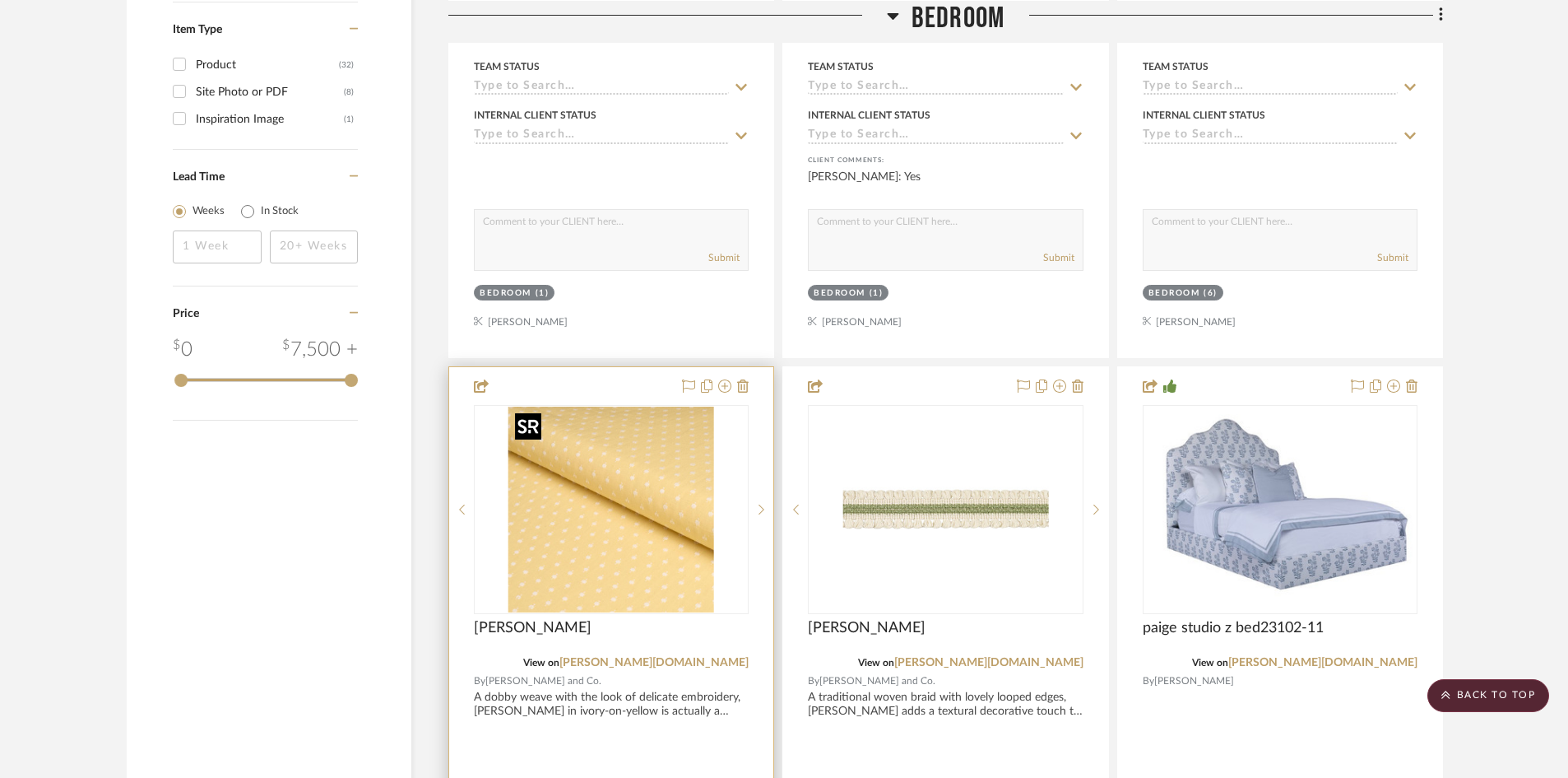
click at [665, 549] on img "0" at bounding box center [611, 509] width 206 height 206
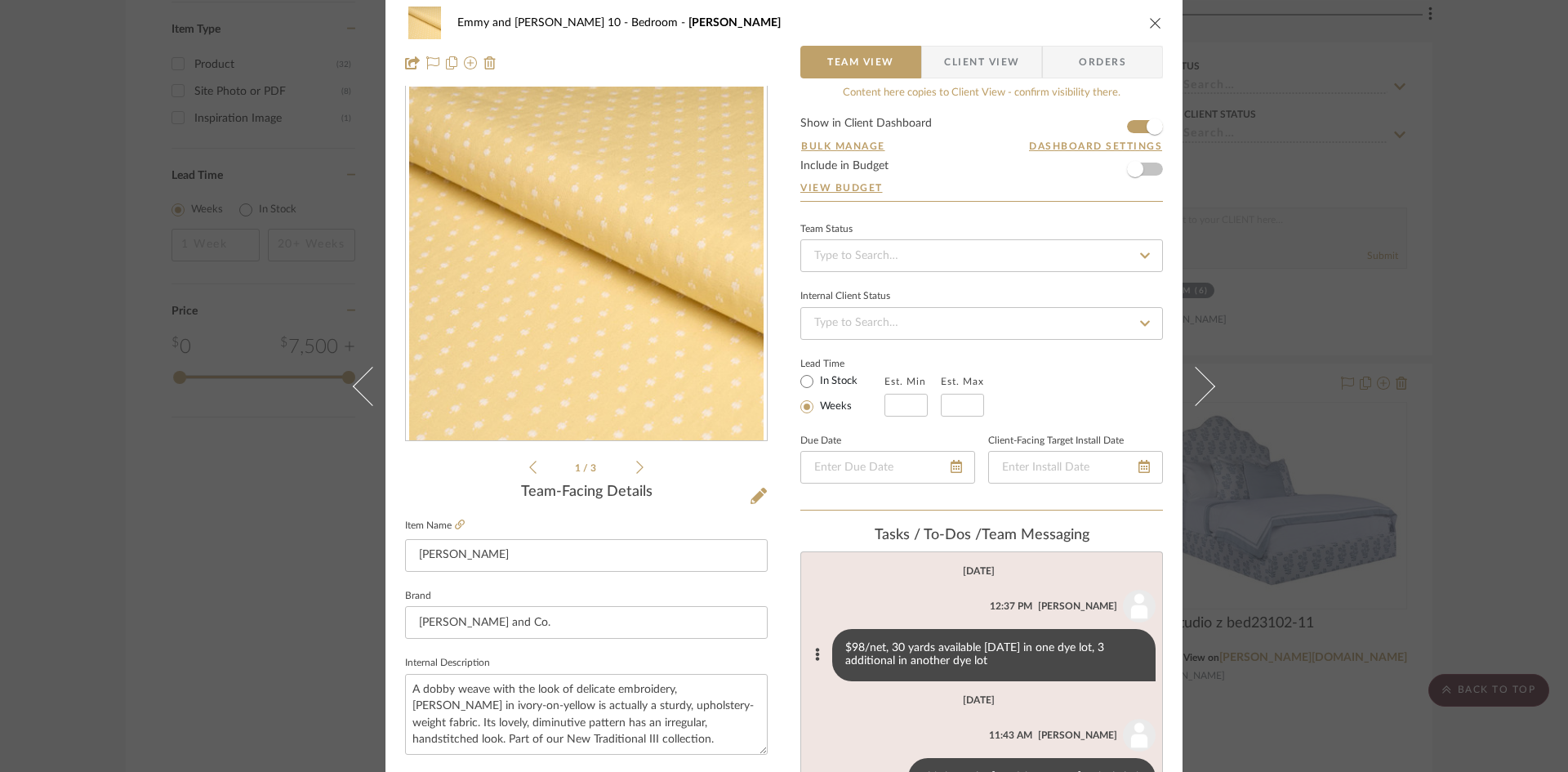
scroll to position [0, 0]
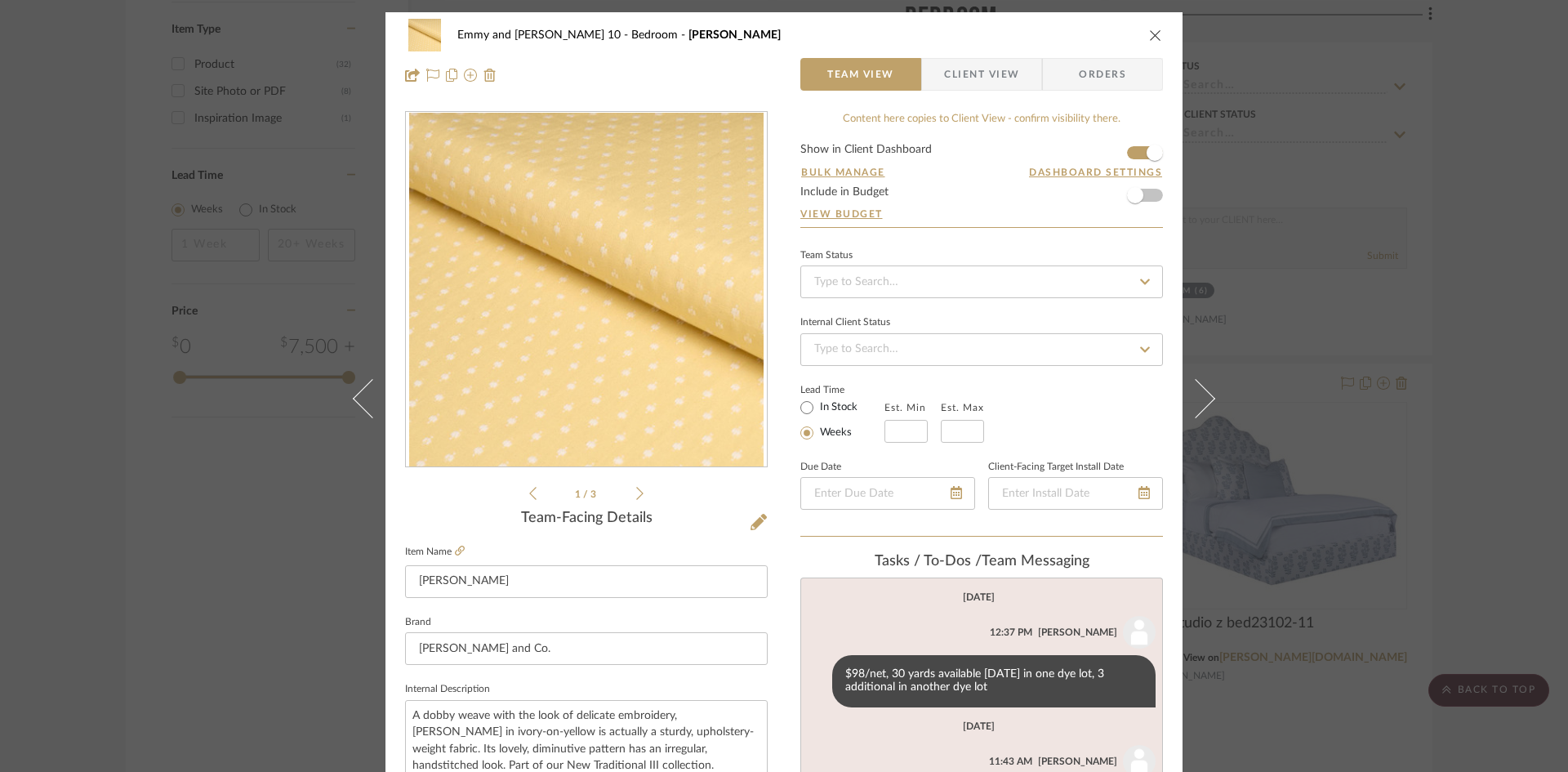
click at [1149, 28] on button "close" at bounding box center [1156, 36] width 15 height 15
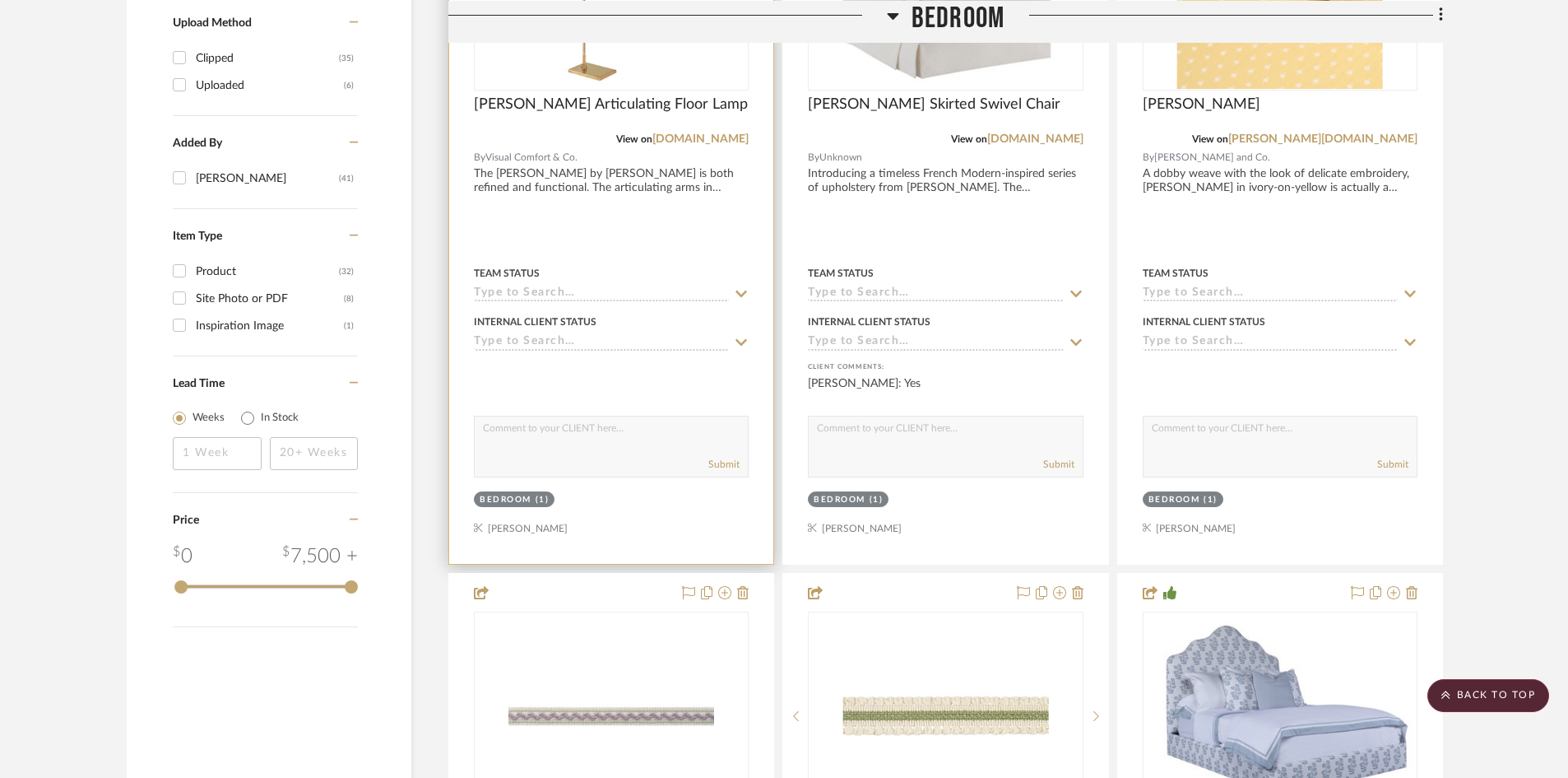
scroll to position [2333, 0]
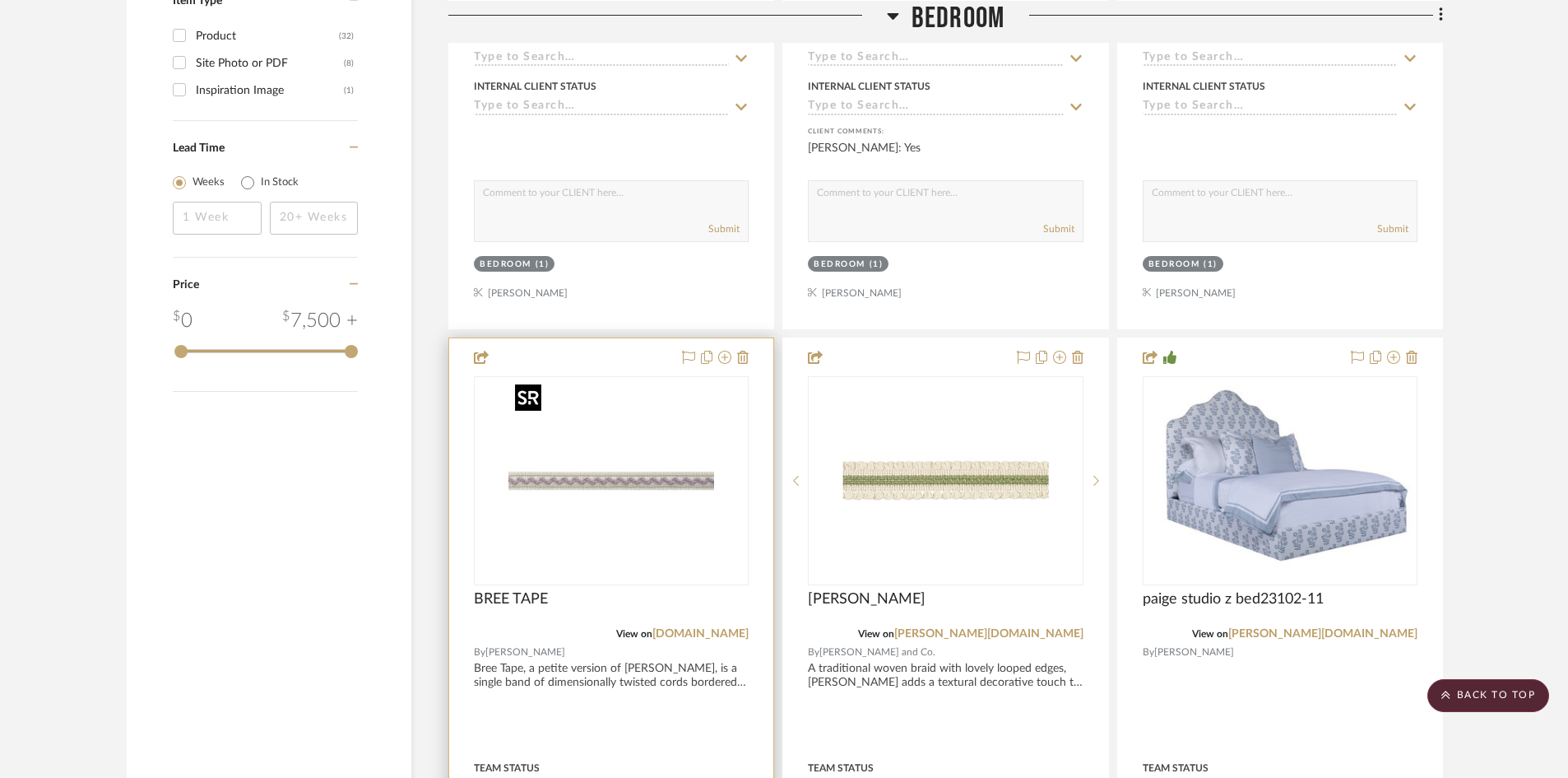
click at [600, 547] on img "0" at bounding box center [611, 480] width 206 height 206
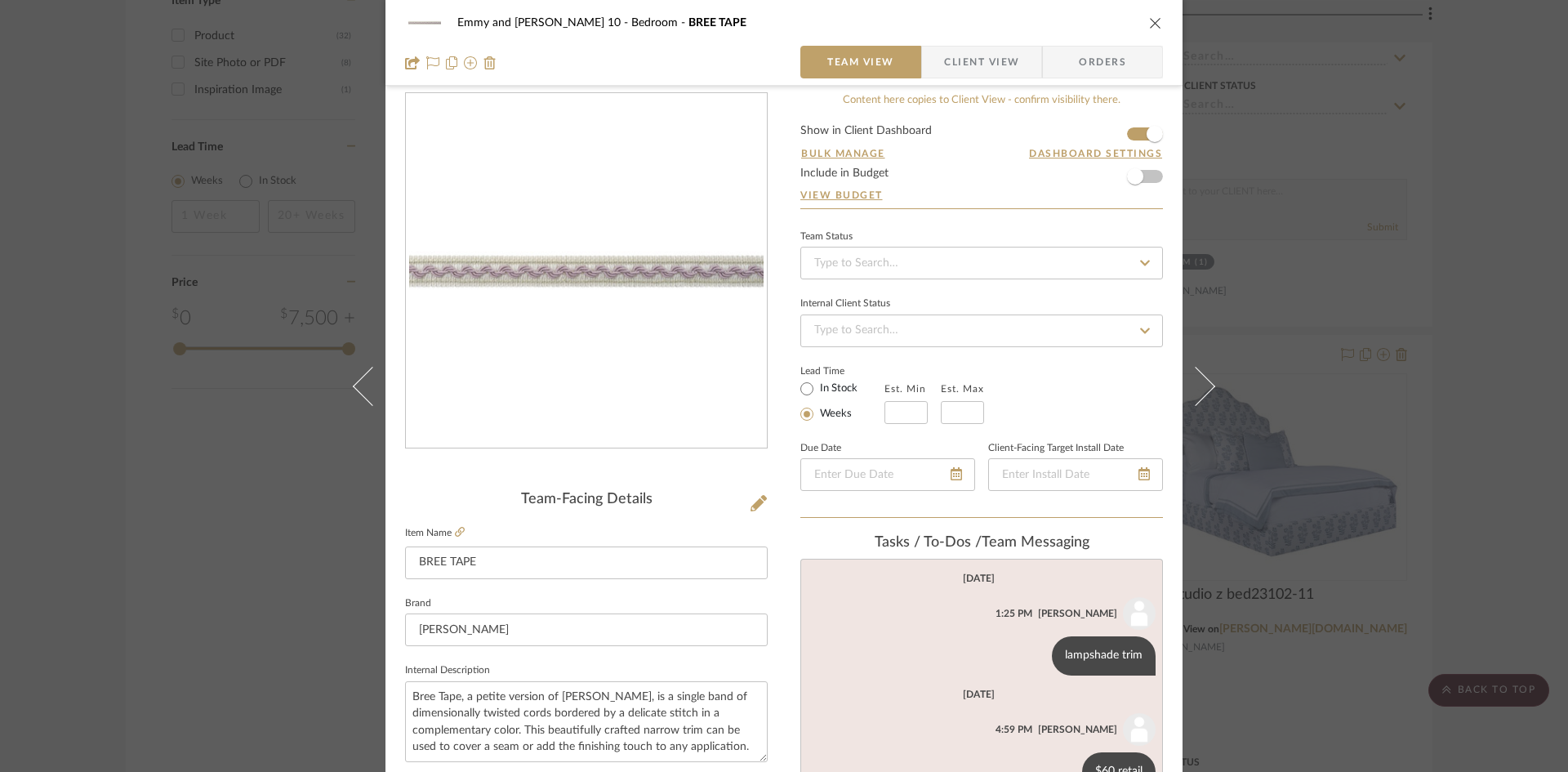
scroll to position [0, 0]
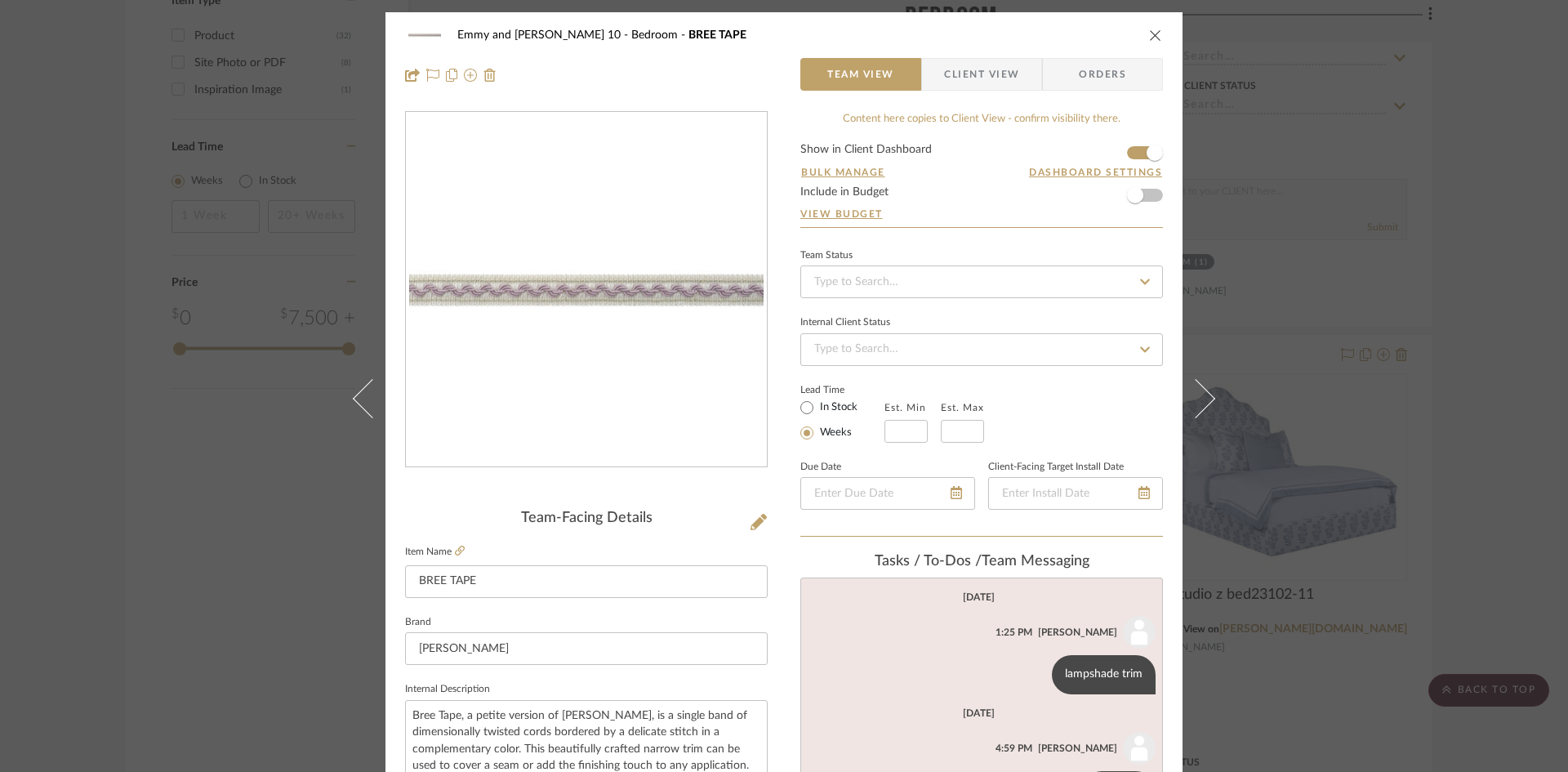
click at [1149, 37] on icon "close" at bounding box center [1156, 35] width 13 height 13
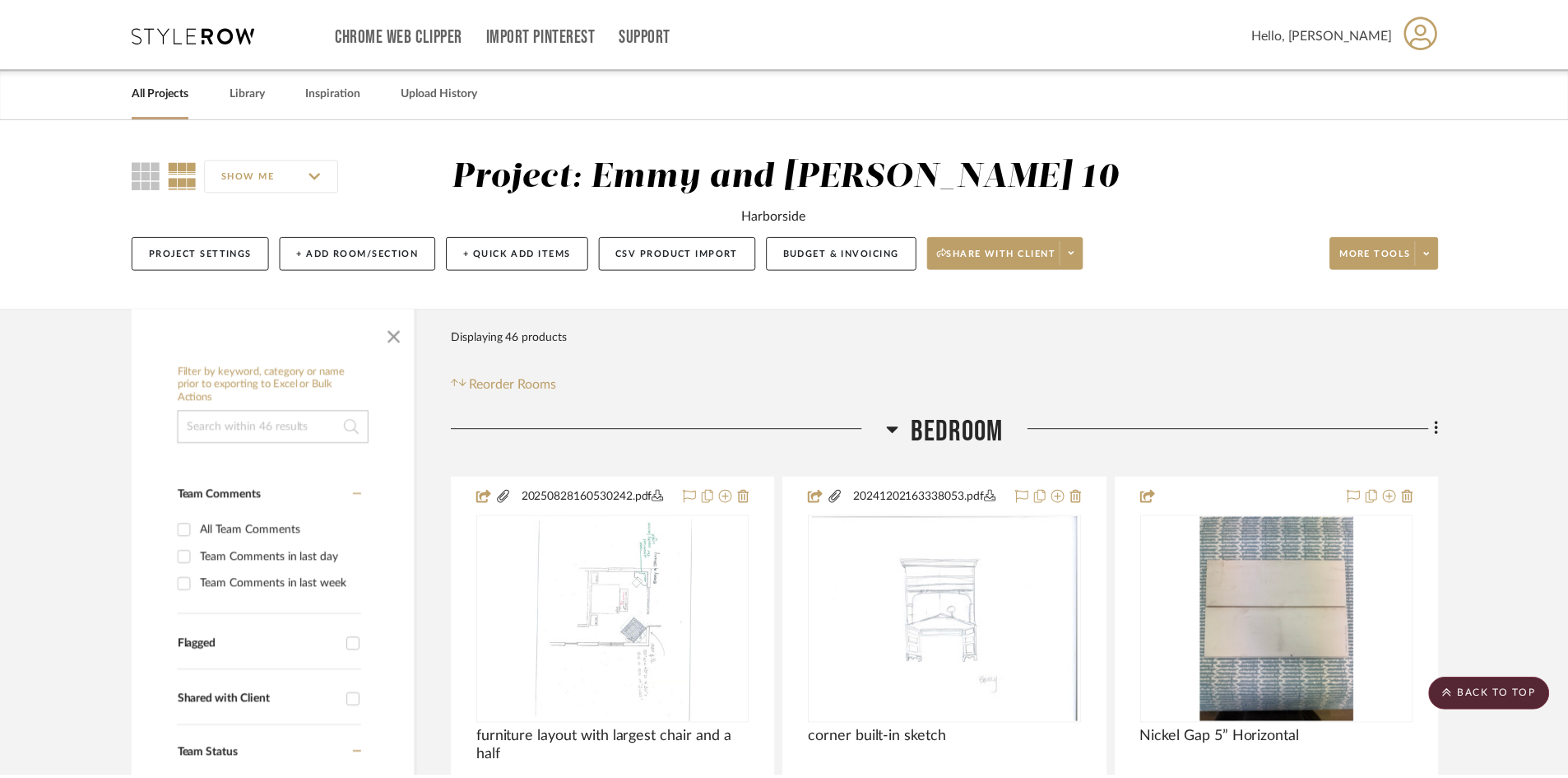
scroll to position [2333, 0]
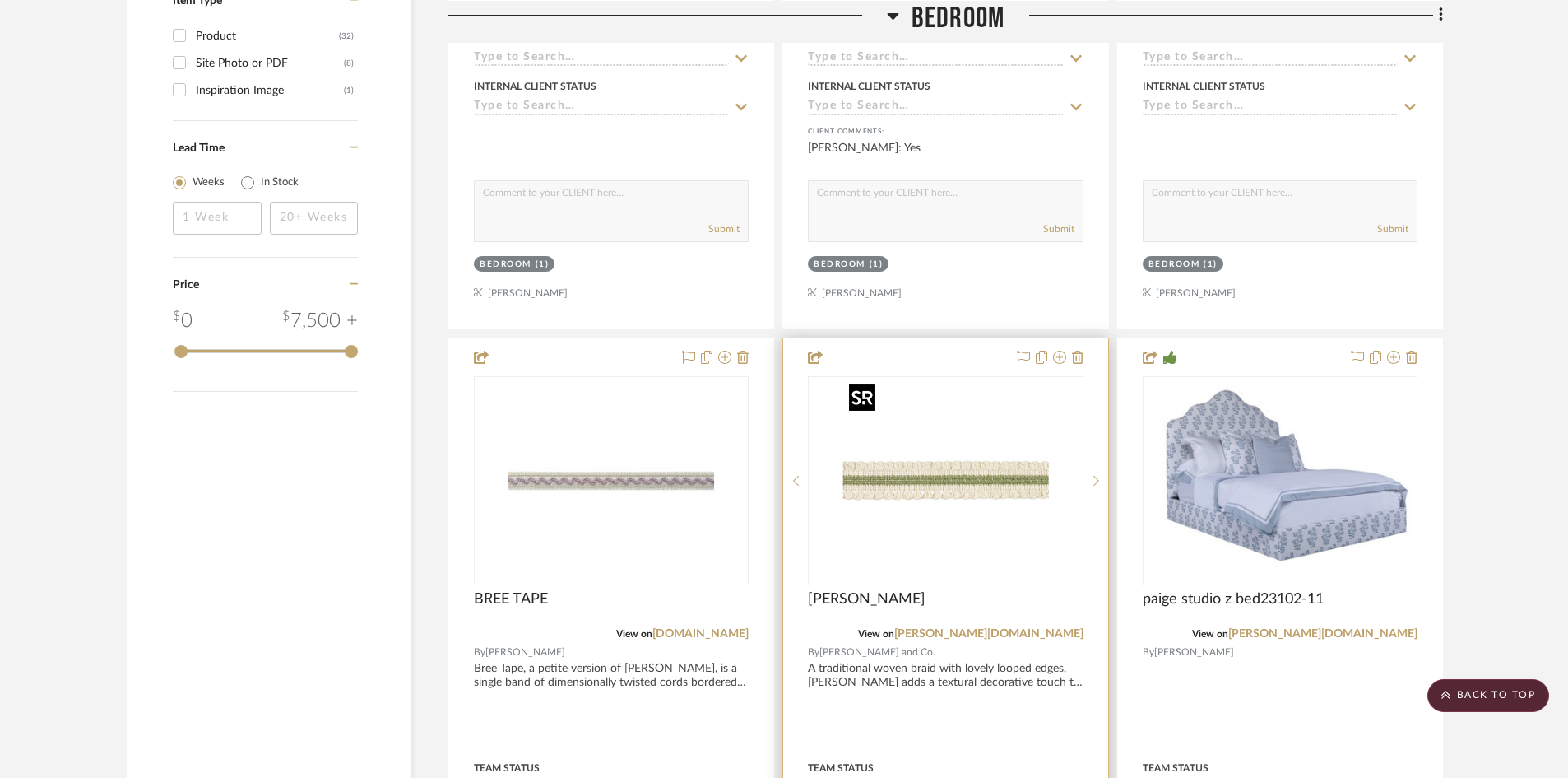
click at [957, 477] on img "0" at bounding box center [945, 480] width 206 height 206
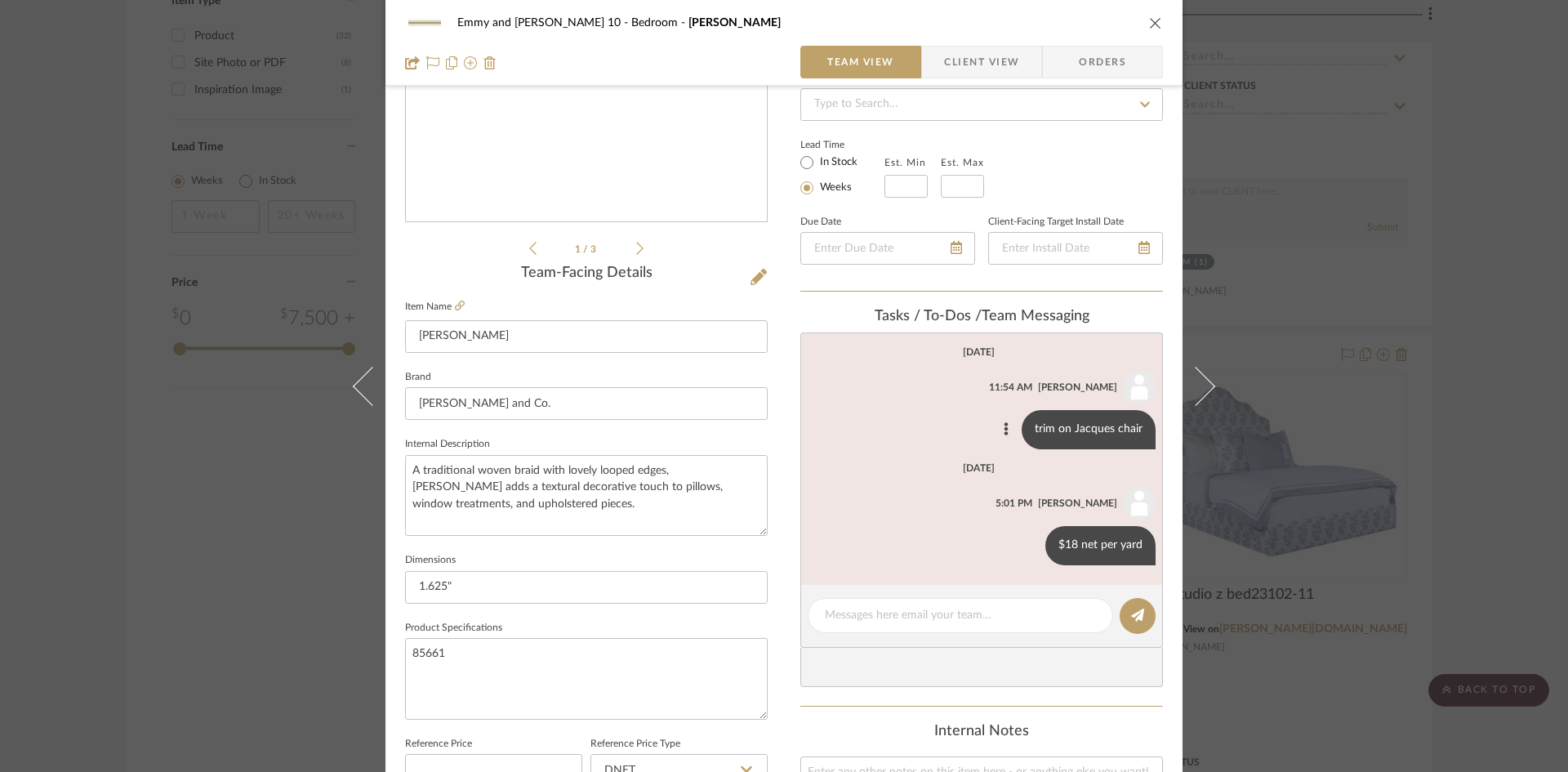
scroll to position [0, 0]
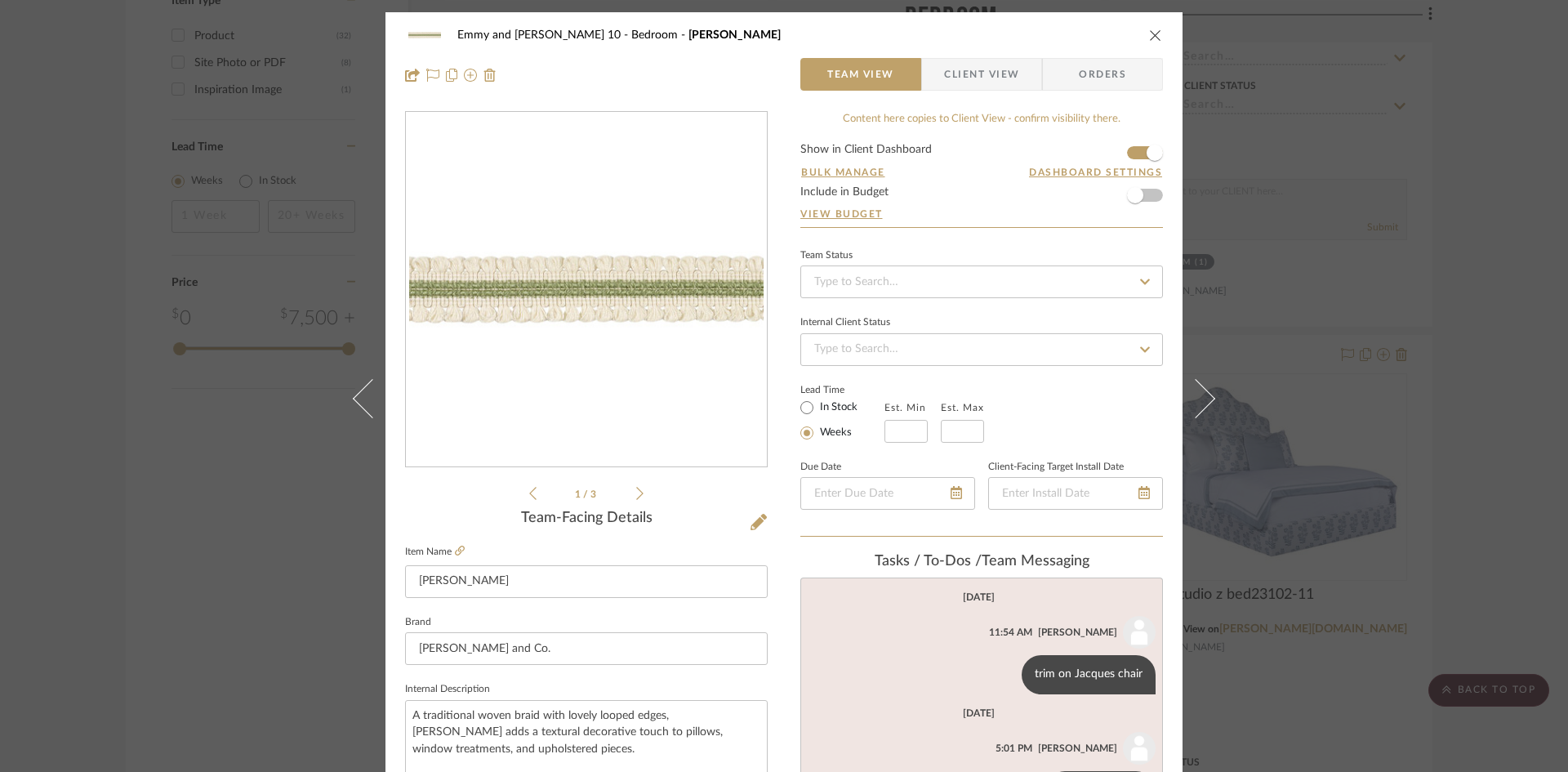
click at [1150, 32] on icon "close" at bounding box center [1156, 35] width 13 height 13
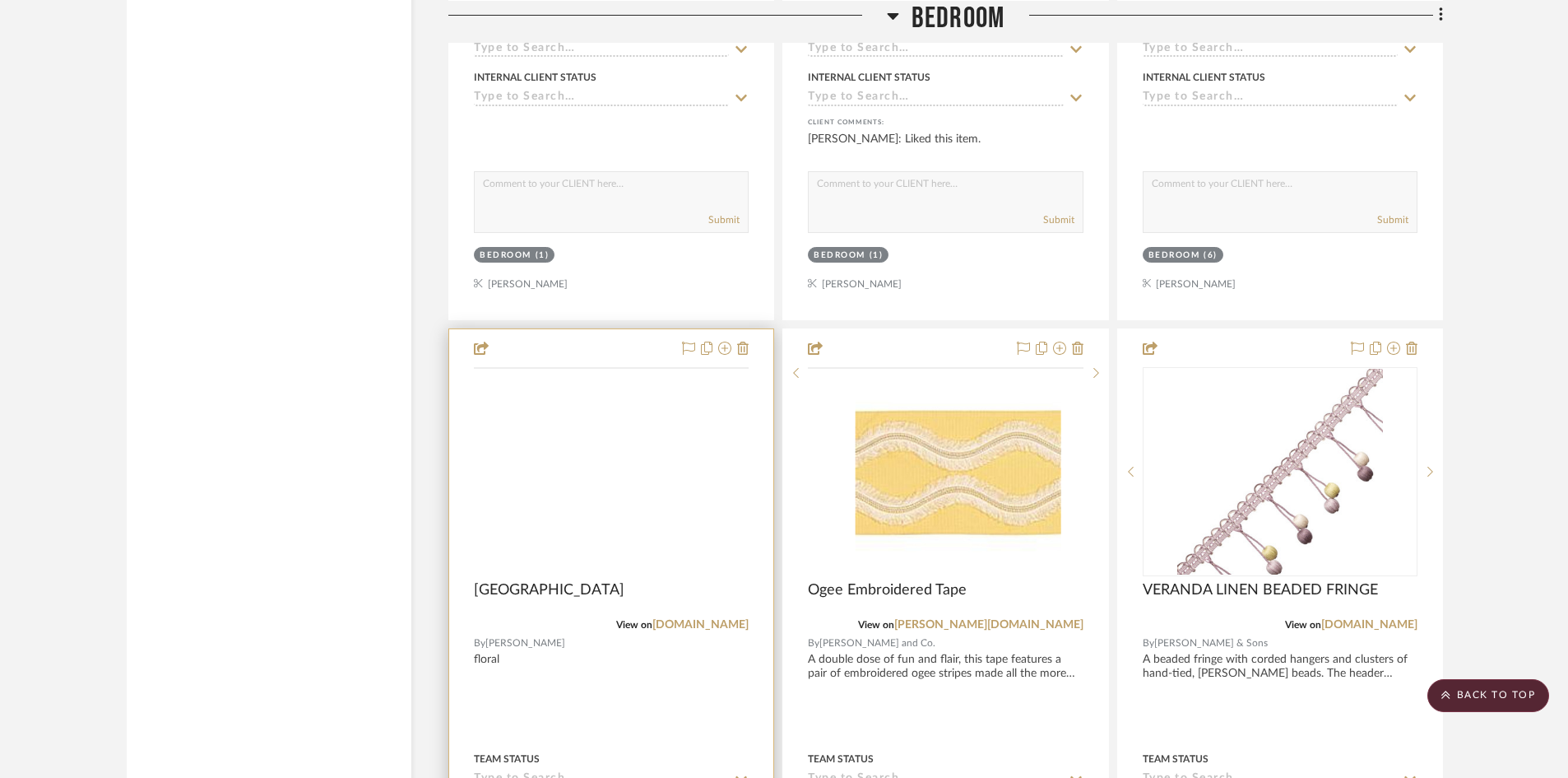
scroll to position [3073, 0]
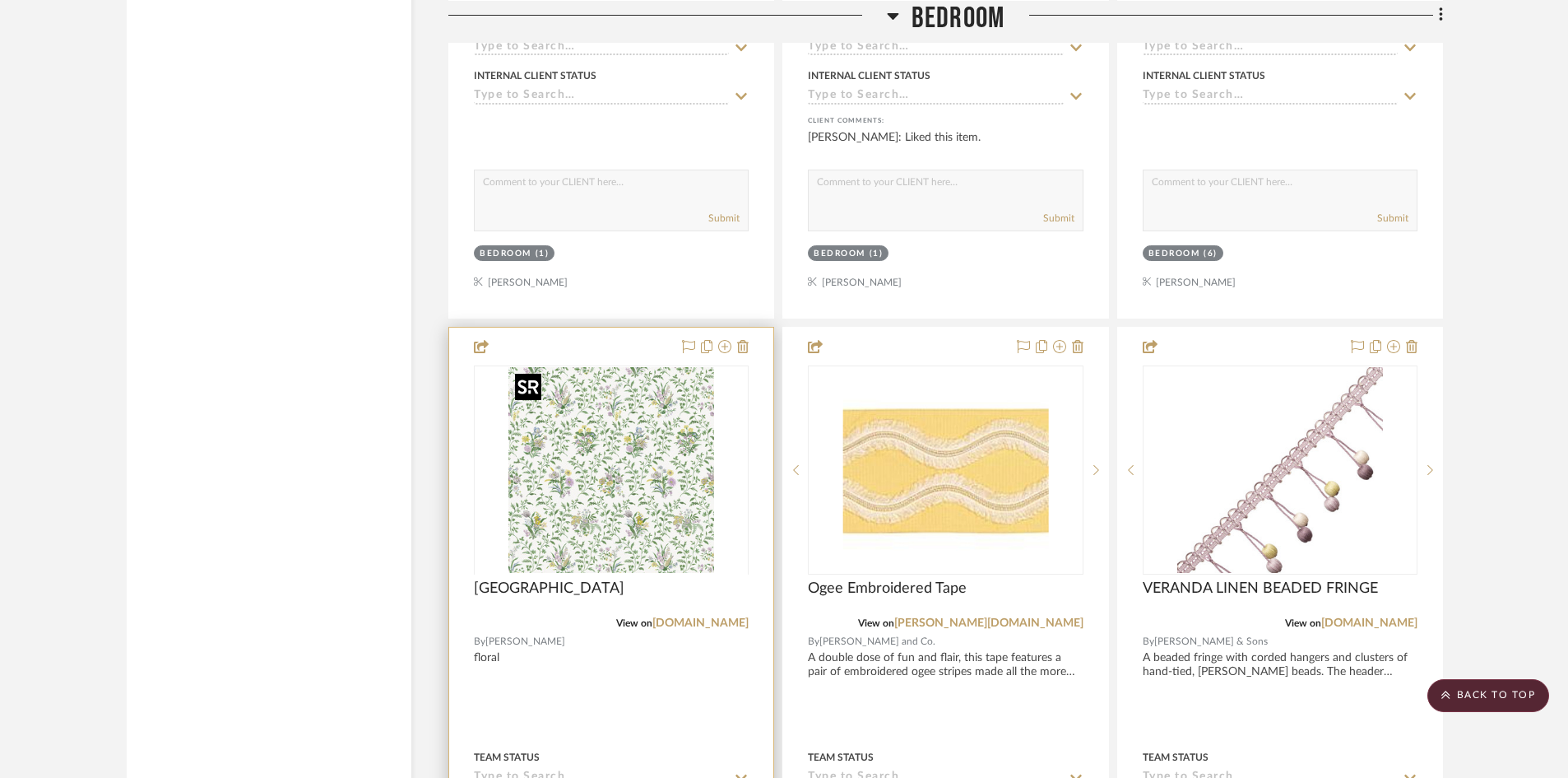
click at [626, 477] on div at bounding box center [611, 573] width 275 height 416
click at [626, 477] on img "0" at bounding box center [611, 469] width 206 height 206
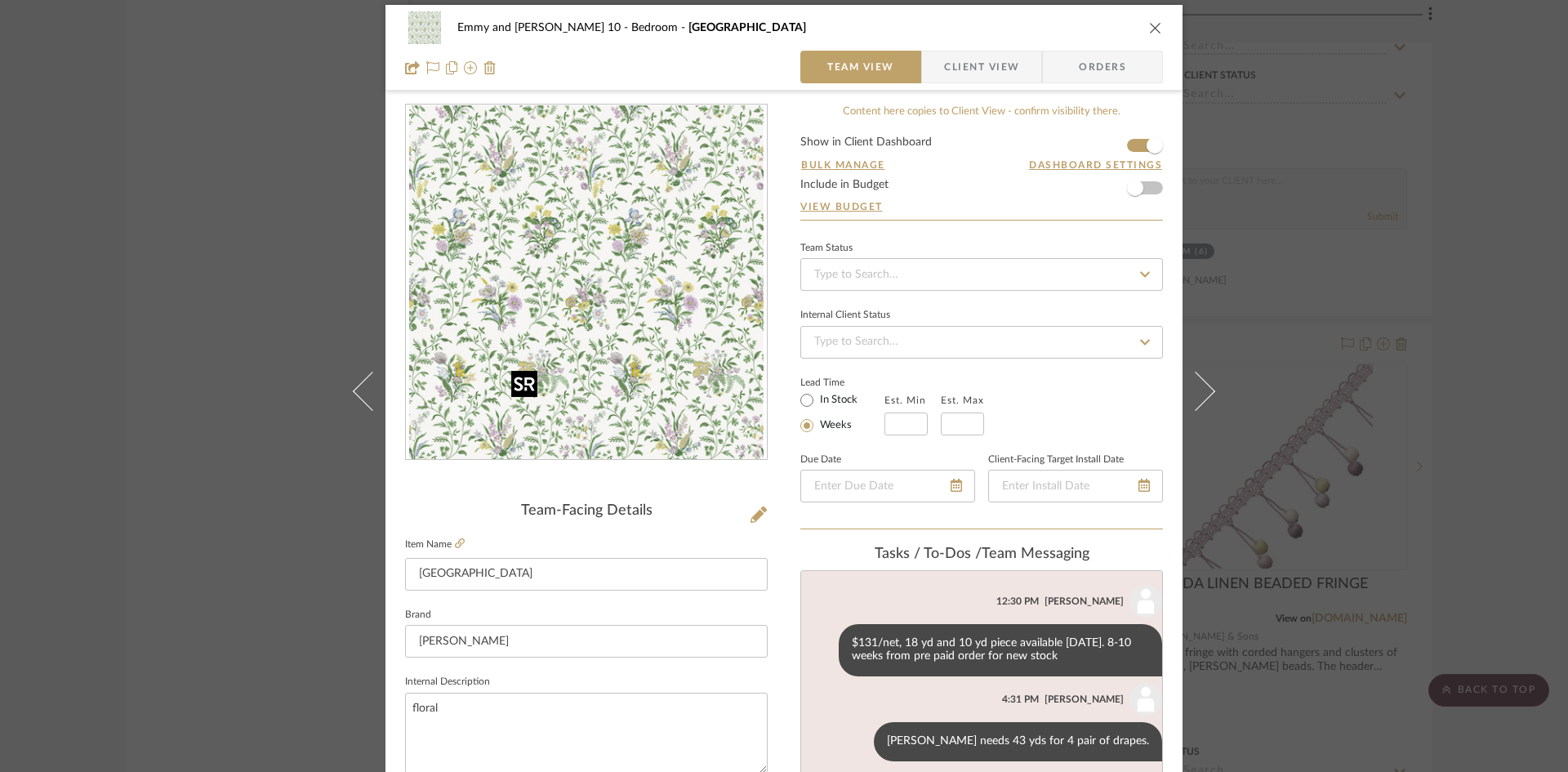
scroll to position [0, 0]
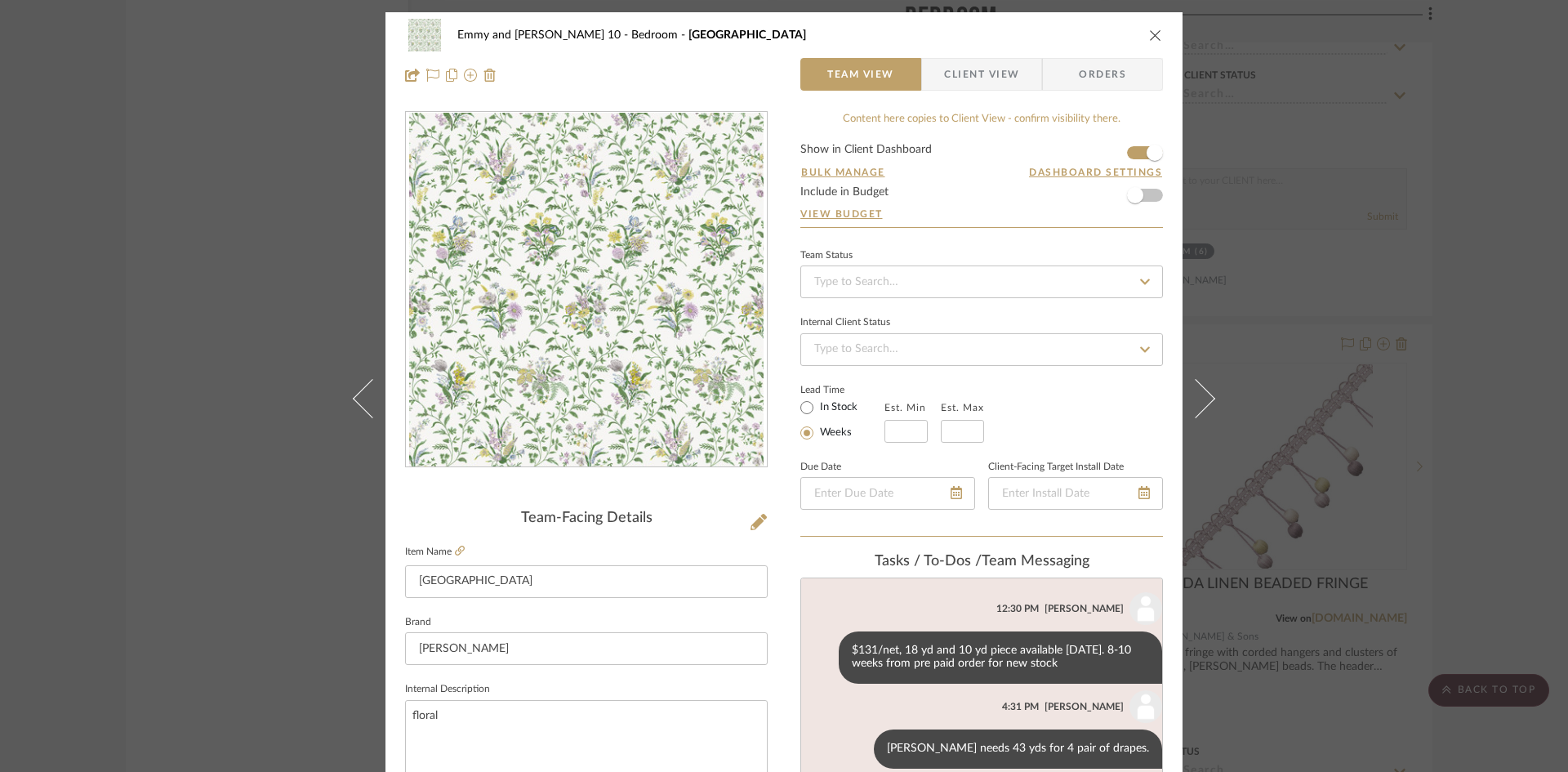
click at [1149, 30] on icon "close" at bounding box center [1156, 35] width 13 height 13
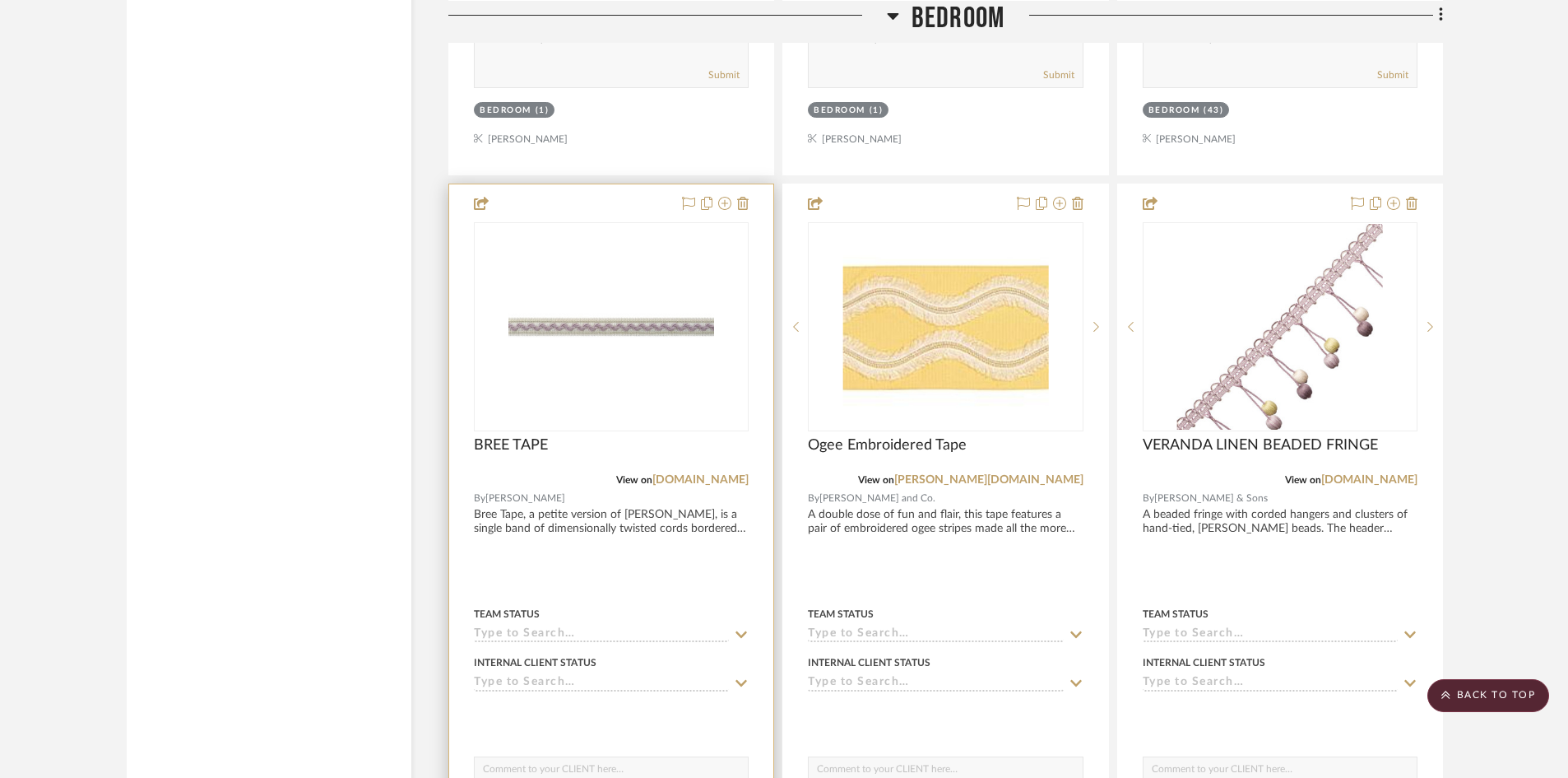
scroll to position [3238, 0]
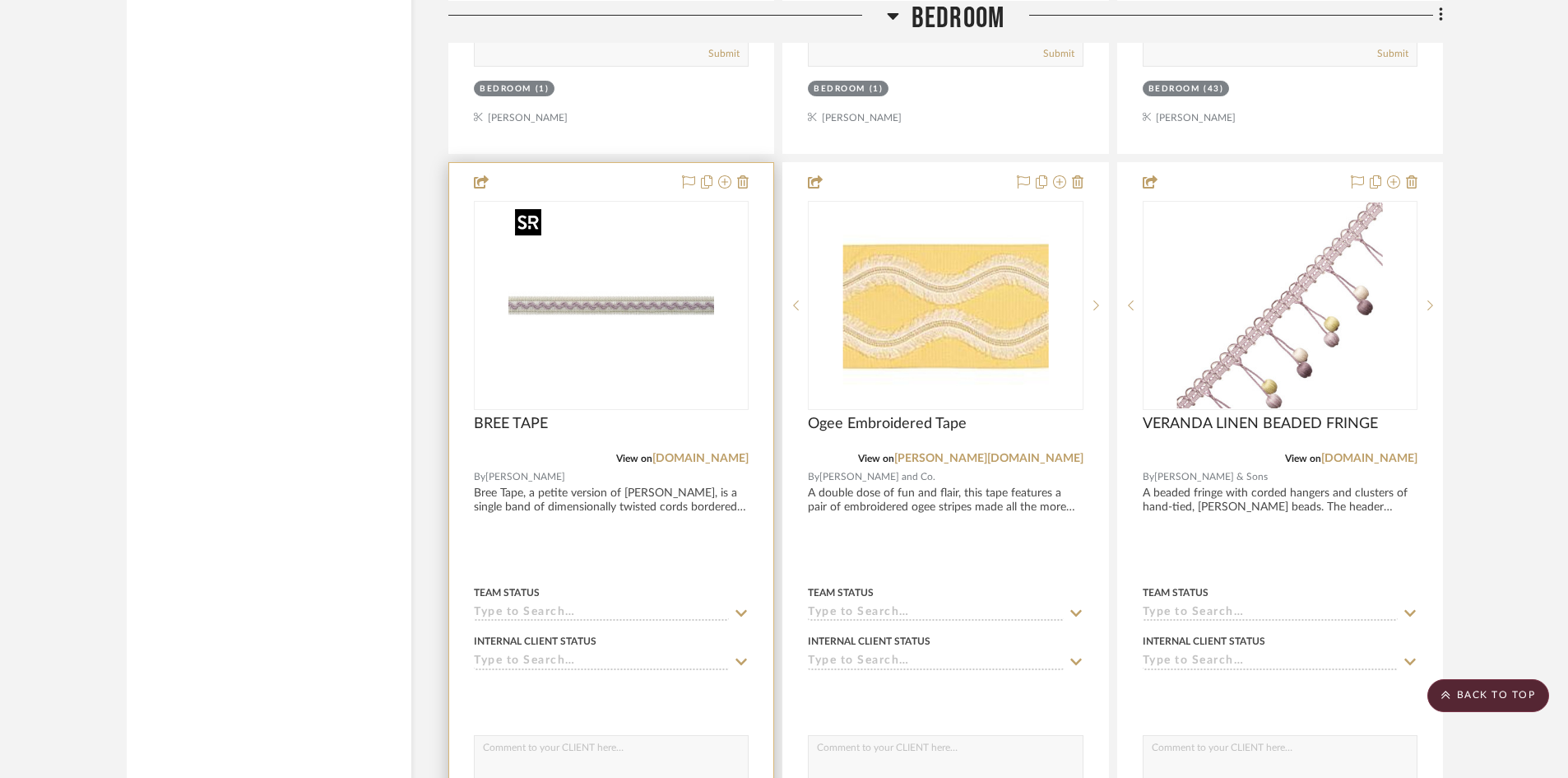
click at [631, 366] on img "0" at bounding box center [611, 305] width 206 height 206
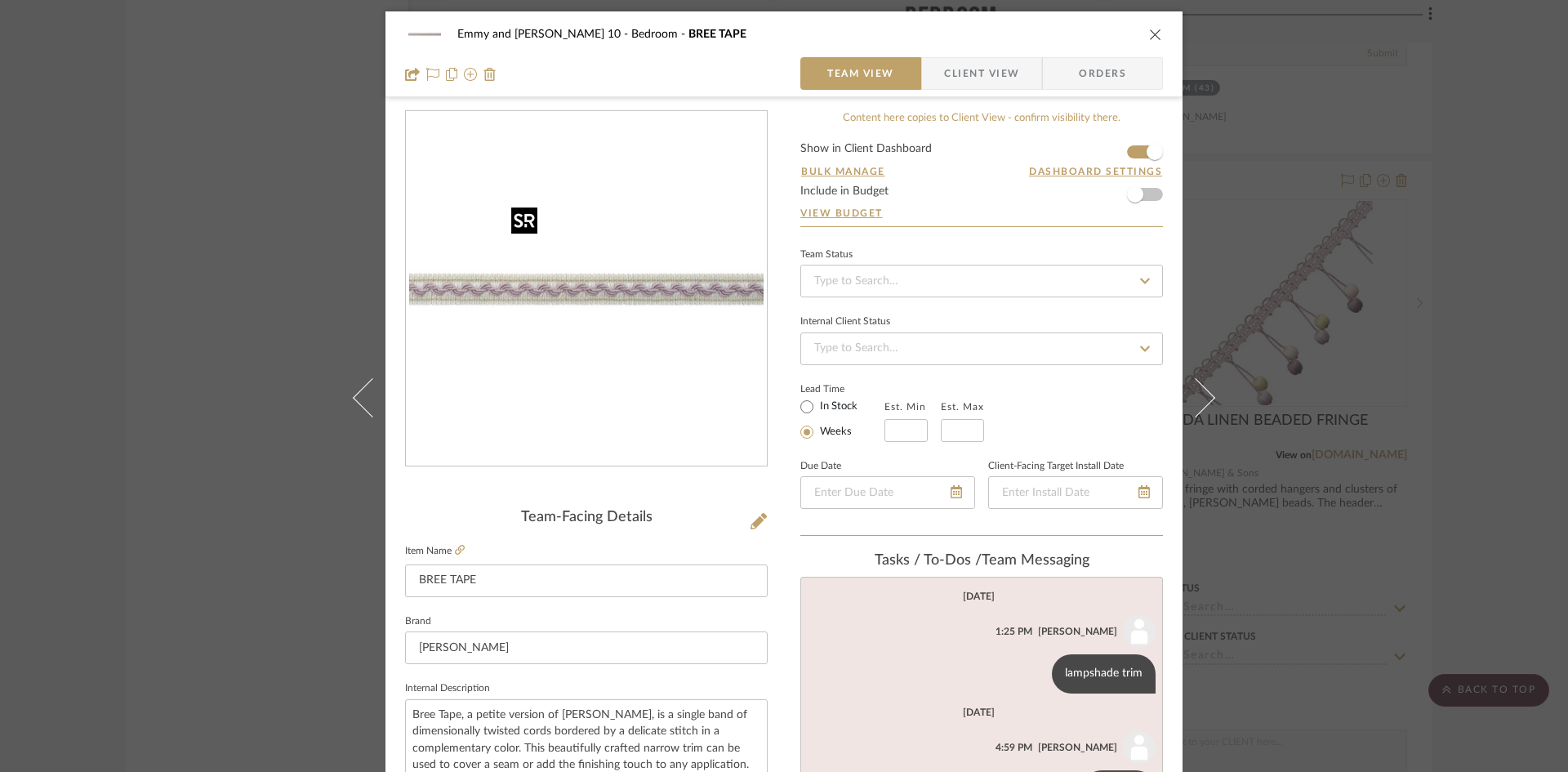
scroll to position [0, 0]
click at [1150, 30] on icon "close" at bounding box center [1156, 35] width 13 height 13
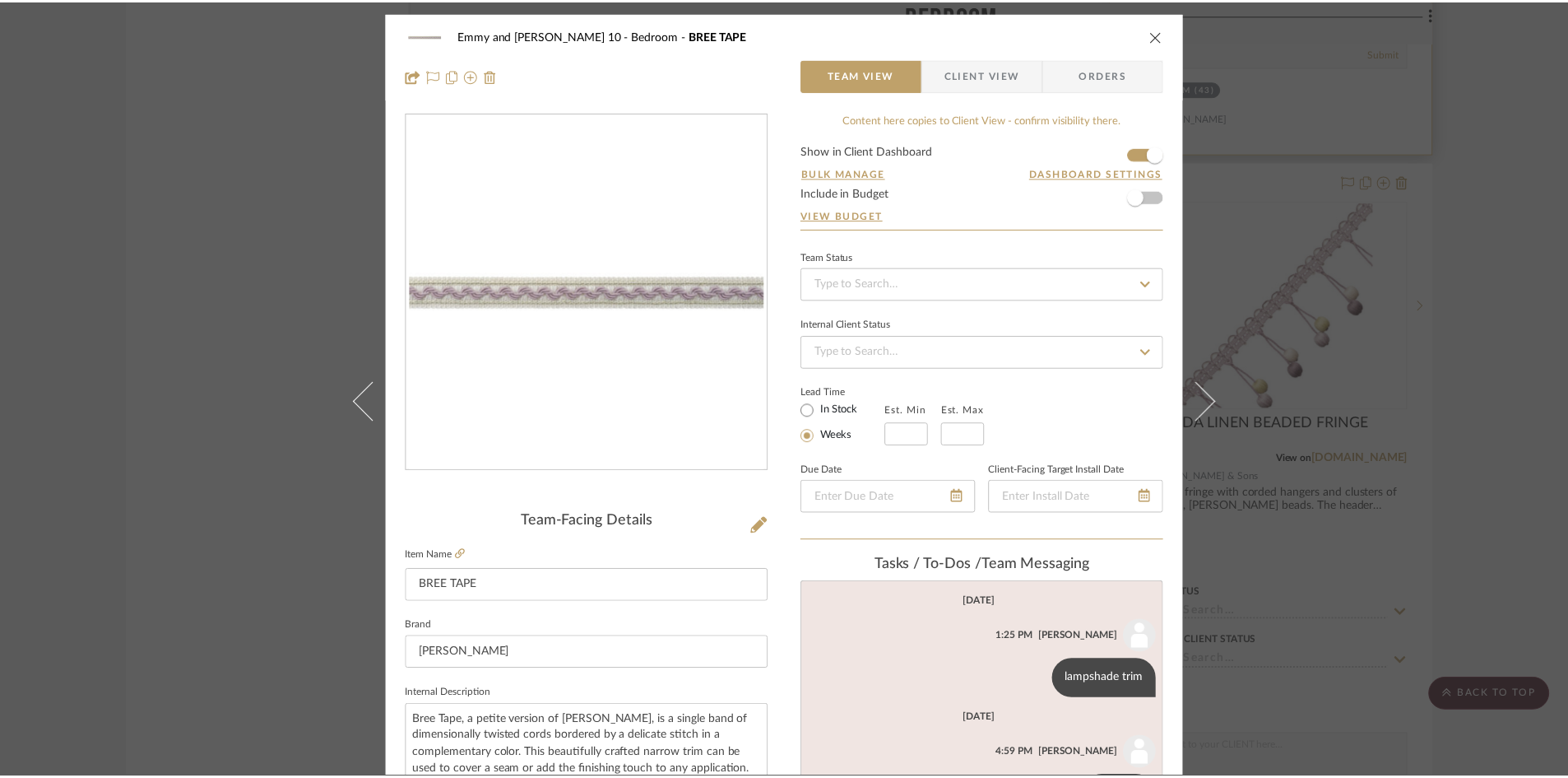
scroll to position [3238, 0]
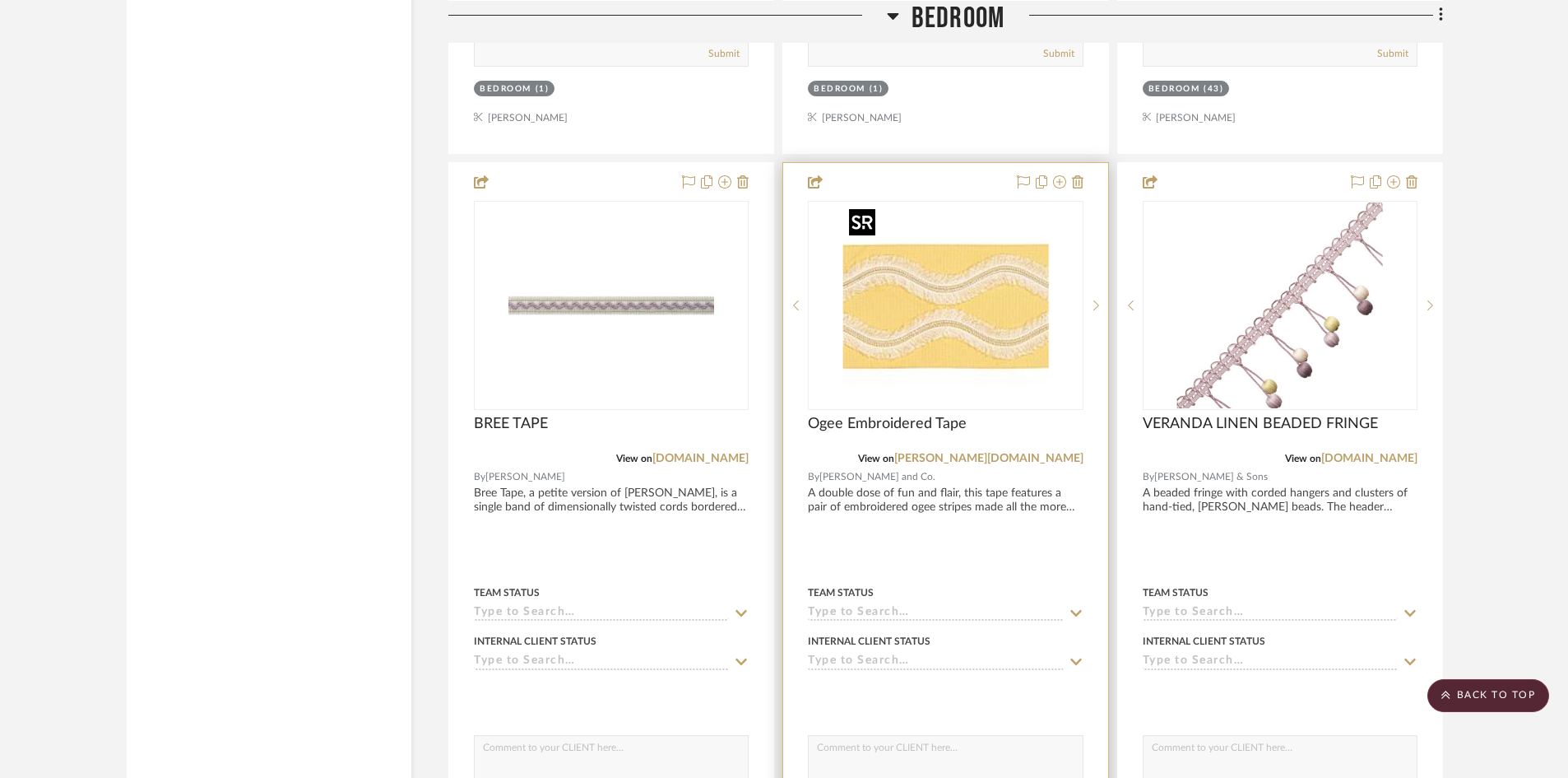
click at [995, 309] on img "0" at bounding box center [945, 305] width 206 height 206
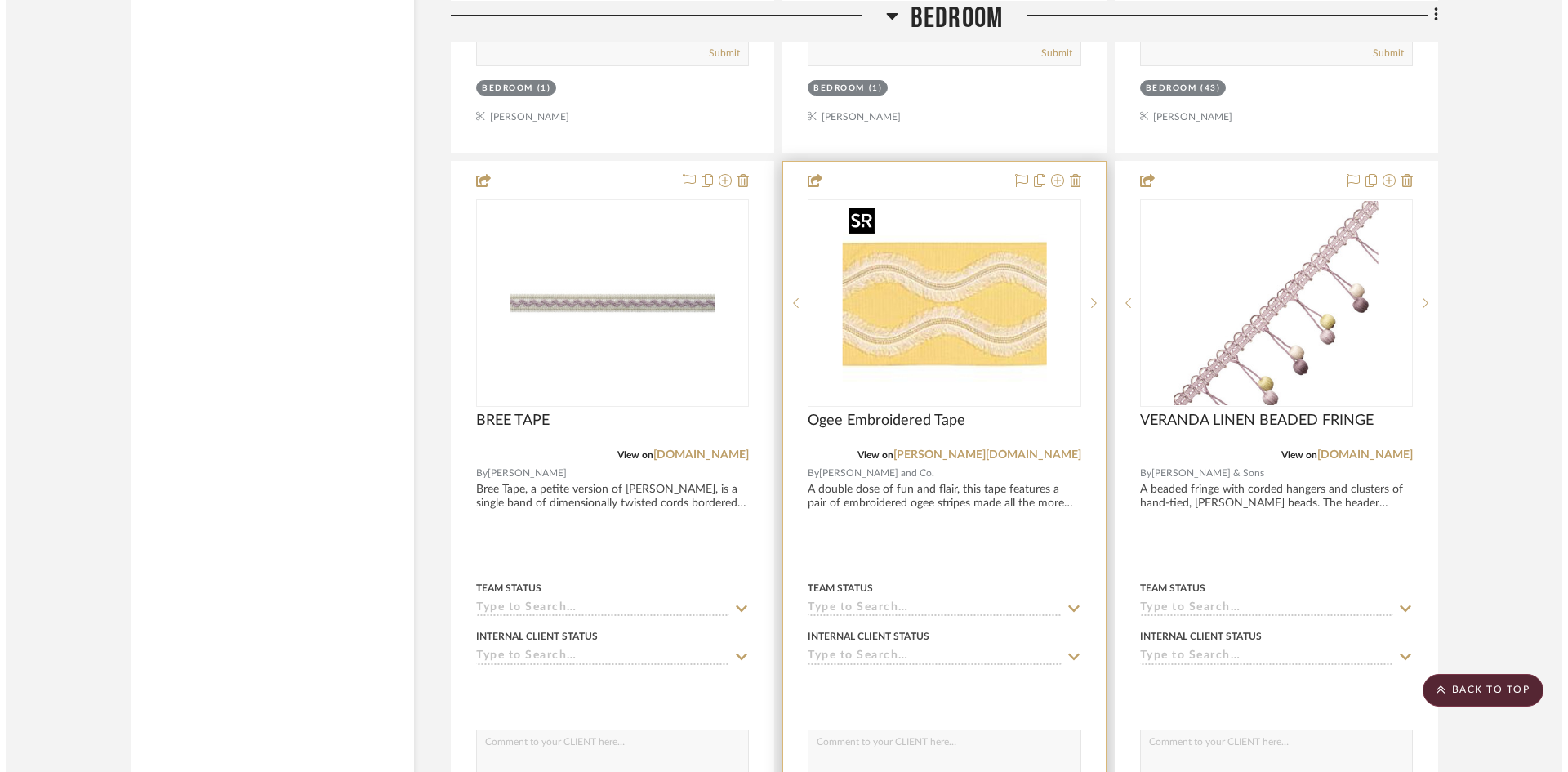
scroll to position [0, 0]
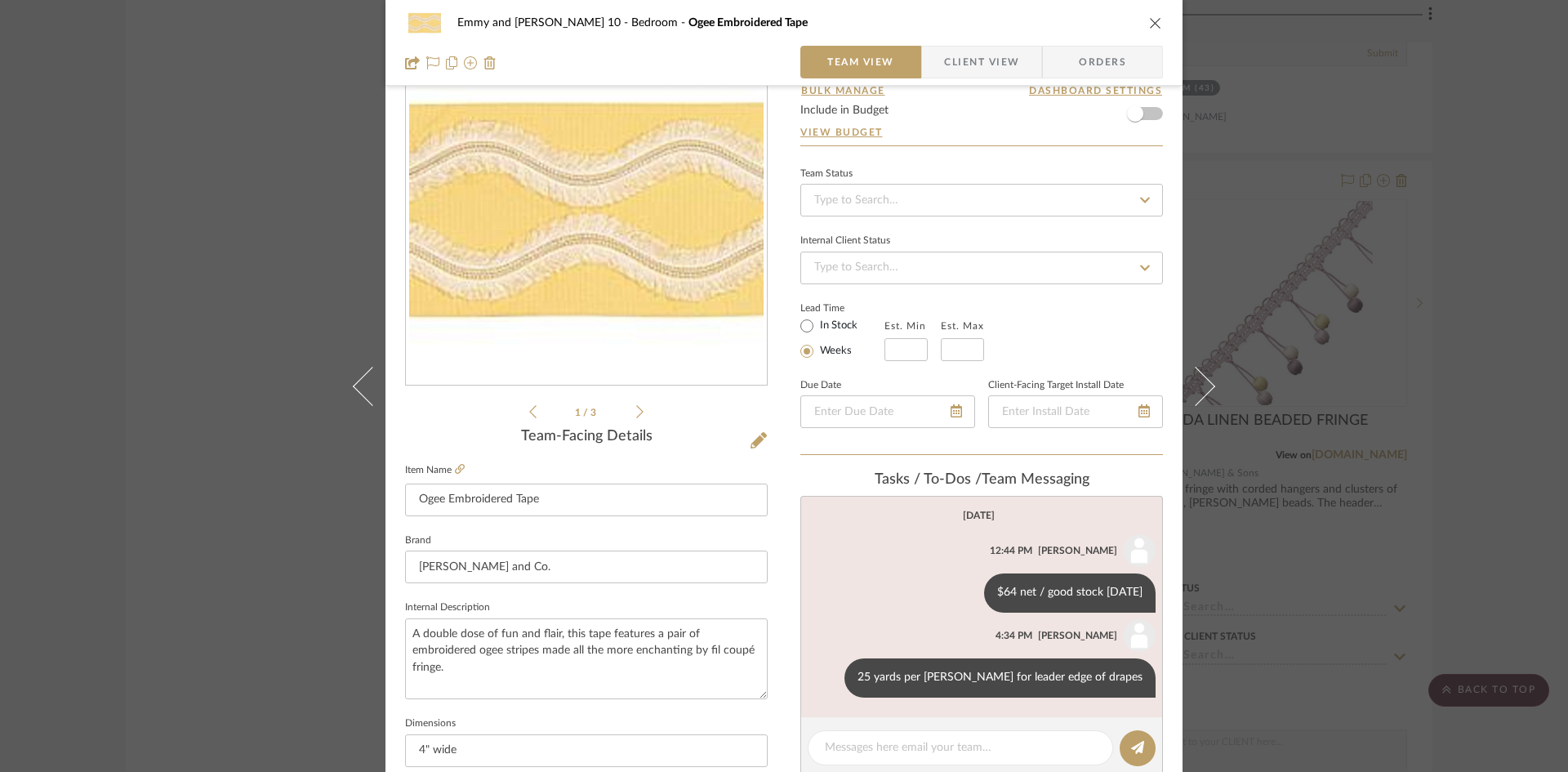
click at [1149, 24] on icon "close" at bounding box center [1156, 23] width 13 height 13
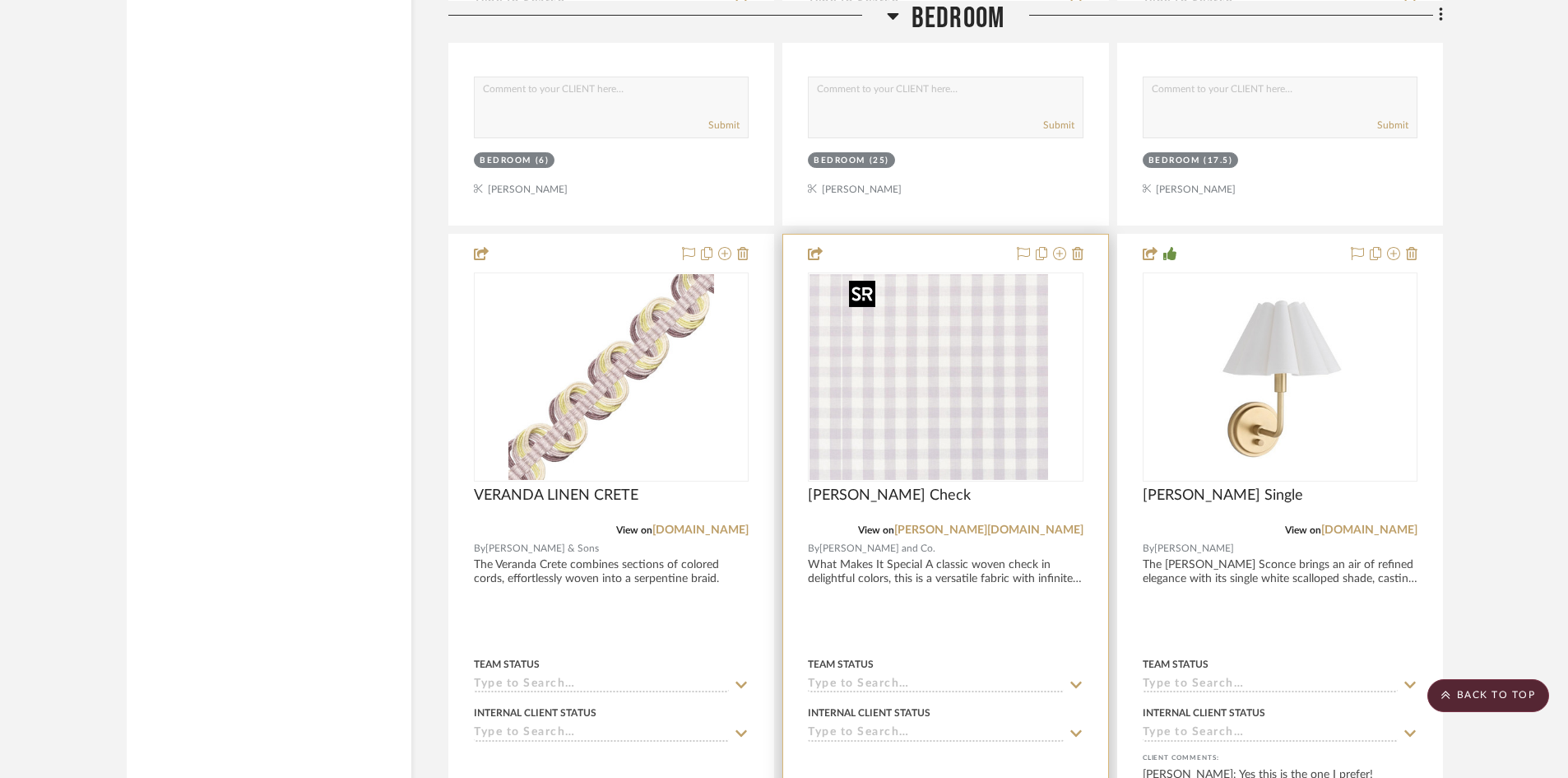
click at [970, 379] on div at bounding box center [946, 376] width 275 height 209
click at [970, 384] on img "0" at bounding box center [945, 376] width 206 height 206
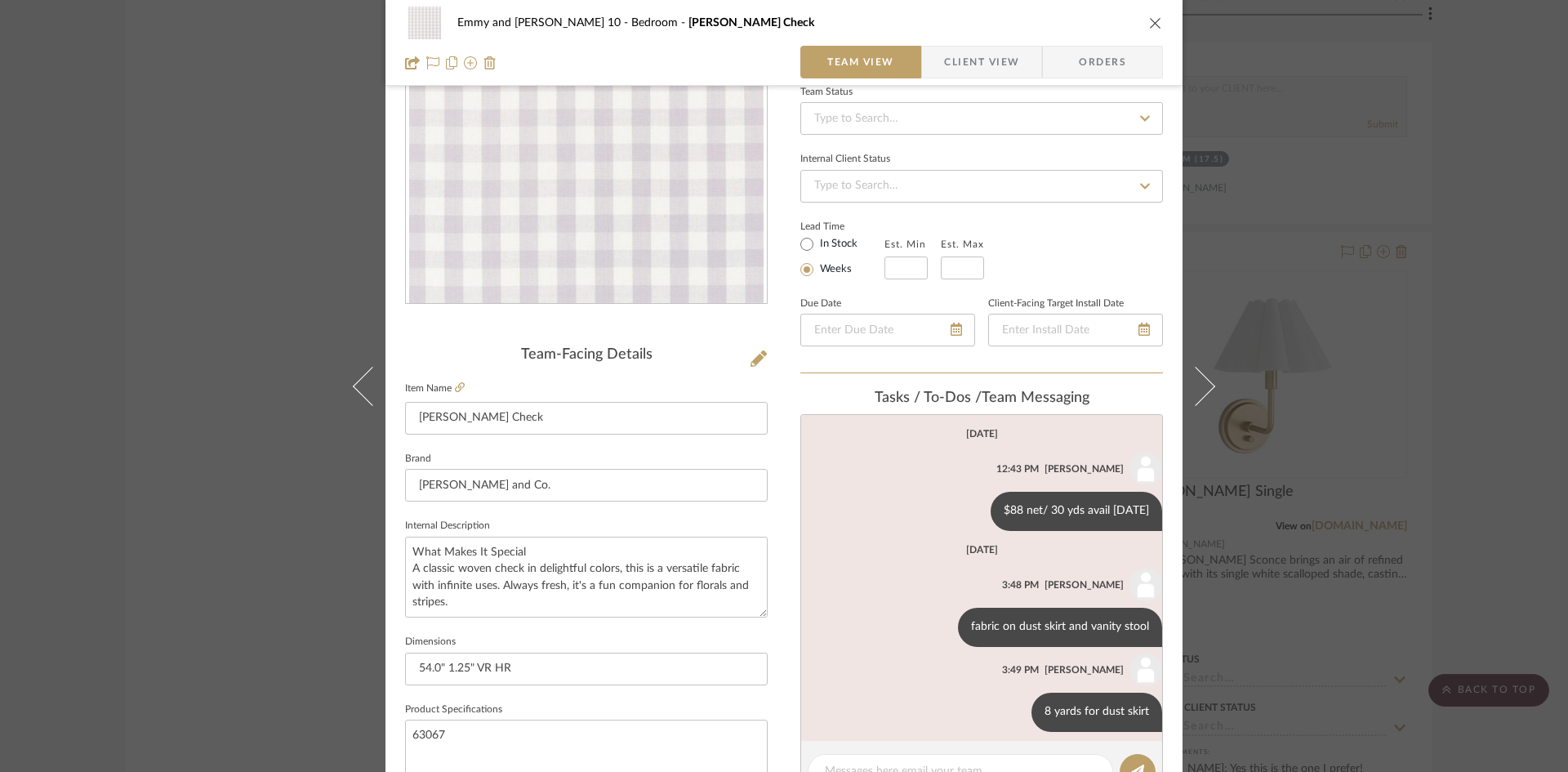
click at [1149, 21] on icon "close" at bounding box center [1156, 23] width 13 height 13
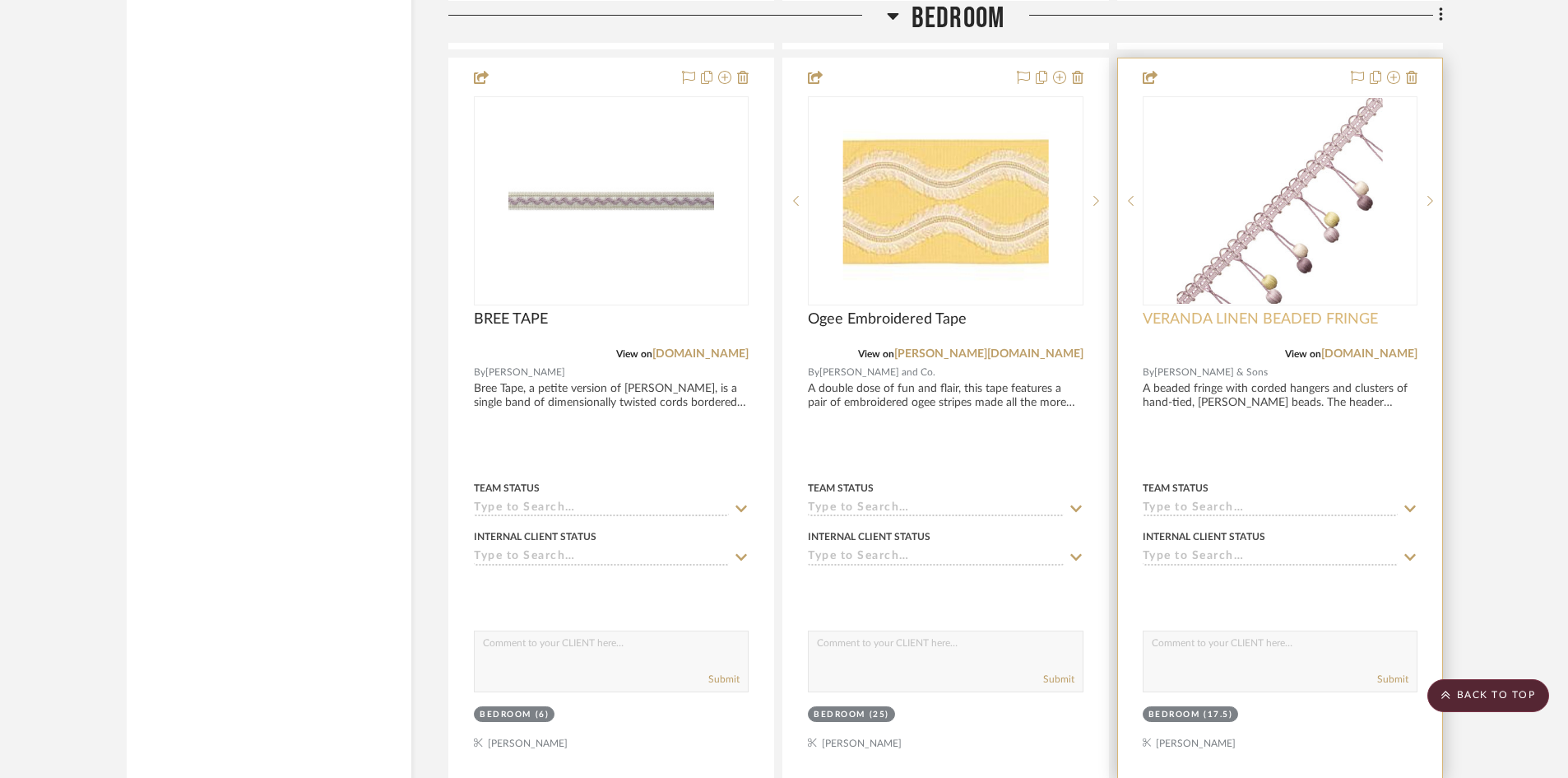
scroll to position [3320, 0]
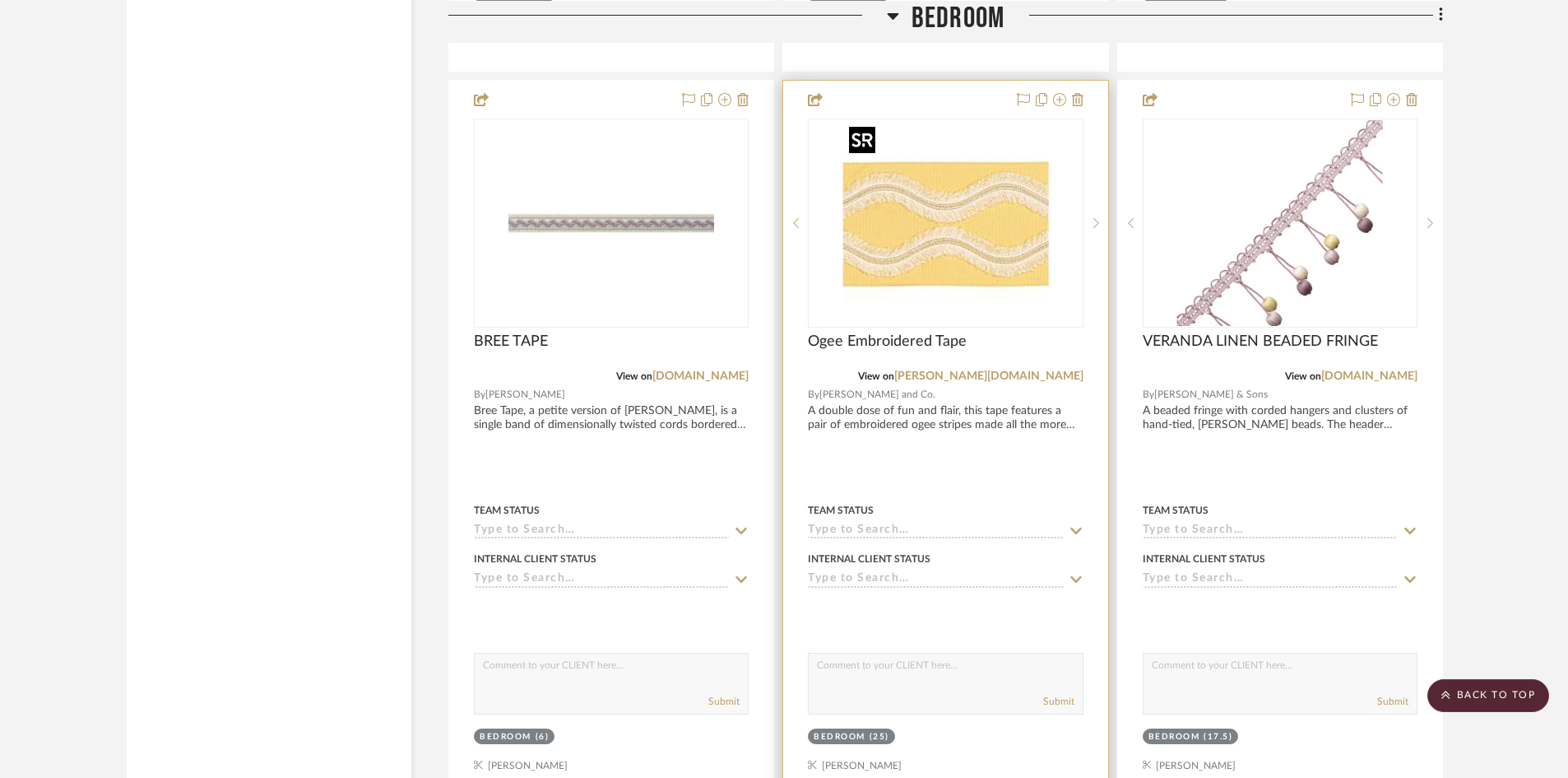
click at [1002, 285] on img "0" at bounding box center [945, 223] width 206 height 206
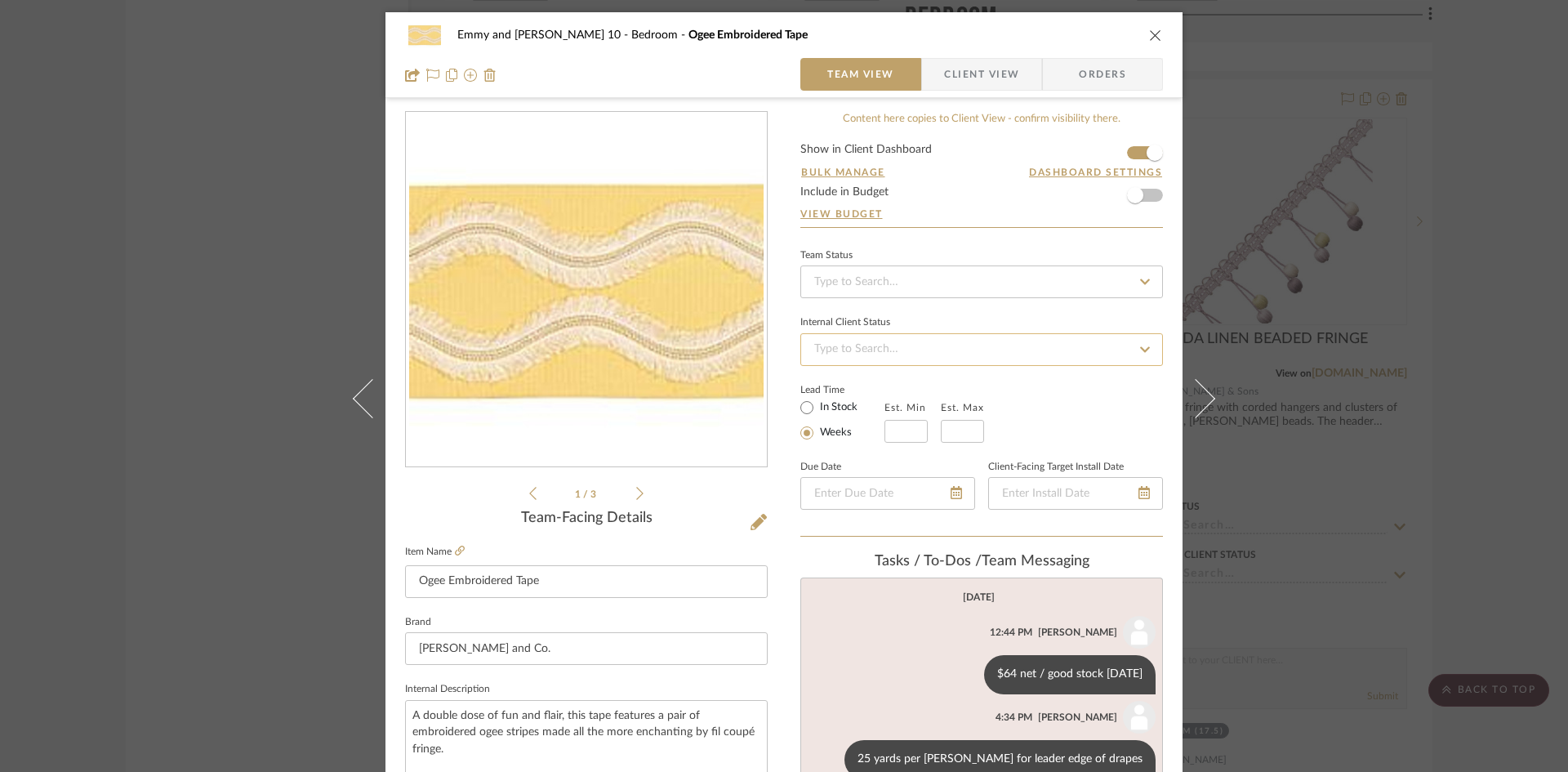
scroll to position [82, 0]
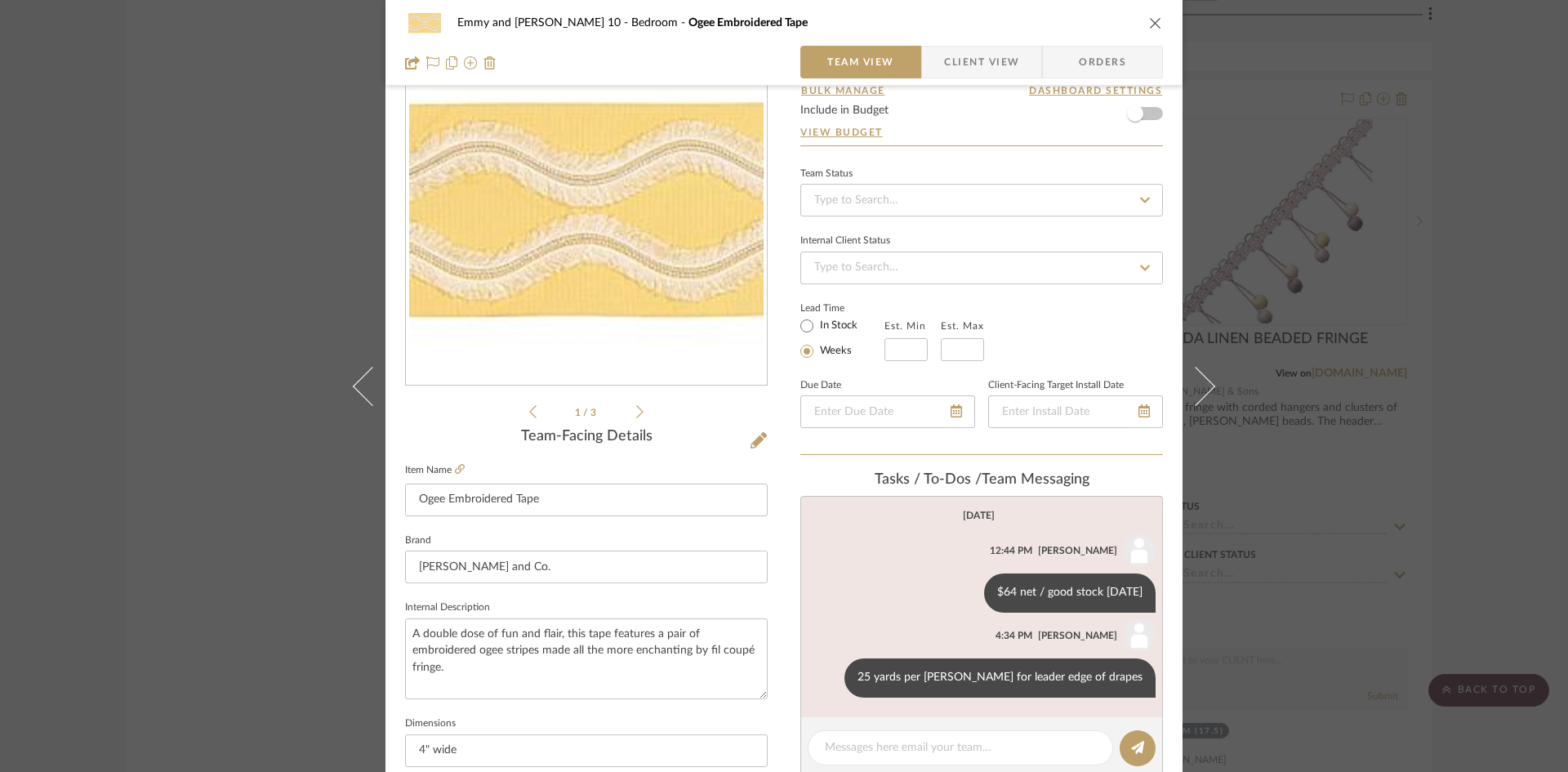
click at [1142, 22] on div "Emmy and [PERSON_NAME] 10 Bedroom Ogee Embroidered Tape" at bounding box center [784, 23] width 758 height 33
click at [1149, 22] on icon "close" at bounding box center [1156, 23] width 13 height 13
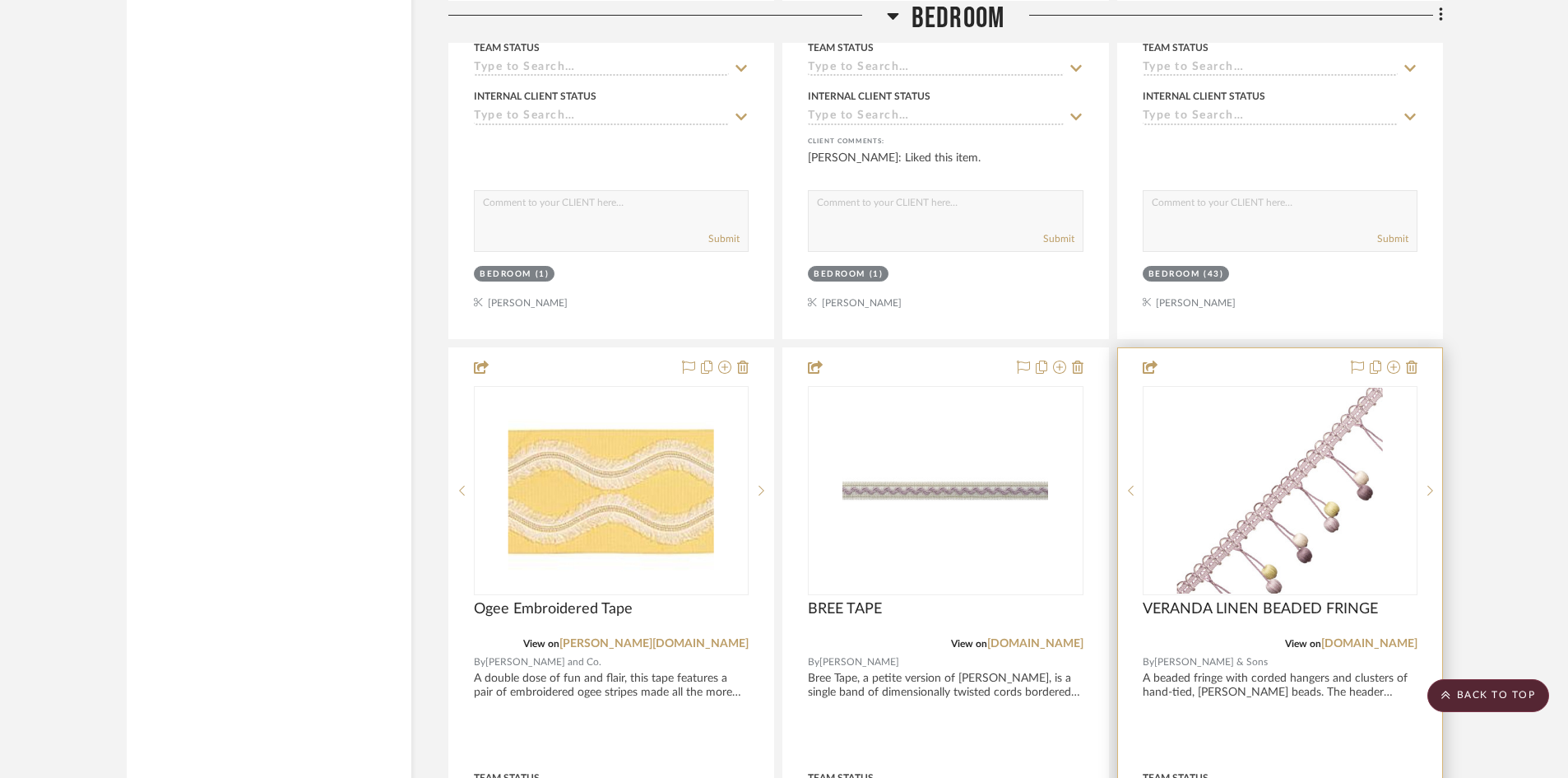
scroll to position [3074, 0]
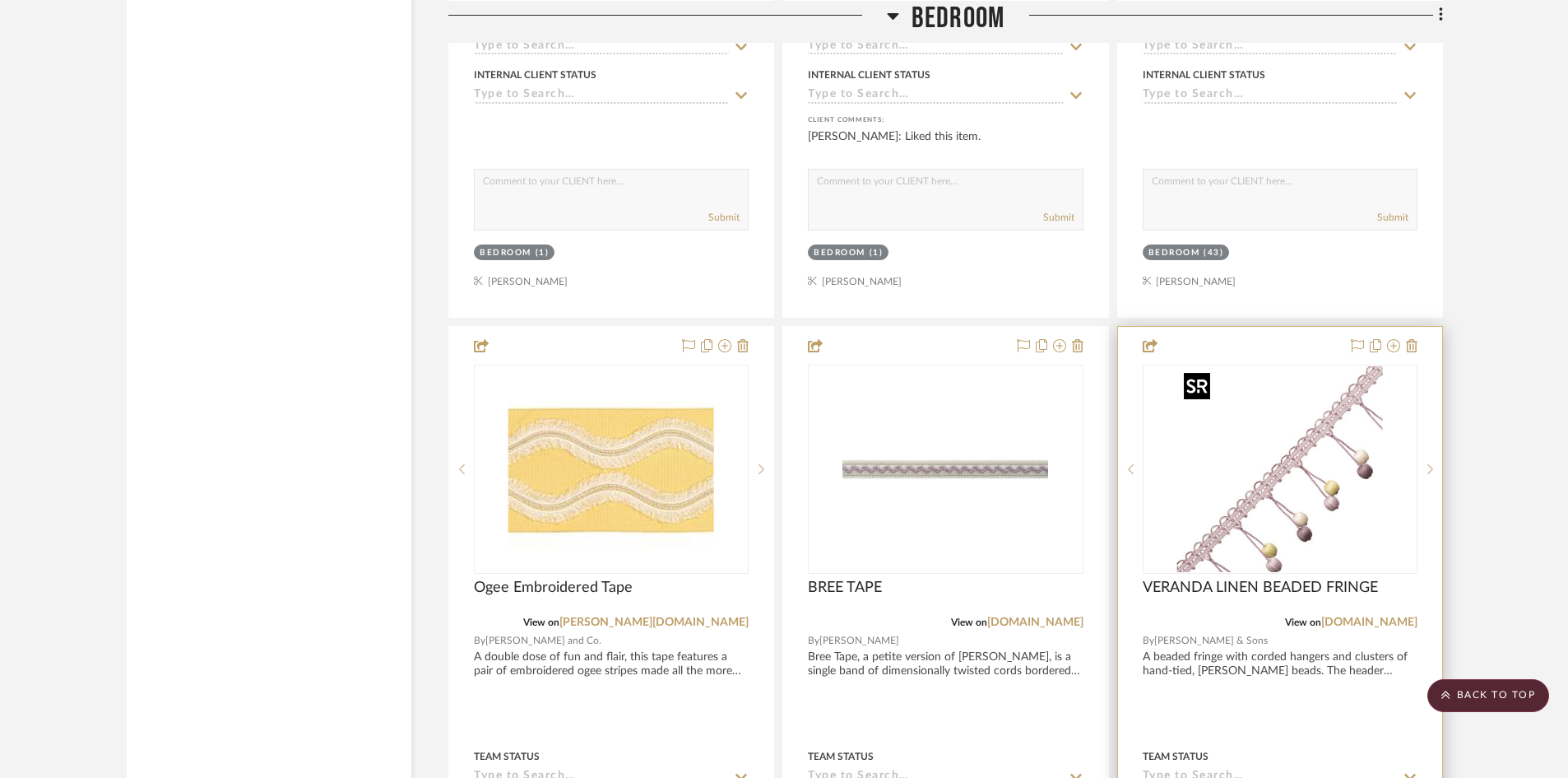
click at [1308, 516] on img "0" at bounding box center [1279, 468] width 206 height 206
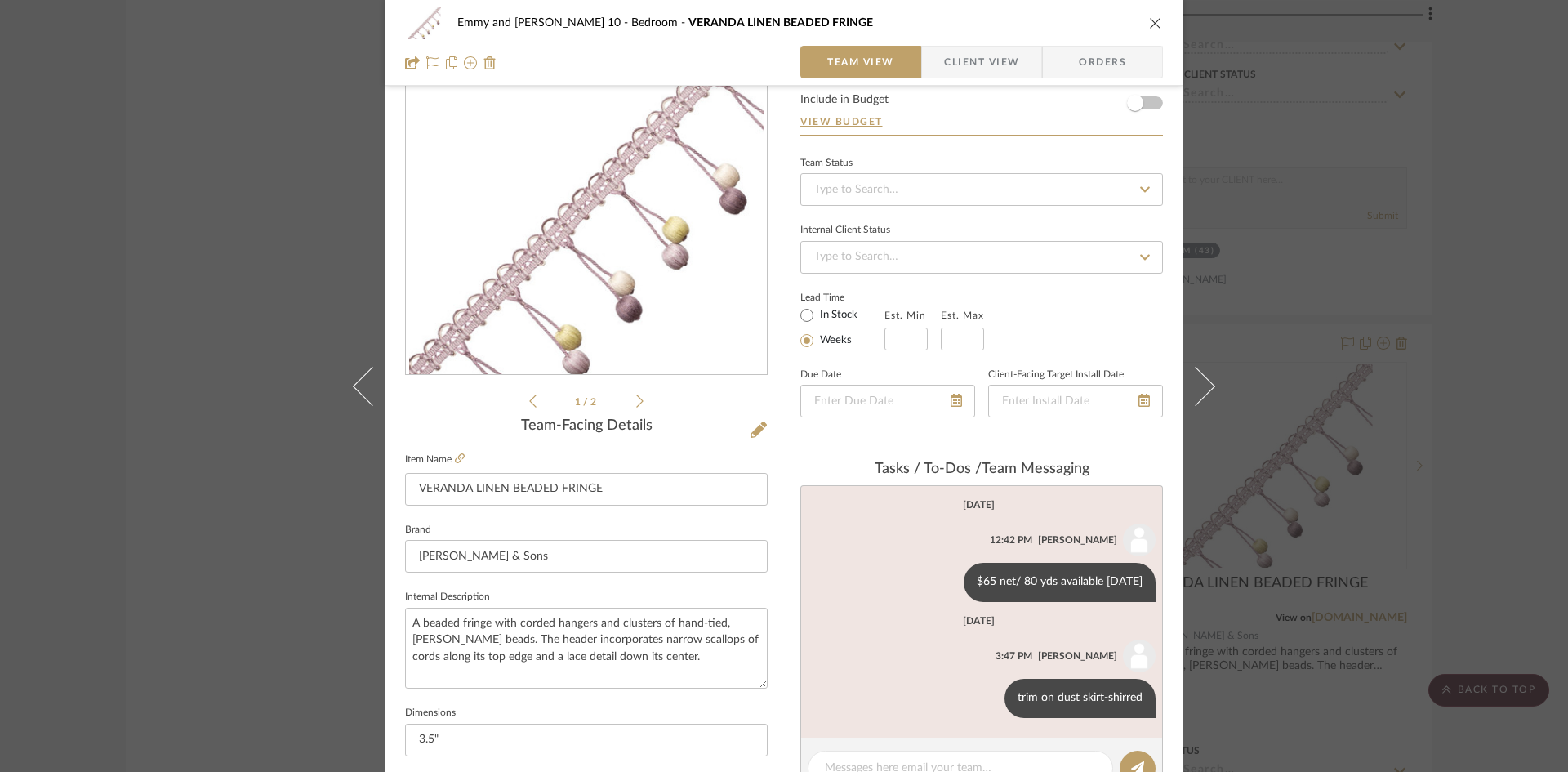
scroll to position [0, 0]
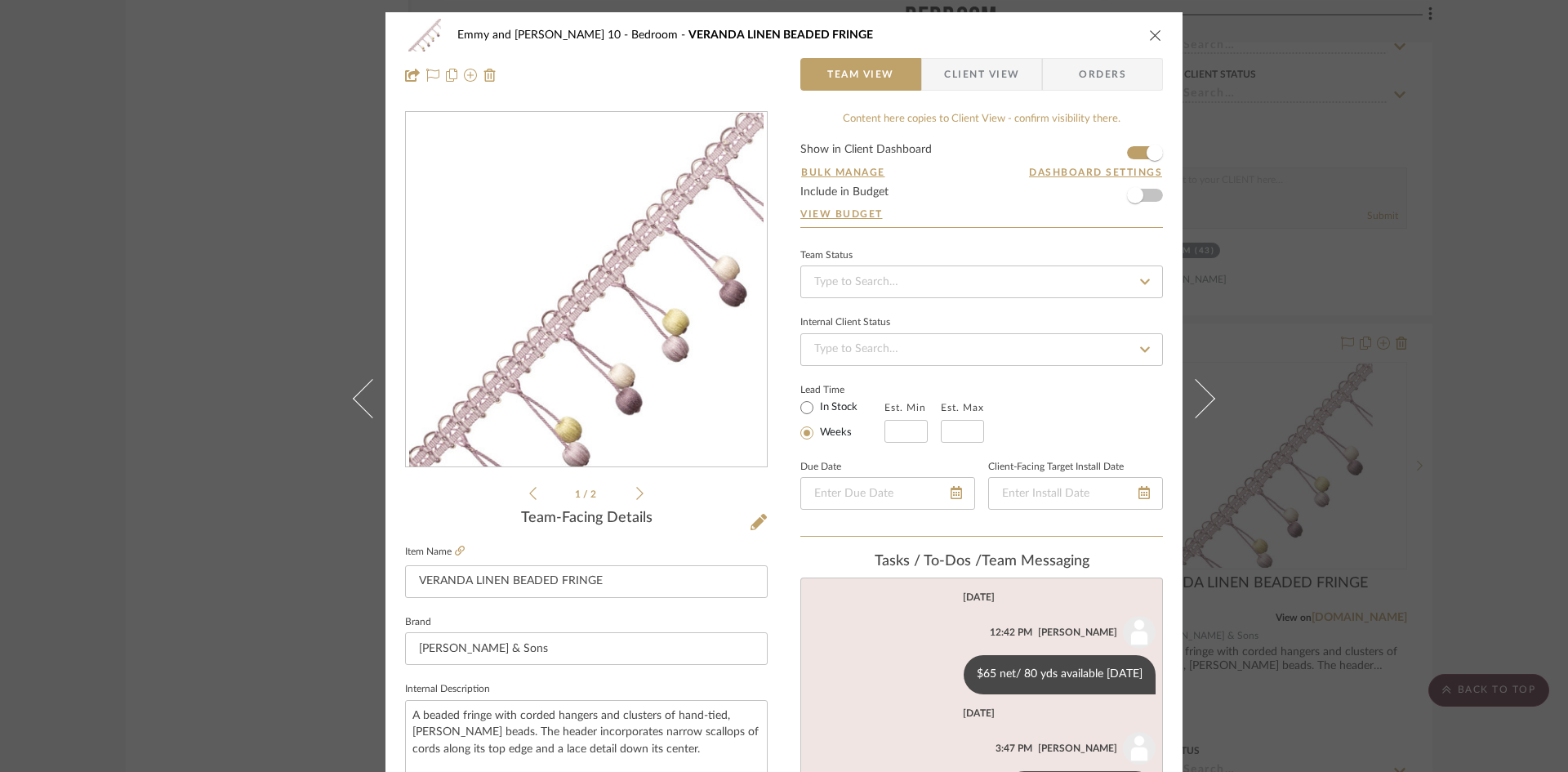
click at [1149, 31] on icon "close" at bounding box center [1156, 35] width 13 height 13
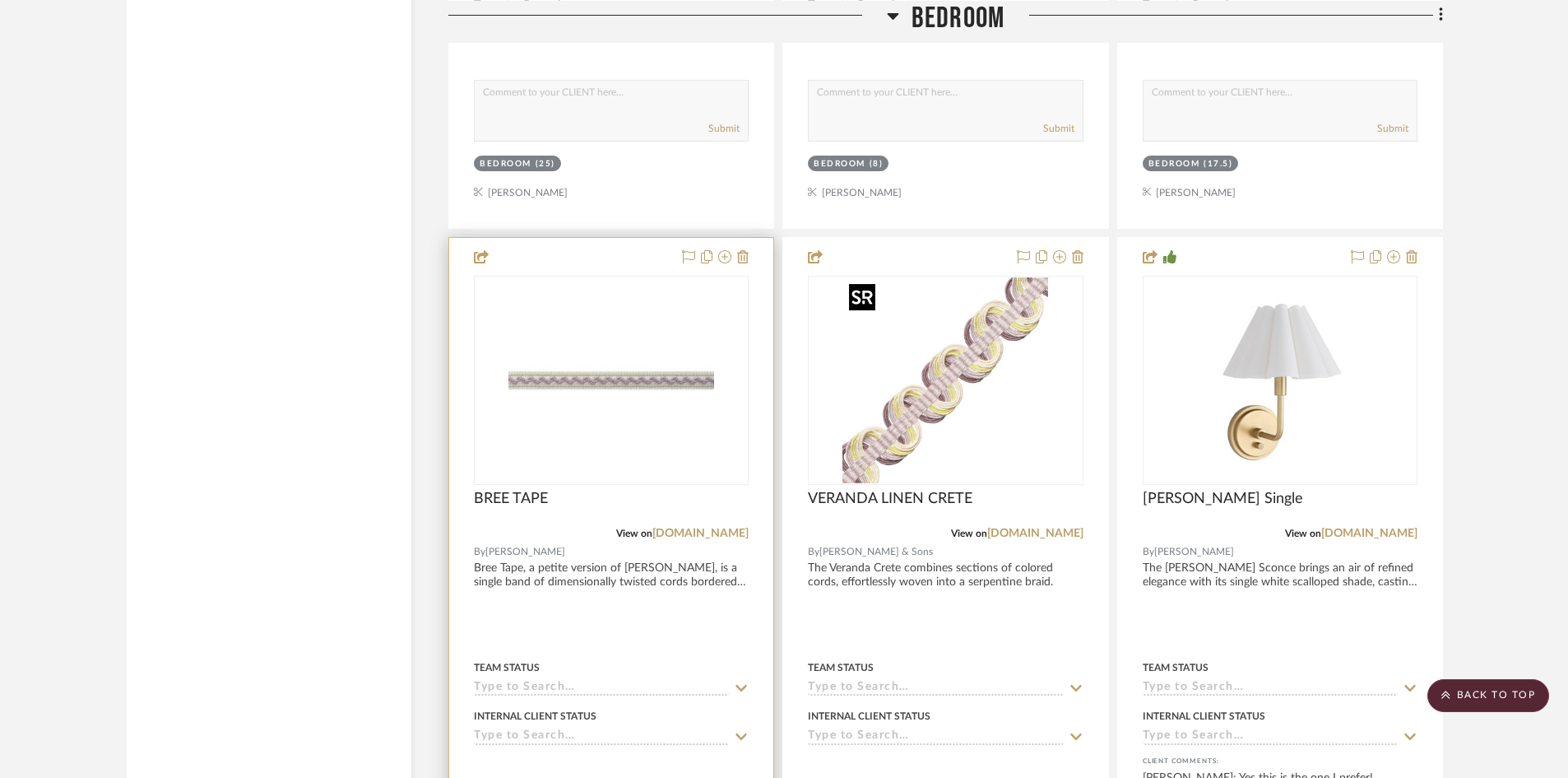
scroll to position [3897, 0]
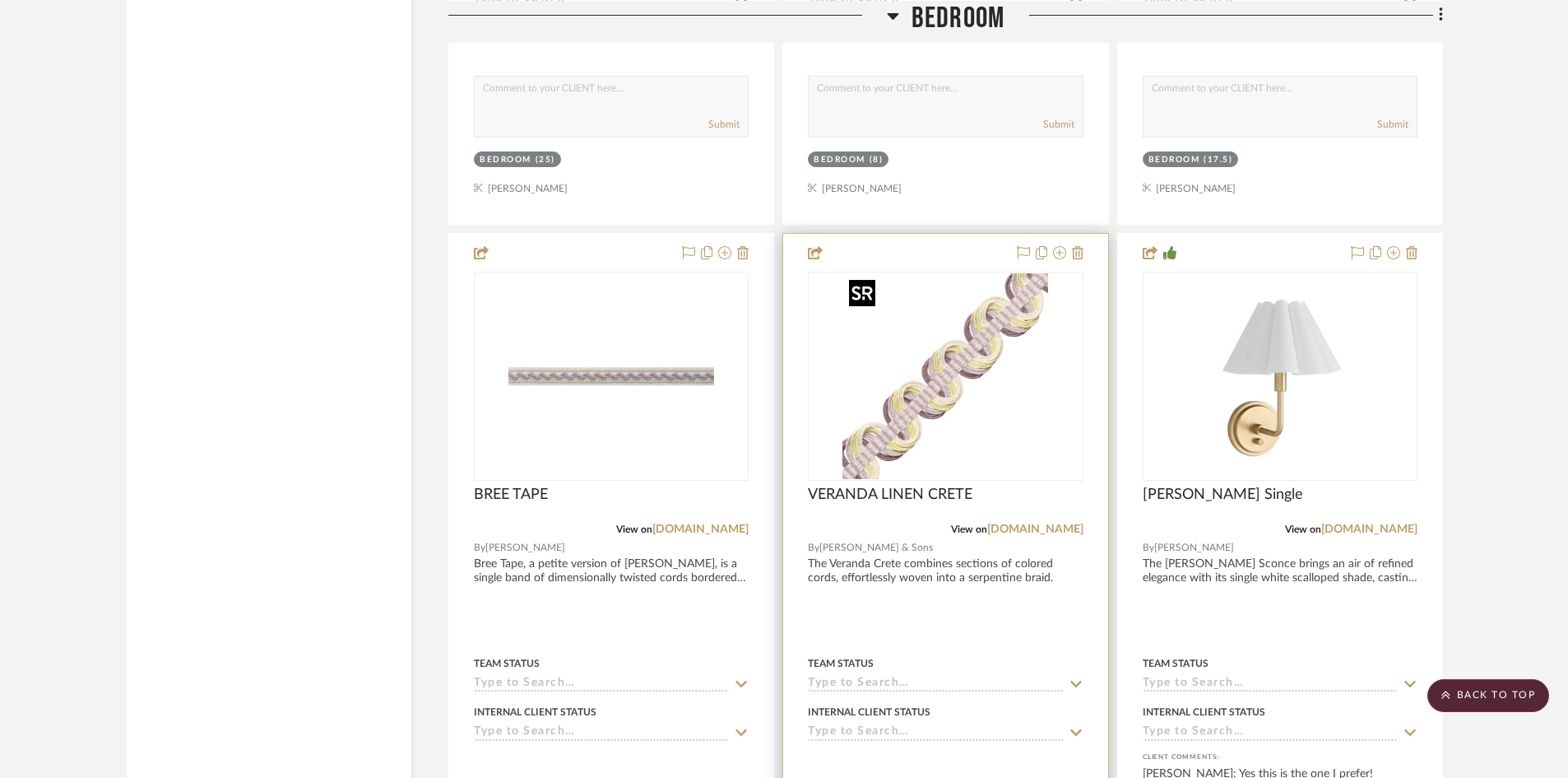
click at [954, 389] on img "0" at bounding box center [945, 375] width 206 height 206
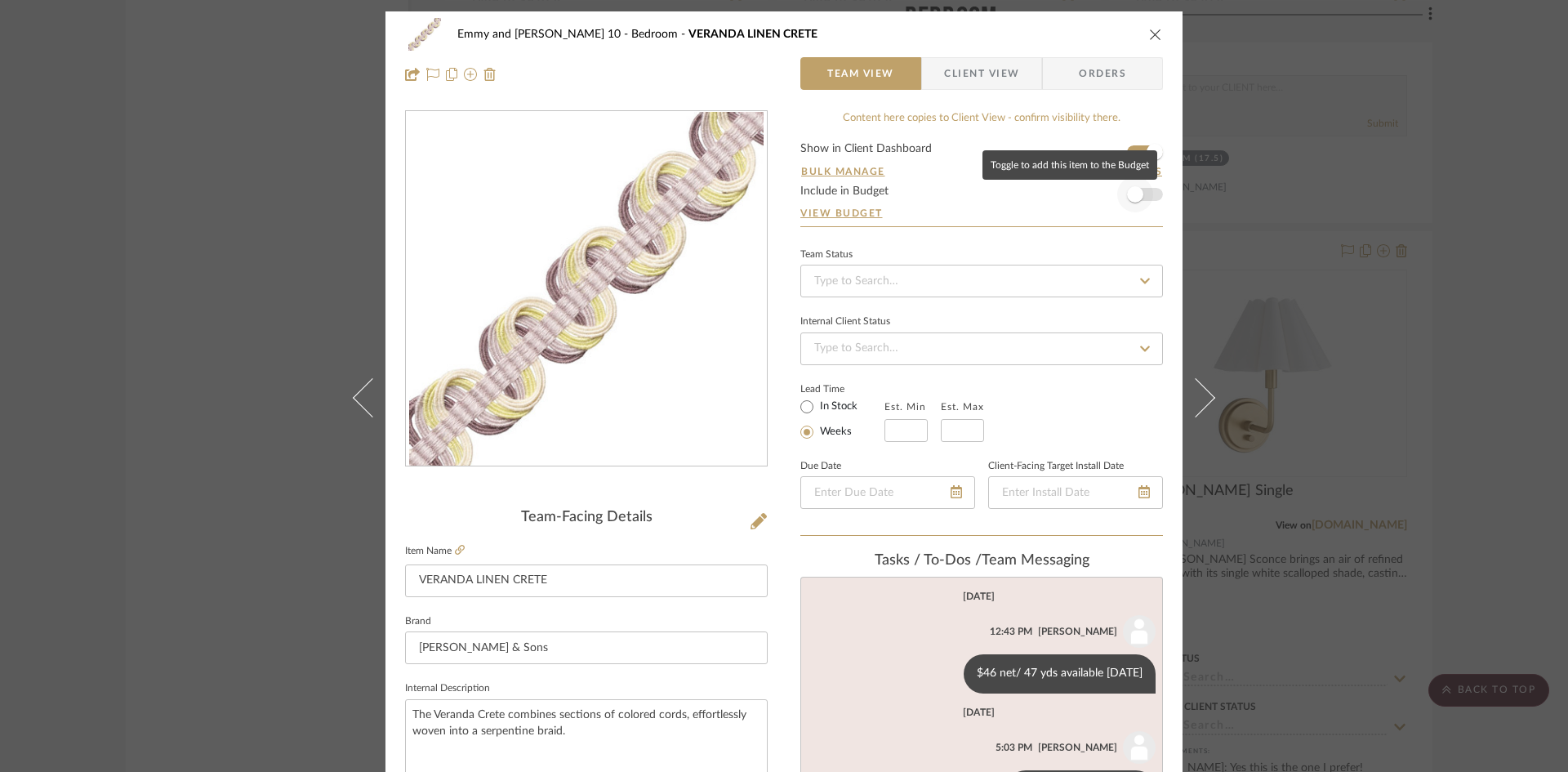
scroll to position [0, 0]
click at [1152, 32] on icon "close" at bounding box center [1156, 35] width 13 height 13
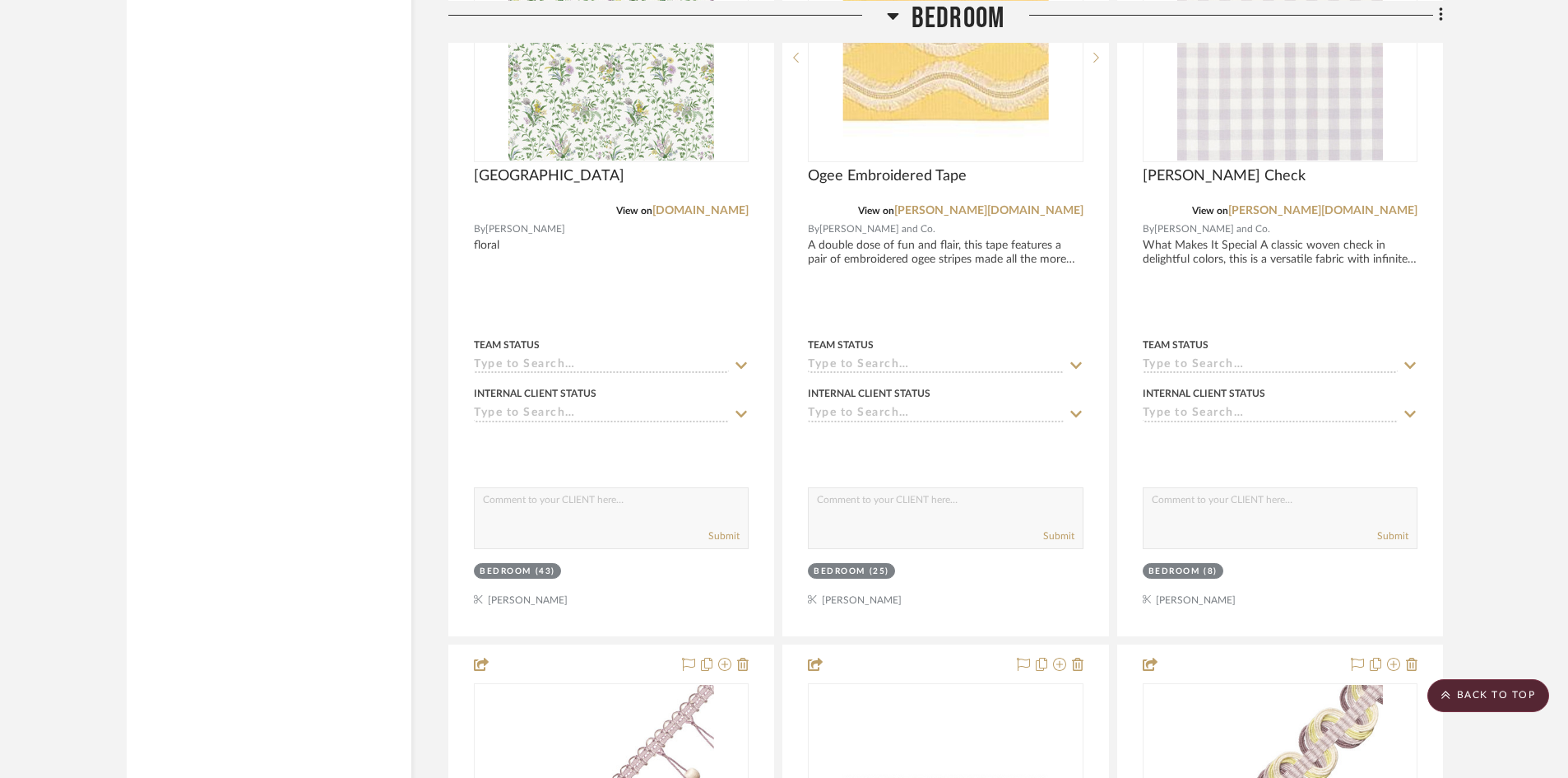
scroll to position [3074, 0]
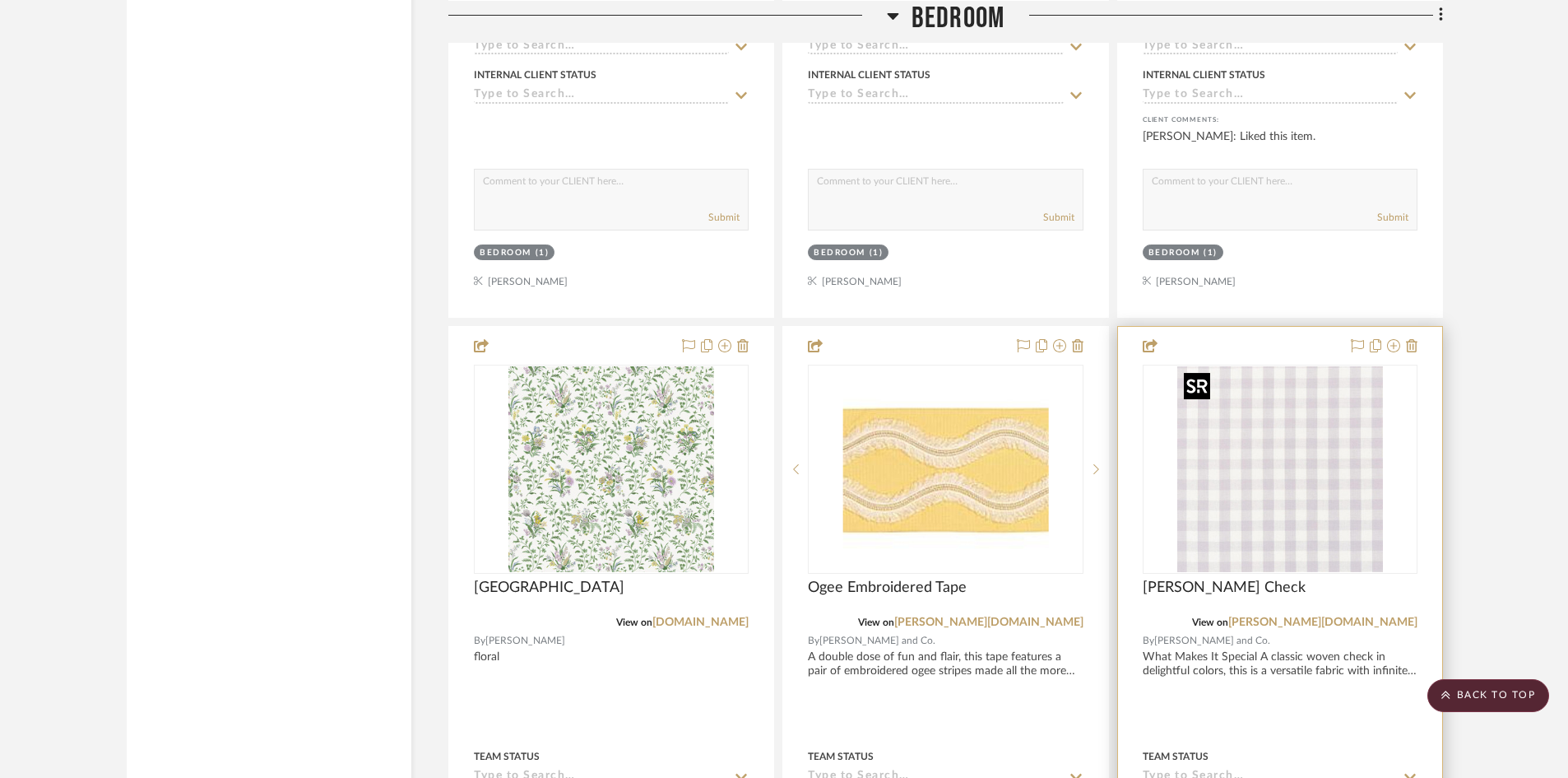
click at [1277, 476] on img "0" at bounding box center [1279, 468] width 206 height 206
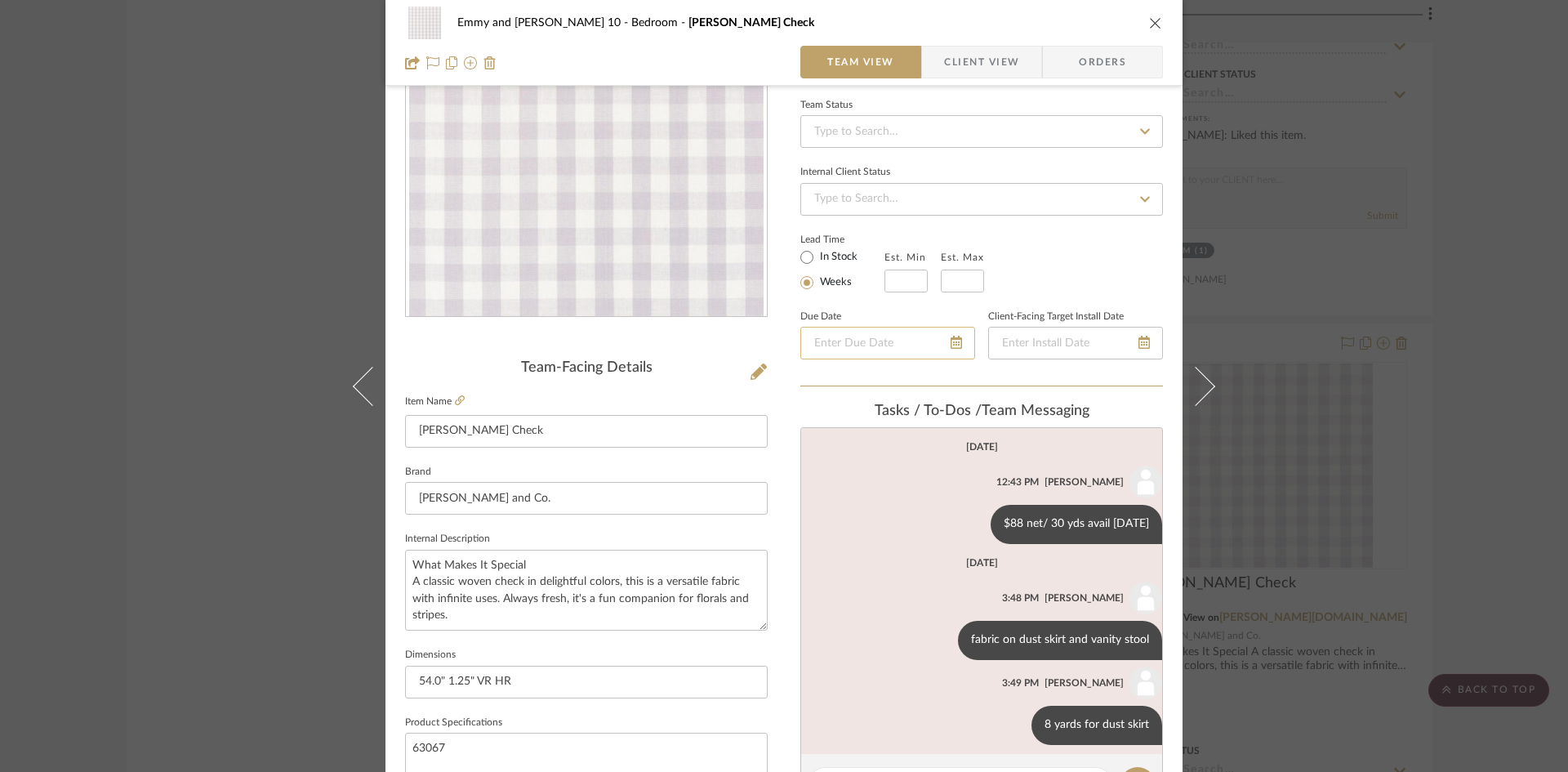
scroll to position [164, 0]
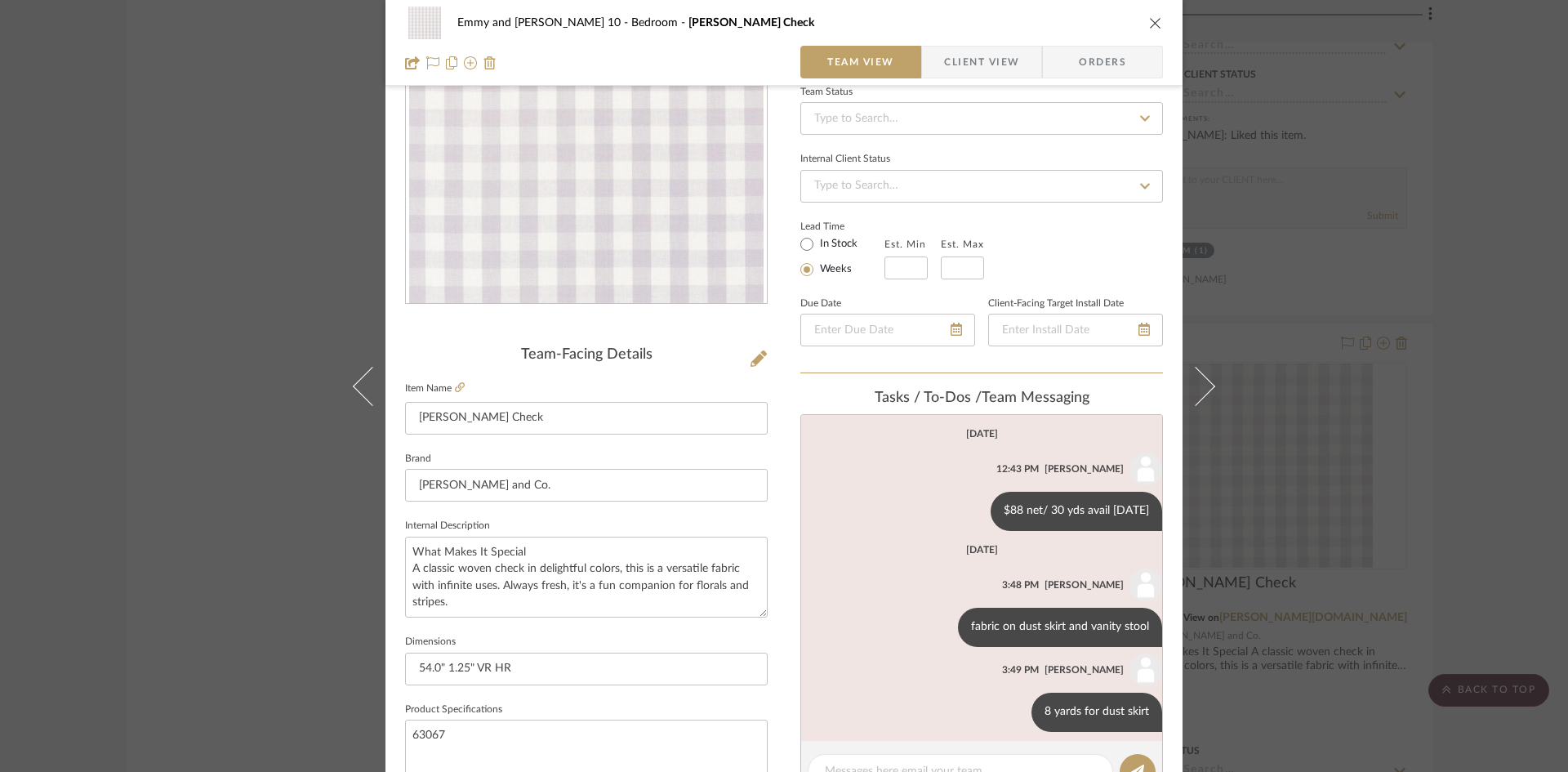
click at [1149, 22] on icon "close" at bounding box center [1156, 23] width 13 height 13
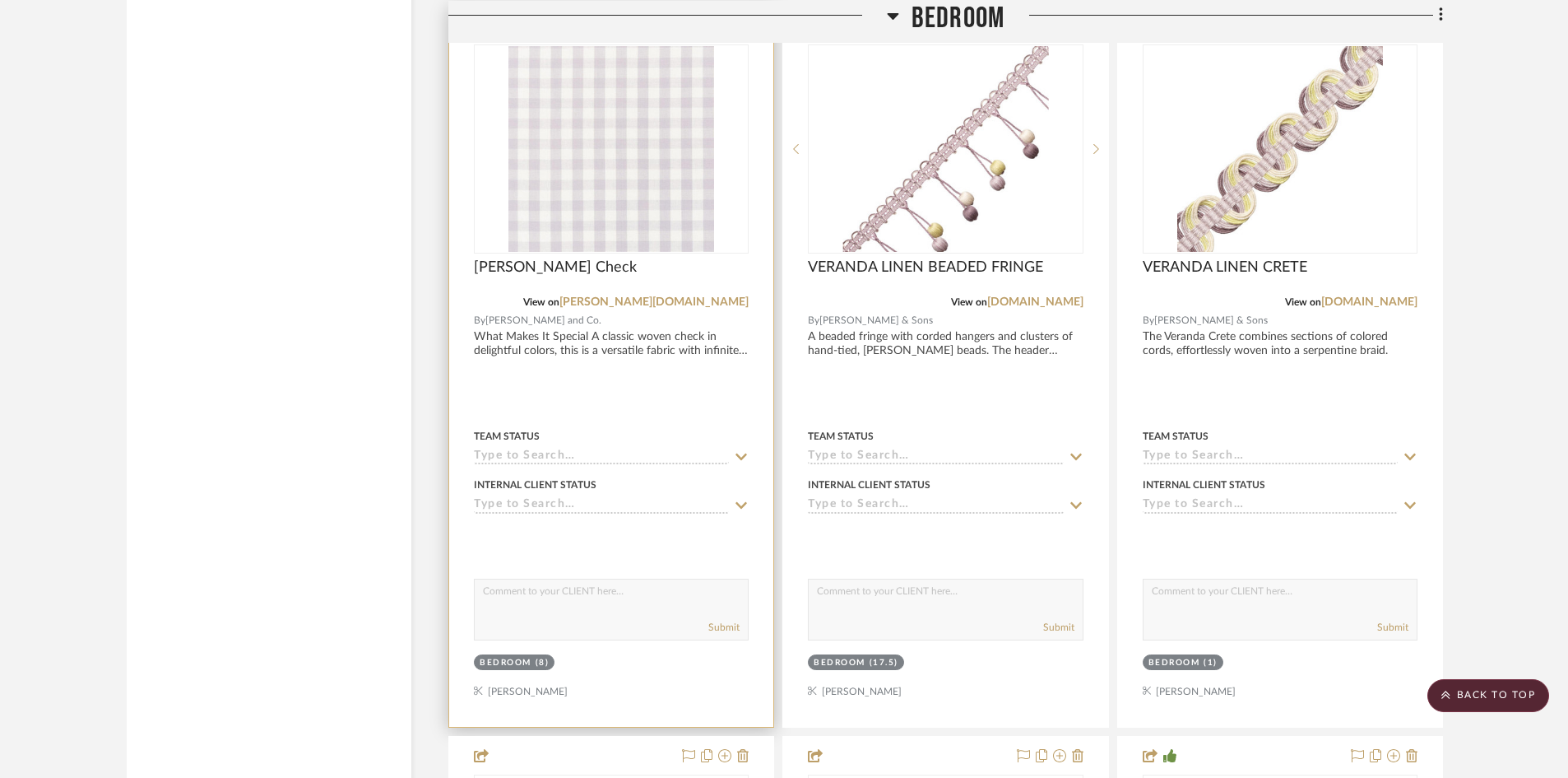
scroll to position [4135, 0]
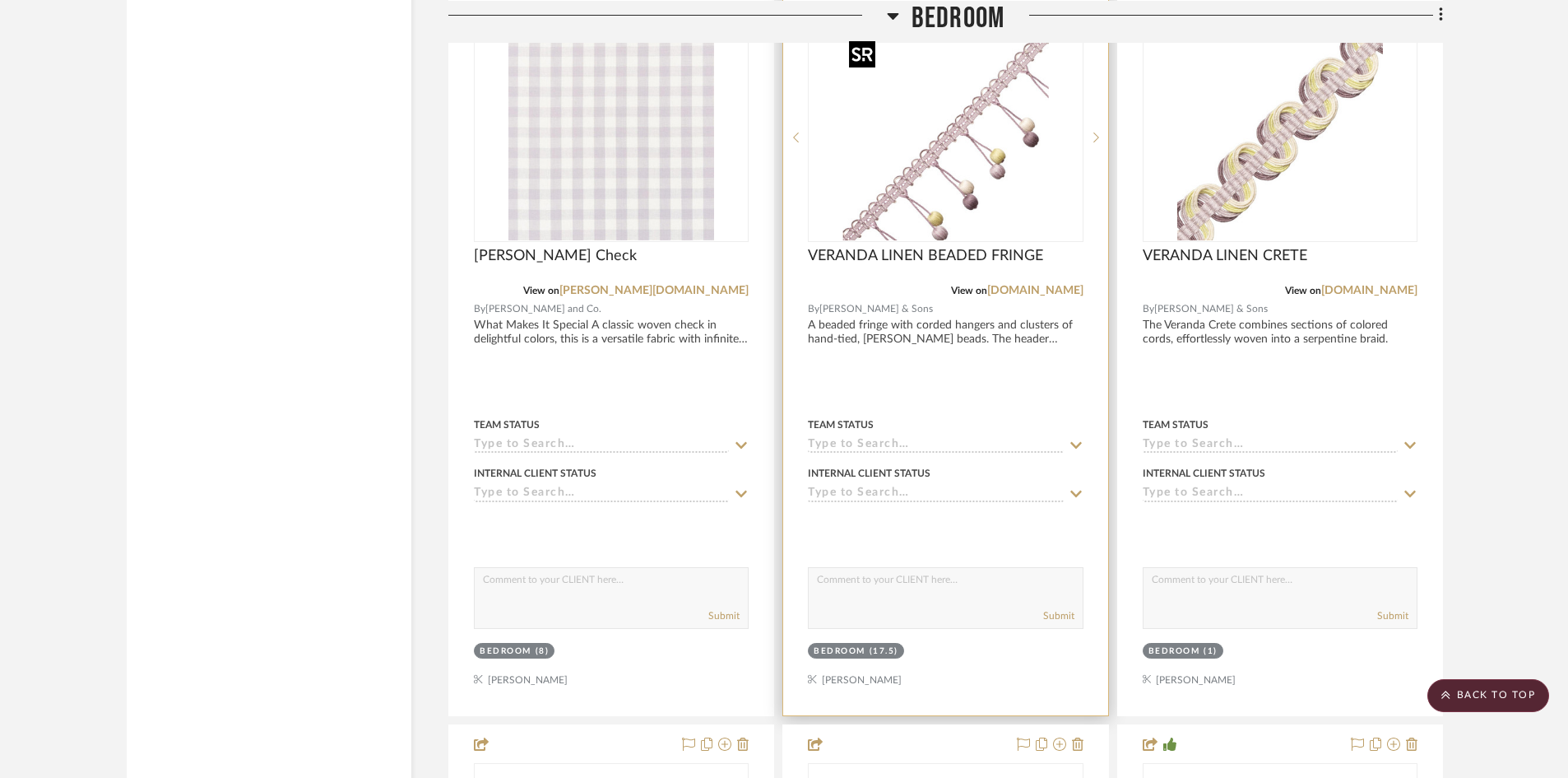
click at [918, 203] on img "0" at bounding box center [945, 136] width 206 height 206
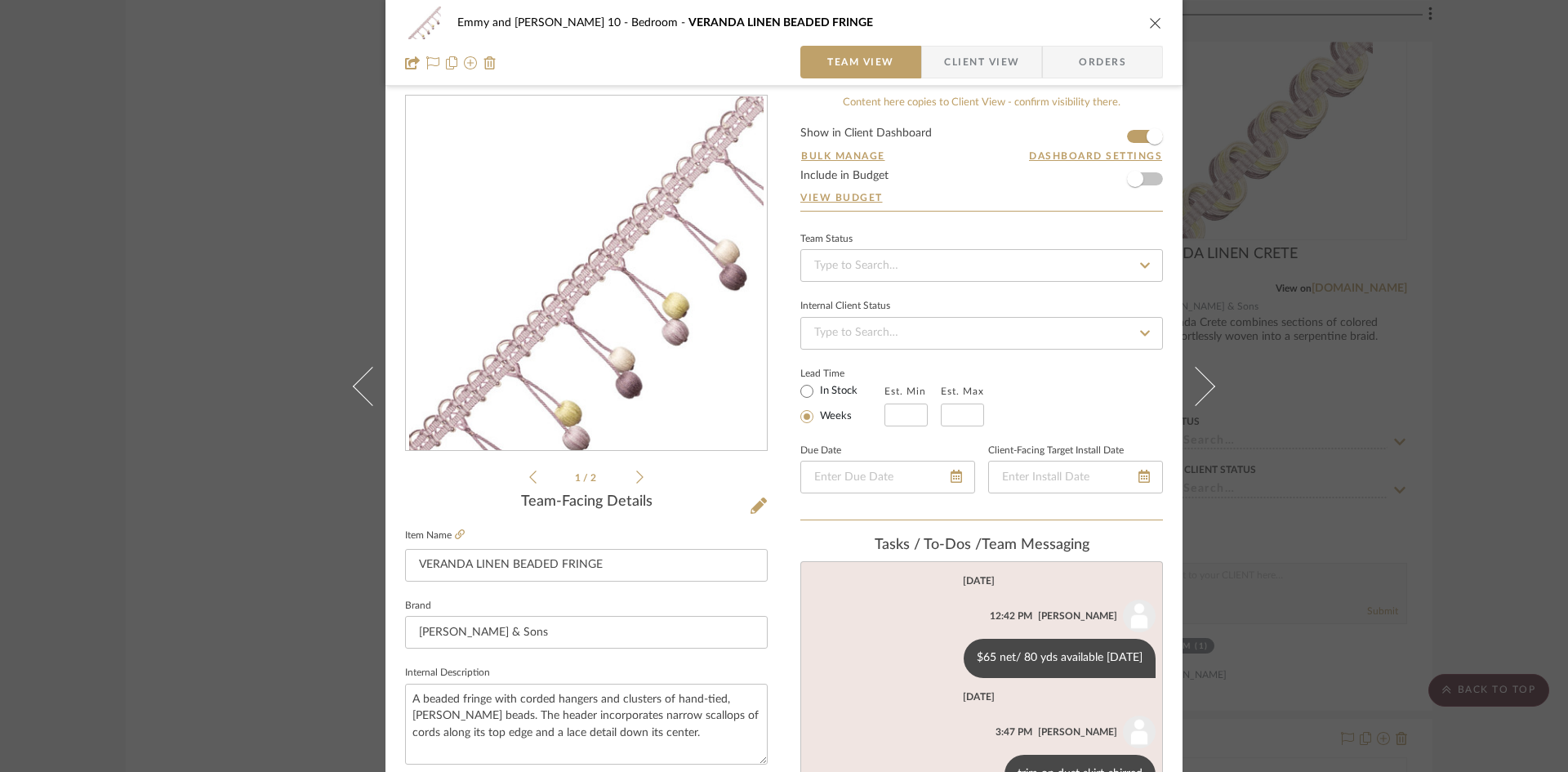
scroll to position [0, 0]
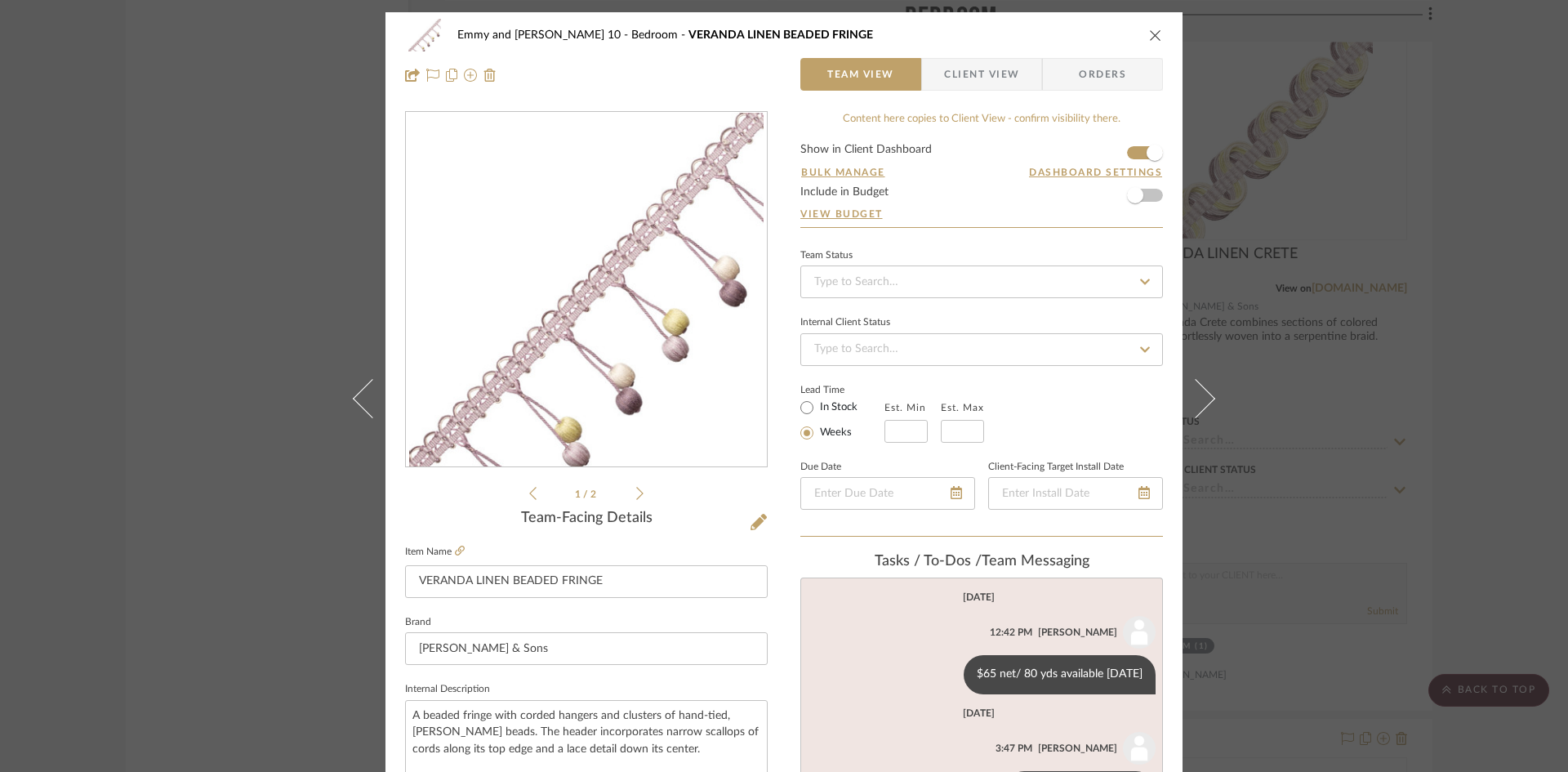
click at [1150, 34] on icon "close" at bounding box center [1156, 35] width 13 height 13
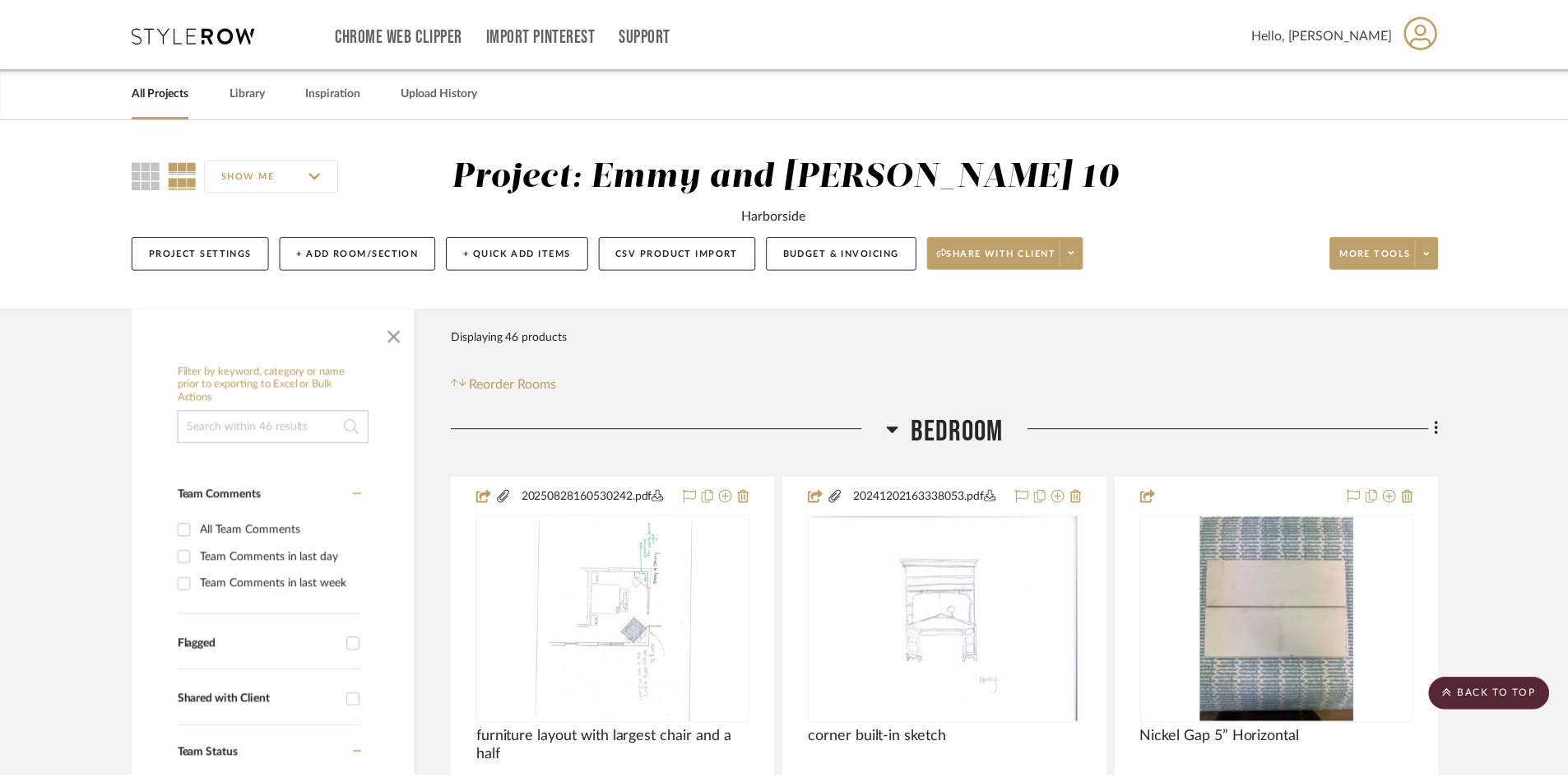
scroll to position [4135, 0]
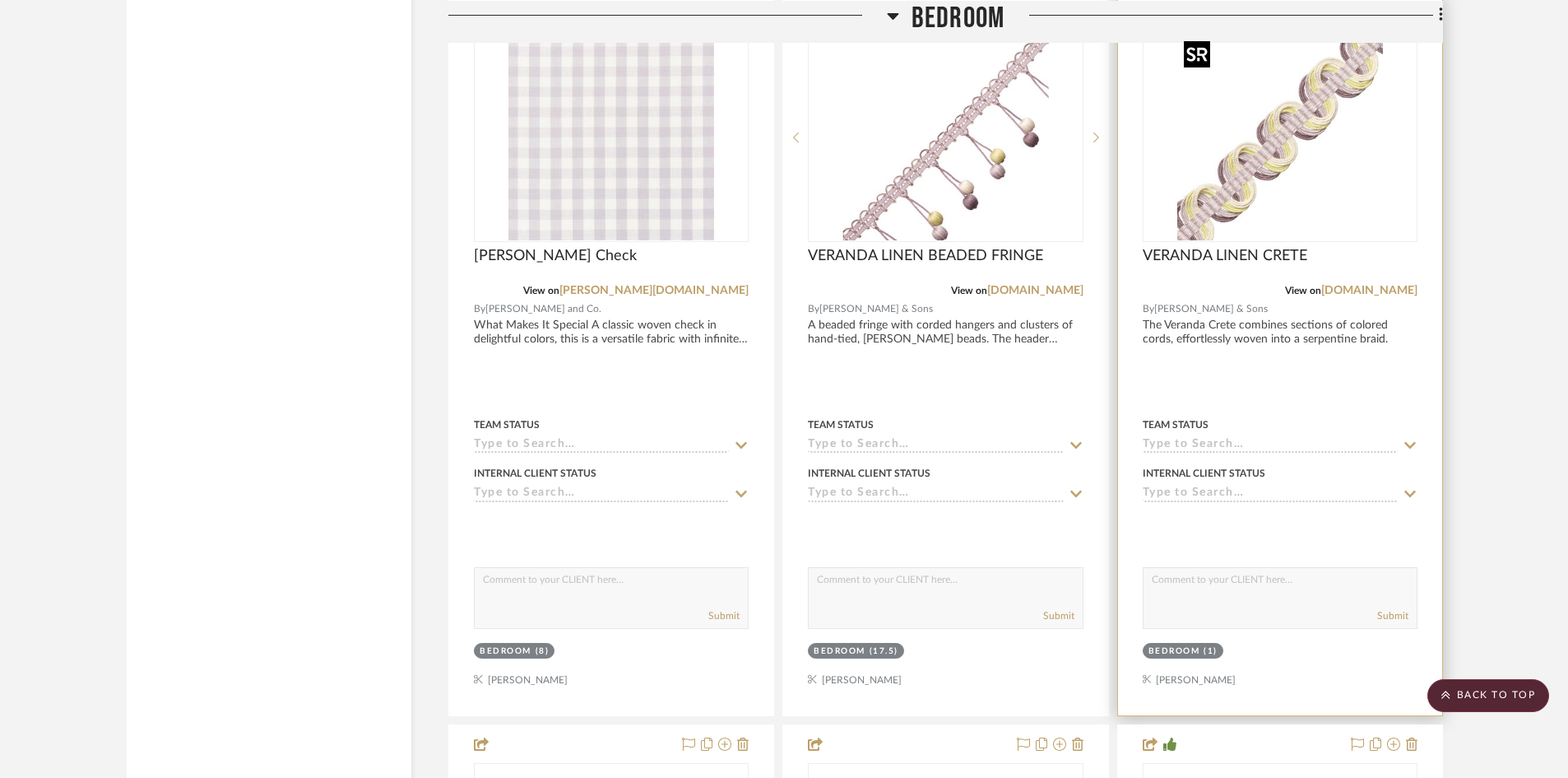
click at [1266, 164] on img "0" at bounding box center [1279, 136] width 206 height 206
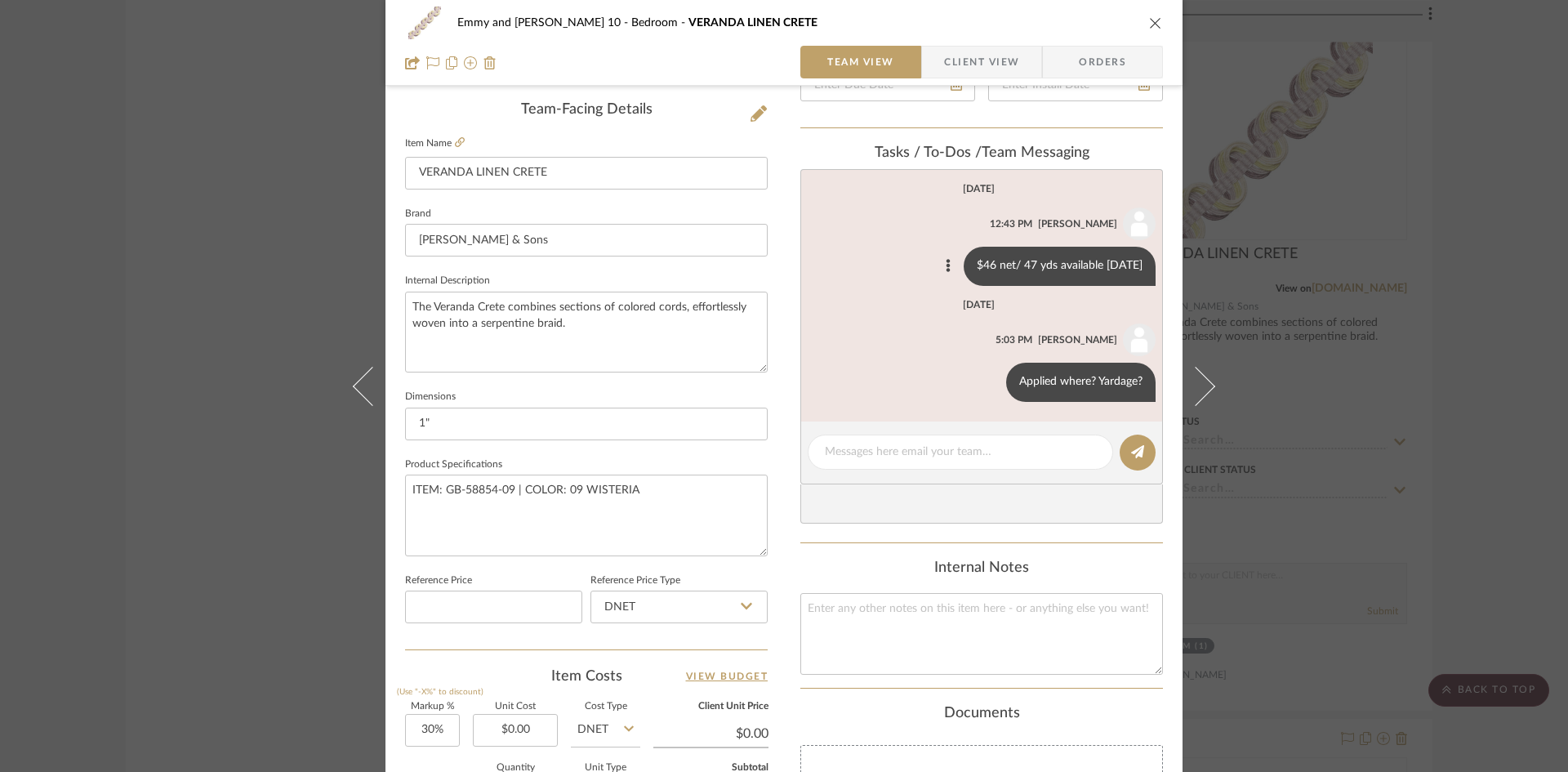
scroll to position [0, 0]
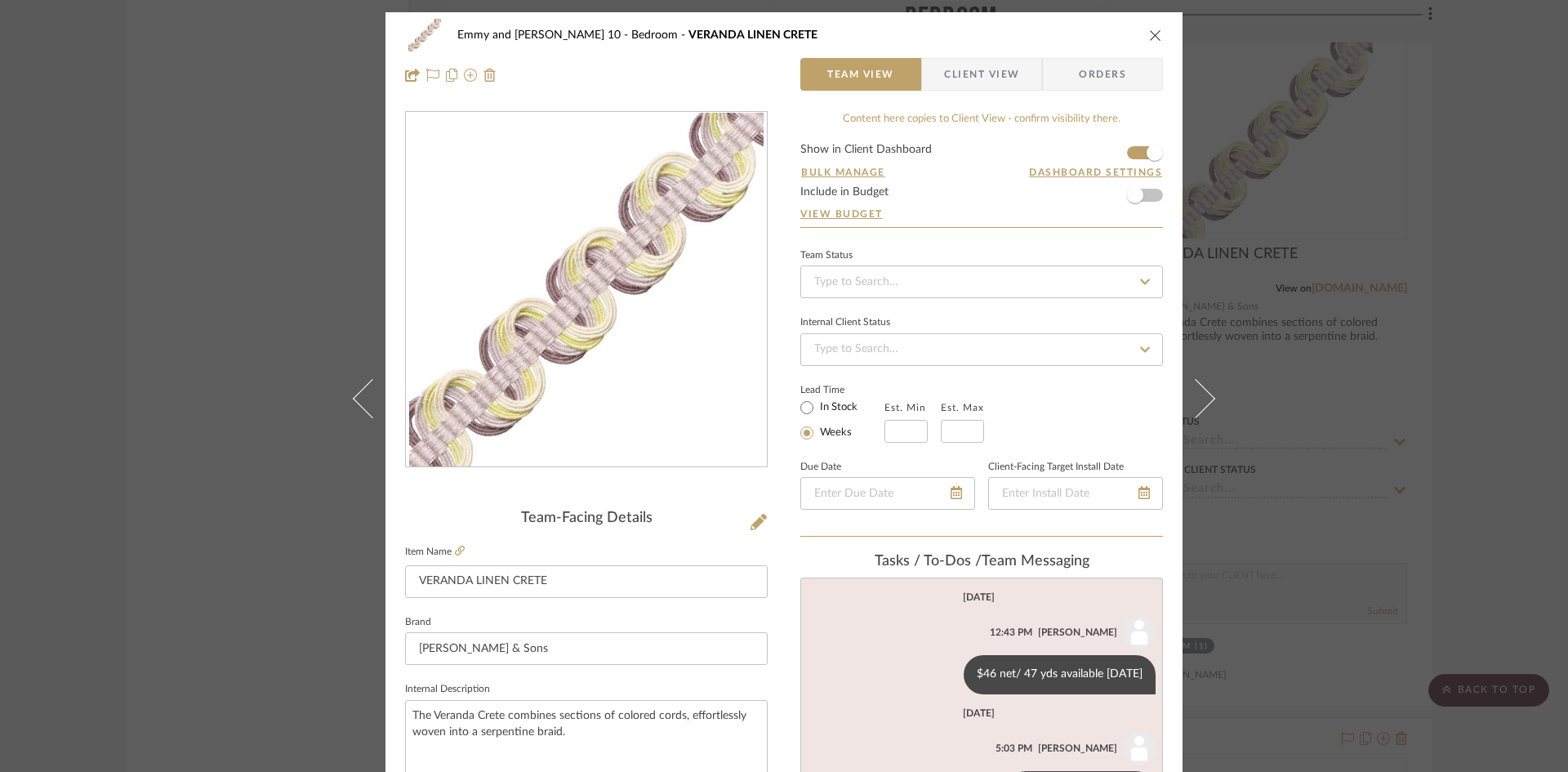
click at [1153, 34] on icon "close" at bounding box center [1156, 35] width 13 height 13
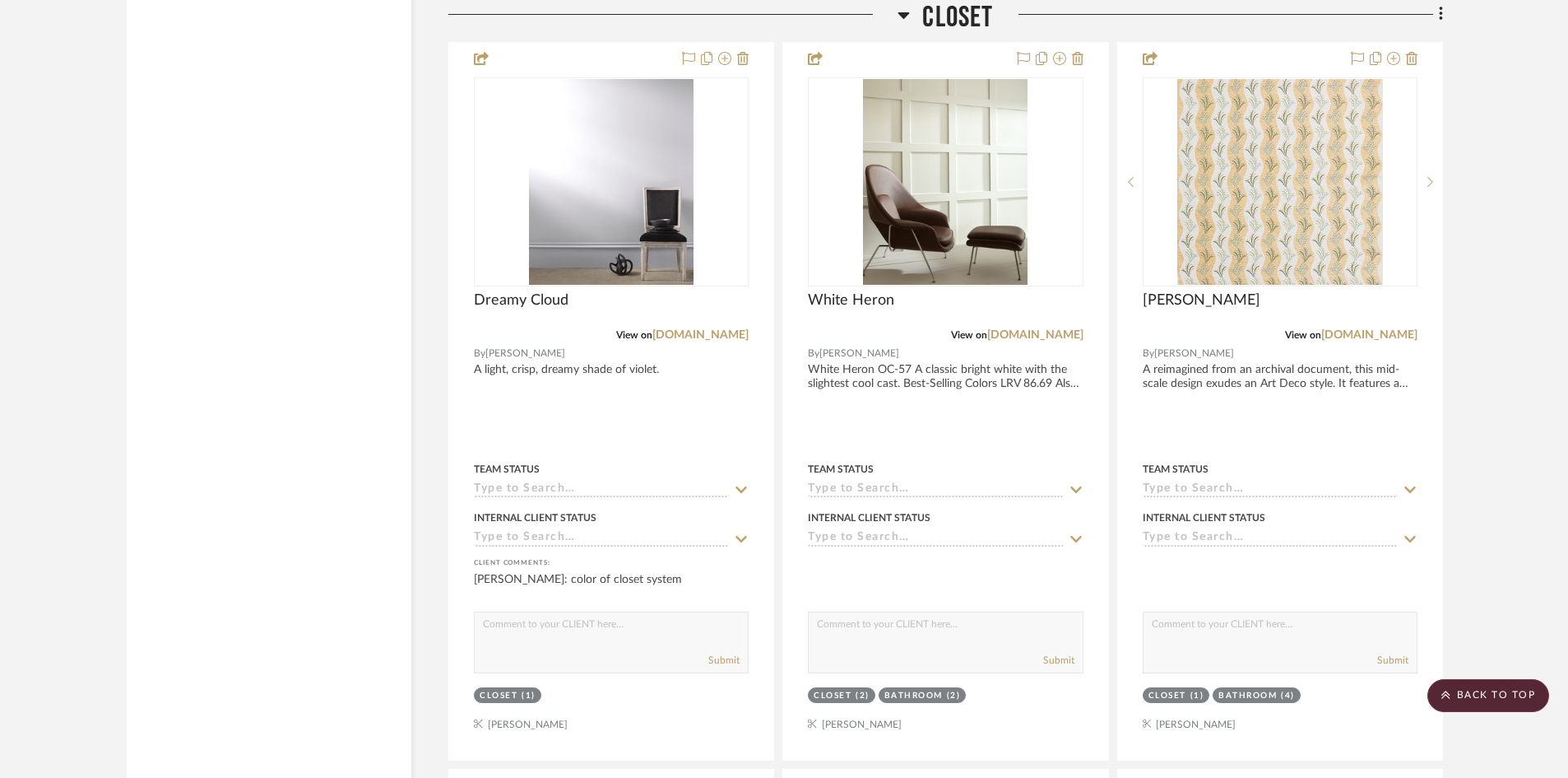
scroll to position [6357, 0]
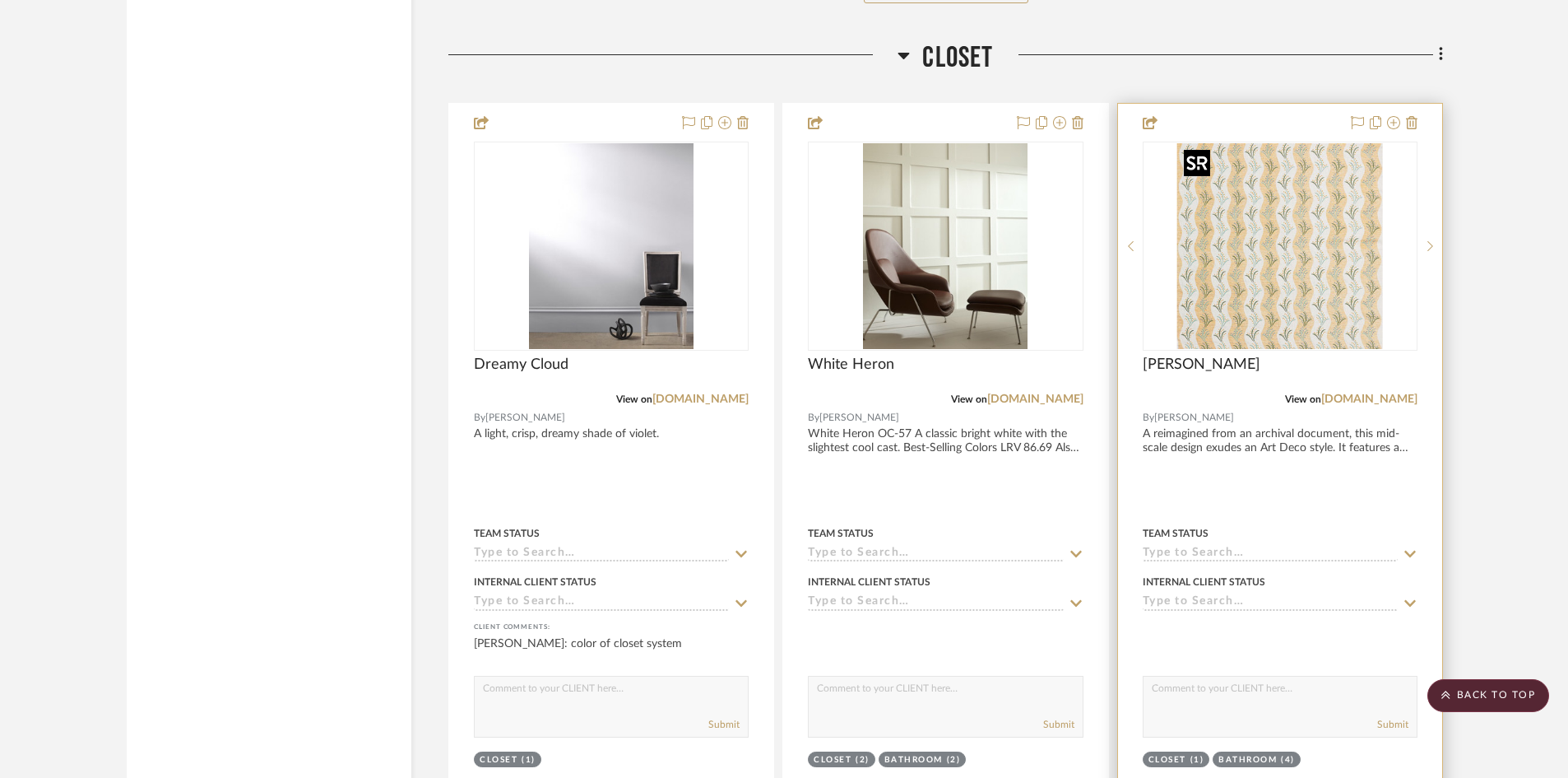
click at [1251, 286] on img "0" at bounding box center [1279, 245] width 206 height 206
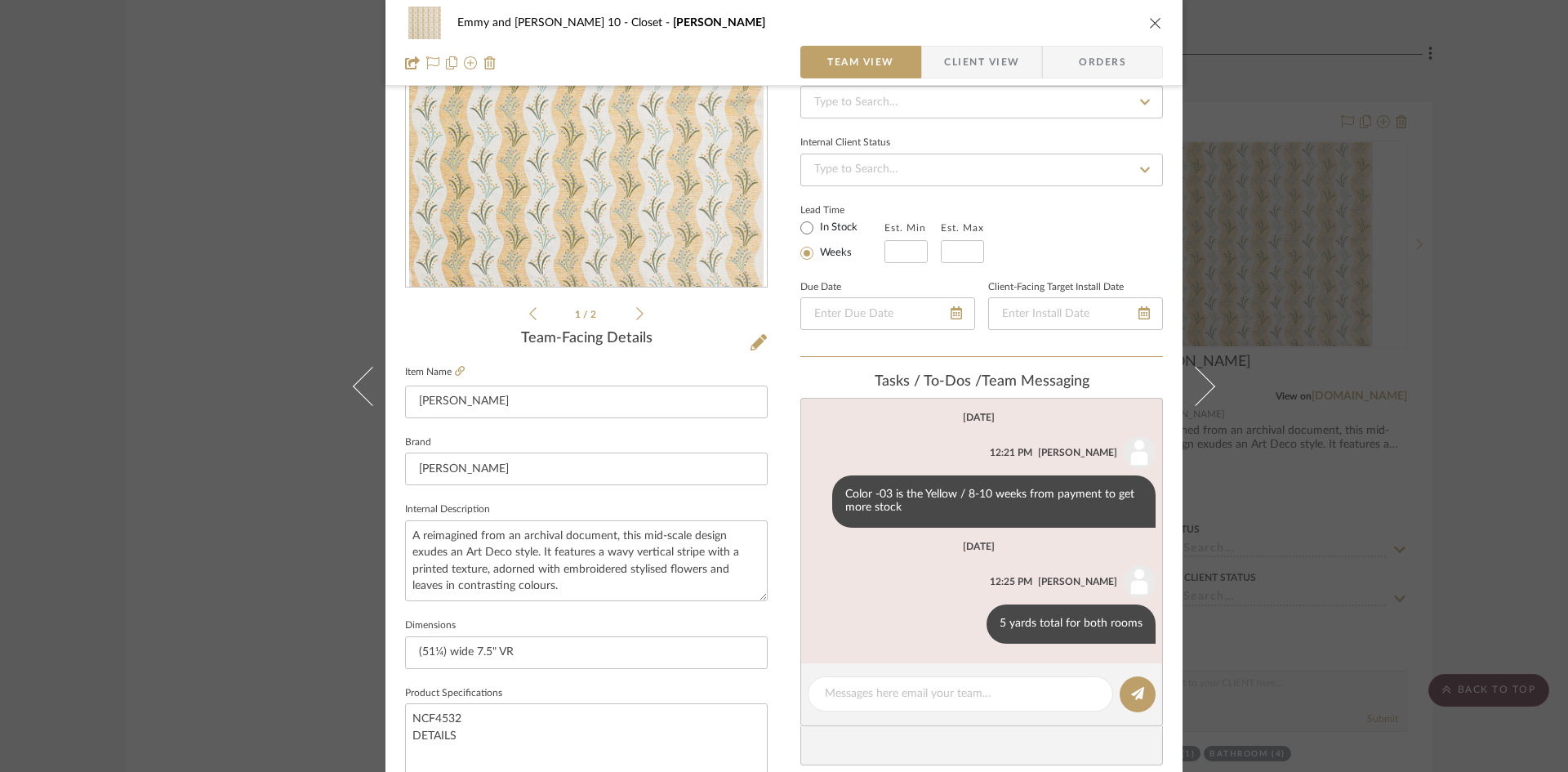
scroll to position [164, 0]
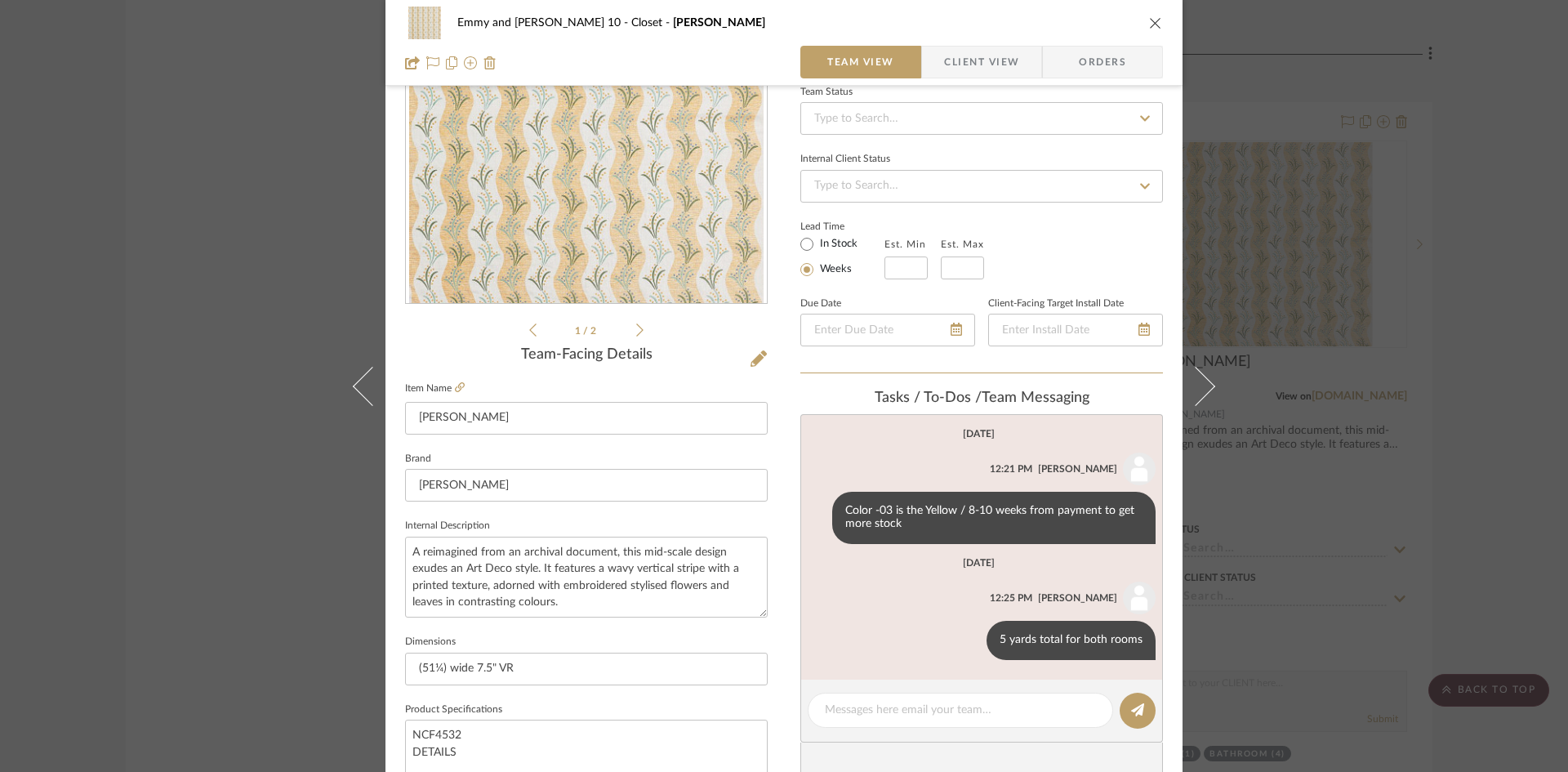
drag, startPoint x: 1149, startPoint y: 15, endPoint x: 1143, endPoint y: 28, distance: 14.3
click at [1149, 15] on div "Emmy and [PERSON_NAME] 10 Closet [PERSON_NAME] STRIPE" at bounding box center [784, 23] width 758 height 33
click at [1149, 22] on icon "close" at bounding box center [1156, 23] width 13 height 13
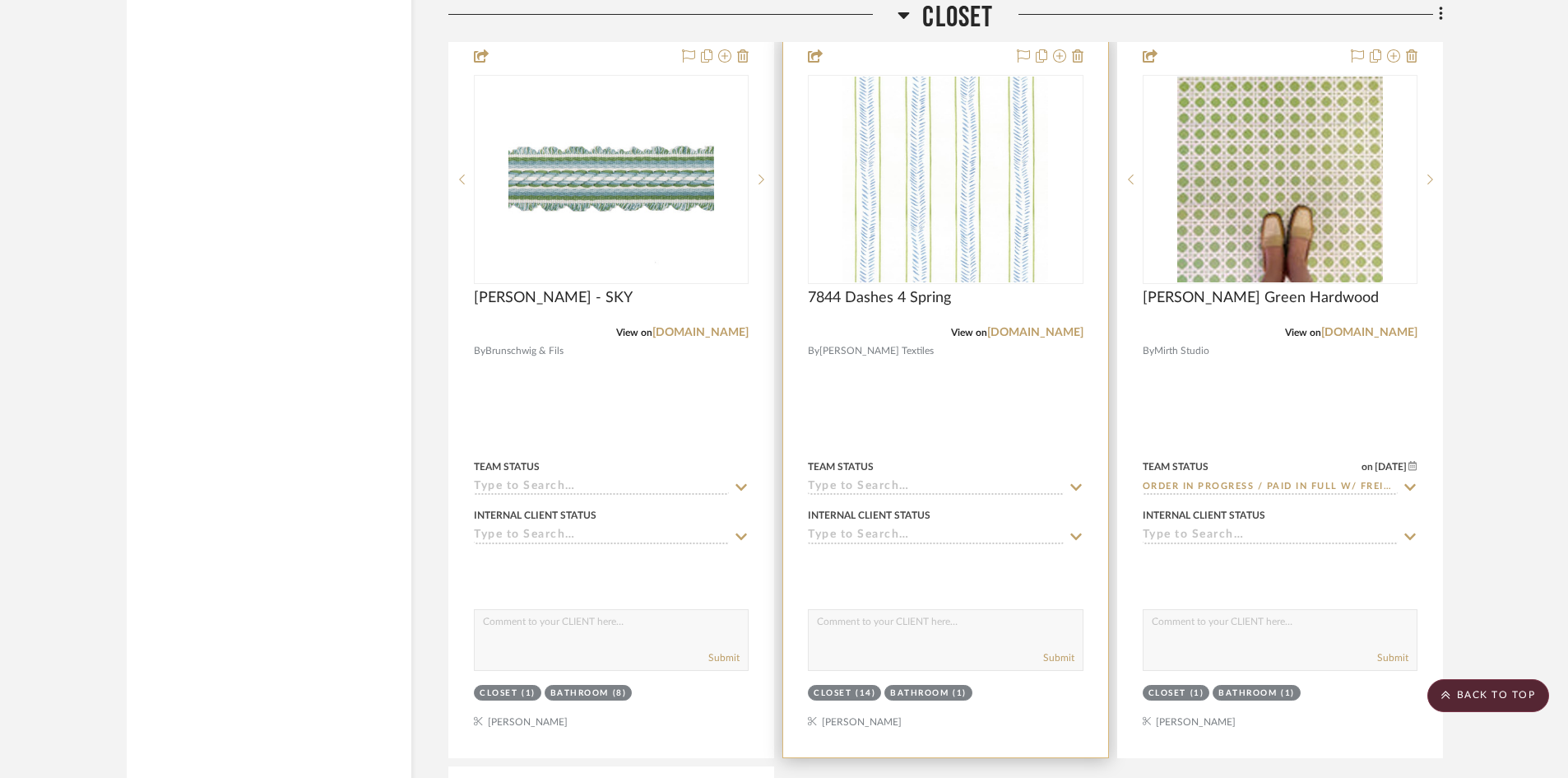
scroll to position [7180, 0]
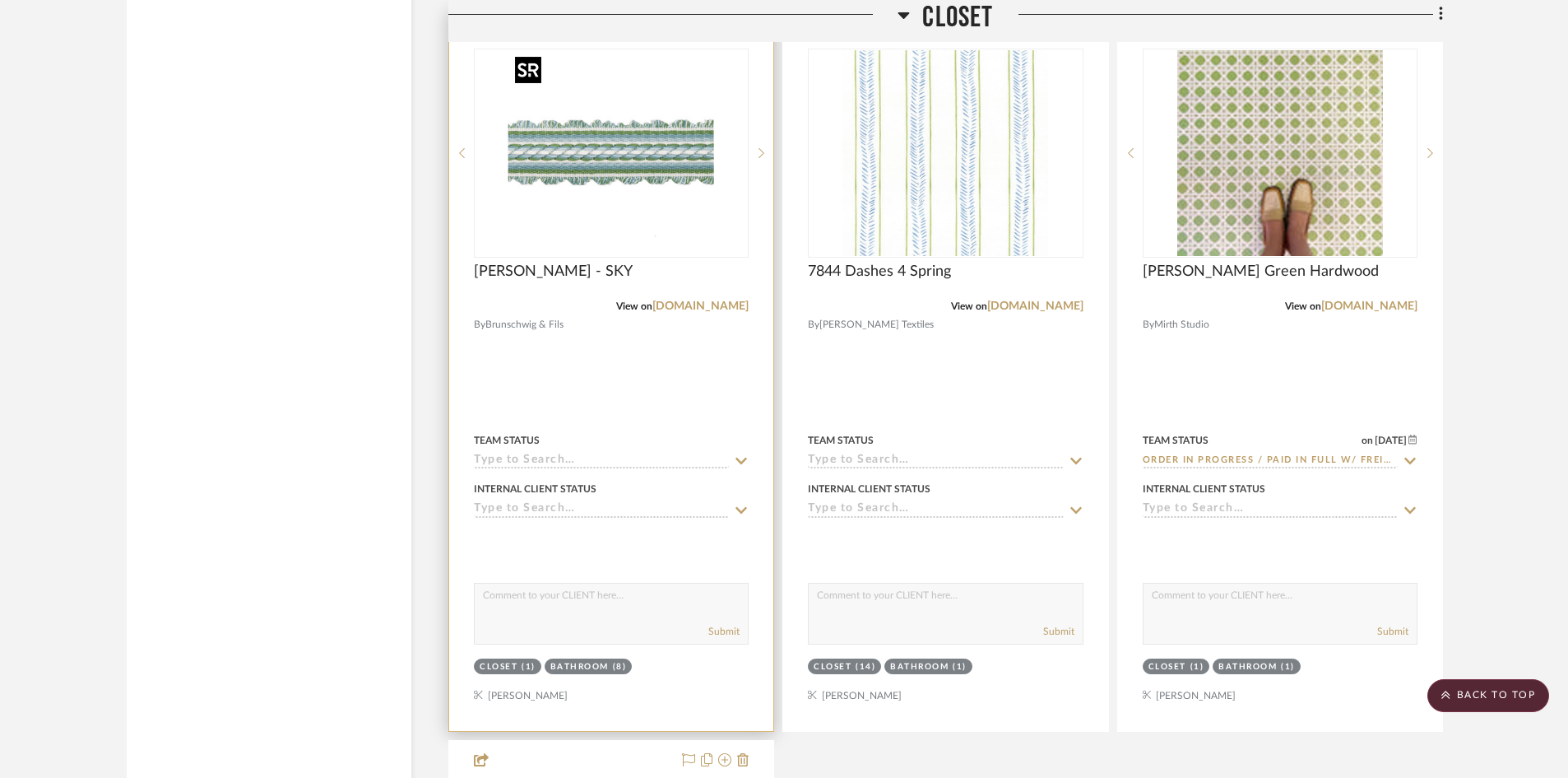
click at [648, 165] on img "0" at bounding box center [611, 153] width 206 height 206
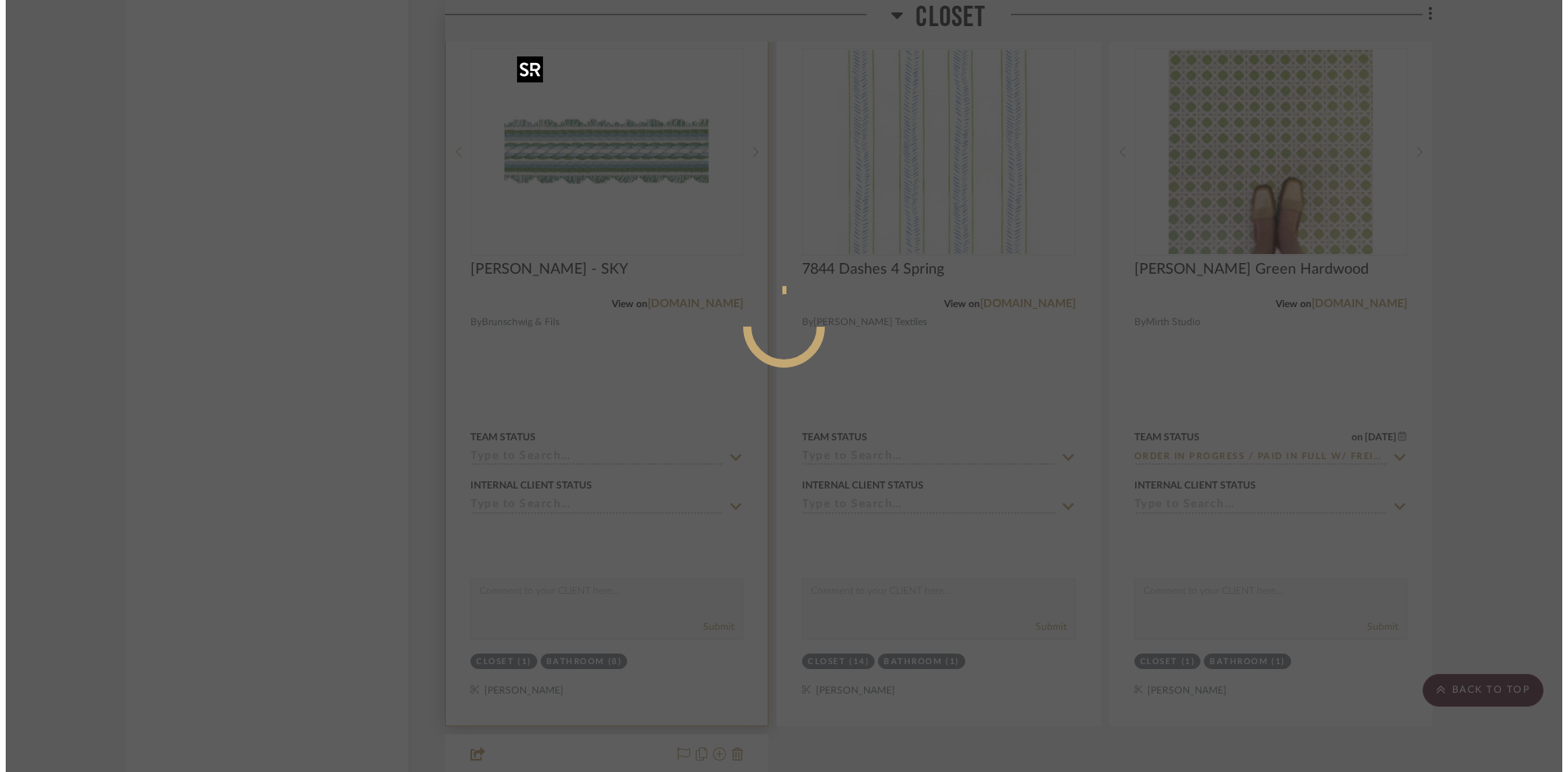
scroll to position [0, 0]
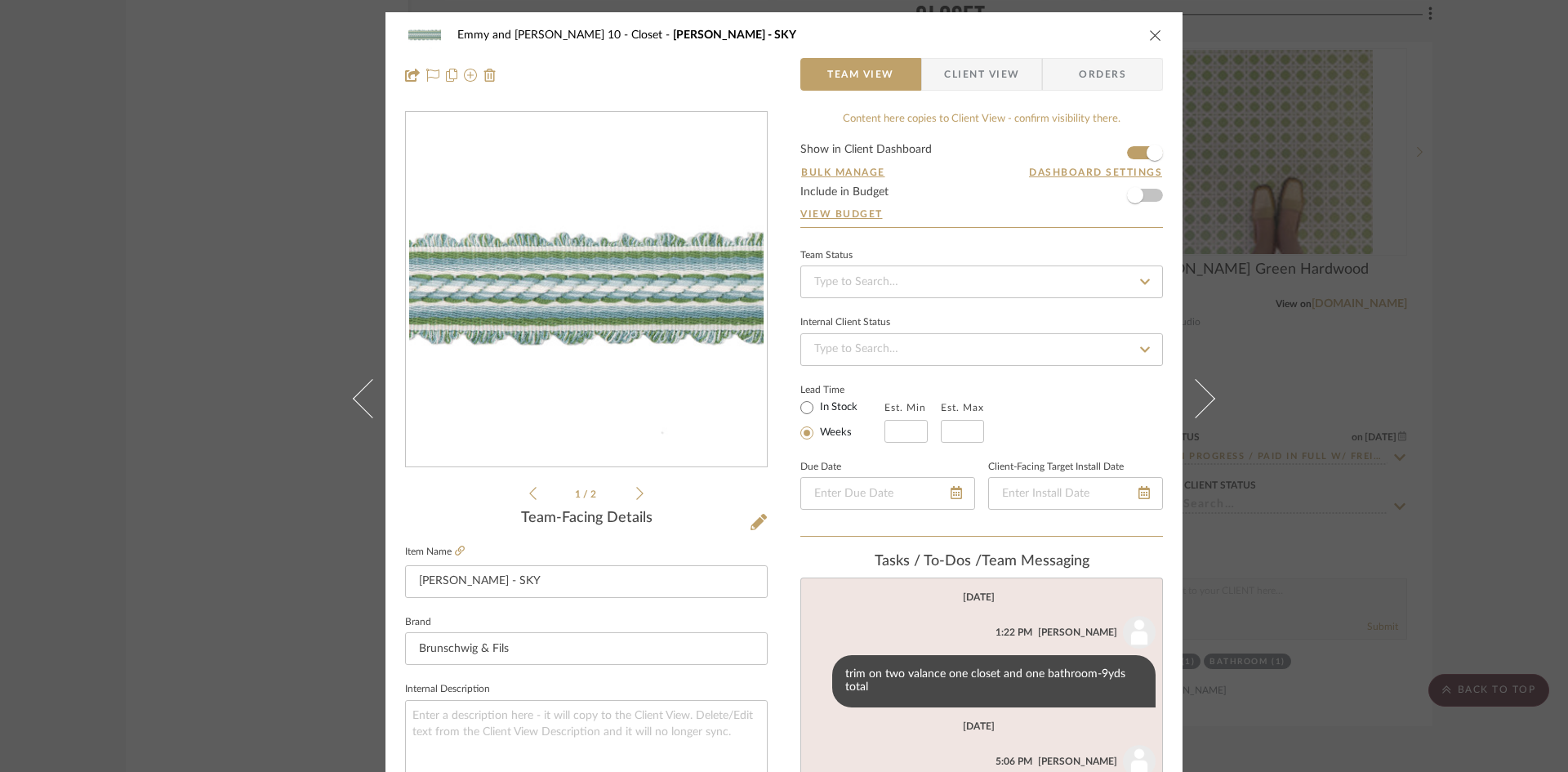
click at [1149, 34] on icon "close" at bounding box center [1156, 35] width 13 height 13
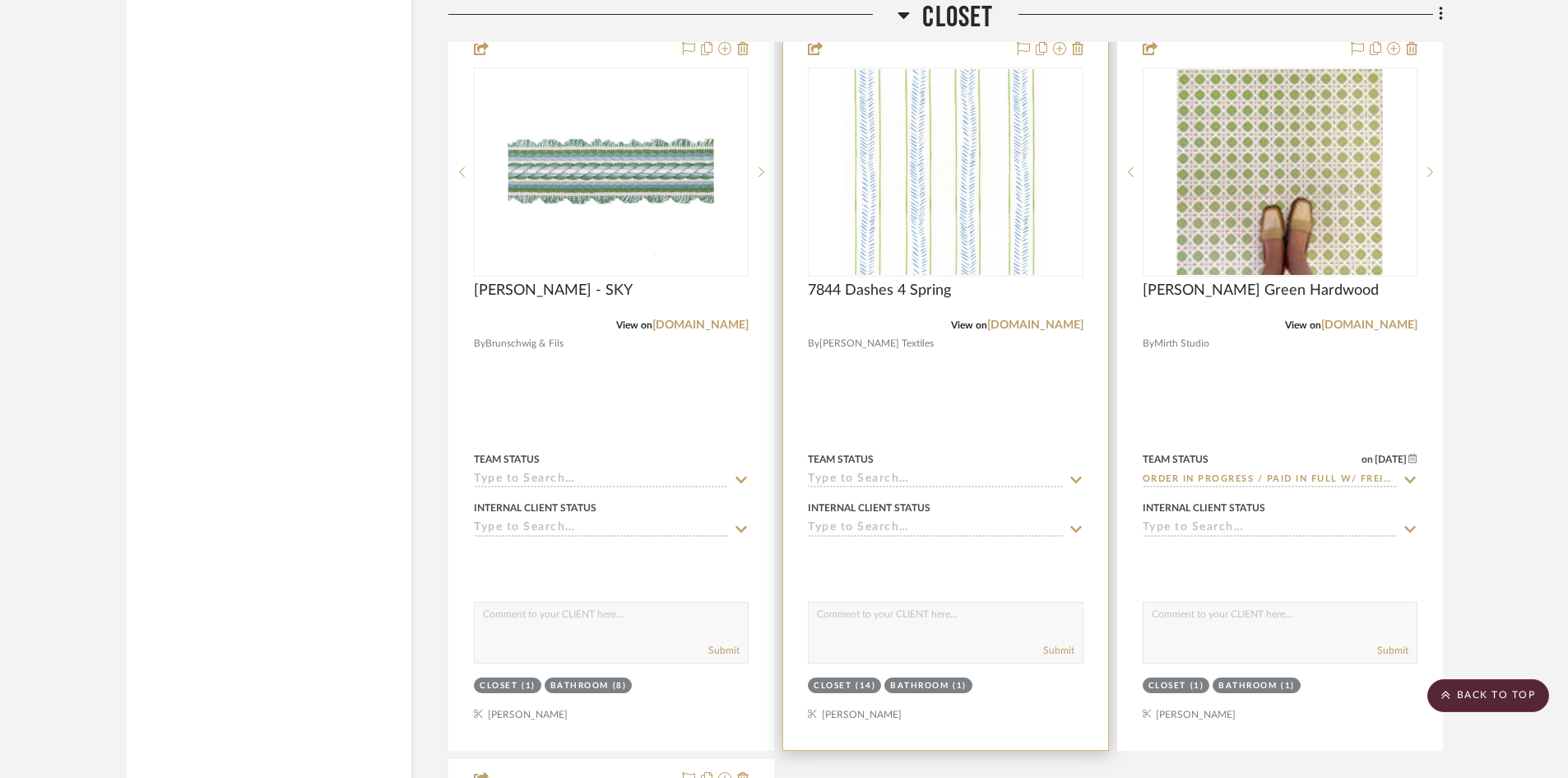
scroll to position [7098, 0]
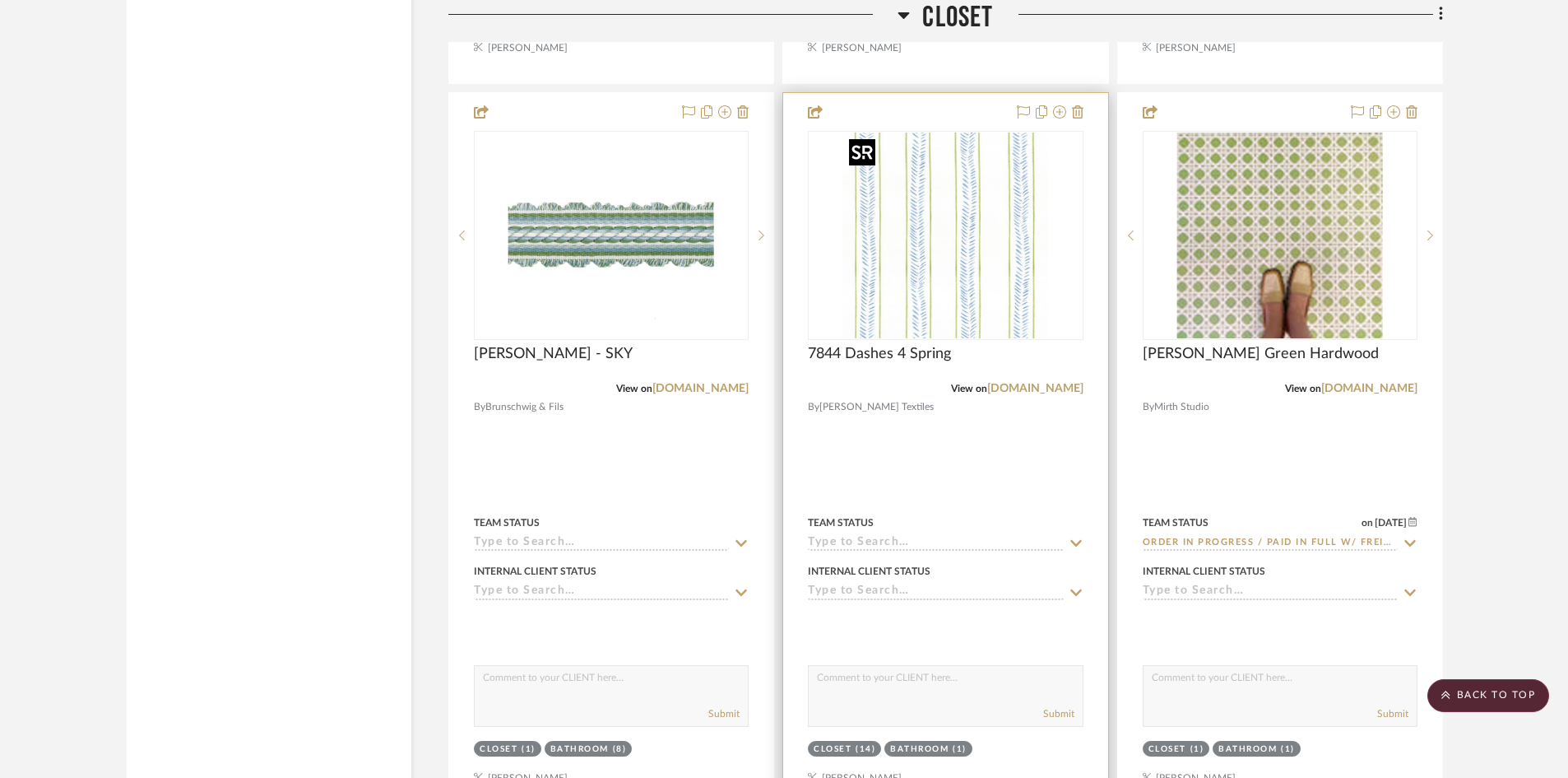
click at [955, 278] on img "0" at bounding box center [945, 235] width 206 height 206
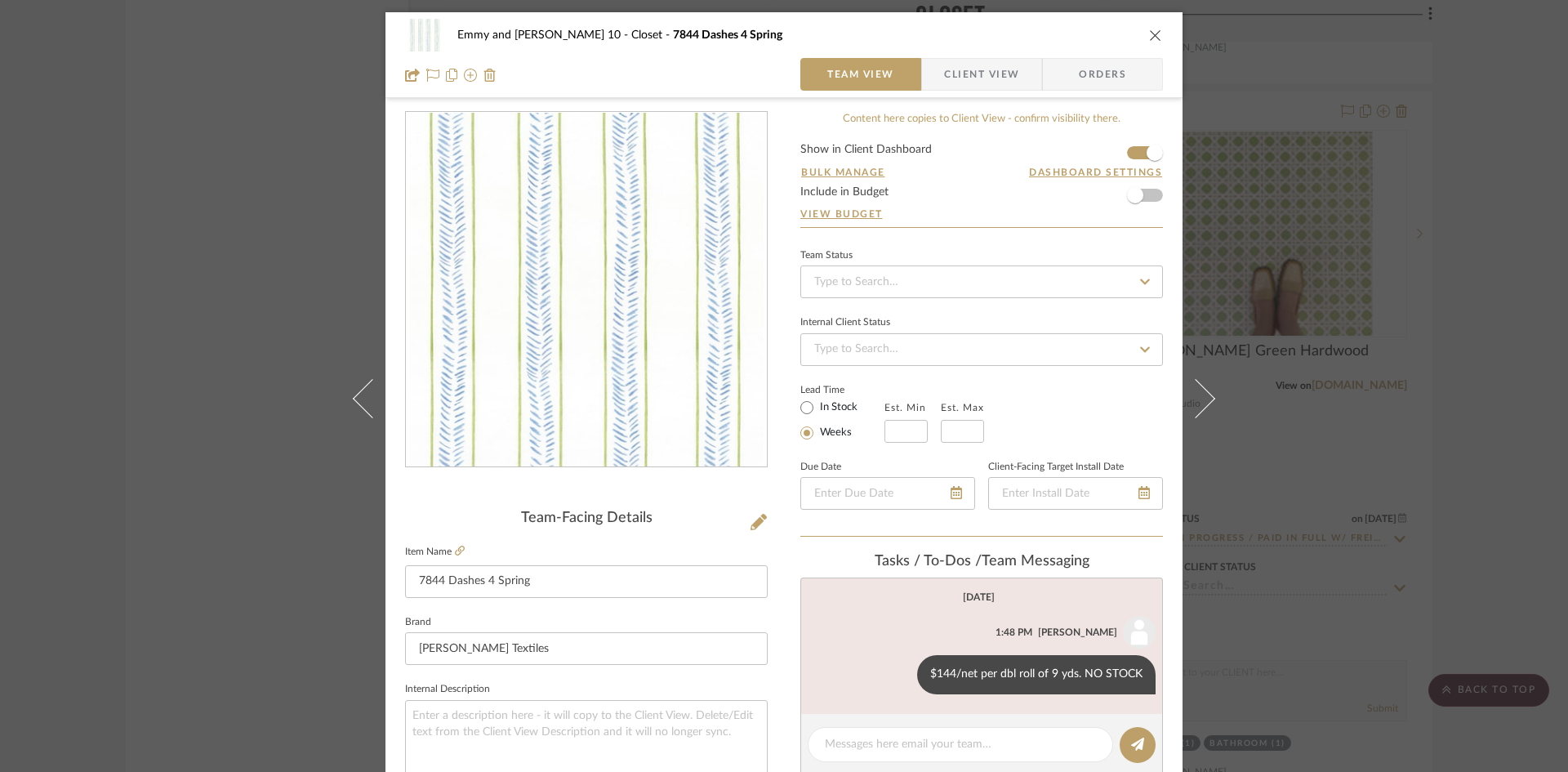
scroll to position [82, 0]
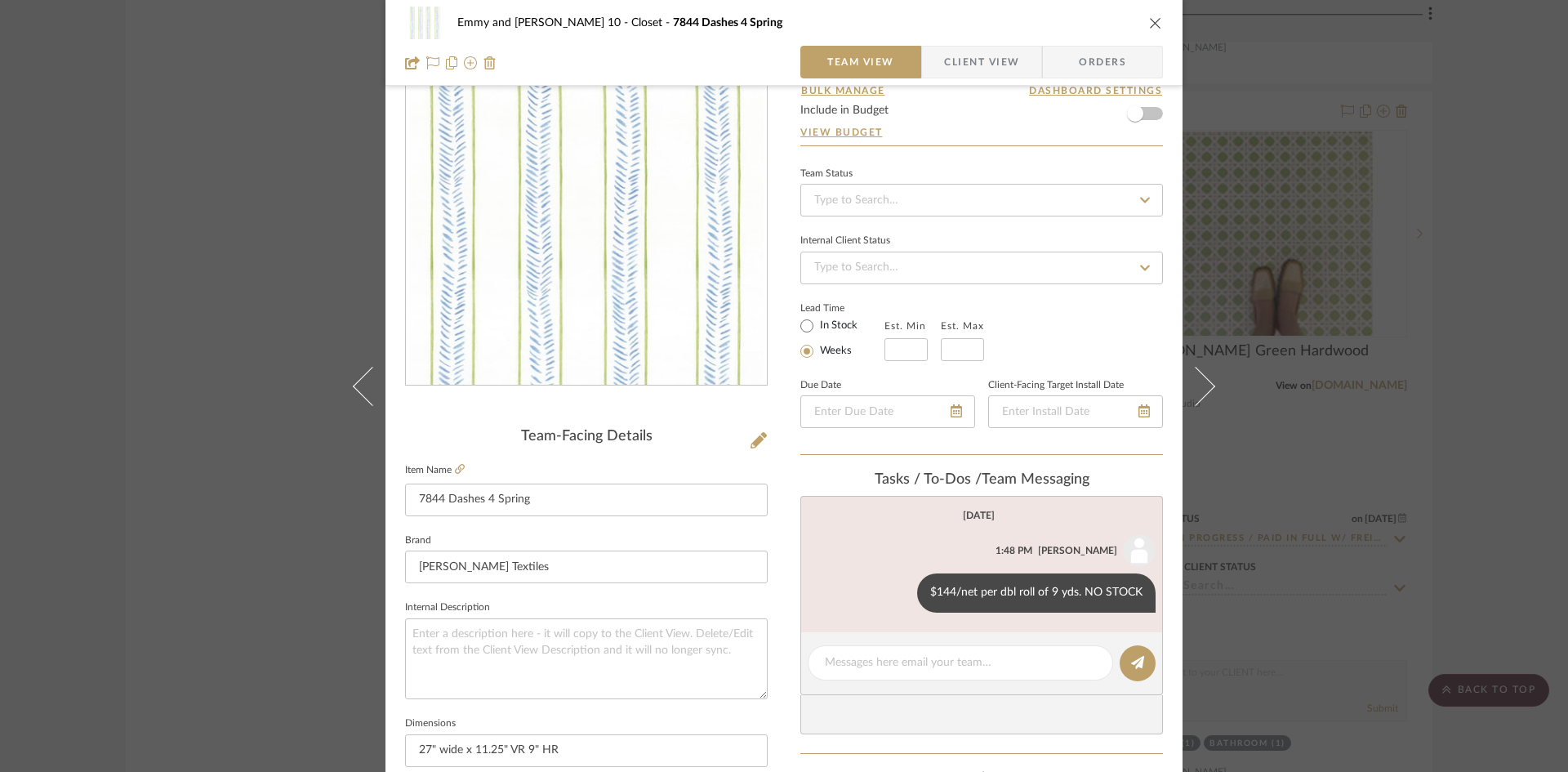
click at [1149, 24] on icon "close" at bounding box center [1156, 23] width 13 height 13
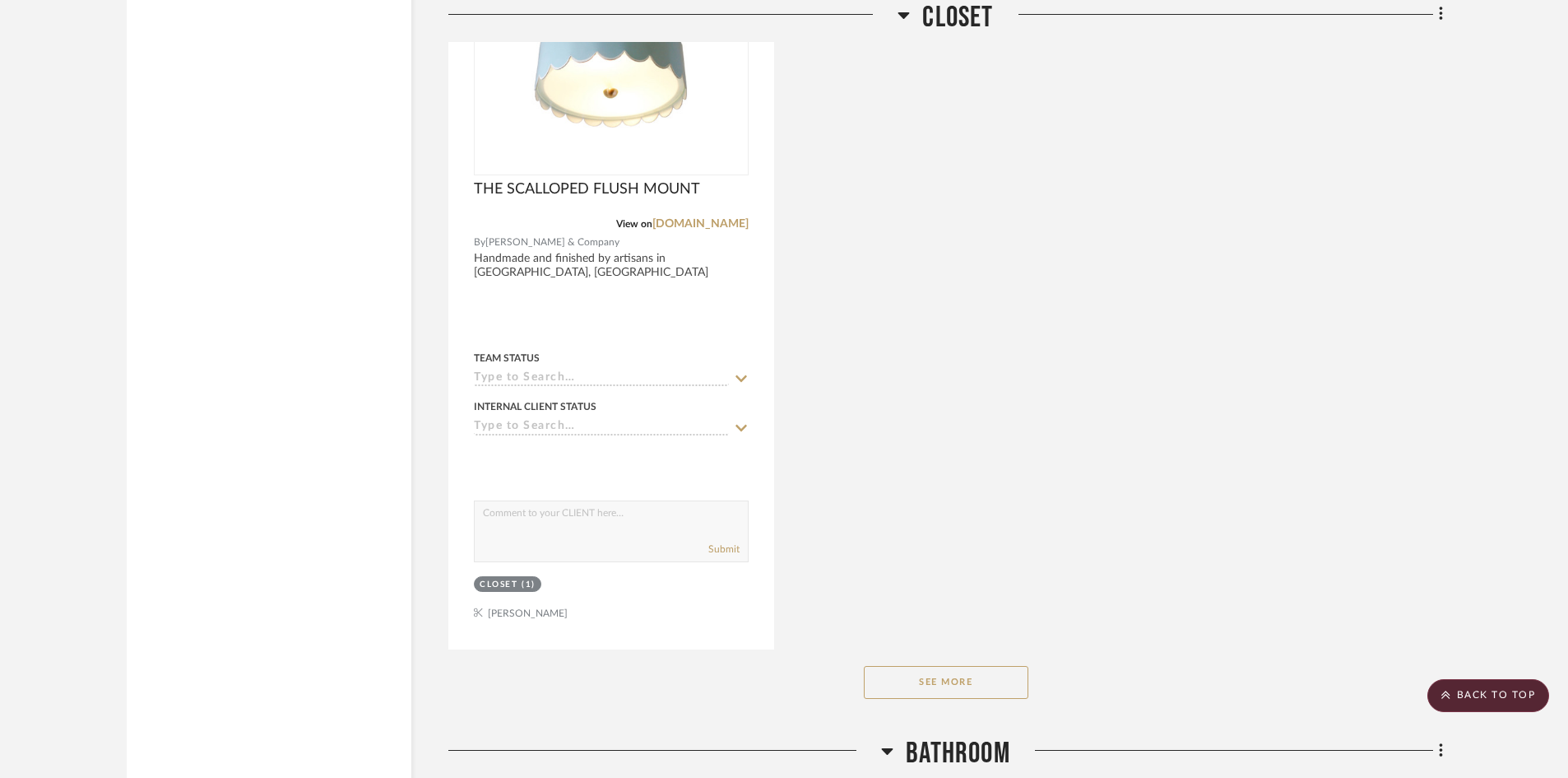
scroll to position [8085, 0]
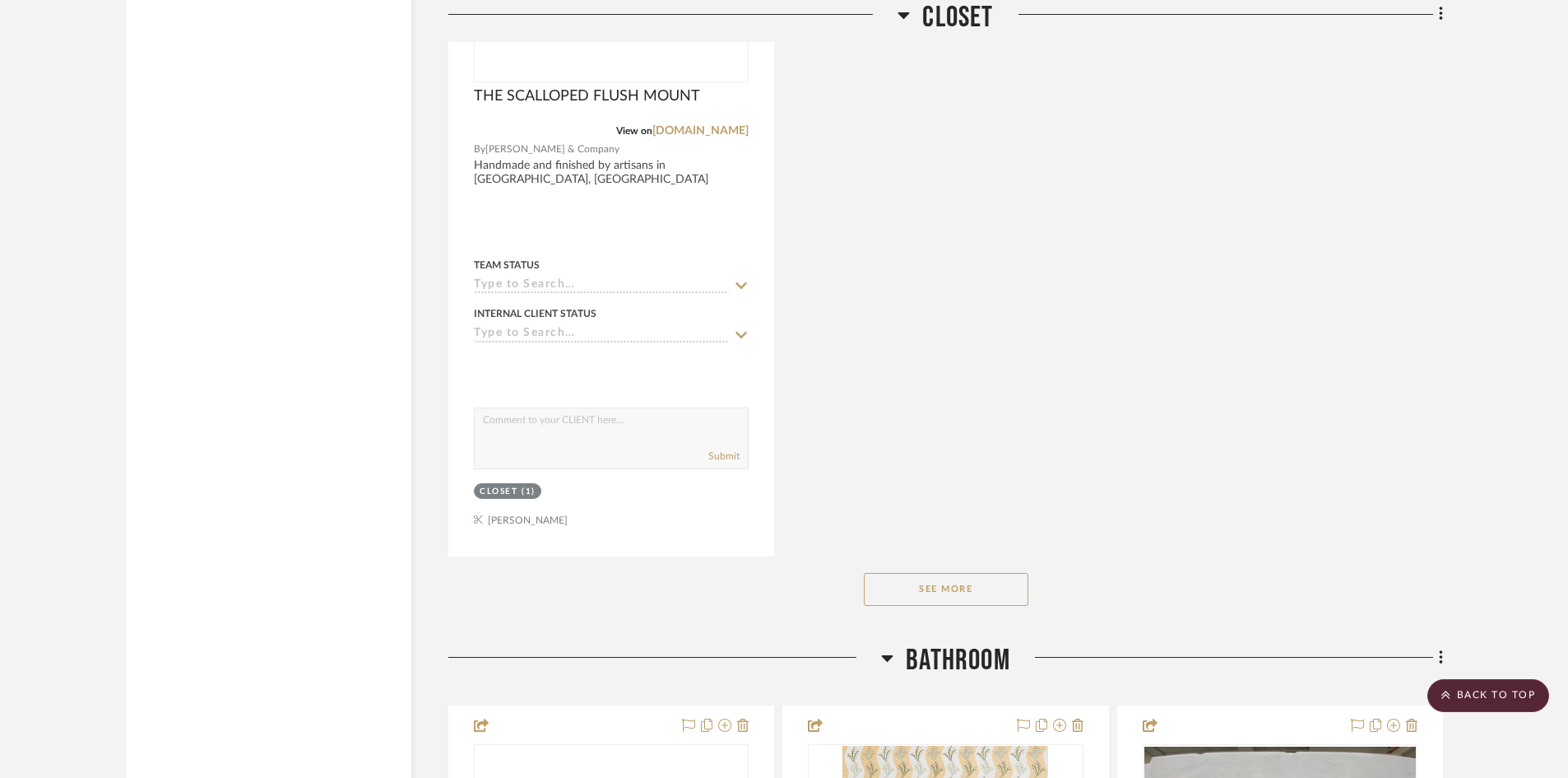
click at [958, 589] on button "See More" at bounding box center [946, 588] width 165 height 33
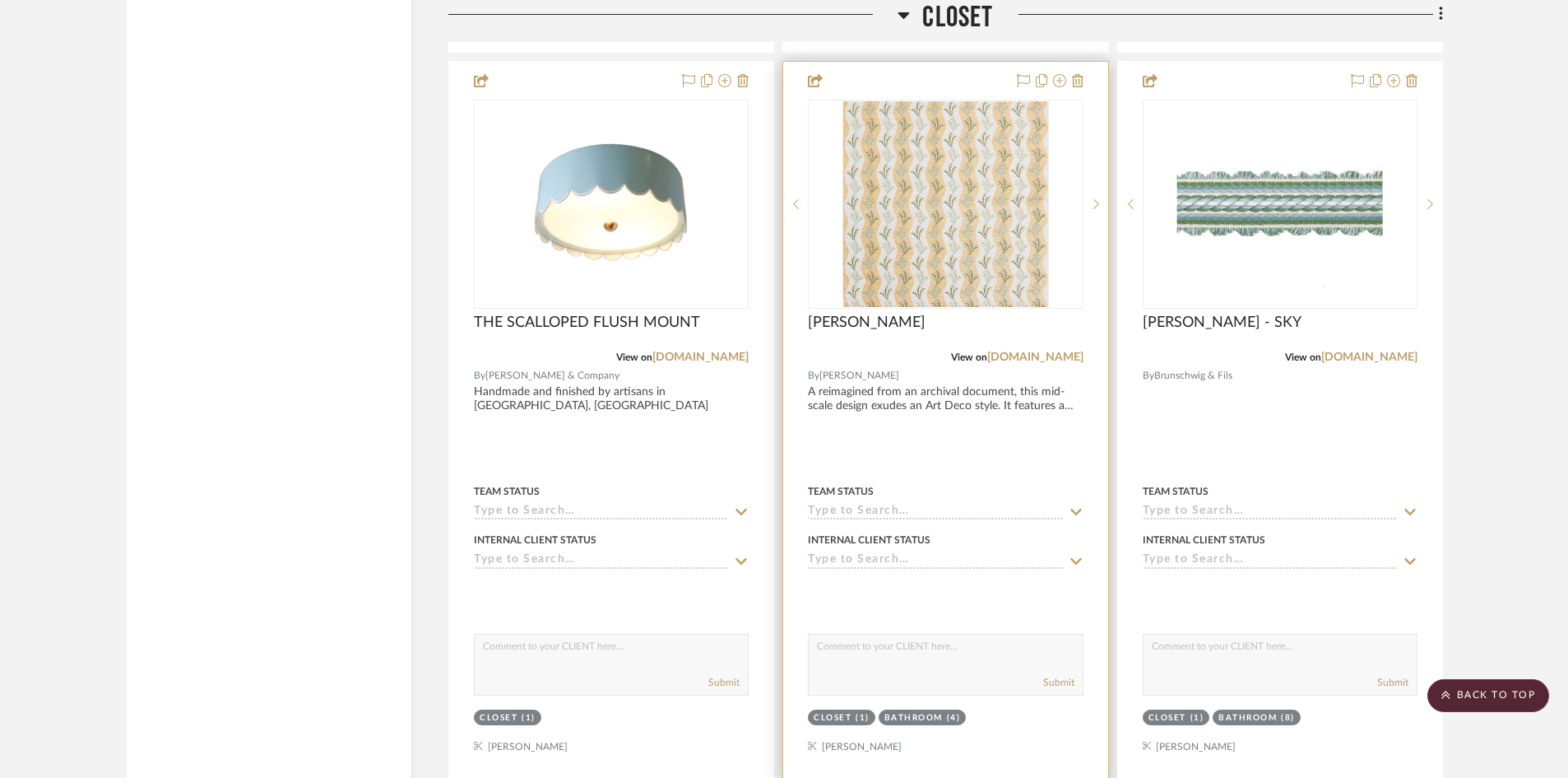
scroll to position [7098, 0]
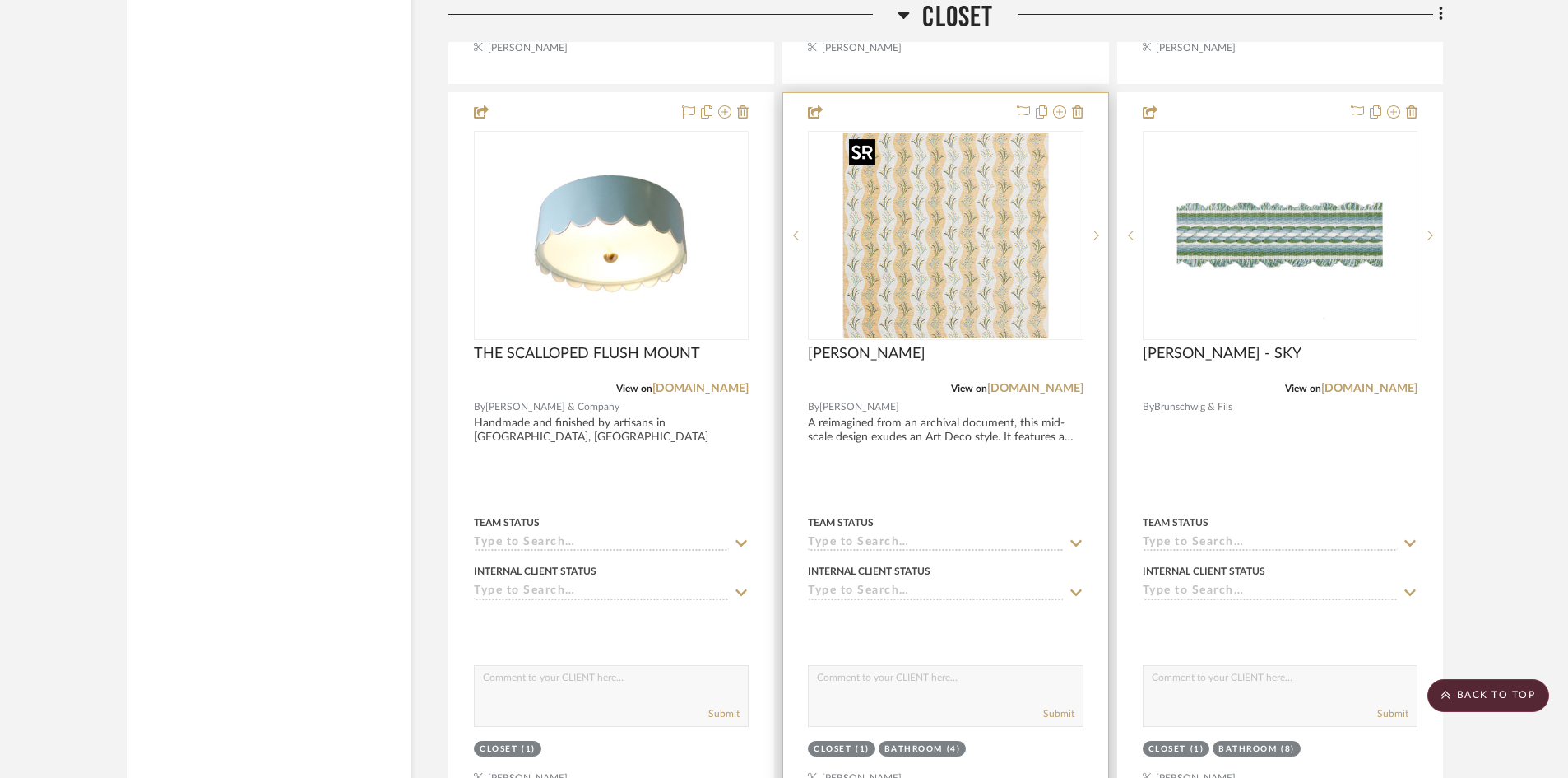
click at [957, 299] on img "0" at bounding box center [945, 235] width 206 height 206
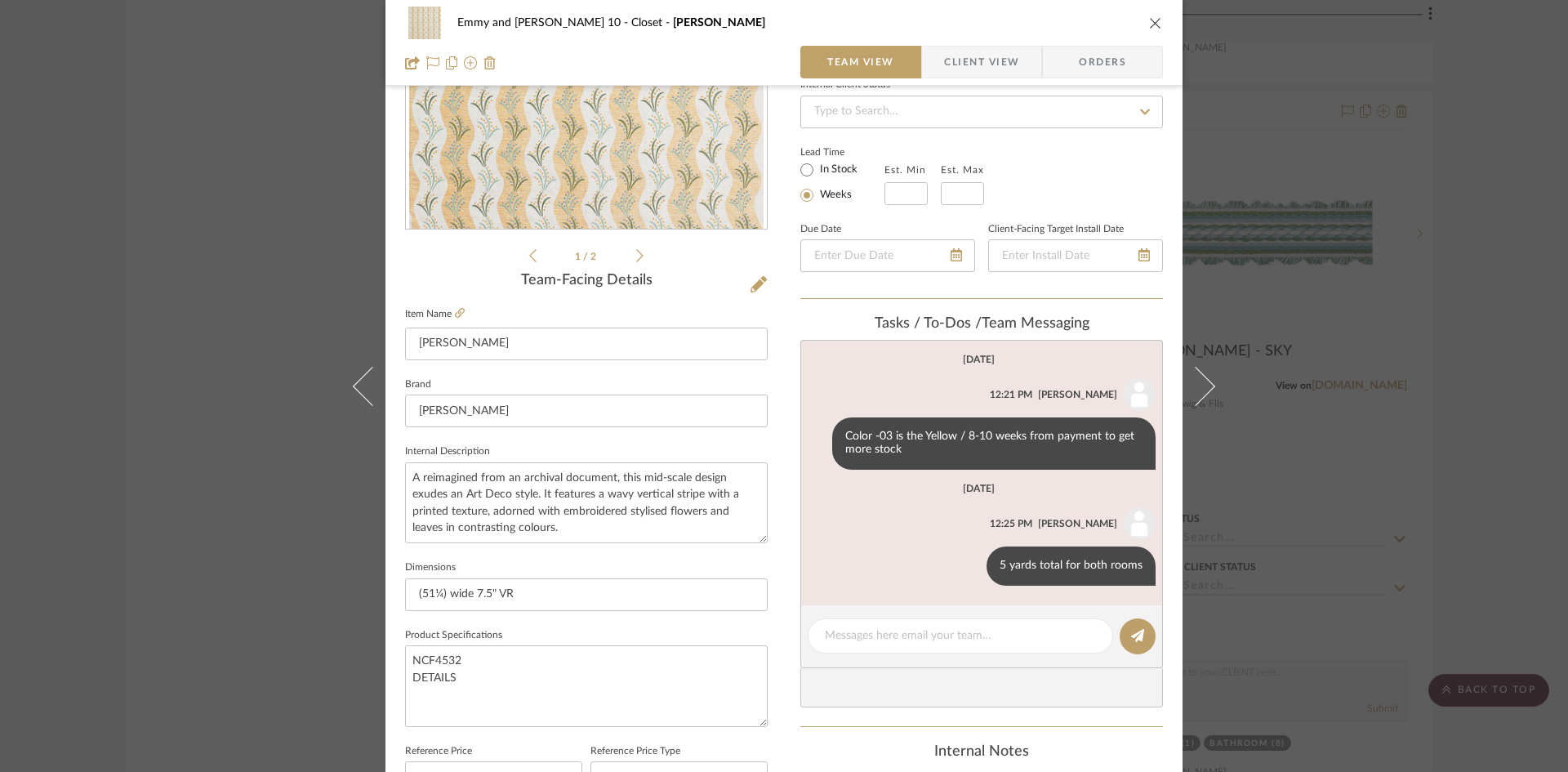
scroll to position [244, 0]
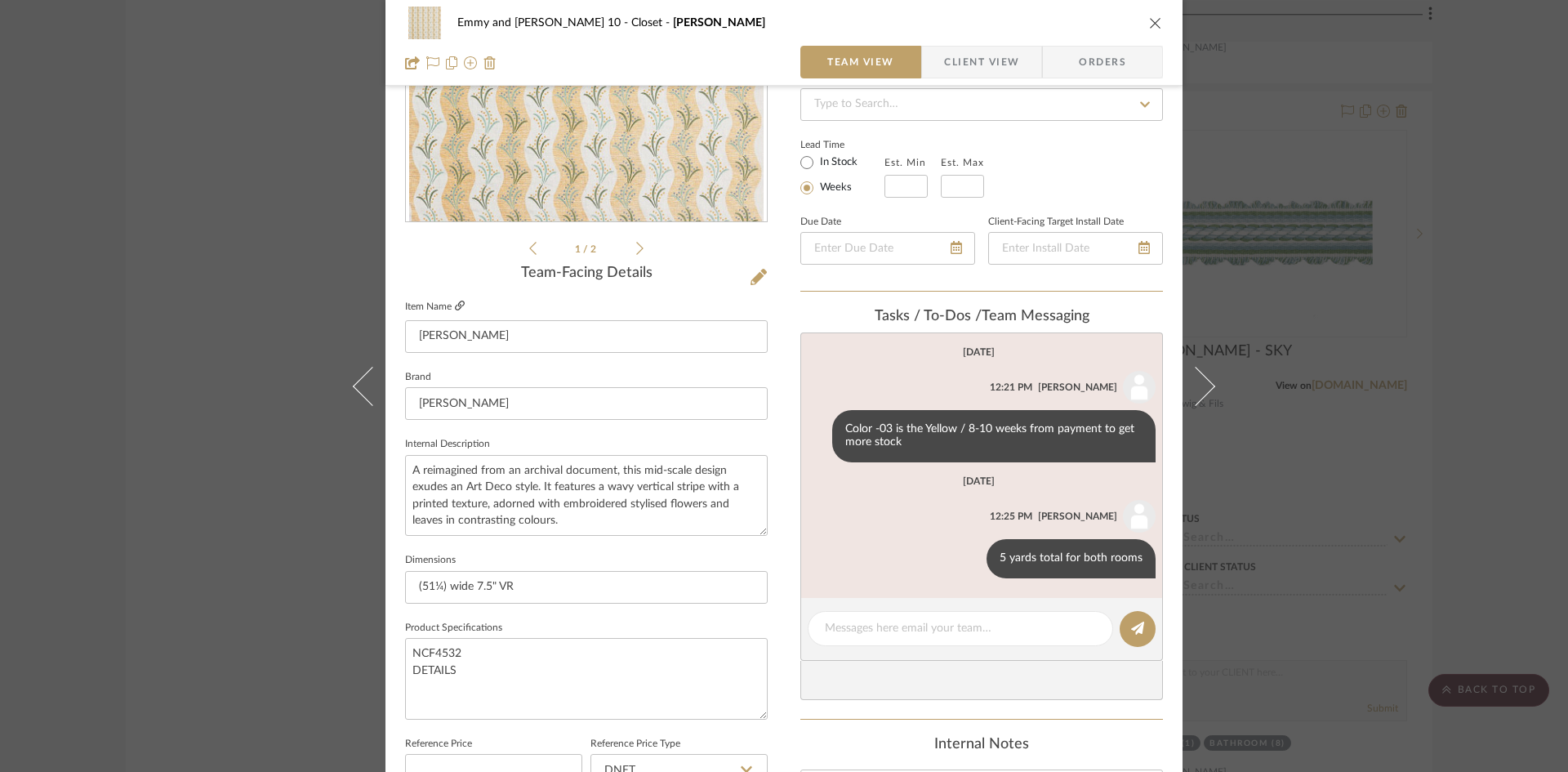
click at [455, 304] on icon at bounding box center [460, 306] width 9 height 9
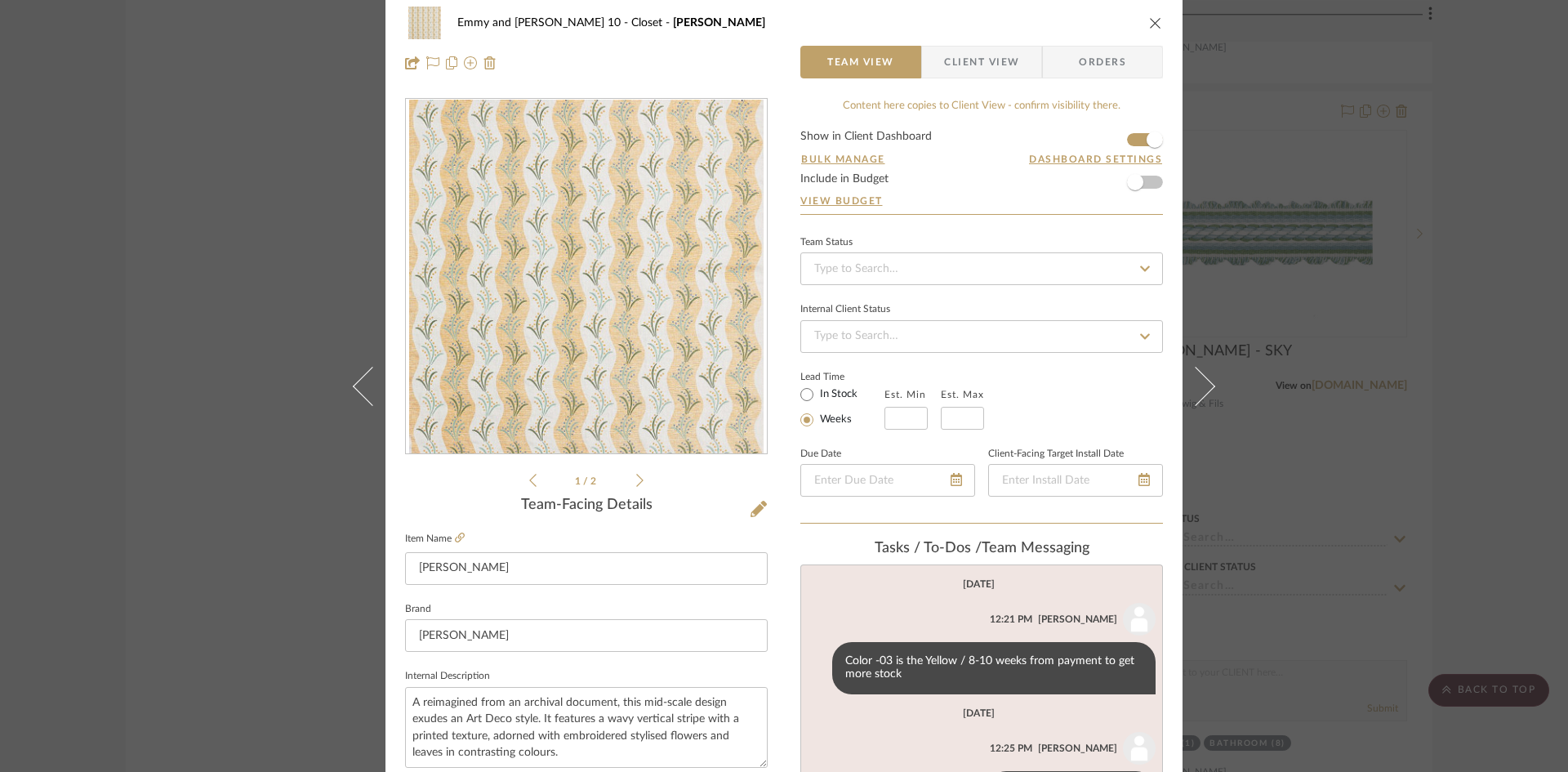
scroll to position [0, 0]
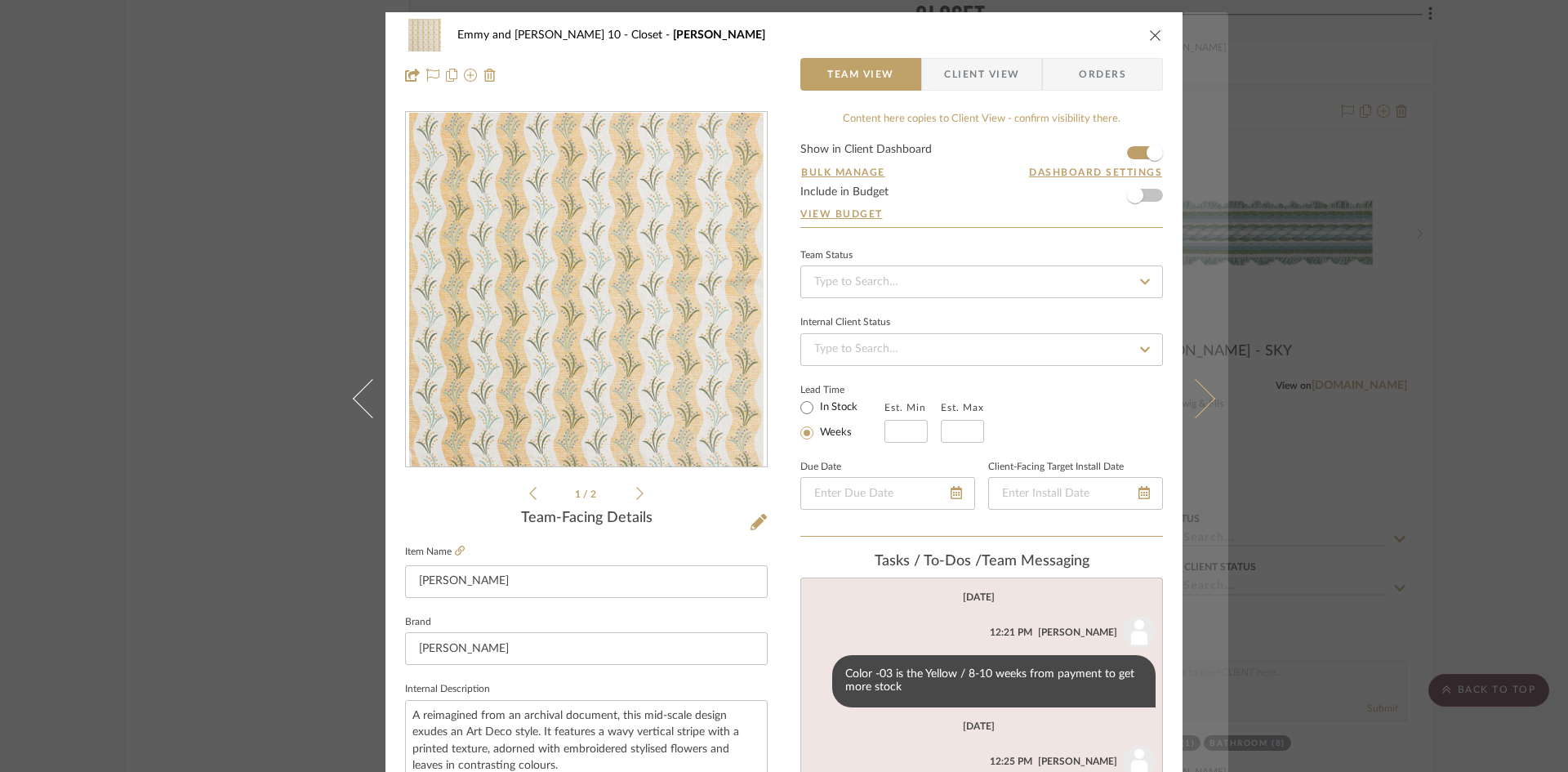
click at [1204, 397] on icon at bounding box center [1196, 398] width 40 height 39
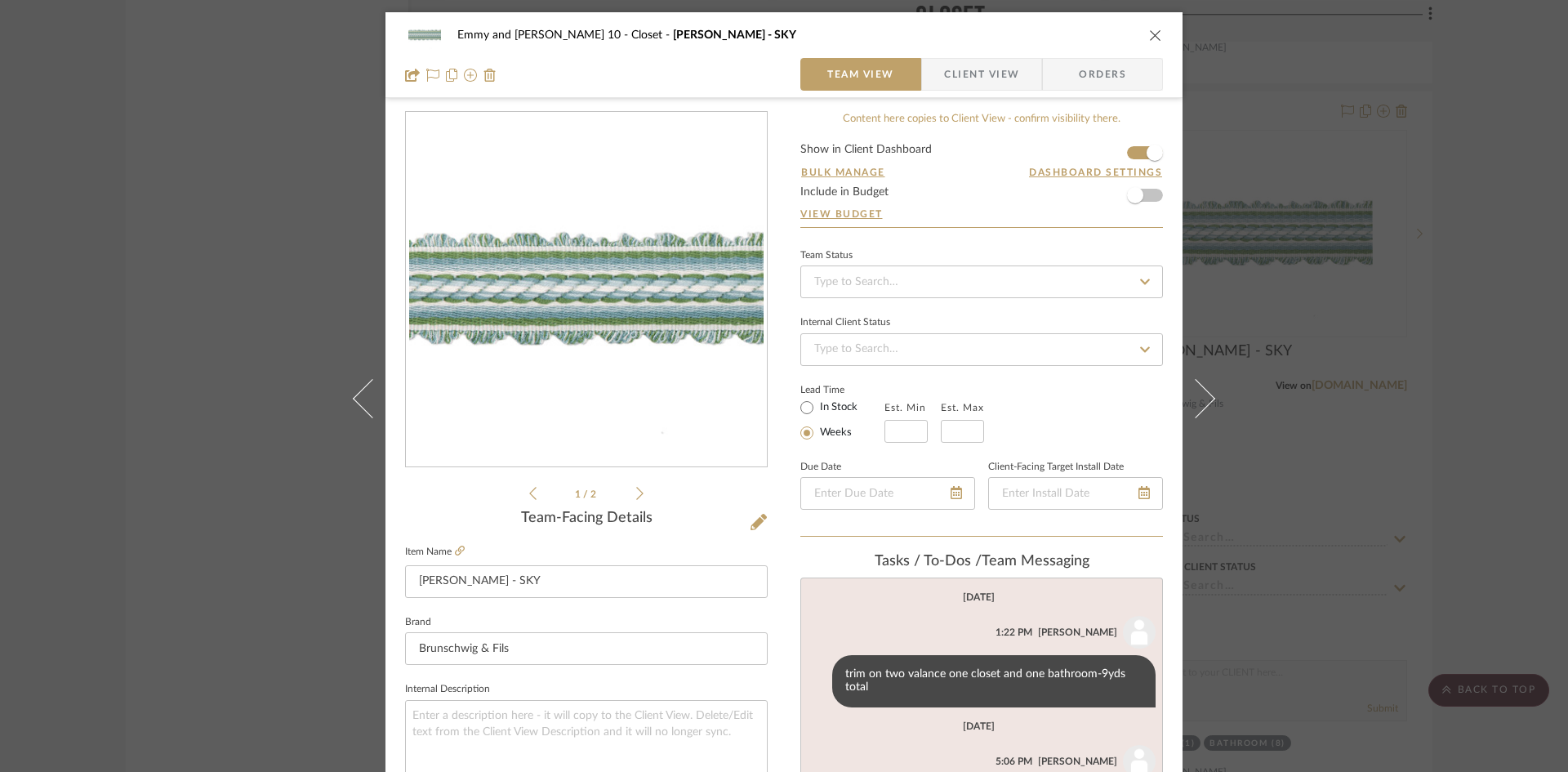
scroll to position [82, 0]
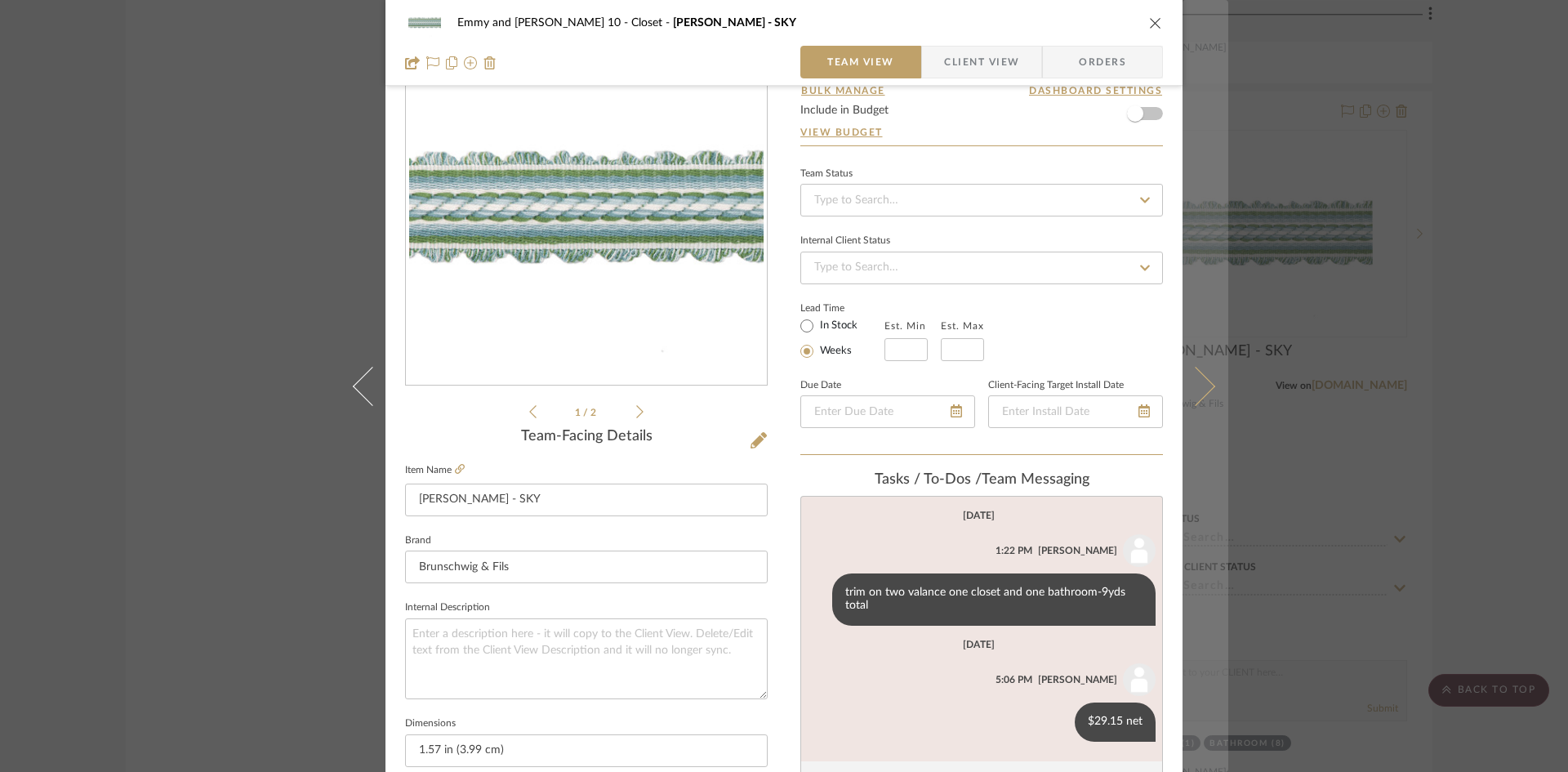
click at [1194, 387] on icon at bounding box center [1196, 386] width 40 height 39
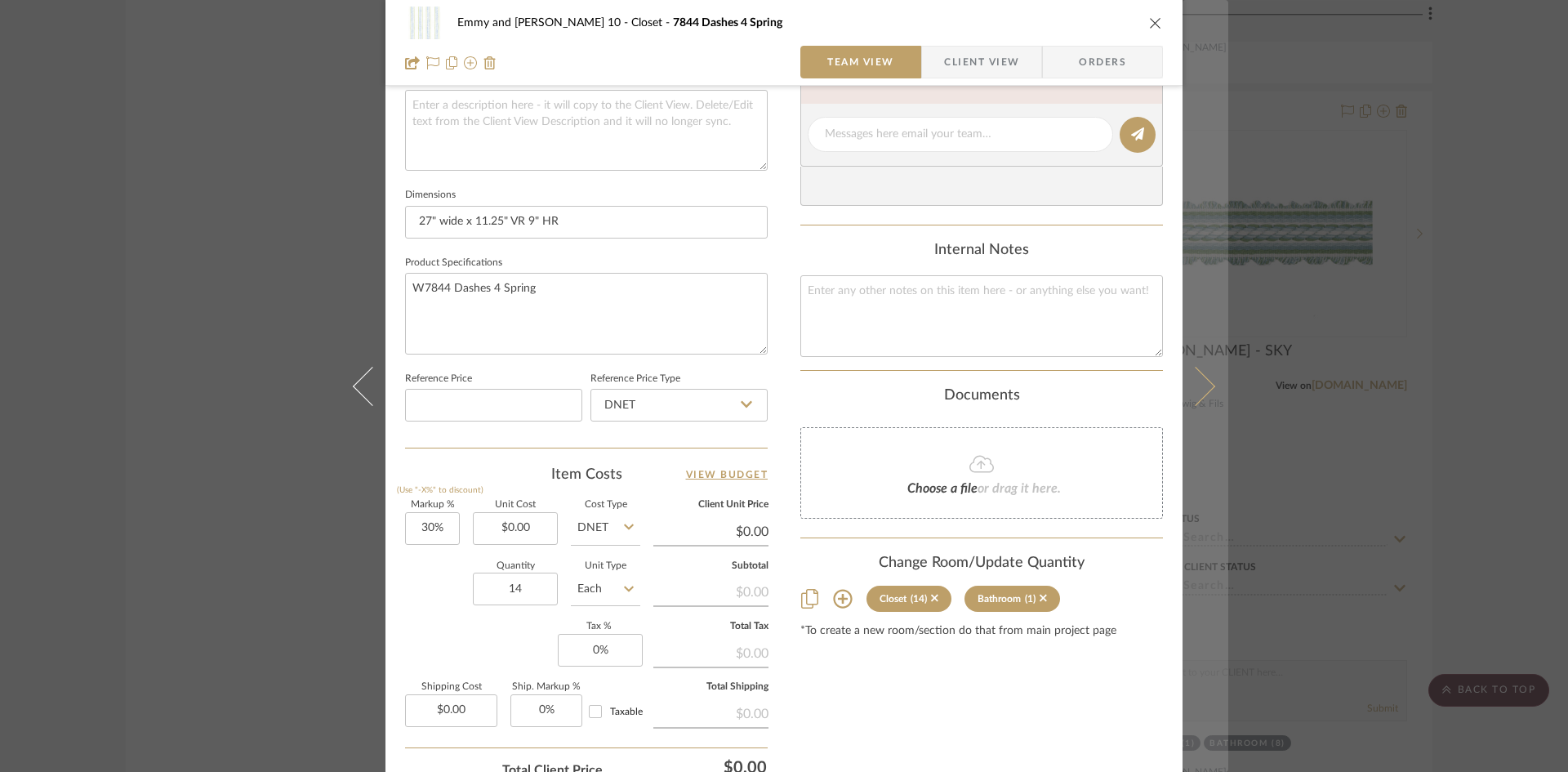
scroll to position [586, 0]
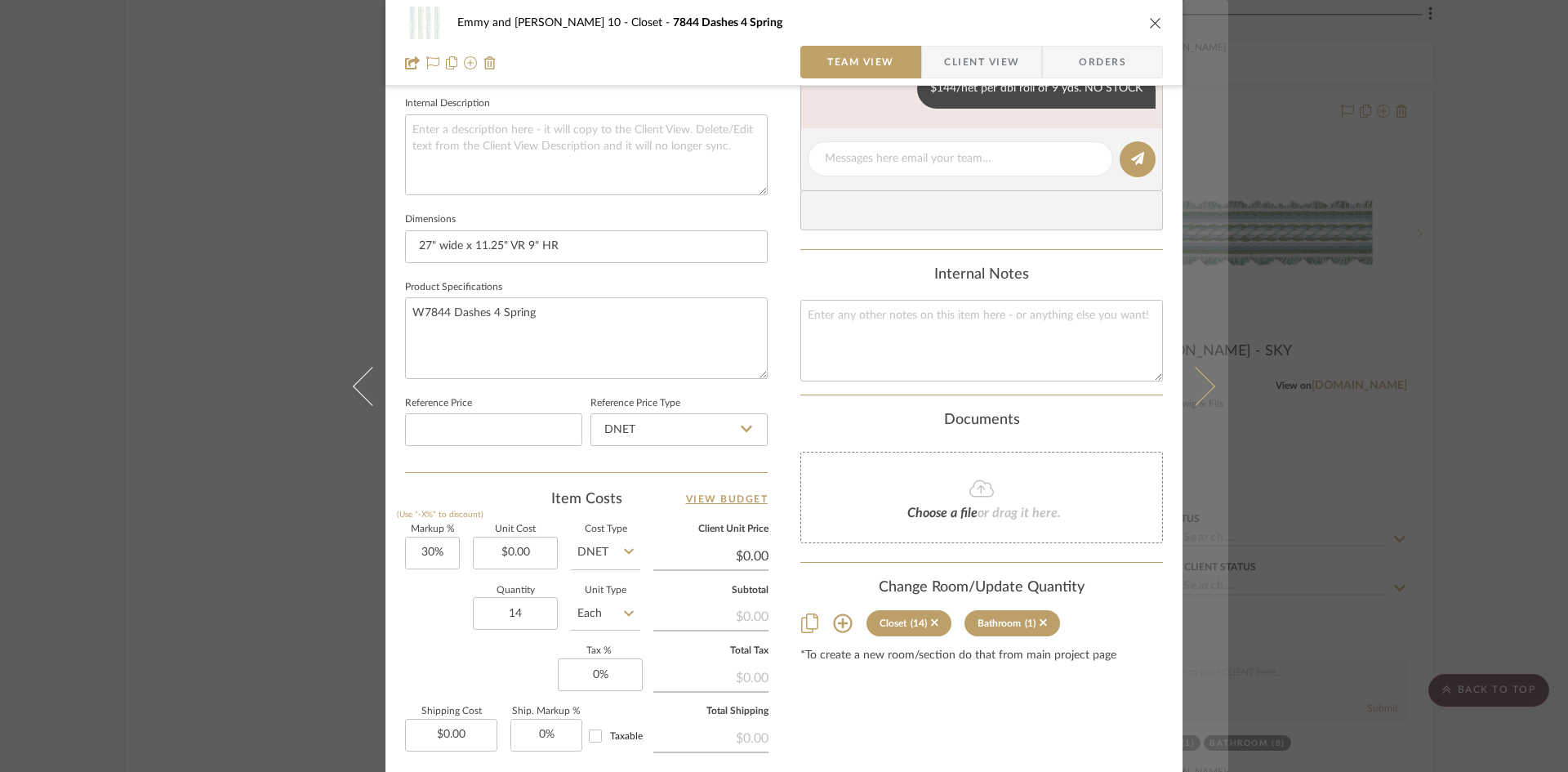
click at [1199, 377] on icon at bounding box center [1196, 386] width 40 height 39
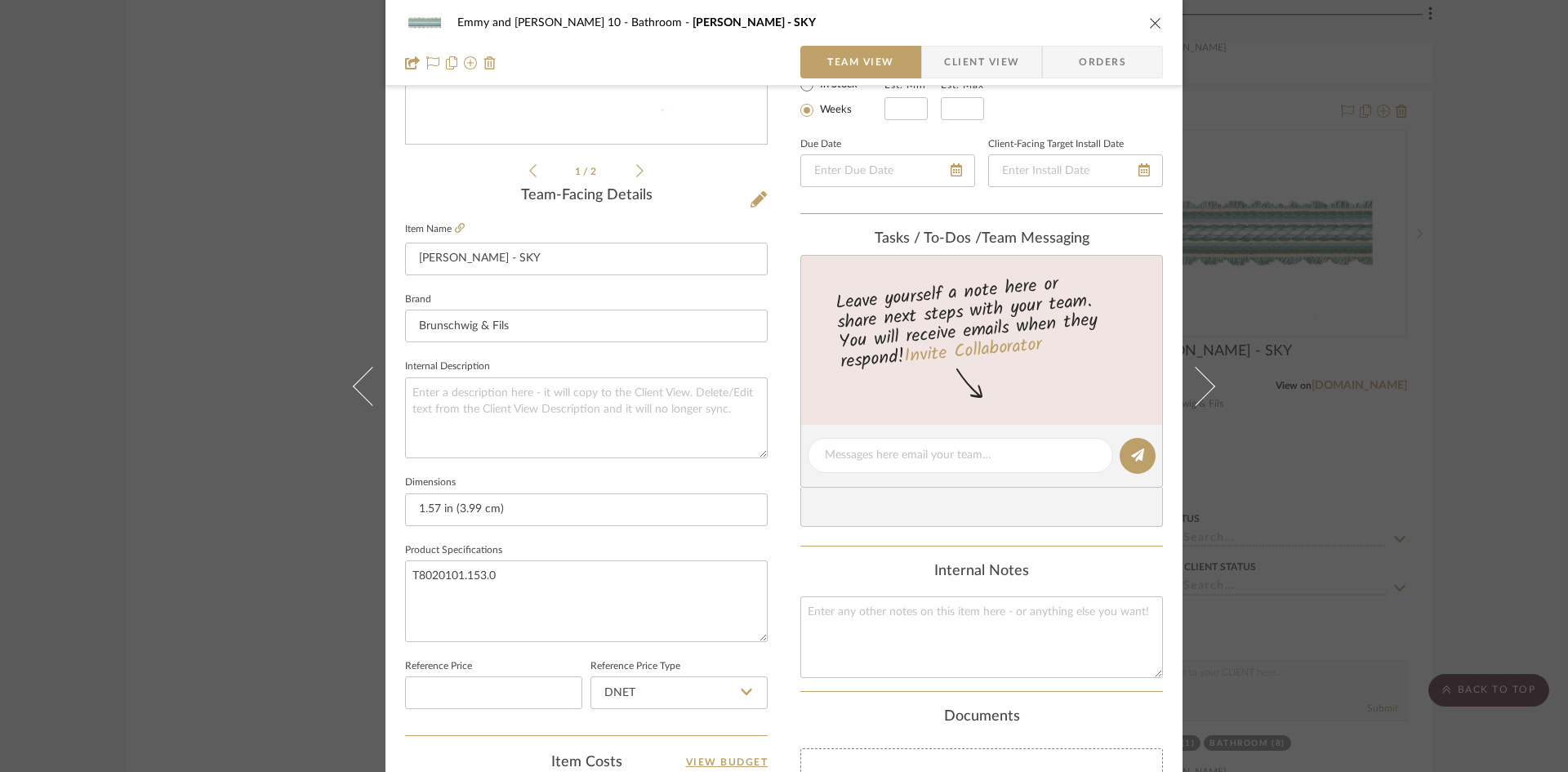
scroll to position [408, 0]
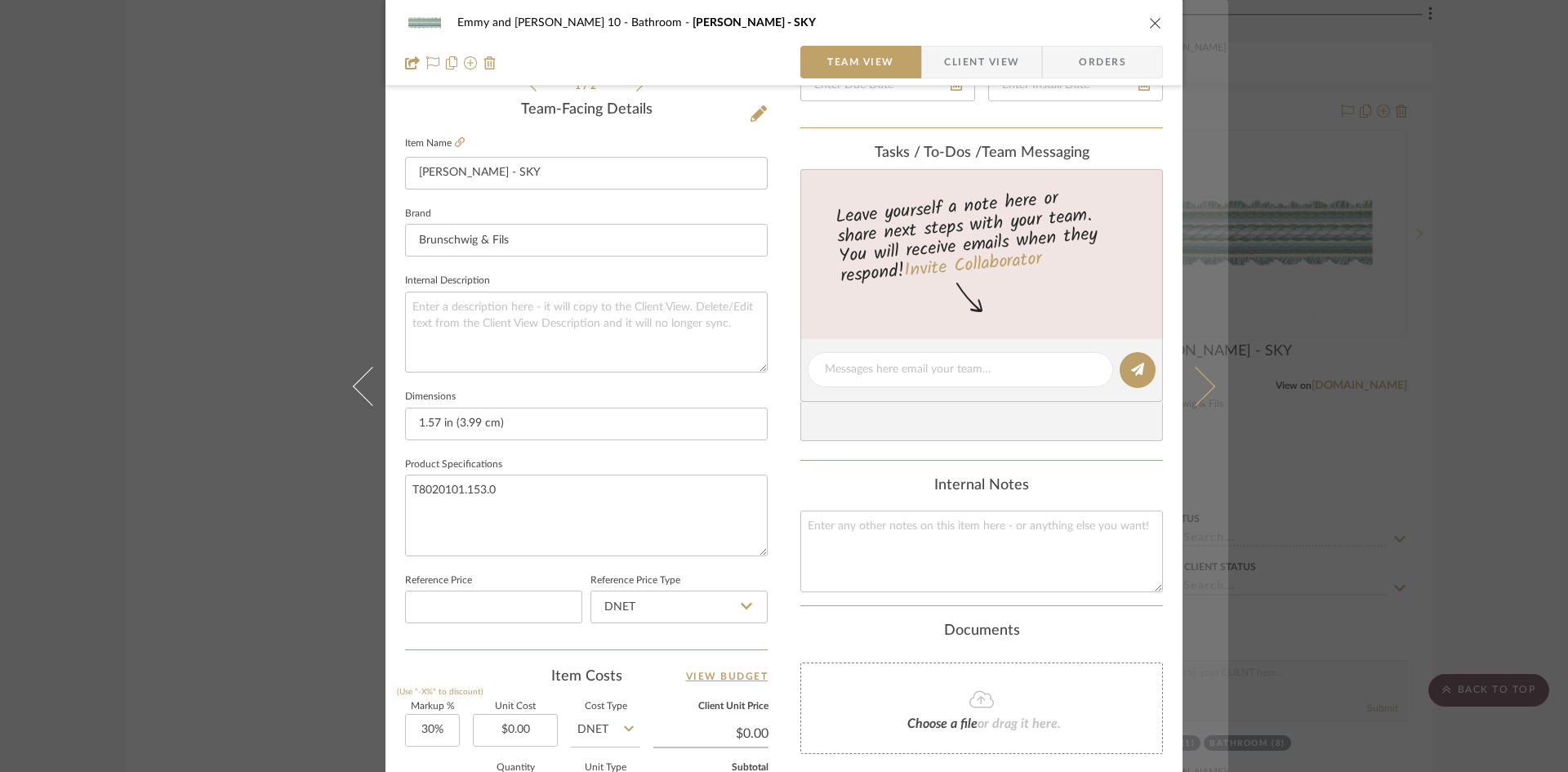
click at [1197, 391] on icon at bounding box center [1196, 386] width 40 height 39
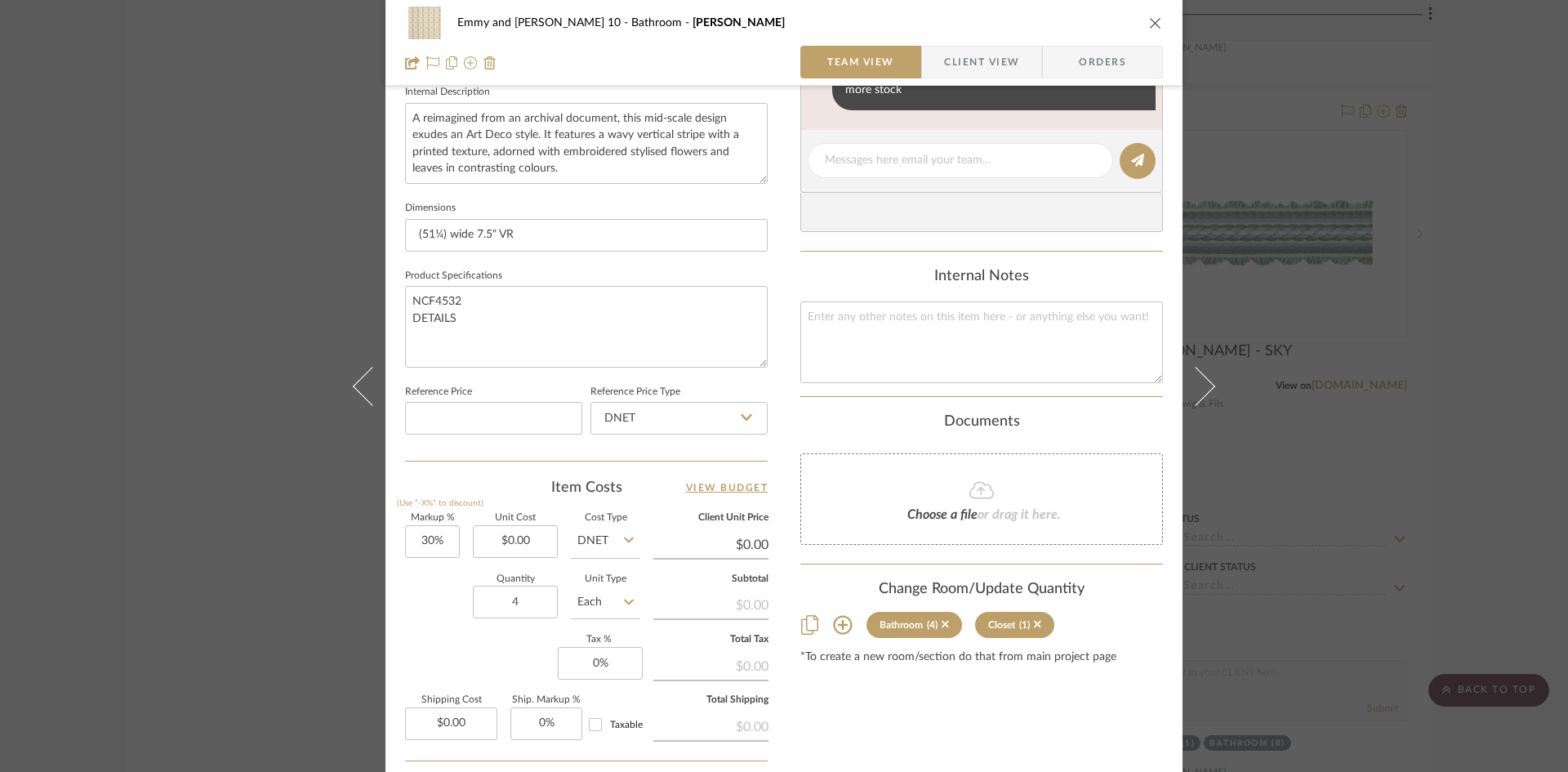
scroll to position [654, 0]
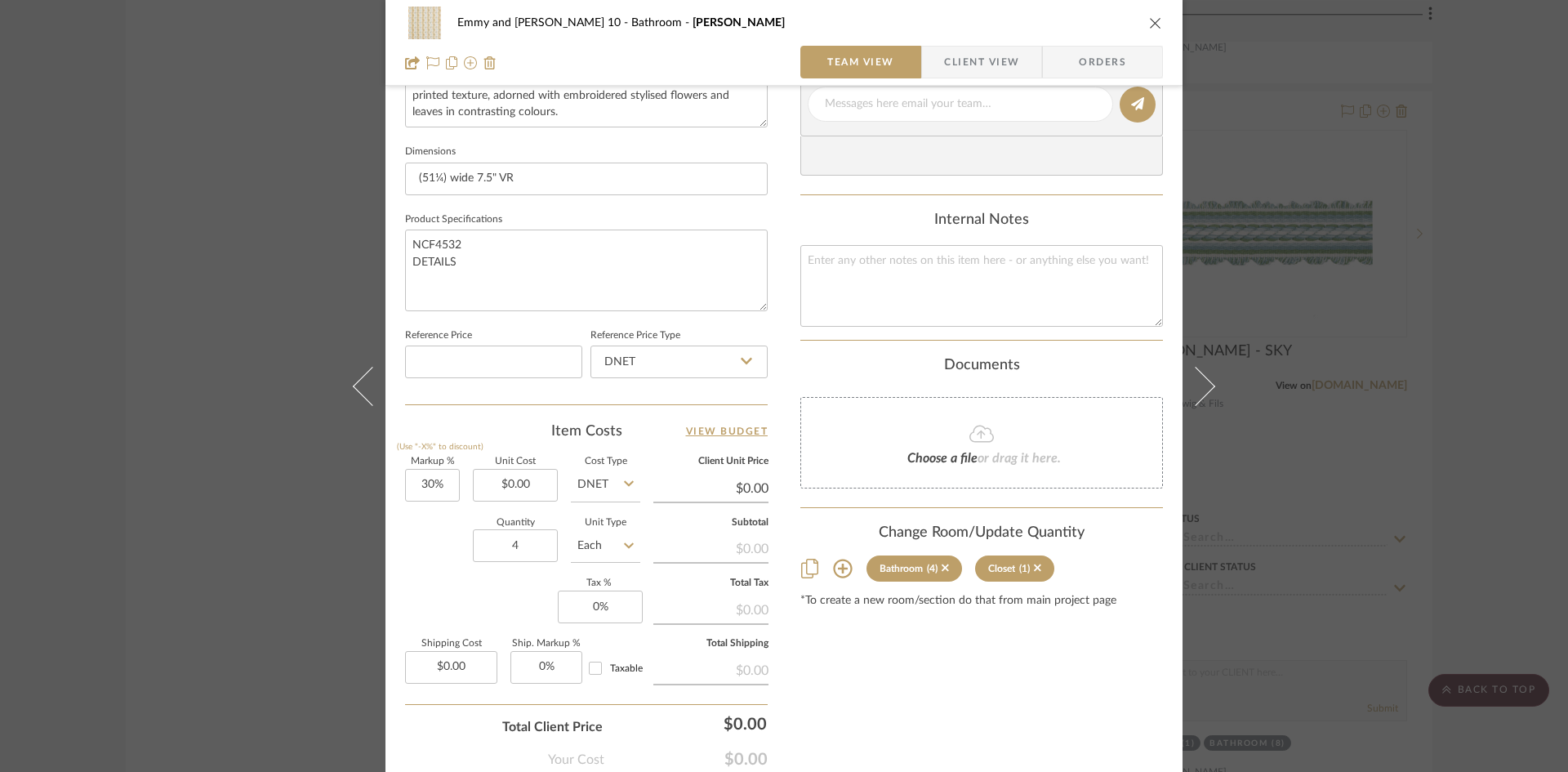
click at [1152, 24] on icon "close" at bounding box center [1156, 23] width 13 height 13
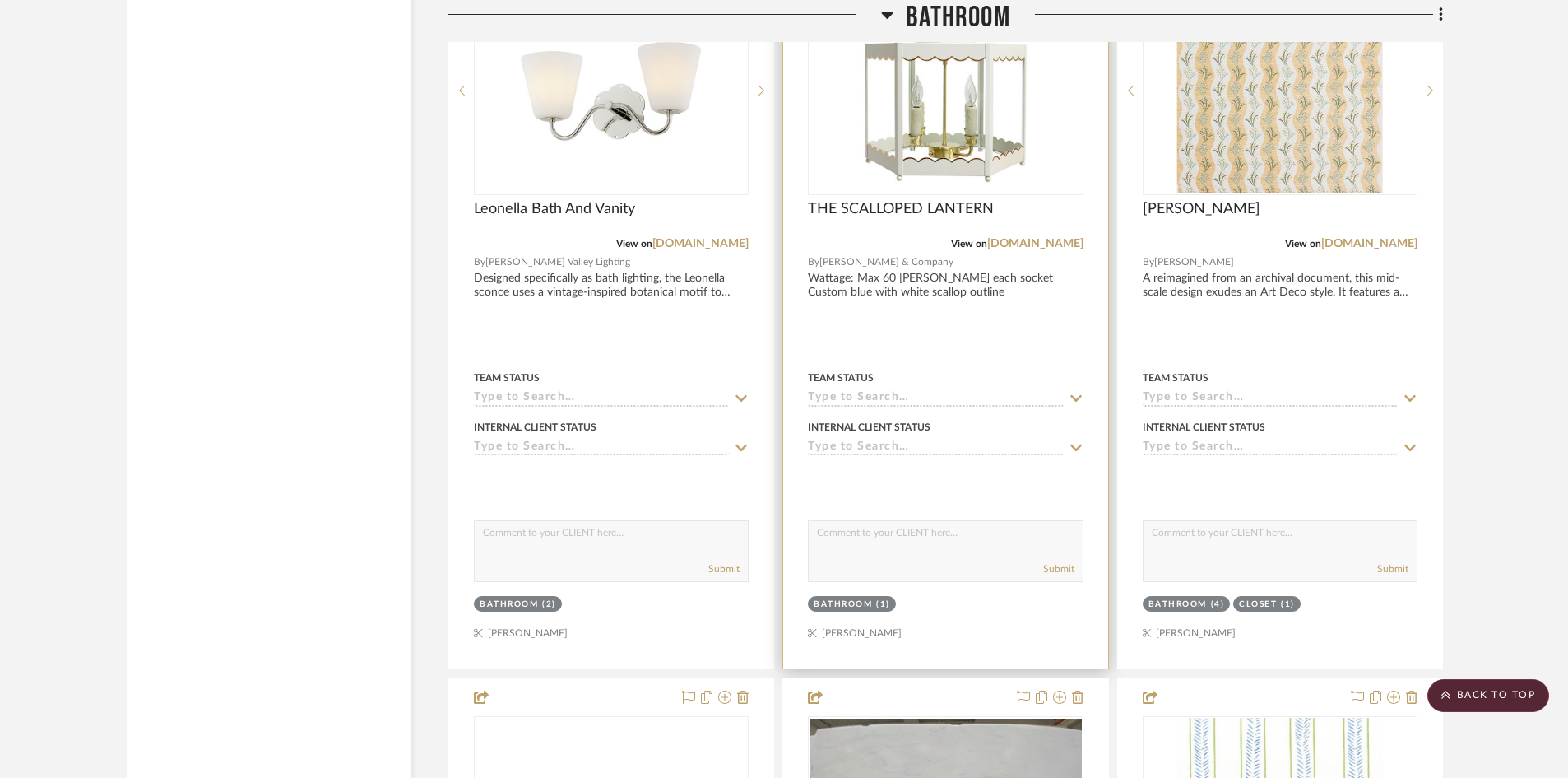
scroll to position [8660, 0]
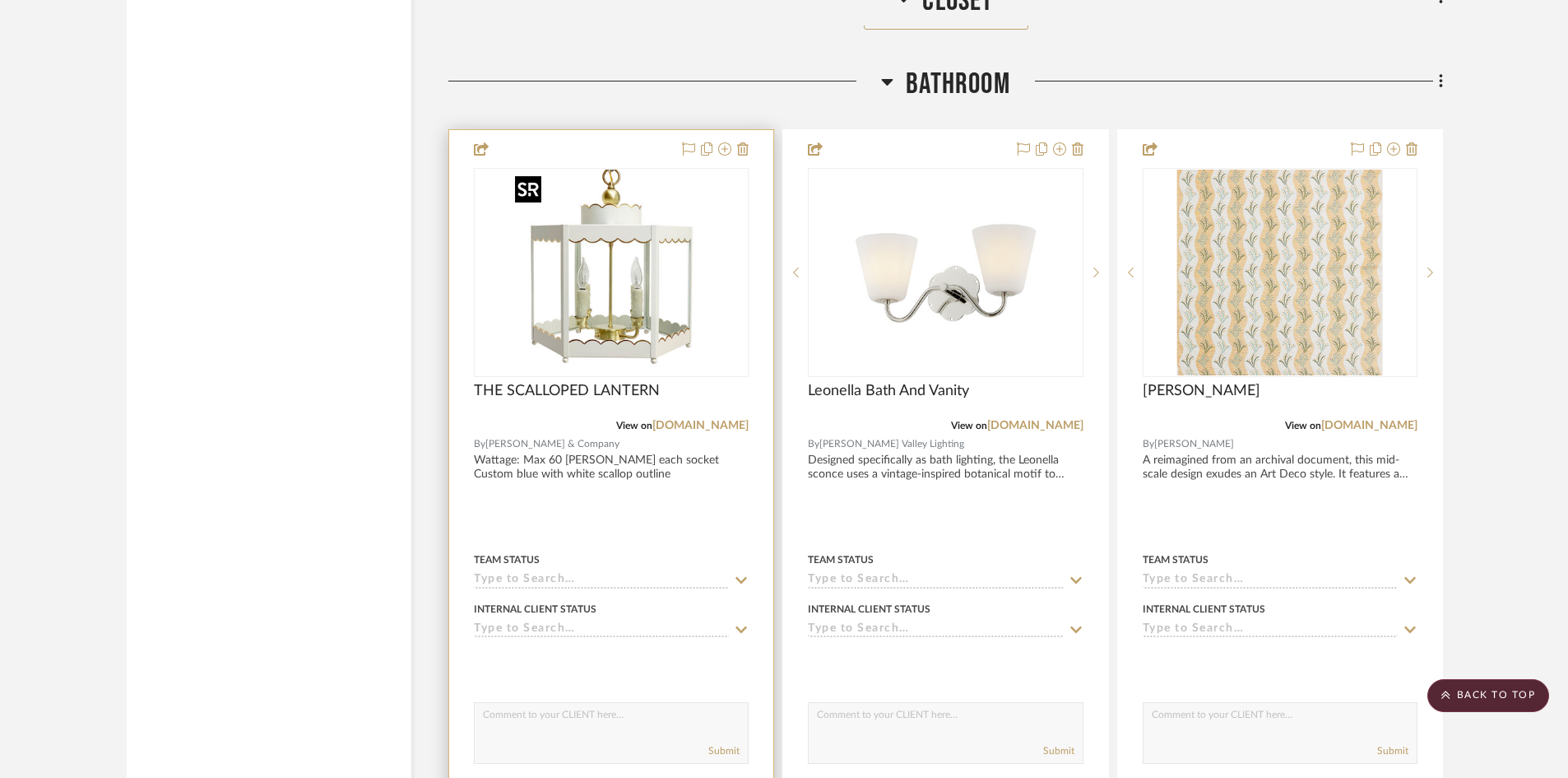
click at [640, 323] on img "0" at bounding box center [611, 272] width 206 height 206
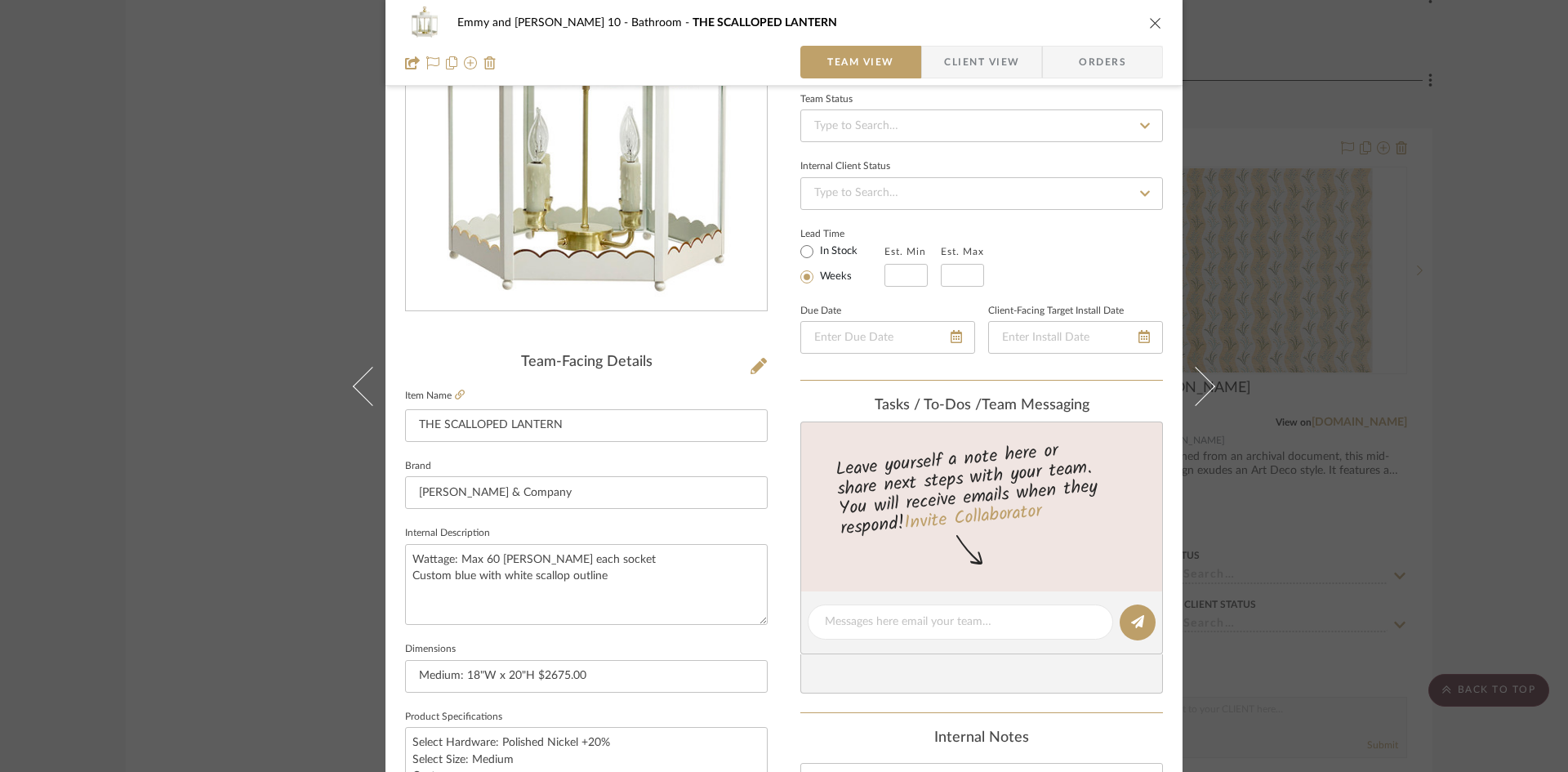
scroll to position [164, 0]
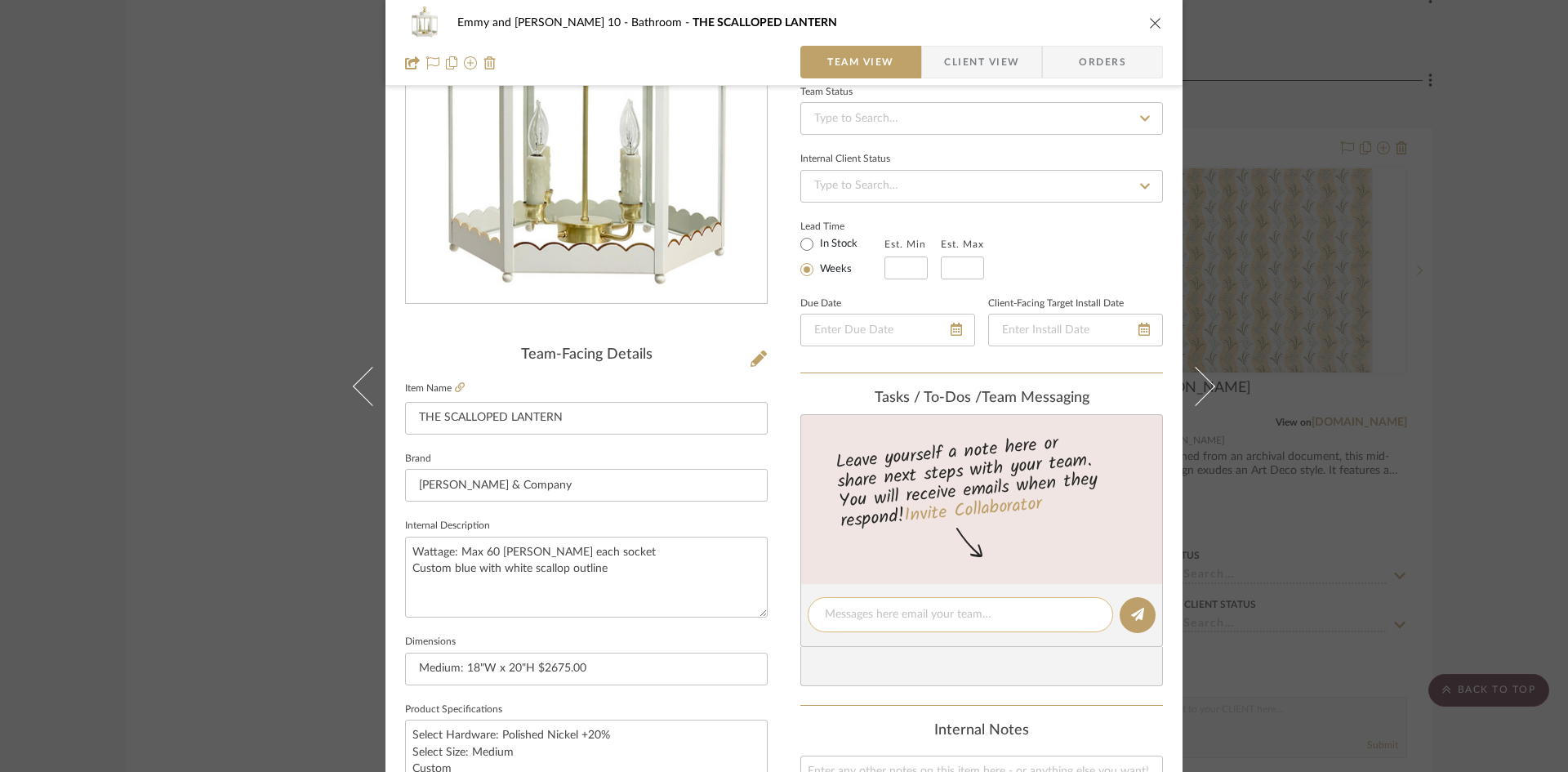
click at [949, 606] on textarea at bounding box center [960, 614] width 271 height 17
type textarea "'"
type textarea "Need finish"
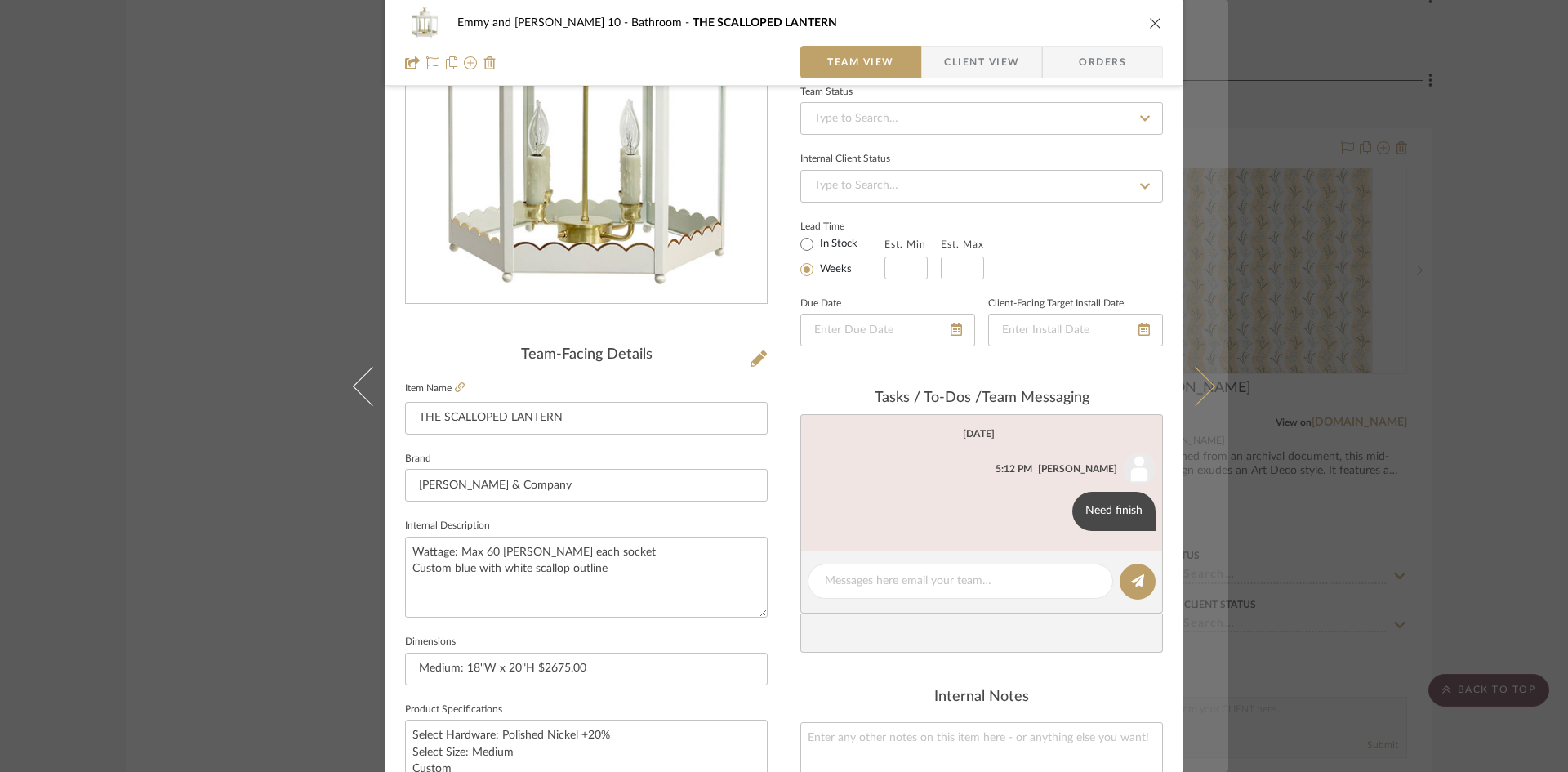
click at [1201, 386] on icon at bounding box center [1196, 386] width 40 height 39
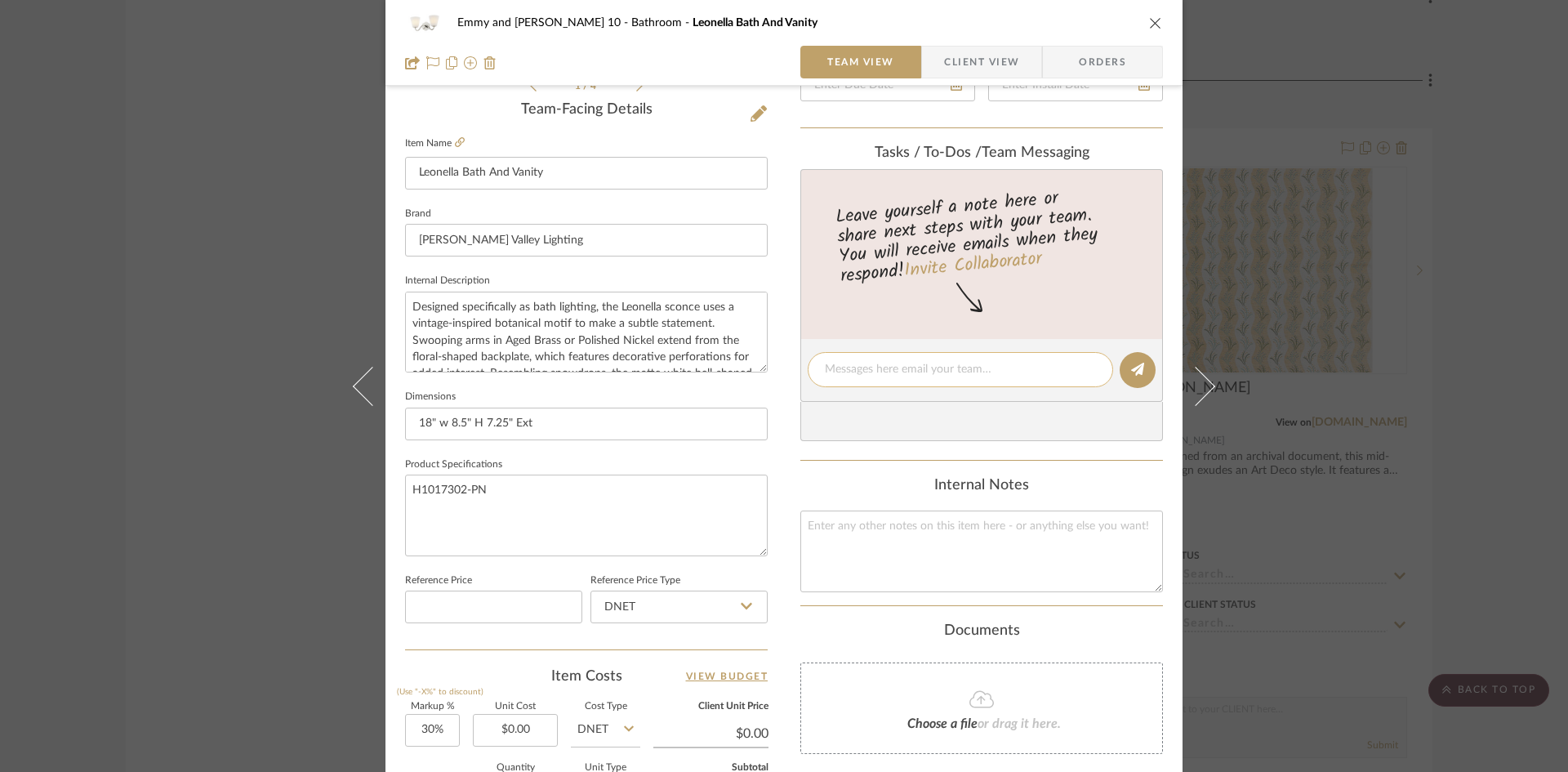
scroll to position [490, 0]
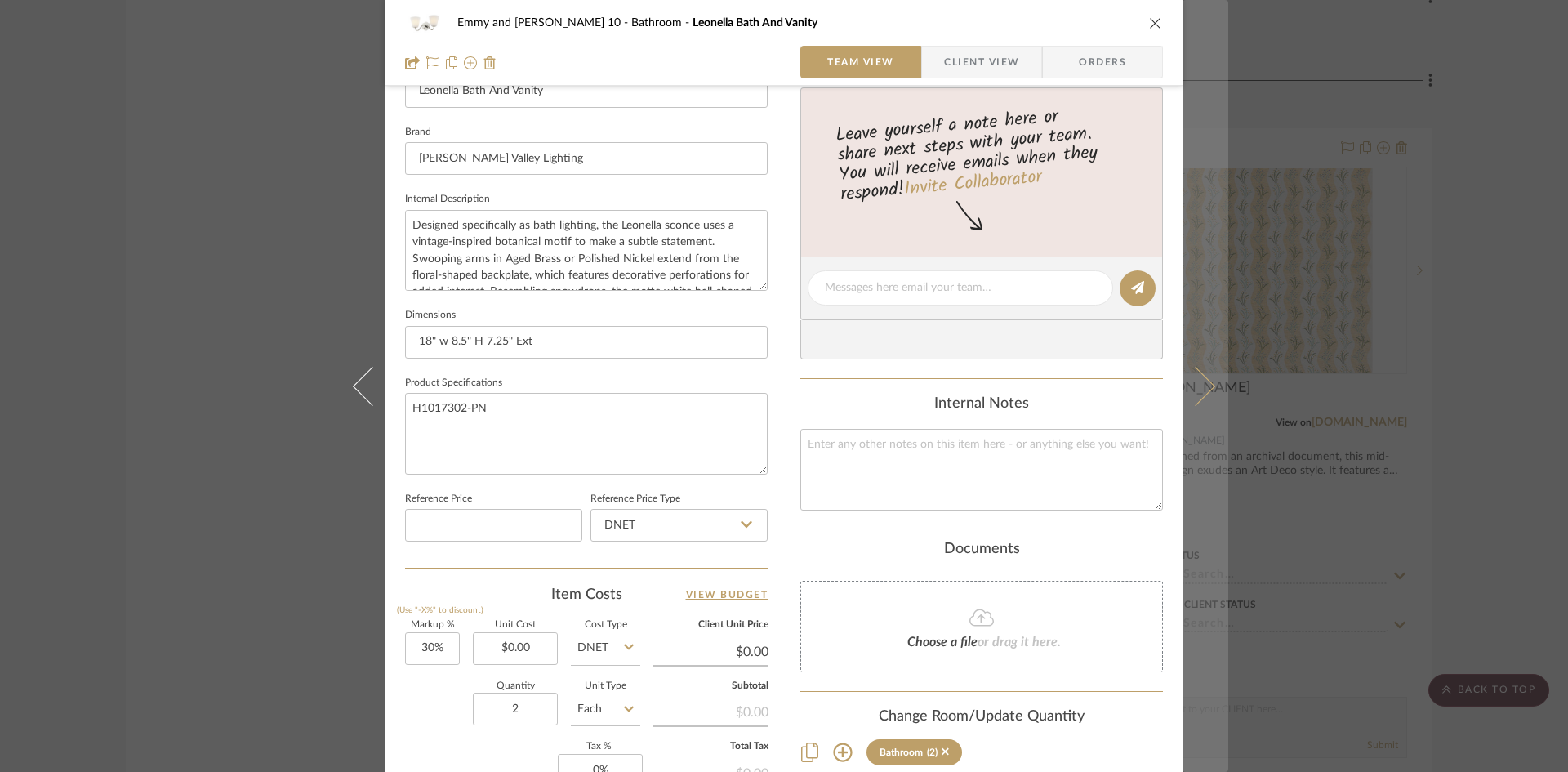
click at [1201, 388] on icon at bounding box center [1196, 386] width 40 height 39
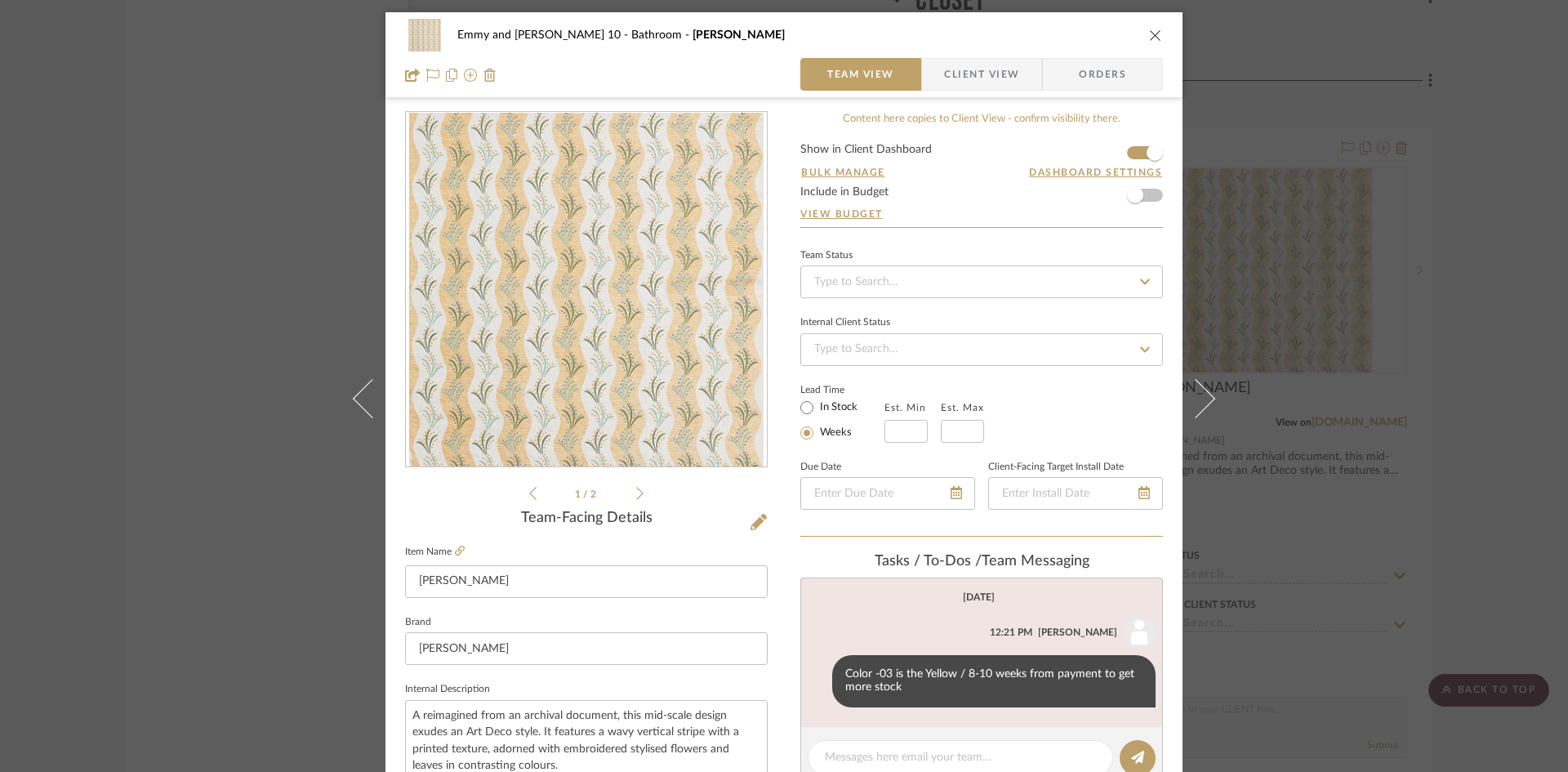
scroll to position [490, 0]
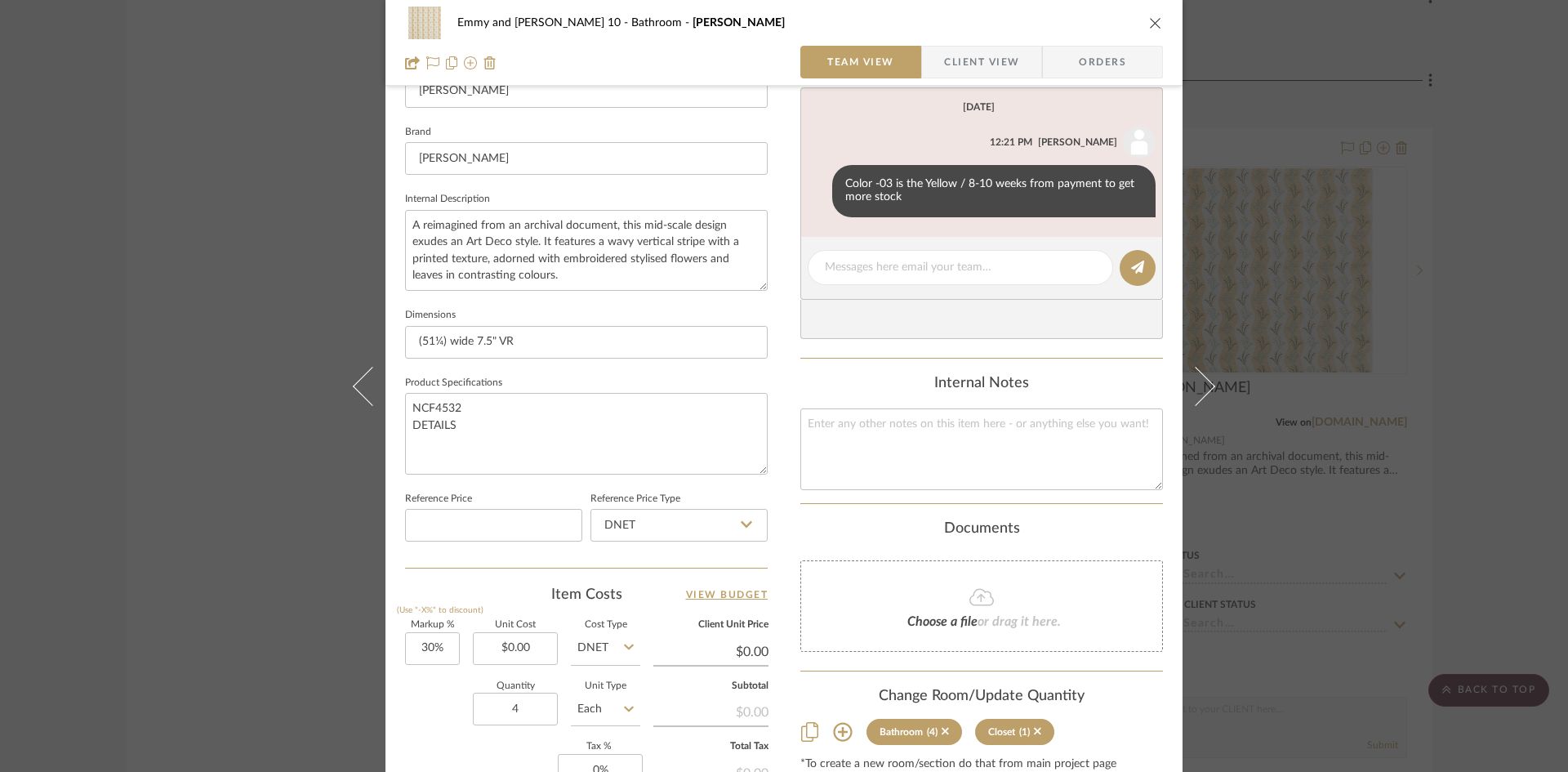
click at [1153, 22] on icon "close" at bounding box center [1156, 23] width 13 height 13
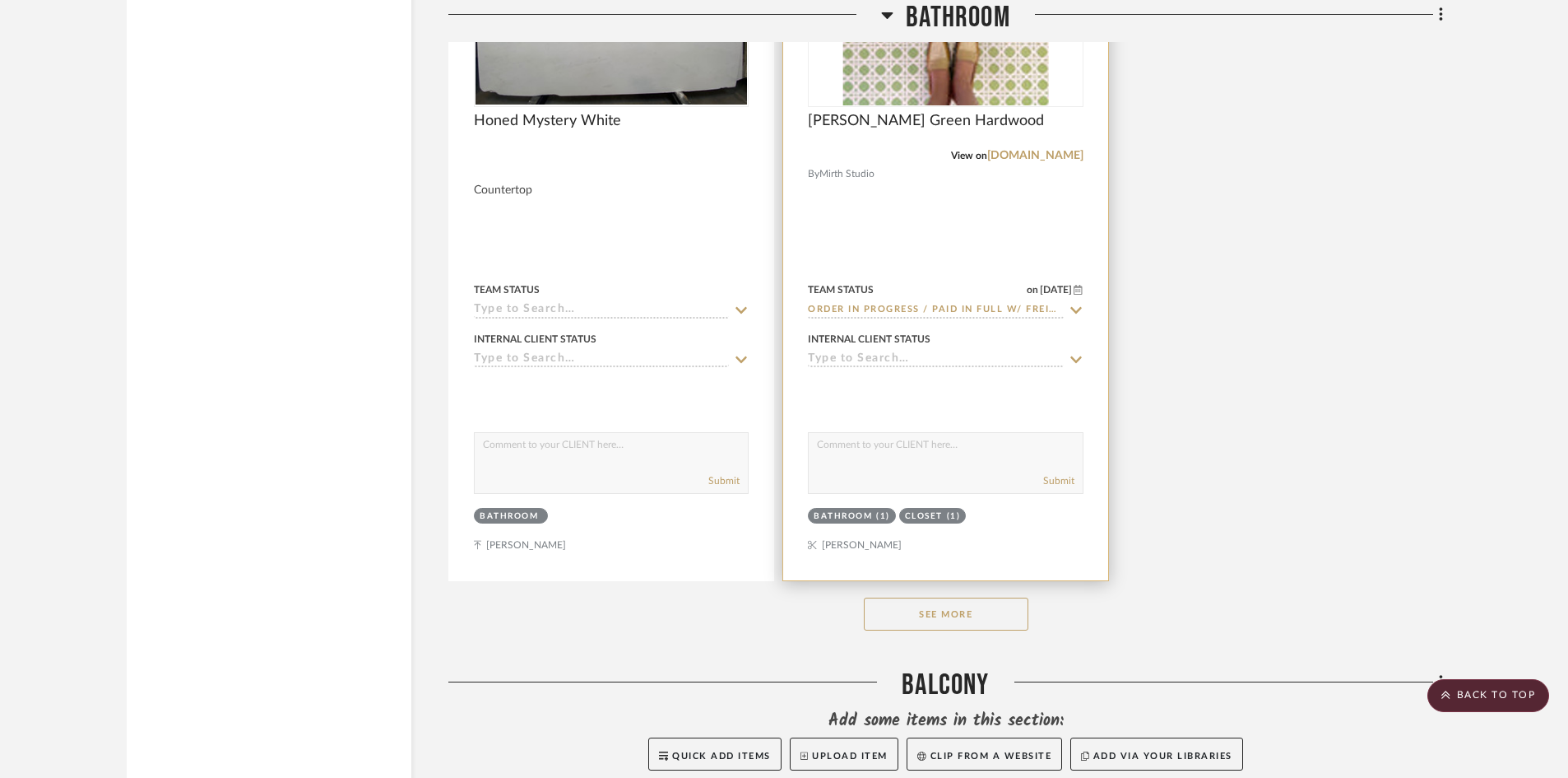
scroll to position [10362, 0]
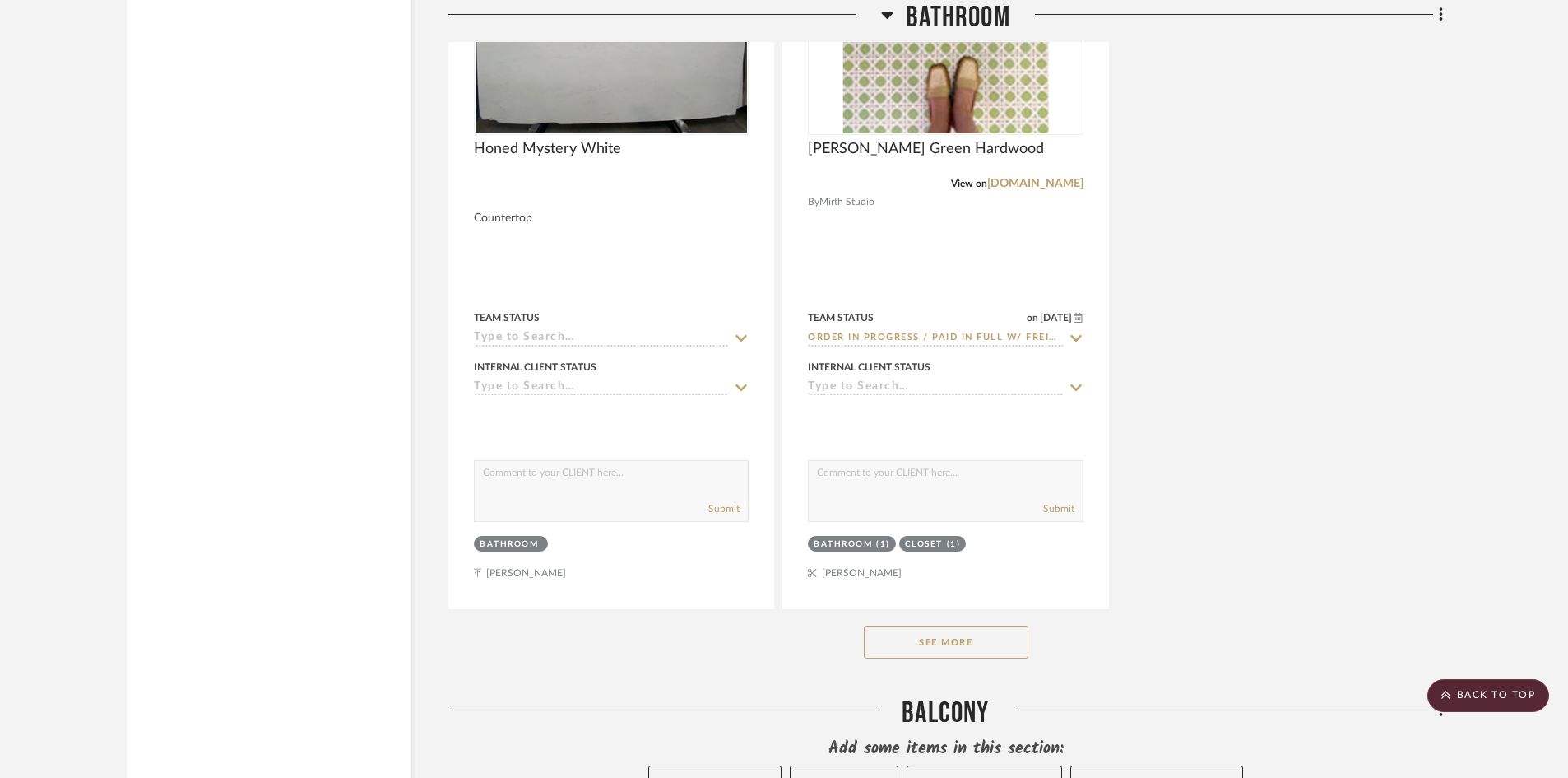
click at [994, 642] on button "See More" at bounding box center [946, 642] width 165 height 33
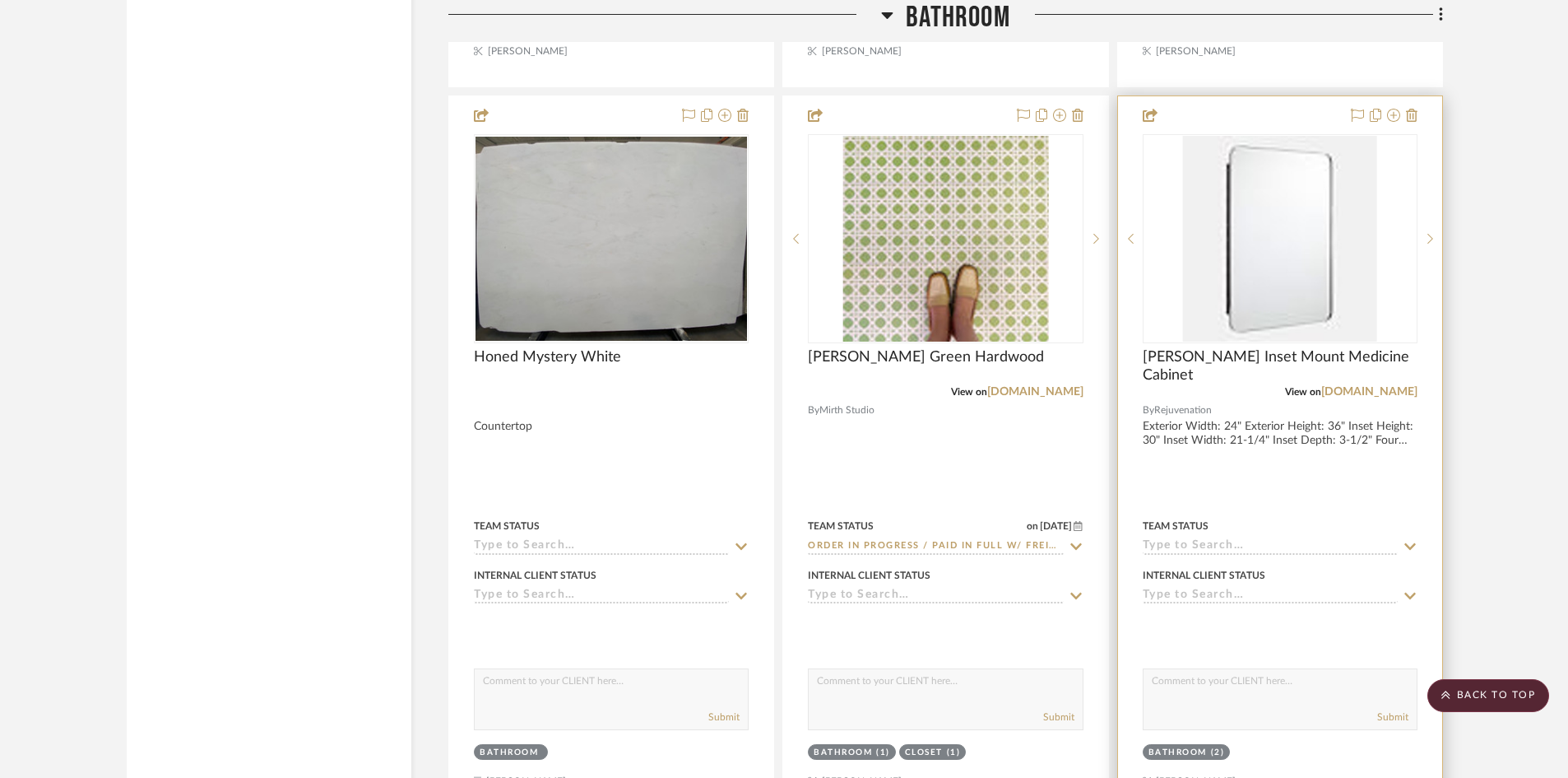
scroll to position [10164, 0]
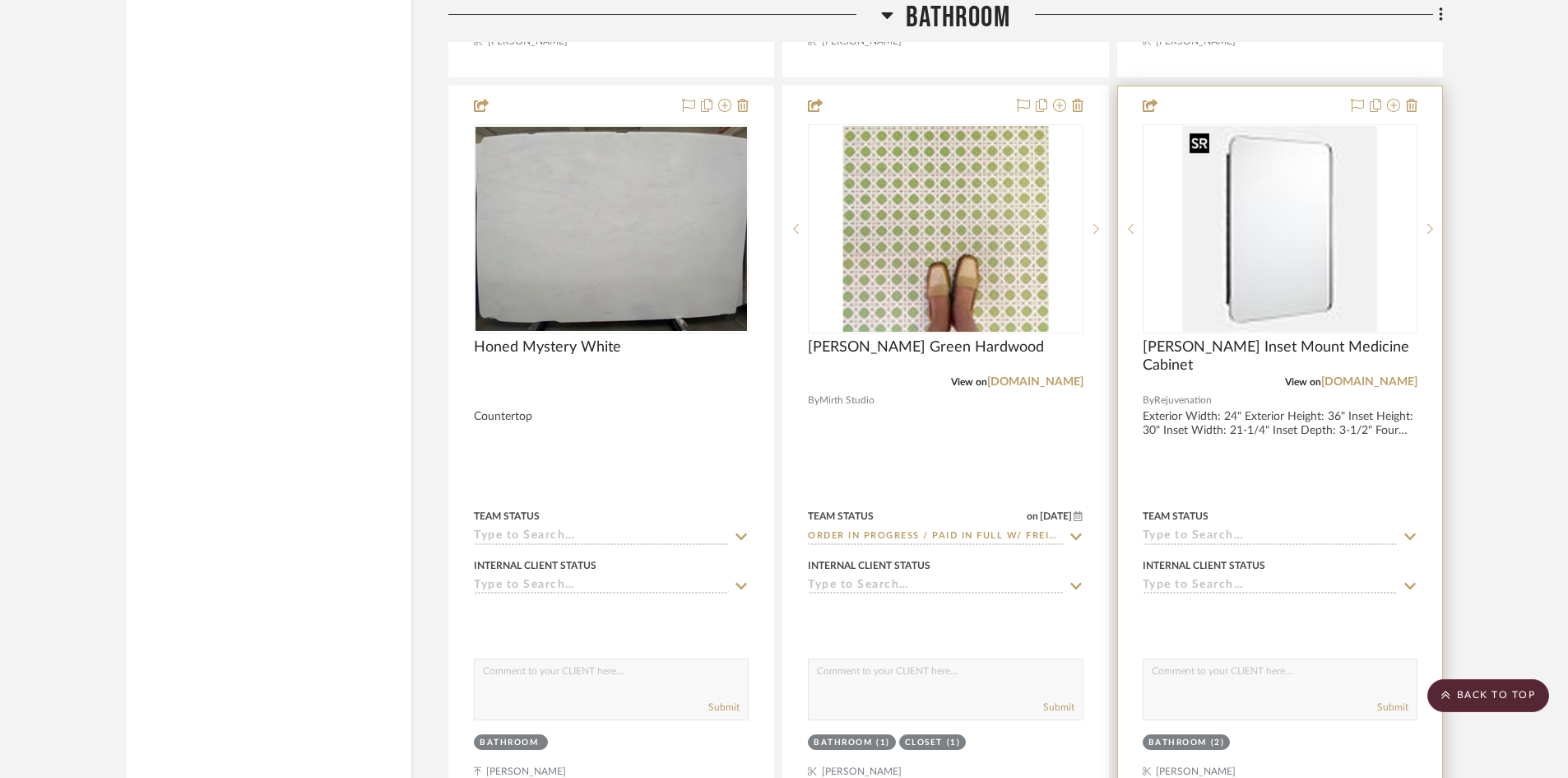
click at [1294, 268] on img "0" at bounding box center [1280, 228] width 194 height 206
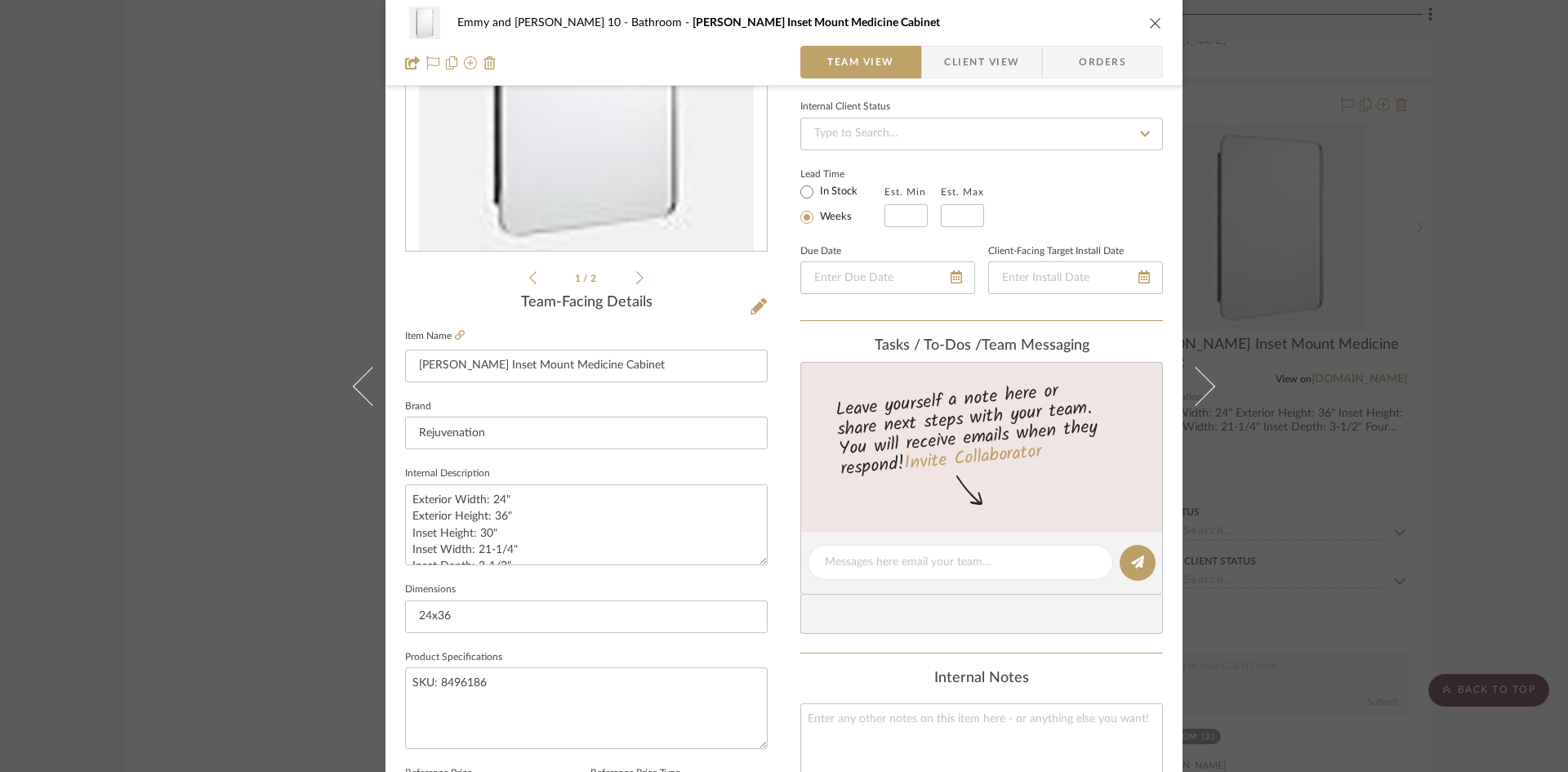
scroll to position [244, 0]
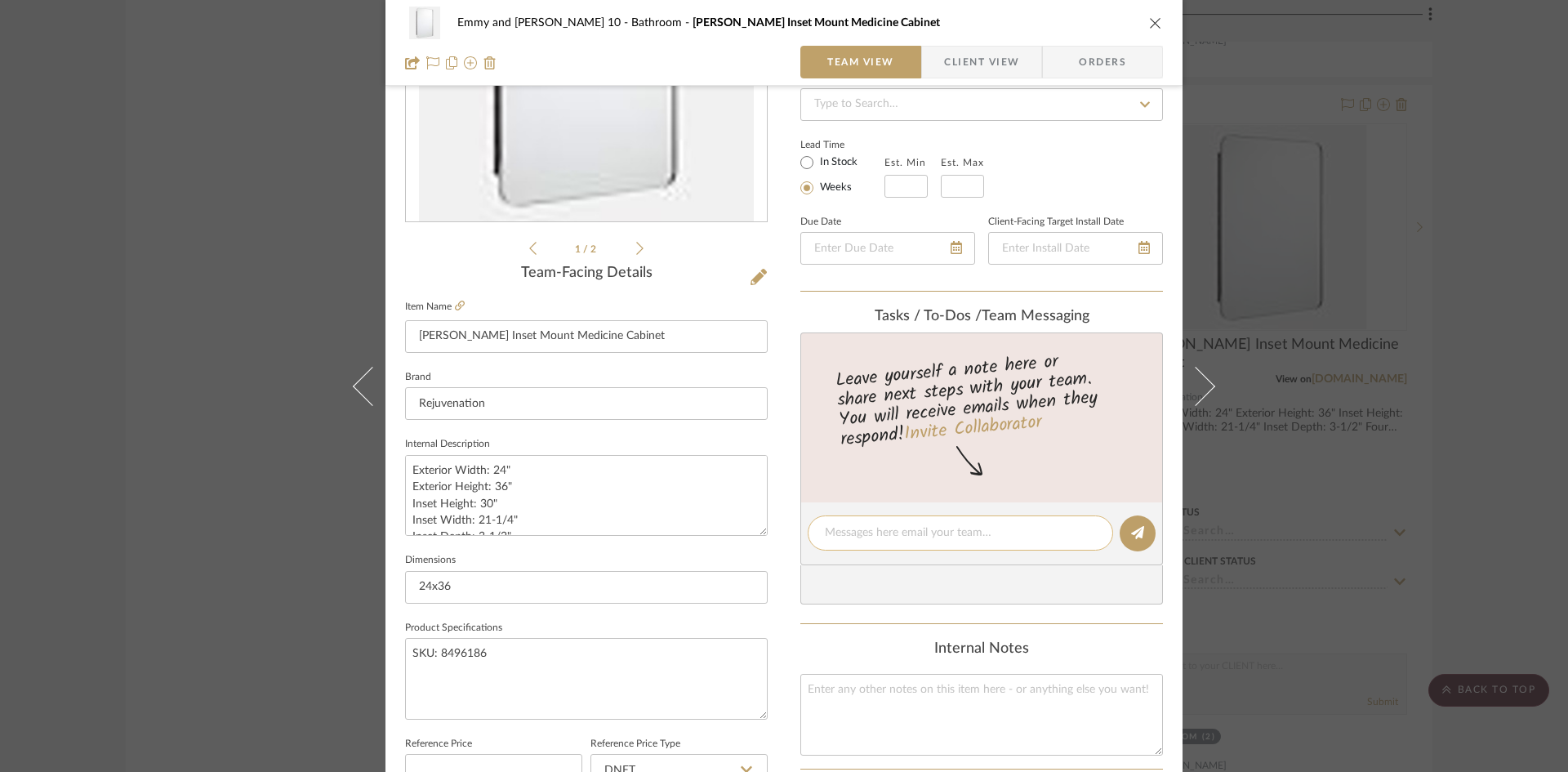
click at [934, 534] on textarea at bounding box center [960, 532] width 271 height 17
type textarea "Who is ordering this?"
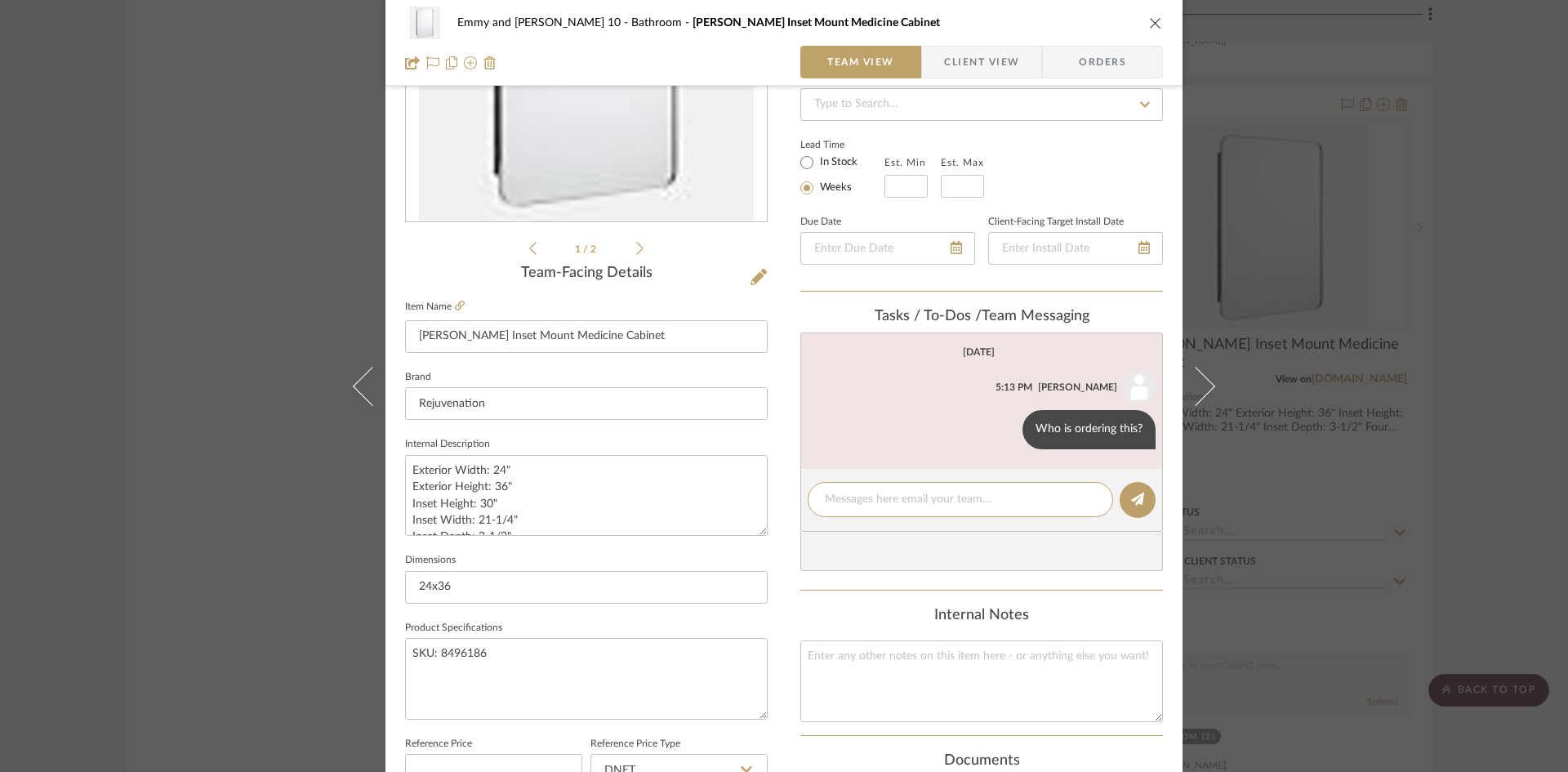
click at [1149, 19] on icon "close" at bounding box center [1156, 23] width 13 height 13
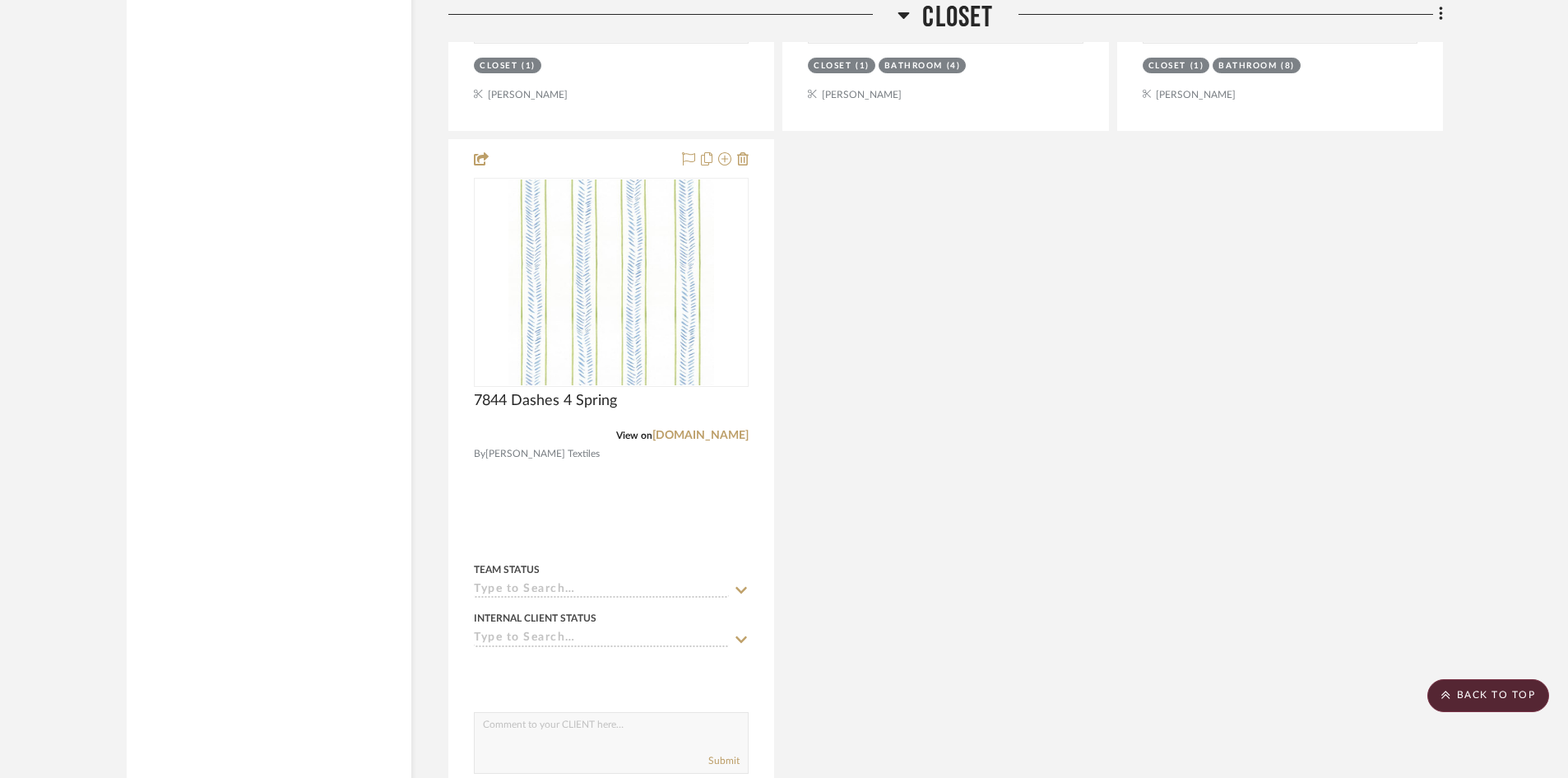
scroll to position [7778, 0]
click at [1484, 688] on scroll-to-top-button "BACK TO TOP" at bounding box center [1487, 695] width 122 height 33
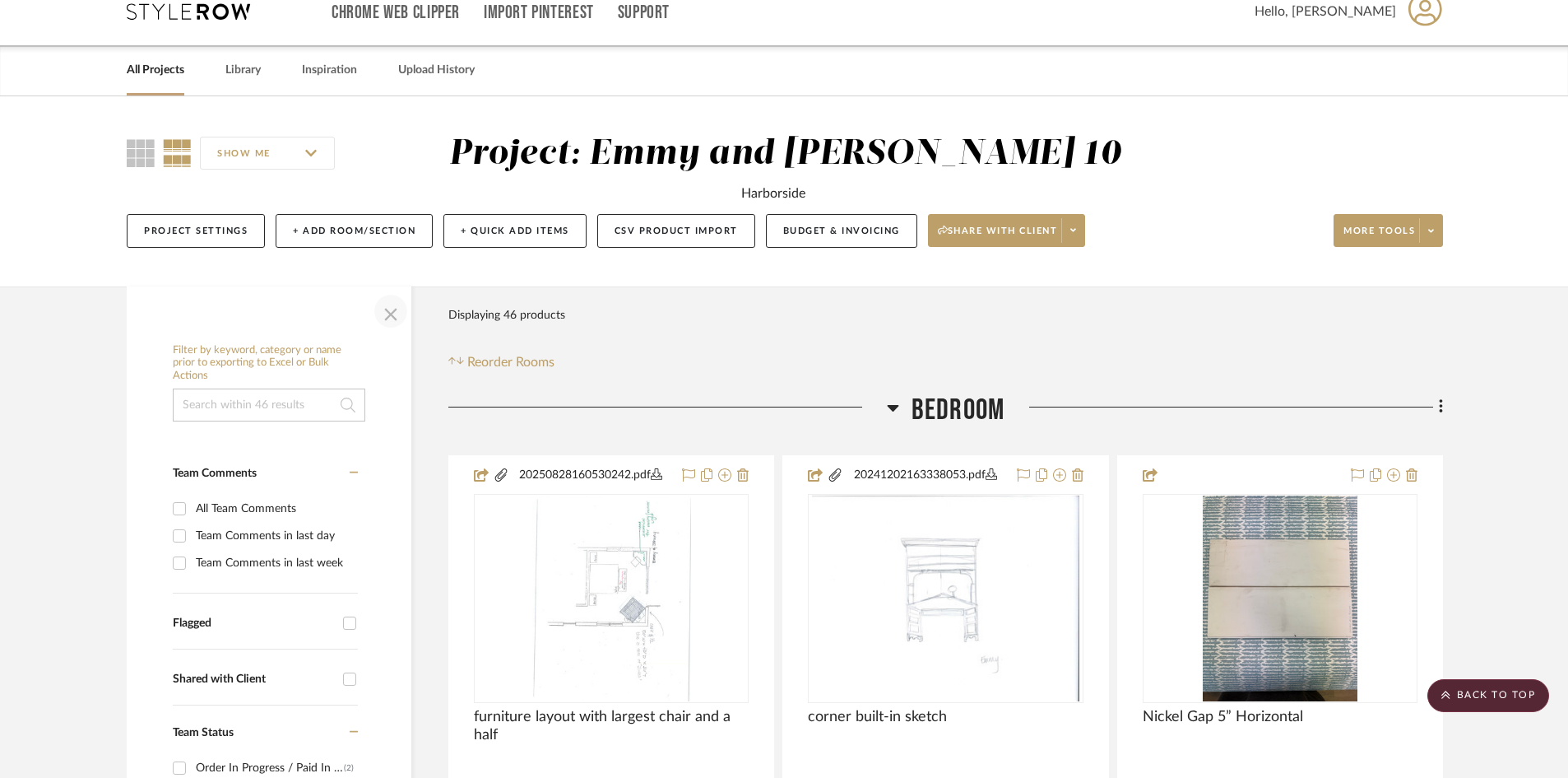
scroll to position [0, 0]
